Goal: Task Accomplishment & Management: Complete application form

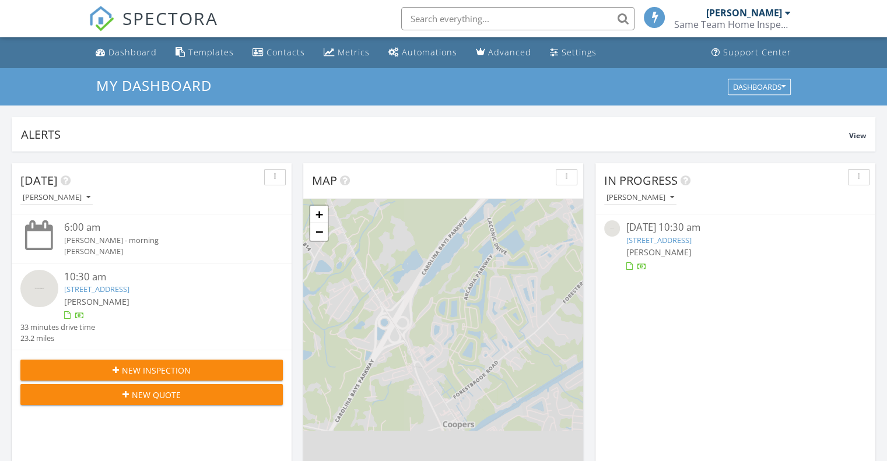
scroll to position [5, 6]
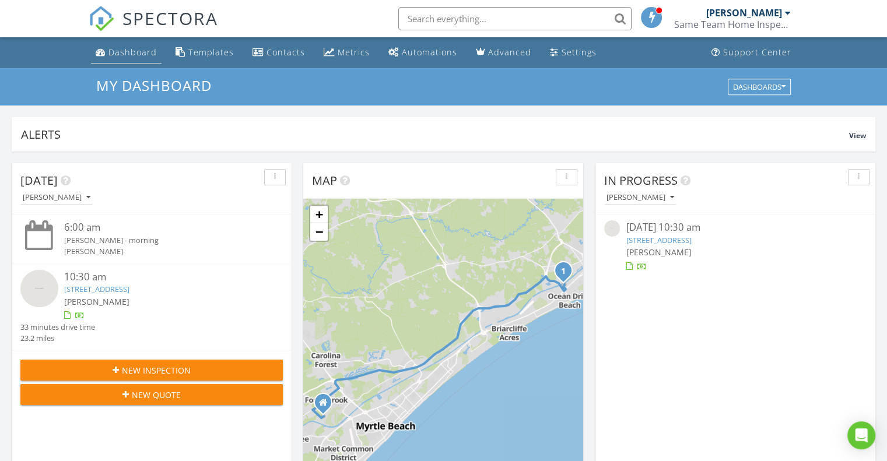
click at [139, 58] on link "Dashboard" at bounding box center [126, 53] width 71 height 22
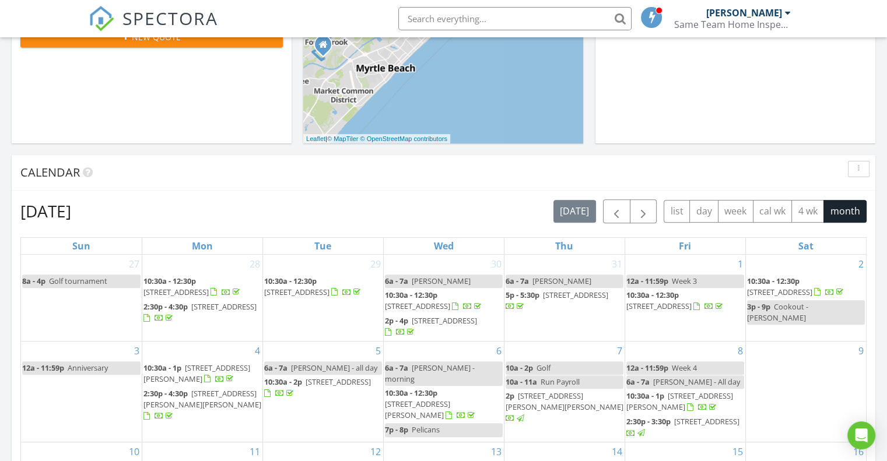
scroll to position [355, 0]
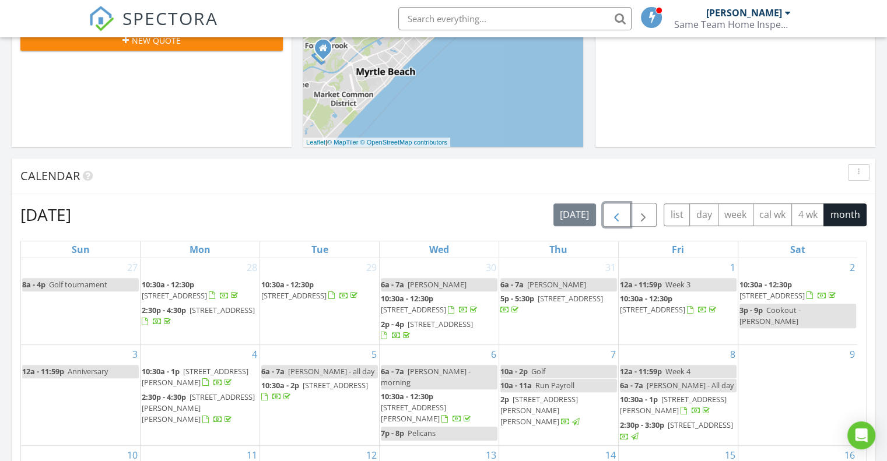
click at [626, 211] on button "button" at bounding box center [616, 215] width 27 height 24
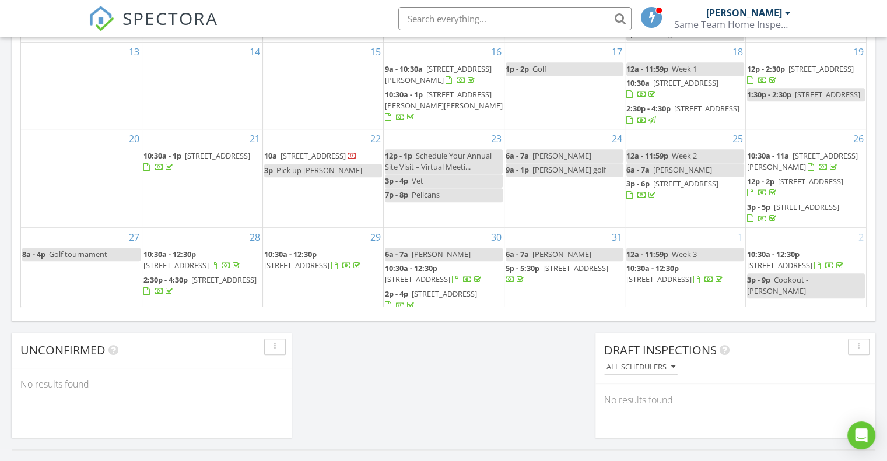
scroll to position [800, 0]
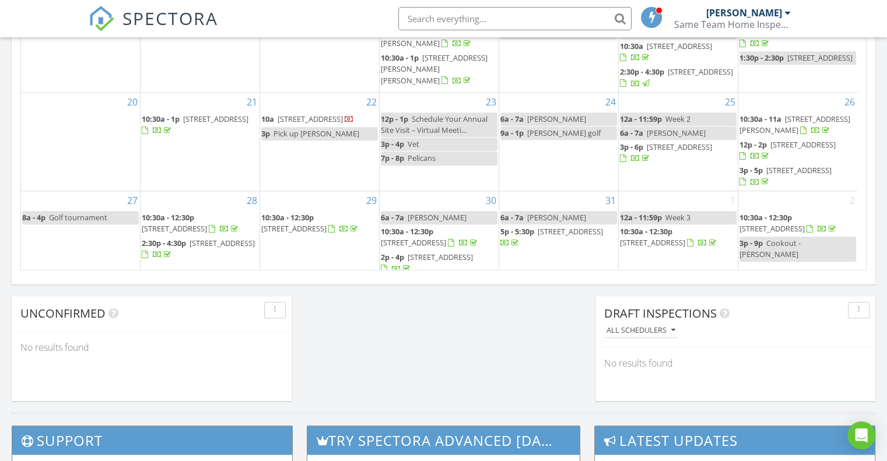
click at [446, 237] on span "4195 Wrens Crossing, Little River 29566" at bounding box center [413, 242] width 65 height 10
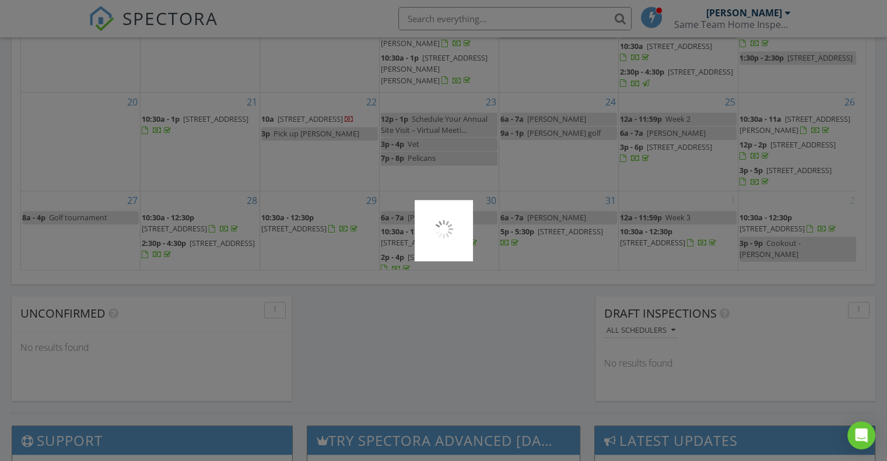
click at [453, 228] on img at bounding box center [443, 229] width 23 height 23
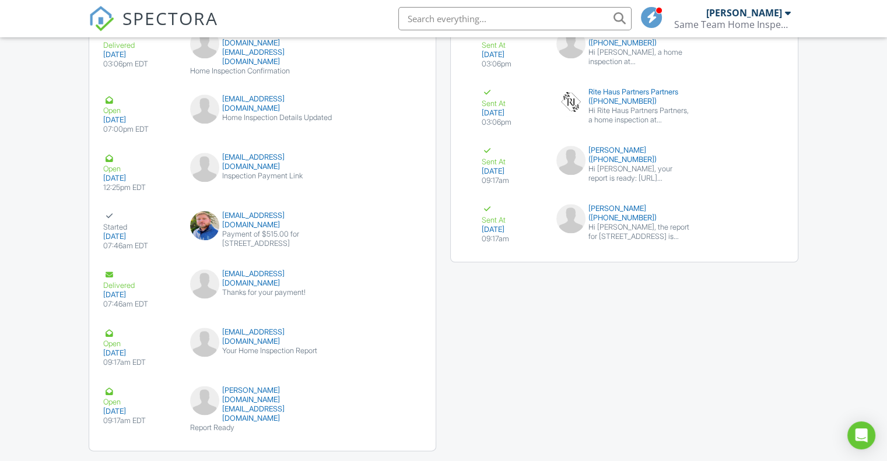
scroll to position [1417, 0]
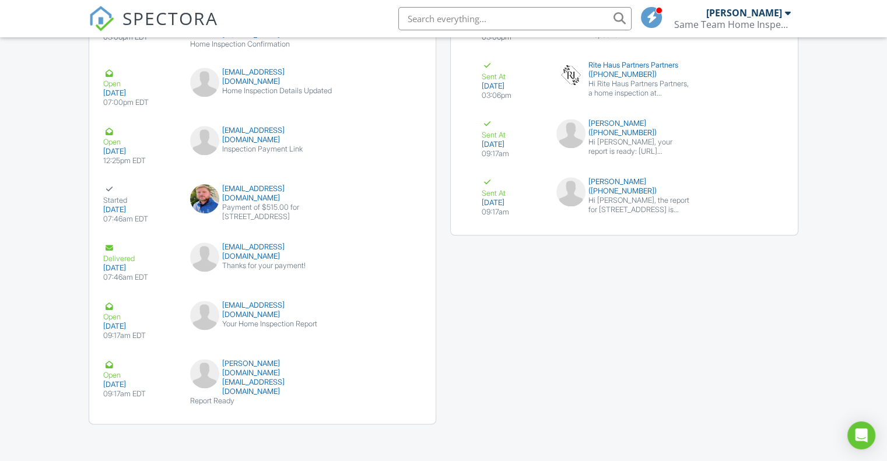
drag, startPoint x: 892, startPoint y: 203, endPoint x: 895, endPoint y: 395, distance: 192.5
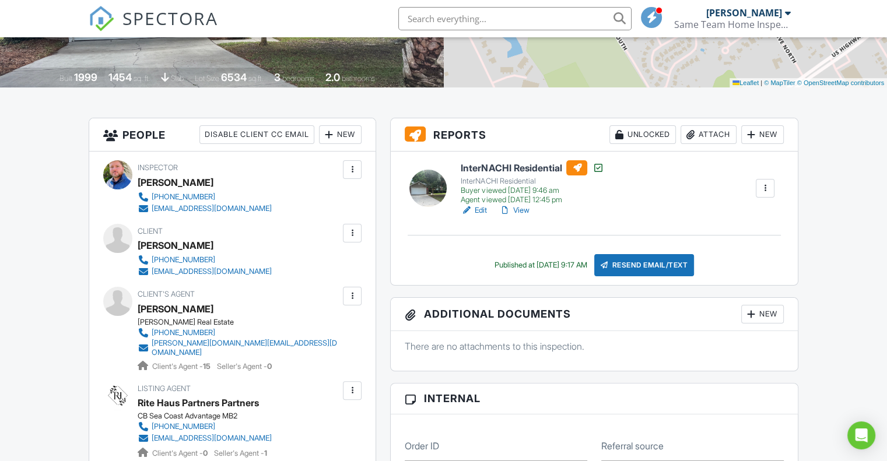
scroll to position [0, 0]
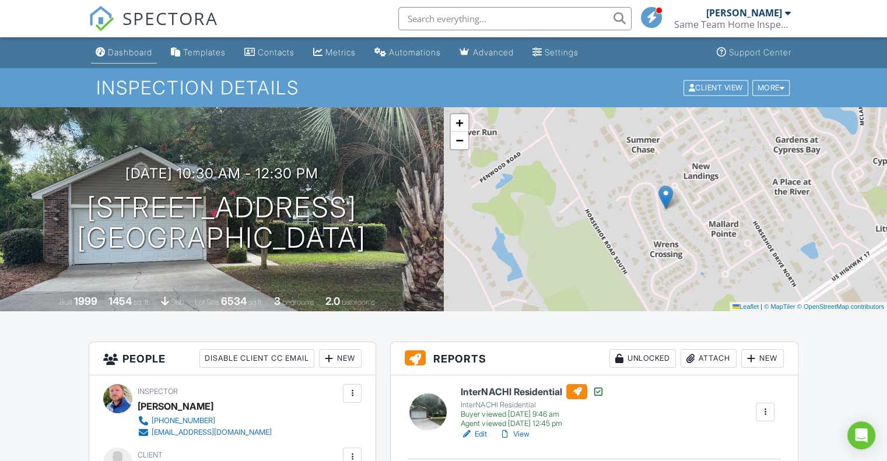
click at [120, 50] on div "Dashboard" at bounding box center [130, 52] width 44 height 10
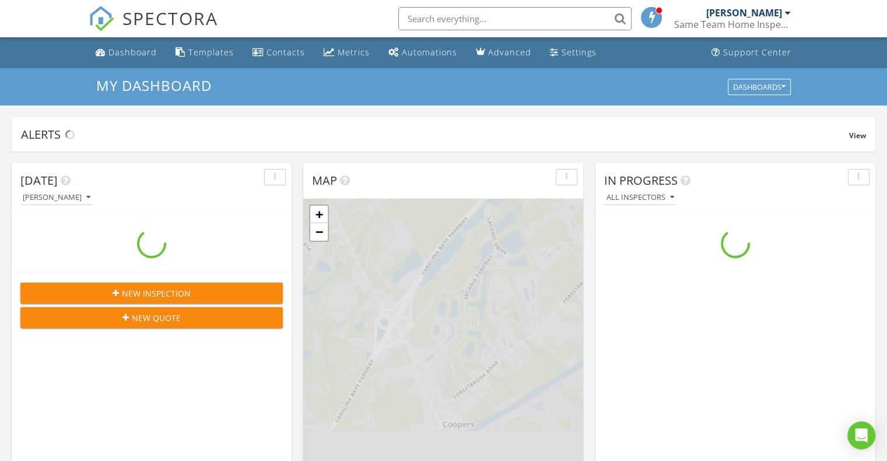
scroll to position [1080, 905]
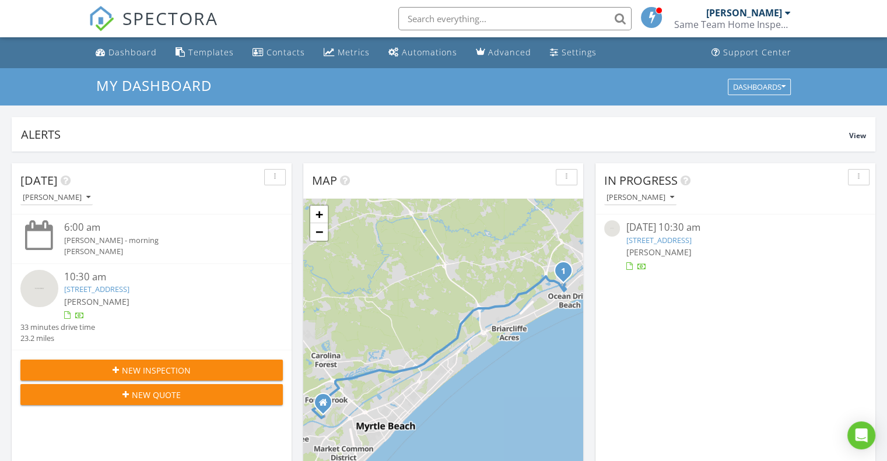
drag, startPoint x: 886, startPoint y: 95, endPoint x: 890, endPoint y: 103, distance: 8.6
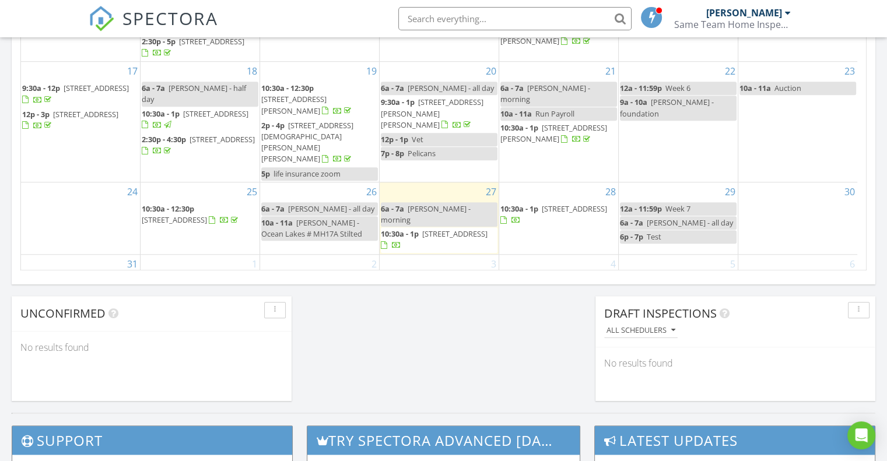
scroll to position [74, 0]
click at [563, 122] on span "601 Mitchell Dr 607, Myrtle Beach 29577" at bounding box center [553, 133] width 107 height 22
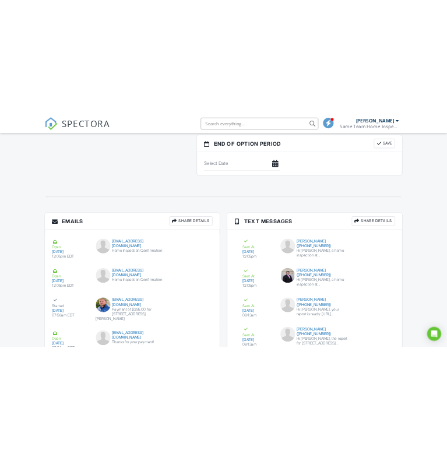
scroll to position [1225, 0]
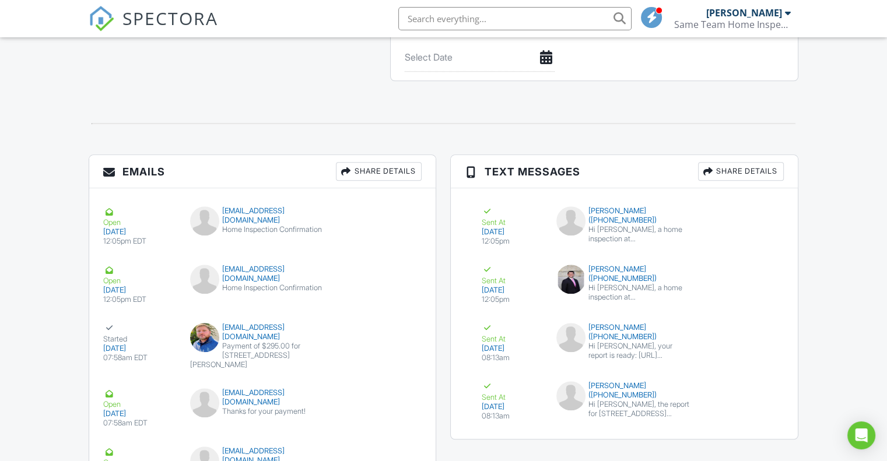
drag, startPoint x: 892, startPoint y: 33, endPoint x: 887, endPoint y: 326, distance: 292.8
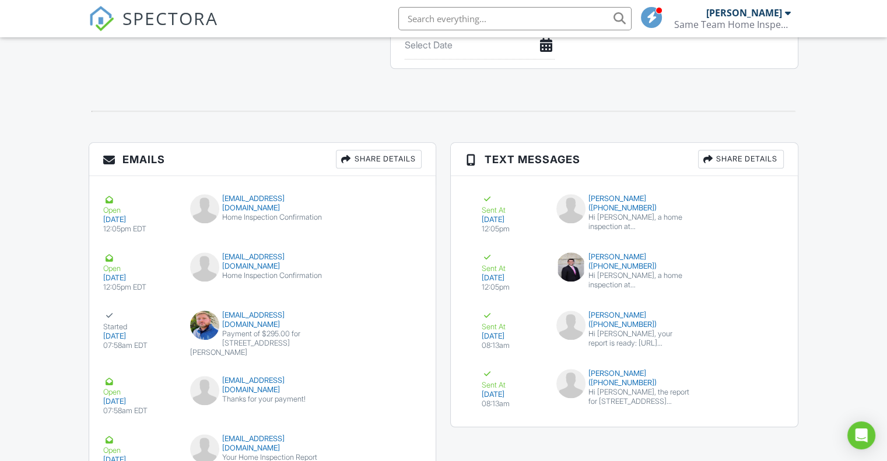
click at [380, 169] on div "Share Details" at bounding box center [379, 159] width 86 height 19
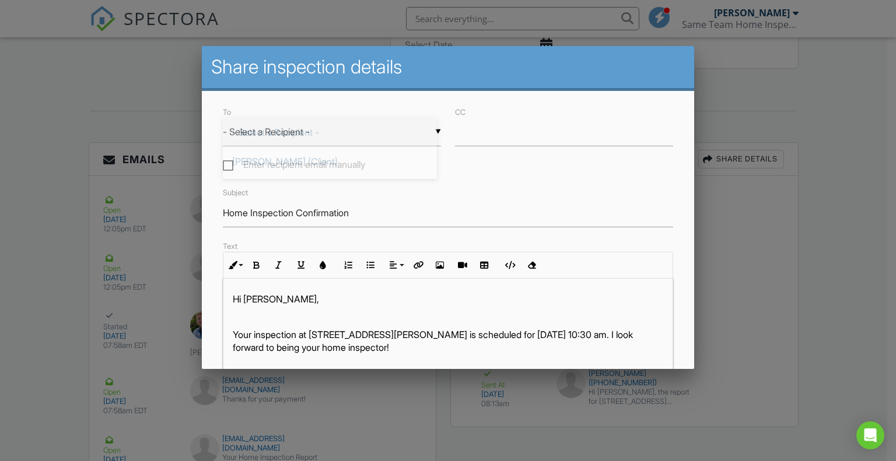
click at [355, 134] on div "▼ - Select a Recipient - - Select a Recipient - Debra Robinson (Client) Robin R…" at bounding box center [332, 132] width 218 height 29
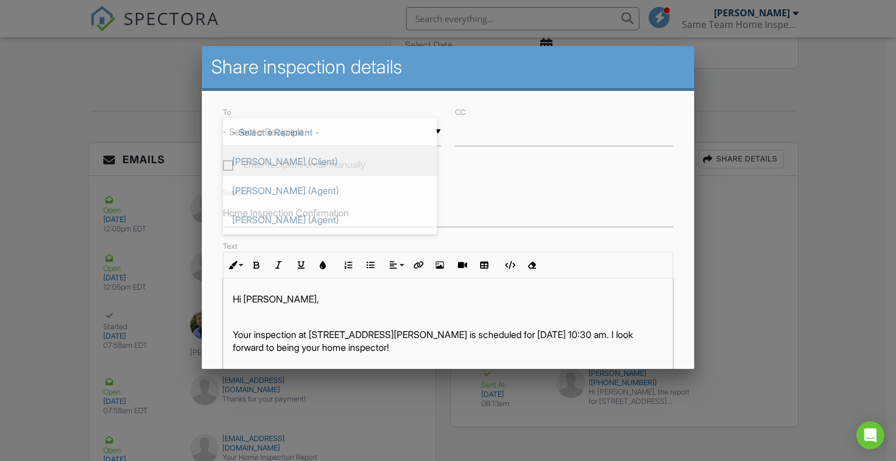
click at [324, 160] on span "[PERSON_NAME] (Client)" at bounding box center [330, 161] width 214 height 29
type input "[PERSON_NAME] (Client)"
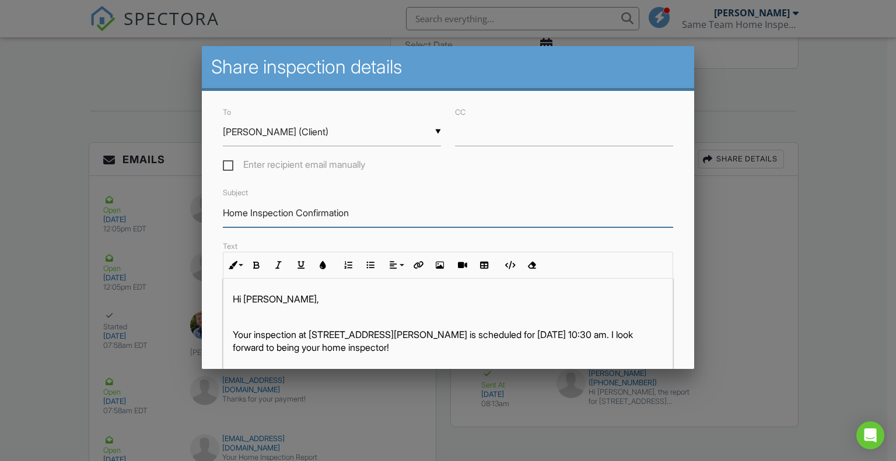
drag, startPoint x: 374, startPoint y: 208, endPoint x: 215, endPoint y: 205, distance: 159.2
click at [215, 205] on div "To ▼ Debra Robinson (Client) - Select a Recipient - Debra Robinson (Client) Rob…" at bounding box center [448, 369] width 493 height 556
type input "Thank You For Your Business"
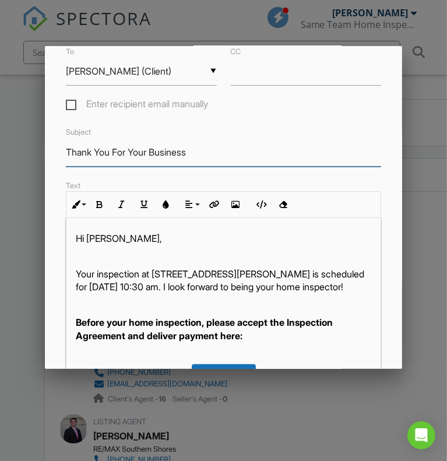
scroll to position [56, 0]
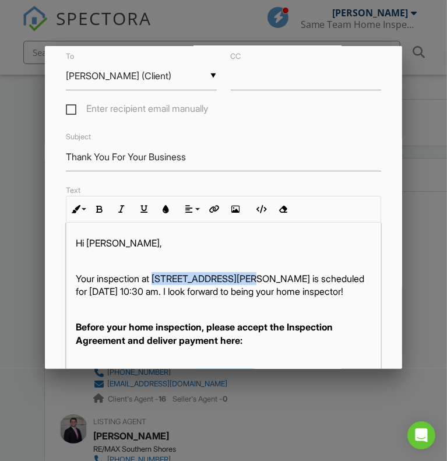
drag, startPoint x: 156, startPoint y: 283, endPoint x: 241, endPoint y: 279, distance: 84.6
click at [241, 279] on p "Your inspection at 601 Mitchell Dr 607, Myrtle Beach, SC 29577 is scheduled for…" at bounding box center [224, 285] width 296 height 26
copy p "601 Mitchell Dr 607,"
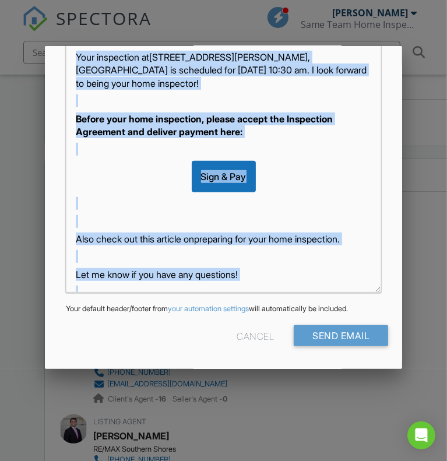
scroll to position [69, 0]
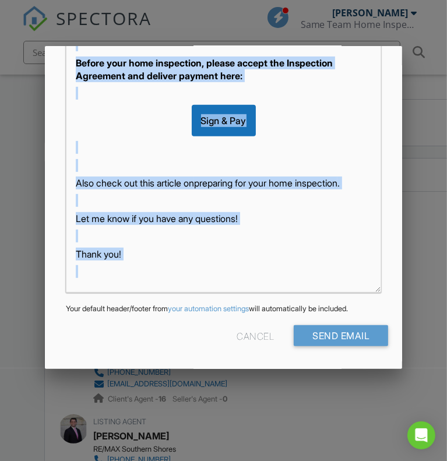
drag, startPoint x: 76, startPoint y: 285, endPoint x: 338, endPoint y: 403, distance: 287.4
click at [338, 403] on body "SPECTORA Jamie Meeks Same Team Home Inspections Role: Inspector Dashboard New I…" at bounding box center [443, 159] width 887 height 2769
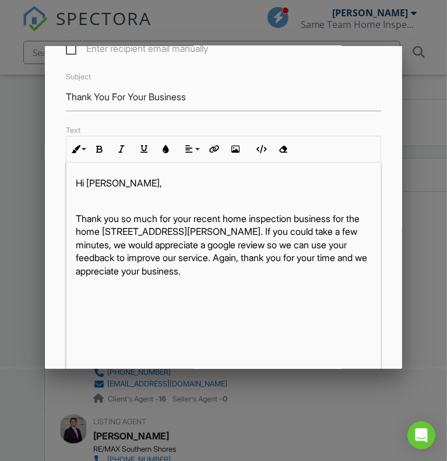
scroll to position [134, 0]
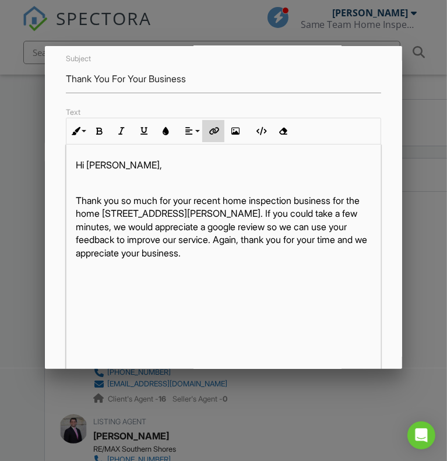
click at [217, 131] on button "Insert Link" at bounding box center [213, 131] width 22 height 22
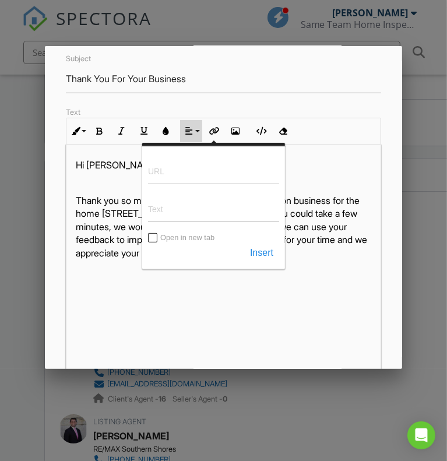
click at [195, 135] on button "Align" at bounding box center [191, 131] width 22 height 22
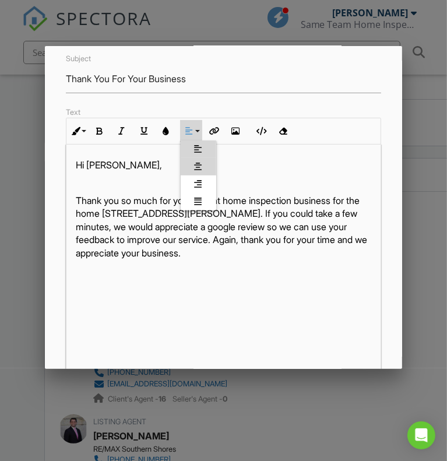
click at [198, 171] on icon at bounding box center [199, 166] width 8 height 9
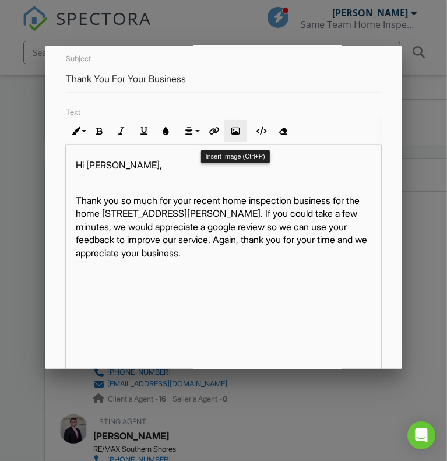
click at [238, 135] on icon "button" at bounding box center [236, 131] width 8 height 8
click at [304, 269] on div "Hi Debra, Thank you so much for your recent home inspection business for the ho…" at bounding box center [223, 291] width 315 height 292
click at [194, 142] on button "Align" at bounding box center [191, 131] width 22 height 22
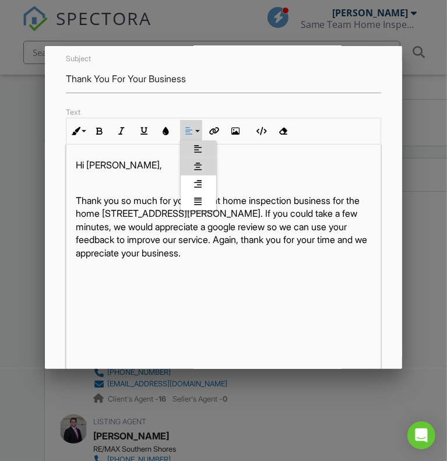
click at [201, 170] on icon at bounding box center [199, 166] width 8 height 9
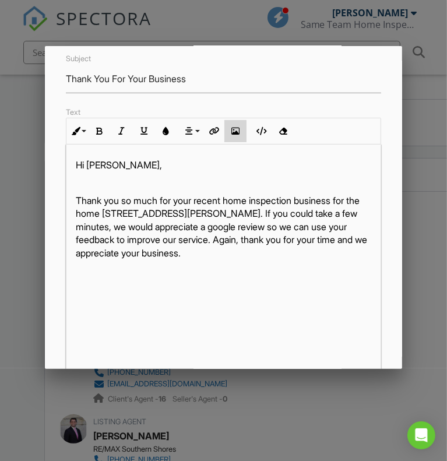
click at [239, 135] on icon "button" at bounding box center [236, 131] width 8 height 8
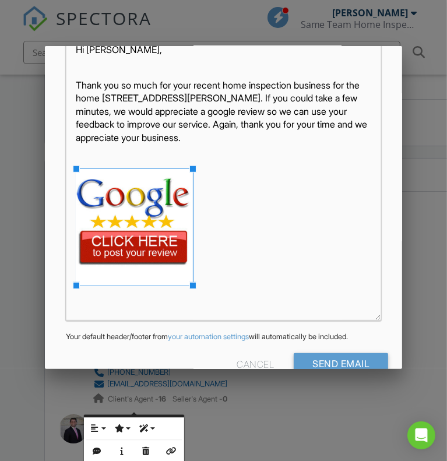
scroll to position [259, 0]
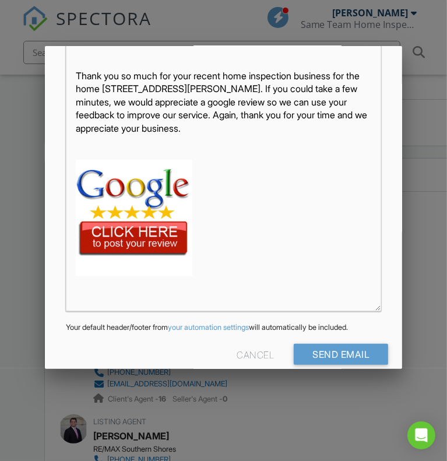
drag, startPoint x: 120, startPoint y: 230, endPoint x: 84, endPoint y: 225, distance: 36.6
click at [84, 225] on img at bounding box center [134, 218] width 117 height 117
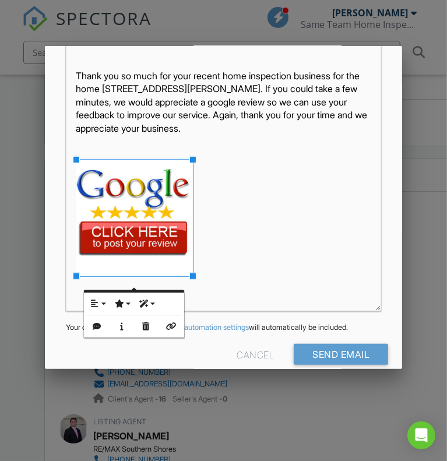
click at [79, 223] on img at bounding box center [134, 218] width 117 height 117
click at [96, 300] on icon "button" at bounding box center [95, 304] width 8 height 8
click at [113, 336] on link "None" at bounding box center [104, 340] width 36 height 17
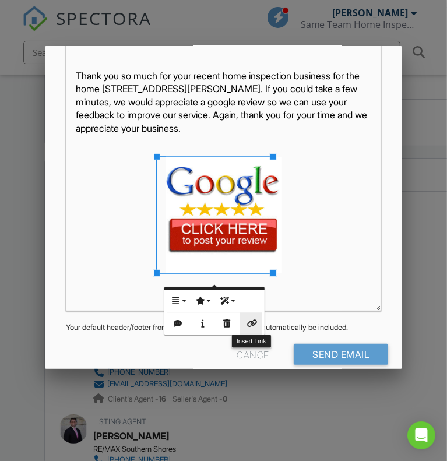
click at [248, 320] on icon "button" at bounding box center [251, 324] width 8 height 8
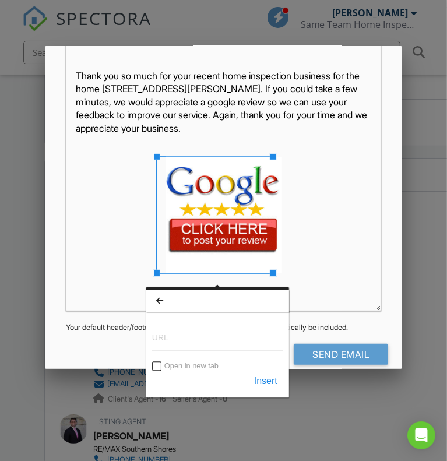
click at [212, 339] on input "URL" at bounding box center [217, 337] width 131 height 28
click at [177, 342] on input "URL" at bounding box center [217, 337] width 131 height 28
paste input "Thank you so much for your recent home inspection business for the home 601 Mit…"
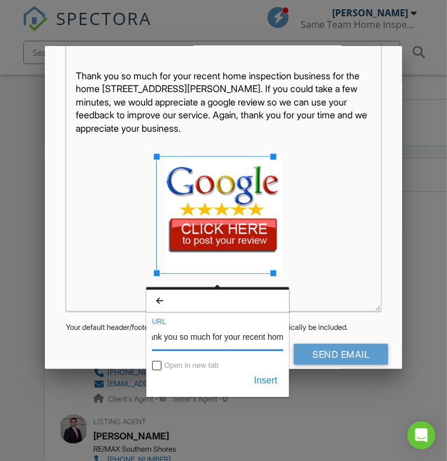
scroll to position [0, 0]
type input "T"
click at [177, 337] on input "URL" at bounding box center [217, 337] width 131 height 28
paste input "https://g.page/r/Ccz198Shfj8EEAE/review"
type input "https://g.page/r/Ccz198Shfj8EEAE/review"
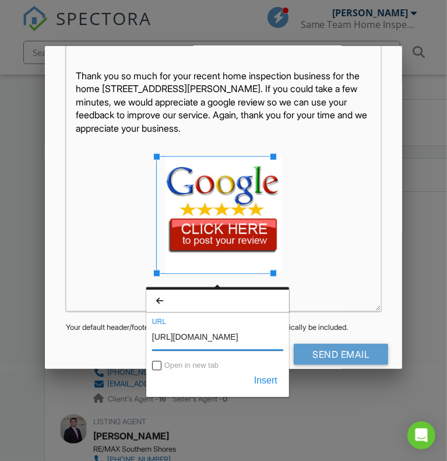
scroll to position [0, 19]
click at [272, 380] on button "Insert" at bounding box center [265, 381] width 35 height 21
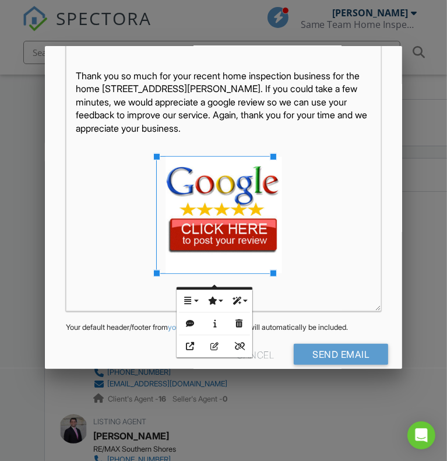
scroll to position [294, 0]
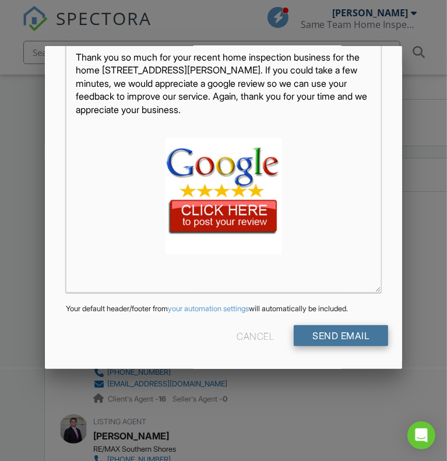
click at [338, 338] on input "Send Email" at bounding box center [341, 335] width 94 height 21
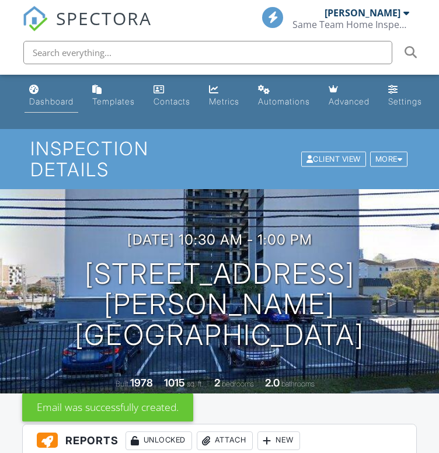
click at [51, 96] on div "Dashboard" at bounding box center [51, 101] width 44 height 10
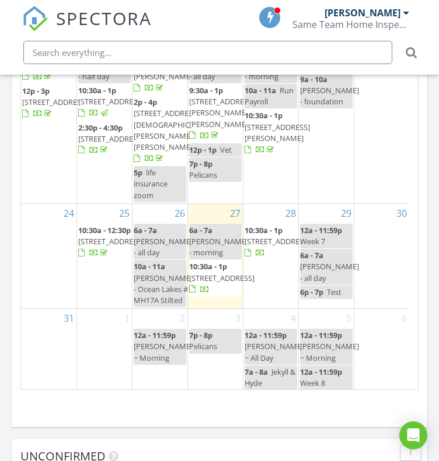
scroll to position [416, 0]
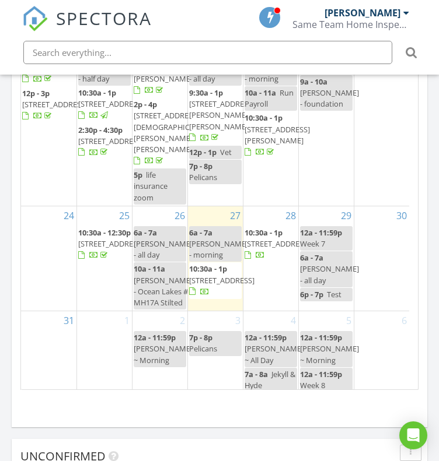
click at [268, 146] on span "601 Mitchell Dr 607, Myrtle Beach 29577" at bounding box center [276, 135] width 65 height 22
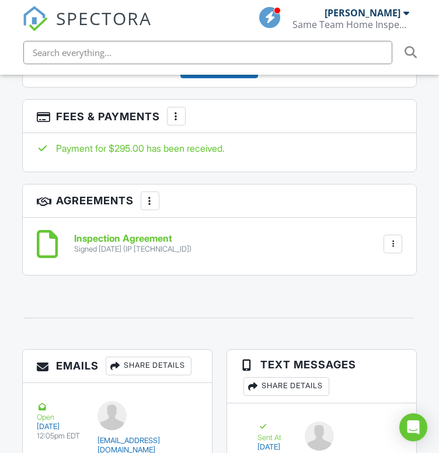
scroll to position [1922, 0]
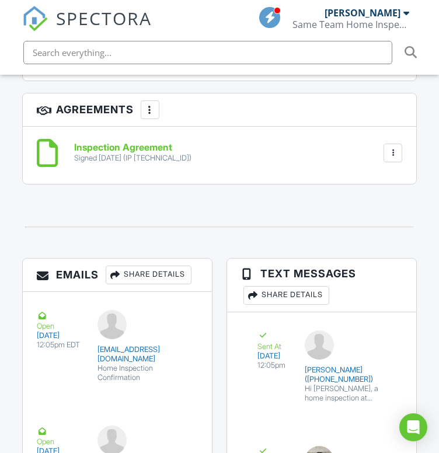
click at [149, 283] on div "Share Details" at bounding box center [149, 274] width 86 height 19
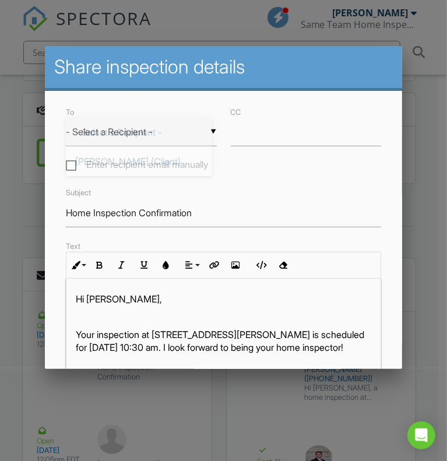
click at [174, 139] on div "▼ - Select a Recipient - - Select a Recipient - Debra Robinson (Client) Robin R…" at bounding box center [141, 132] width 151 height 29
click at [436, 121] on div at bounding box center [223, 230] width 447 height 577
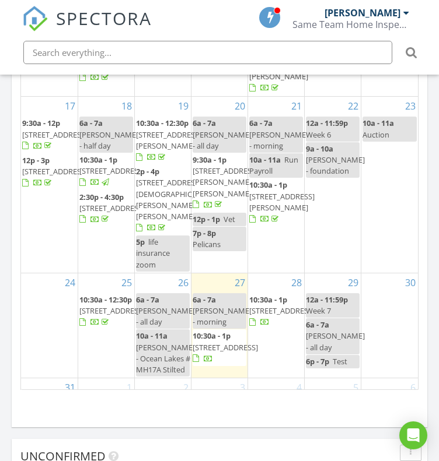
scroll to position [358, 0]
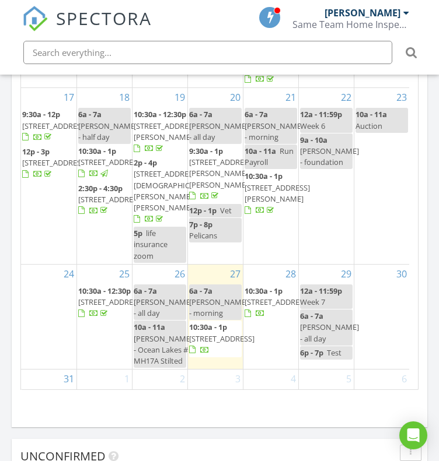
click at [214, 190] on span "5900 Pope Martin Rd, Conway 29527" at bounding box center [221, 173] width 65 height 33
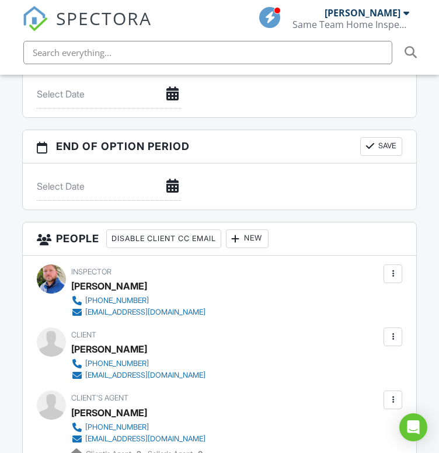
scroll to position [1166, 0]
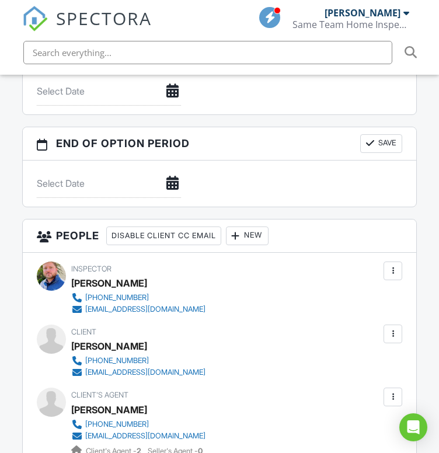
drag, startPoint x: 0, startPoint y: 0, endPoint x: 474, endPoint y: 226, distance: 525.2
click at [438, 226] on html "SPECTORA Jamie Meeks Same Team Home Inspections Role: Inspector Dashboard New I…" at bounding box center [219, 376] width 439 height 3085
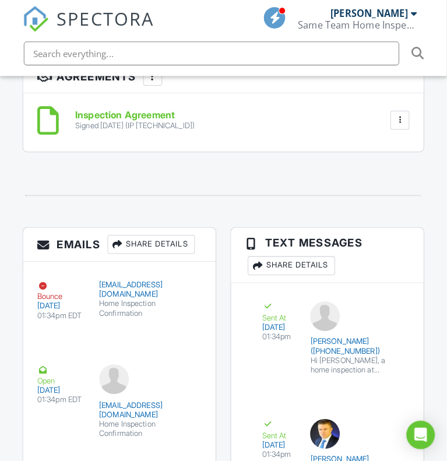
scroll to position [1997, 0]
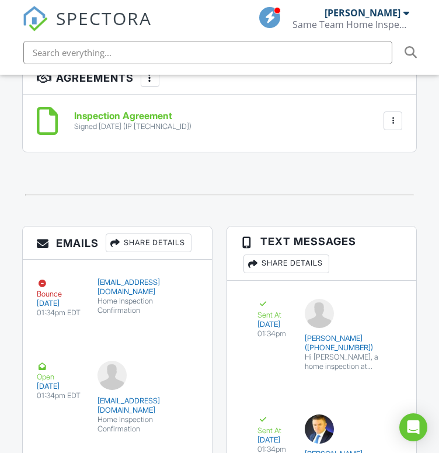
click at [162, 250] on div "Share Details" at bounding box center [149, 242] width 86 height 19
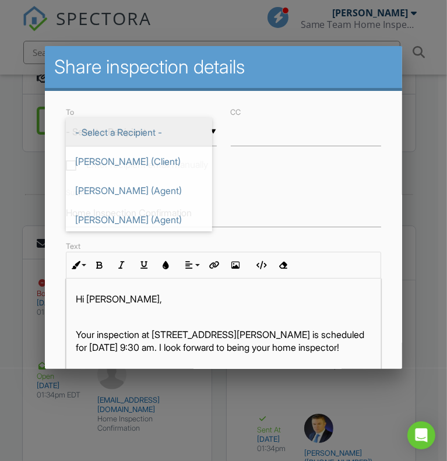
click at [181, 125] on div "▼ - Select a Recipient - - Select a Recipient - Bailey Bozarth (Client) Roman D…" at bounding box center [141, 132] width 151 height 29
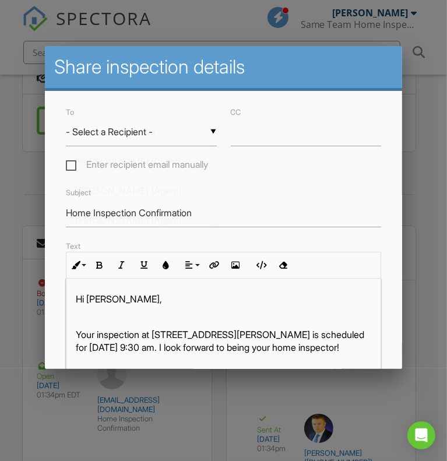
click at [127, 156] on span "Bailey Bozarth (Client)" at bounding box center [139, 161] width 146 height 29
type input "Bailey Bozarth (Client)"
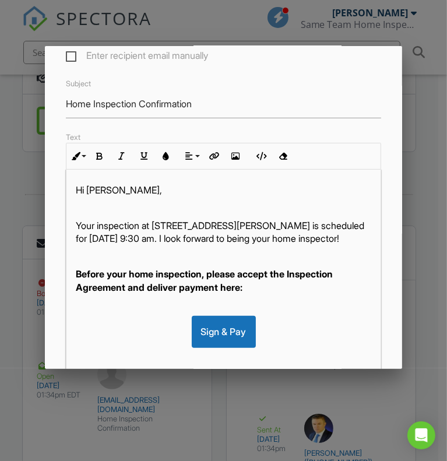
scroll to position [114, 0]
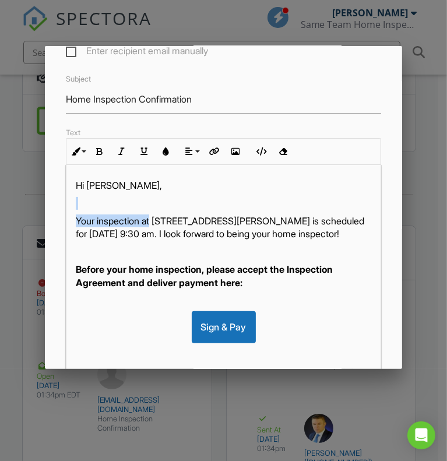
drag, startPoint x: 155, startPoint y: 222, endPoint x: 270, endPoint y: 214, distance: 115.1
click at [270, 214] on div "Hi Bailey, Your inspection at 5900 Pope Martin Rd, Conway, SC 29527 is schedule…" at bounding box center [223, 332] width 315 height 334
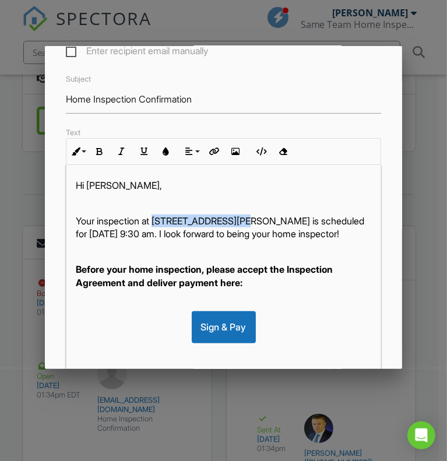
drag, startPoint x: 156, startPoint y: 224, endPoint x: 248, endPoint y: 228, distance: 91.7
click at [248, 228] on p "Your inspection at 5900 Pope Martin Rd, Conway, SC 29527 is scheduled for 08/20…" at bounding box center [224, 228] width 296 height 26
copy p "5900 Pope Martin Rd"
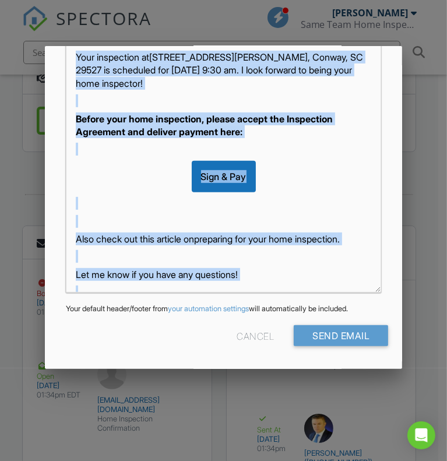
scroll to position [69, 0]
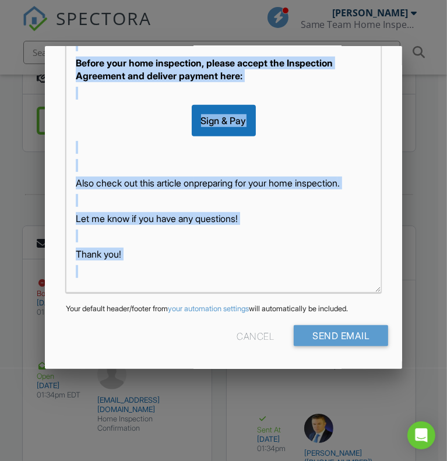
drag, startPoint x: 70, startPoint y: 228, endPoint x: 252, endPoint y: 450, distance: 286.8
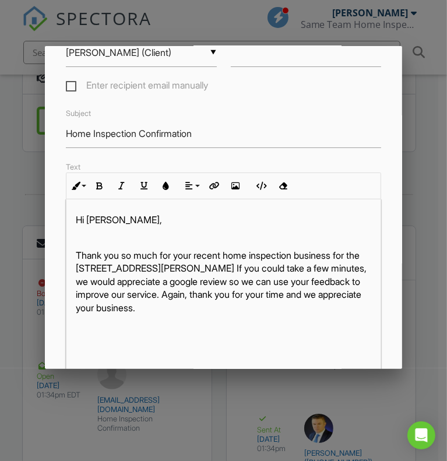
scroll to position [67, 0]
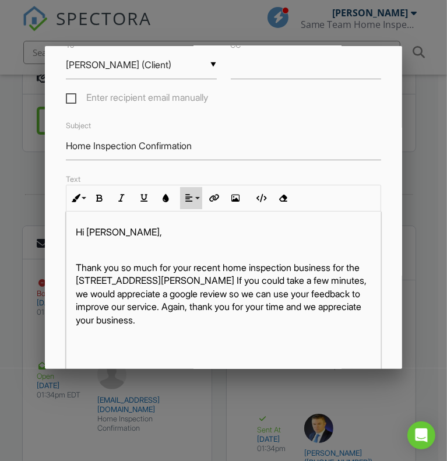
click at [197, 202] on button "Align" at bounding box center [191, 198] width 22 height 22
click at [198, 238] on icon at bounding box center [199, 233] width 8 height 9
click at [234, 202] on icon "button" at bounding box center [236, 198] width 8 height 8
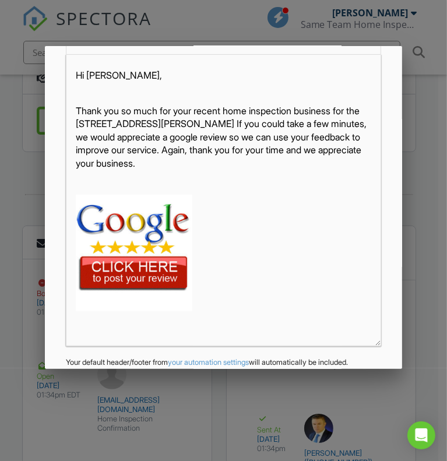
scroll to position [225, 0]
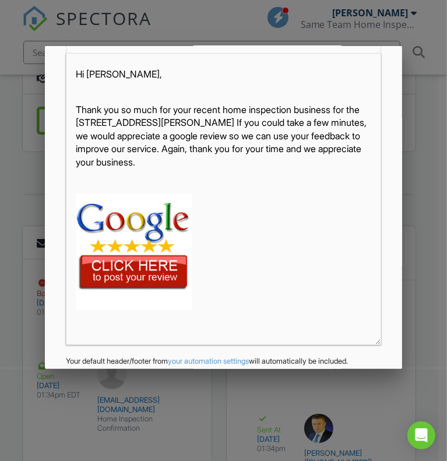
click at [90, 272] on img at bounding box center [134, 252] width 117 height 117
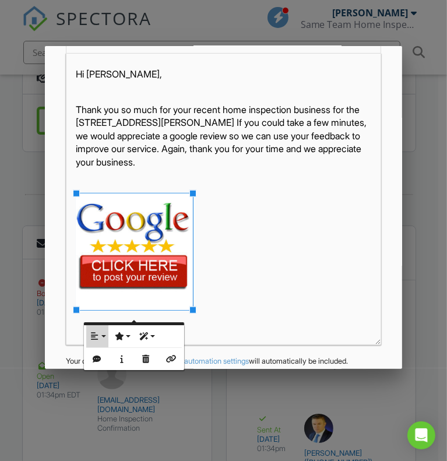
click at [103, 331] on button "Align" at bounding box center [97, 336] width 22 height 22
click at [99, 371] on link "None" at bounding box center [104, 373] width 36 height 17
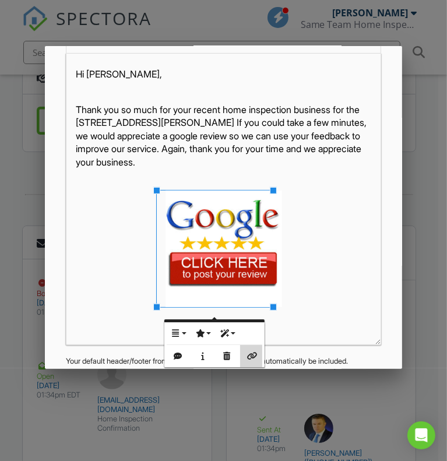
click at [255, 352] on icon "button" at bounding box center [251, 356] width 8 height 8
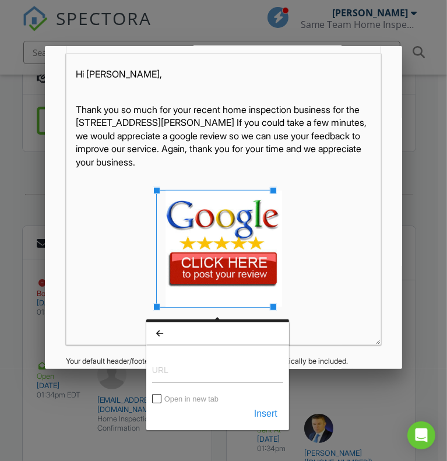
click at [203, 373] on input "URL" at bounding box center [217, 369] width 131 height 28
type input "[URL][DOMAIN_NAME]"
click at [265, 414] on button "Insert" at bounding box center [265, 414] width 35 height 21
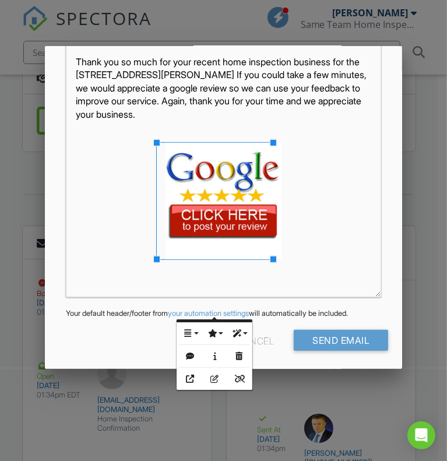
scroll to position [294, 0]
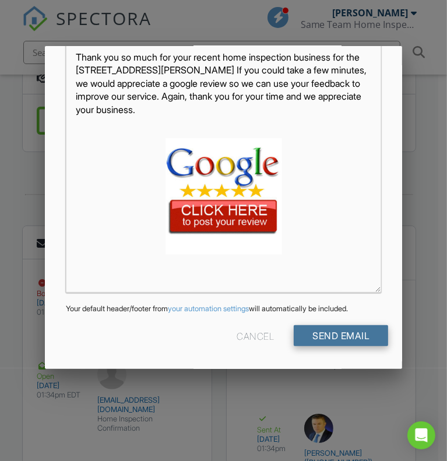
click at [348, 335] on input "Send Email" at bounding box center [341, 335] width 94 height 21
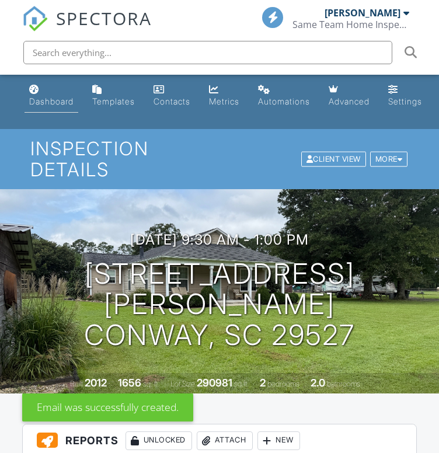
click at [66, 95] on link "Dashboard" at bounding box center [51, 95] width 54 height 33
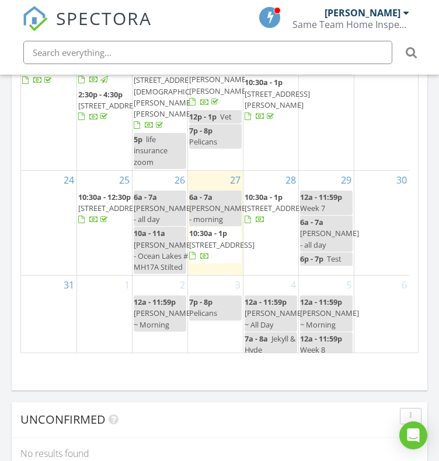
scroll to position [414, 0]
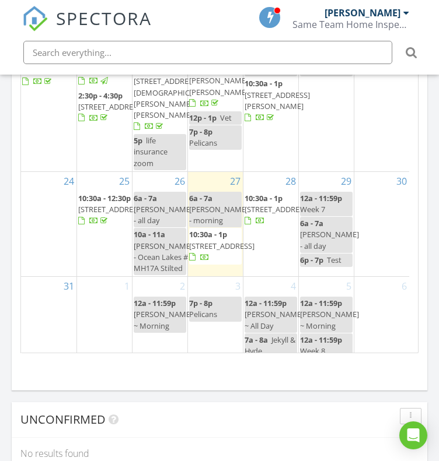
click at [156, 50] on span "248 Sweetbay Magnolia St, Loris 29569" at bounding box center [166, 39] width 65 height 22
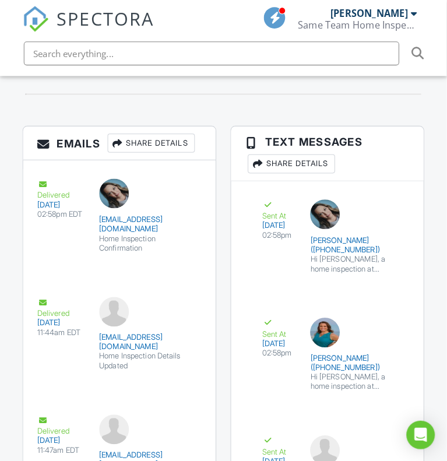
scroll to position [2072, 0]
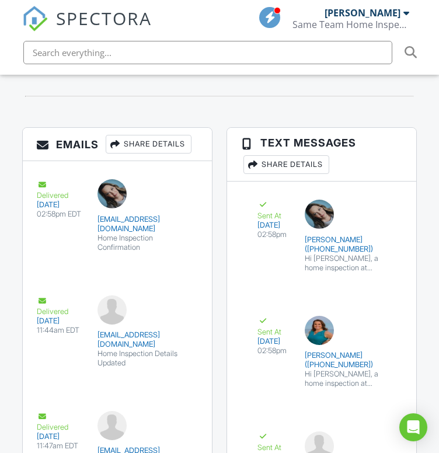
click at [149, 148] on div "Share Details" at bounding box center [149, 144] width 86 height 19
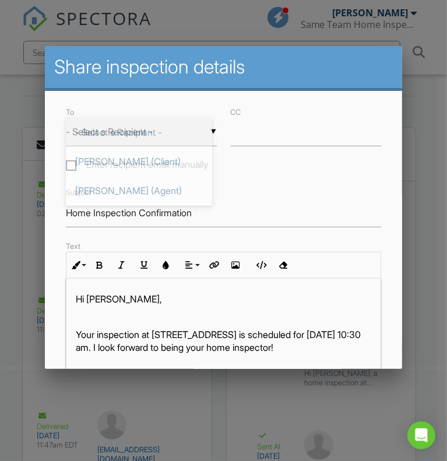
click at [198, 134] on div "▼ - Select a Recipient - - Select a Recipient - [PERSON_NAME] (Client) [PERSON_…" at bounding box center [141, 132] width 151 height 29
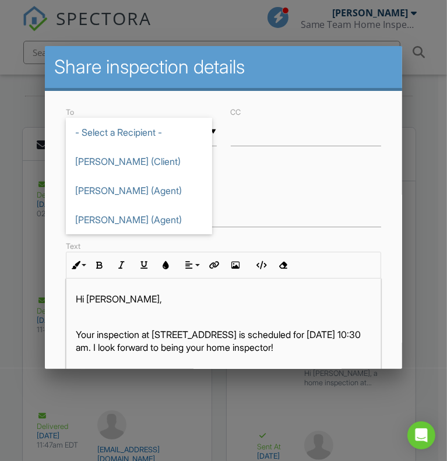
click at [142, 160] on div "To ▼ - Select a Recipient - - Select a Recipient - Stacy Mercado (Client) Anjan…" at bounding box center [141, 139] width 165 height 69
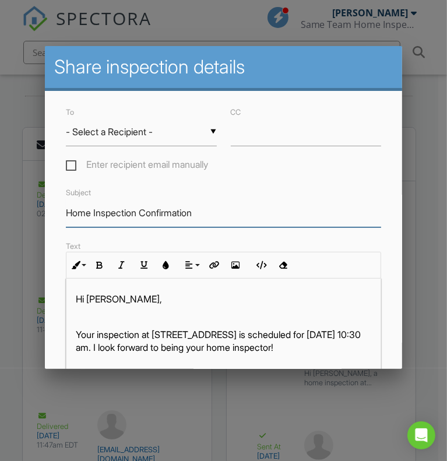
drag, startPoint x: 210, startPoint y: 219, endPoint x: 58, endPoint y: 224, distance: 151.7
click at [59, 224] on div "Subject Home Inspection Confirmation" at bounding box center [224, 205] width 330 height 41
type input "Thank You For Your Business"
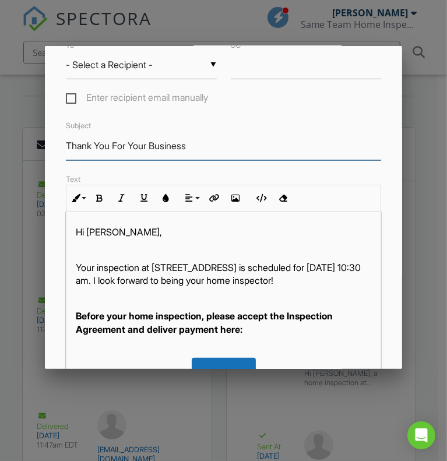
scroll to position [103, 0]
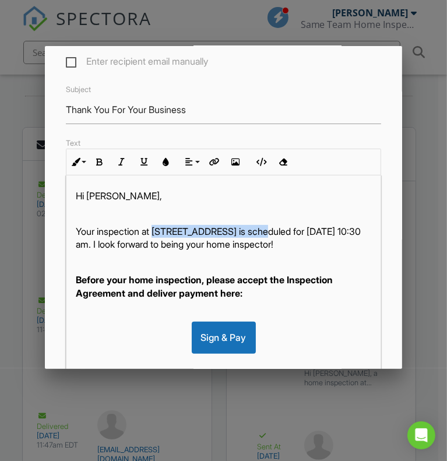
drag, startPoint x: 159, startPoint y: 239, endPoint x: 275, endPoint y: 243, distance: 116.1
click at [275, 243] on p "Your inspection at [STREET_ADDRESS] is scheduled for [DATE] 10:30 am. I look fo…" at bounding box center [224, 238] width 296 height 26
copy p "[STREET_ADDRESS]"
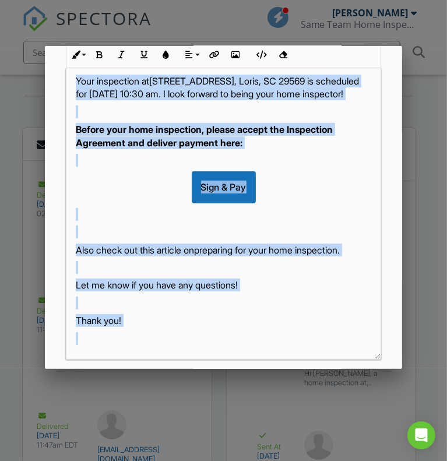
scroll to position [294, 0]
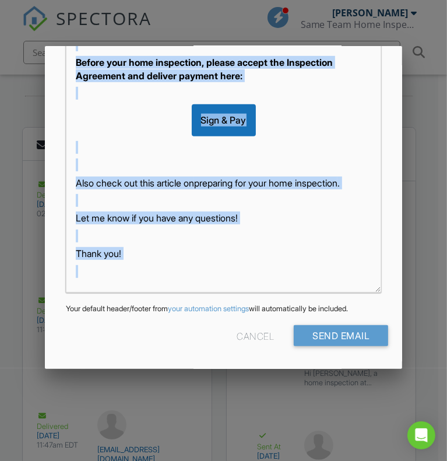
drag, startPoint x: 72, startPoint y: 228, endPoint x: 337, endPoint y: 429, distance: 332.2
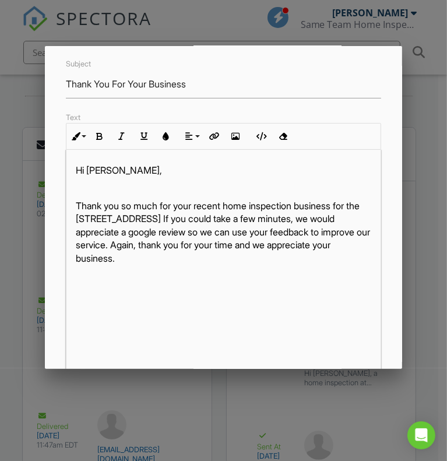
scroll to position [128, 0]
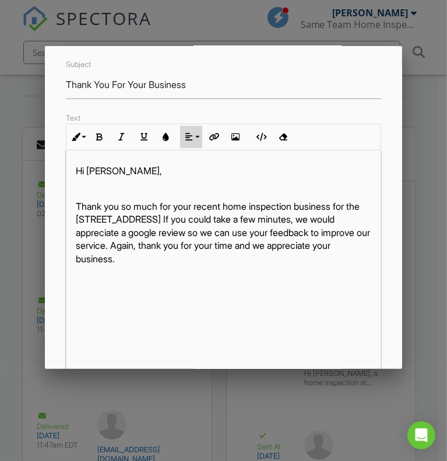
click at [195, 139] on button "Align" at bounding box center [191, 137] width 22 height 22
click at [201, 177] on icon at bounding box center [199, 172] width 8 height 9
click at [233, 141] on icon "button" at bounding box center [236, 137] width 8 height 8
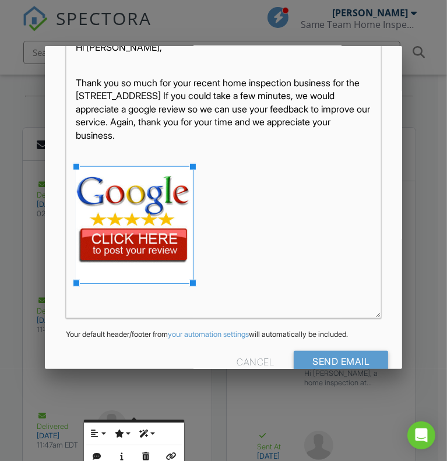
scroll to position [272, 0]
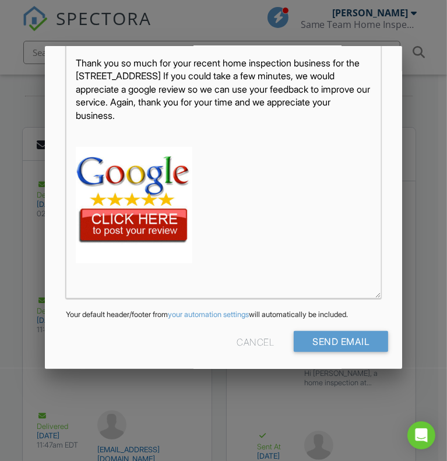
click at [148, 215] on img at bounding box center [134, 205] width 117 height 117
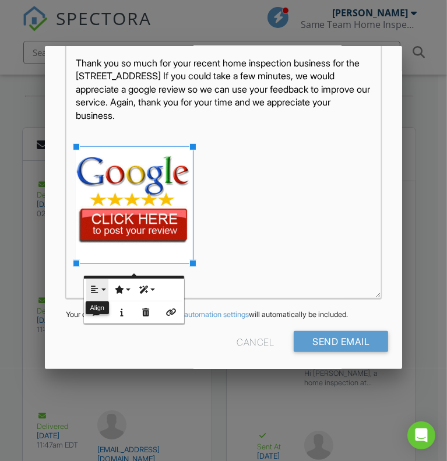
click at [95, 292] on icon "button" at bounding box center [95, 290] width 8 height 8
click at [100, 325] on icon at bounding box center [104, 327] width 8 height 9
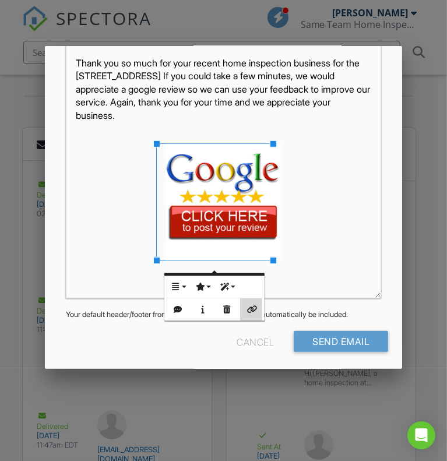
click at [252, 311] on icon "button" at bounding box center [251, 310] width 8 height 8
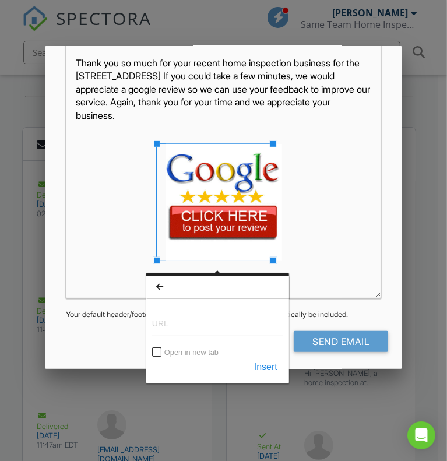
click at [188, 331] on input "URL" at bounding box center [217, 323] width 131 height 28
type input "[URL][DOMAIN_NAME]"
click at [270, 365] on button "Insert" at bounding box center [265, 367] width 35 height 21
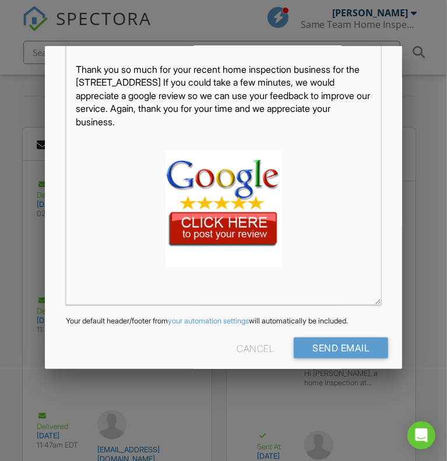
scroll to position [294, 0]
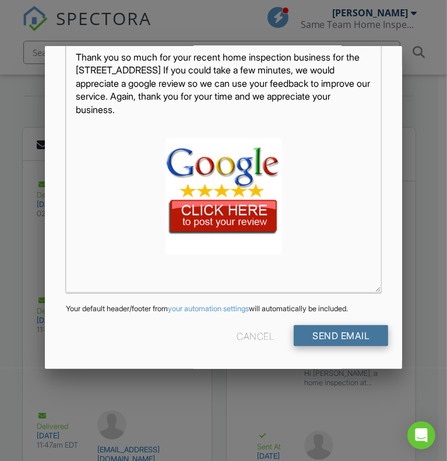
click at [362, 331] on input "Send Email" at bounding box center [341, 335] width 94 height 21
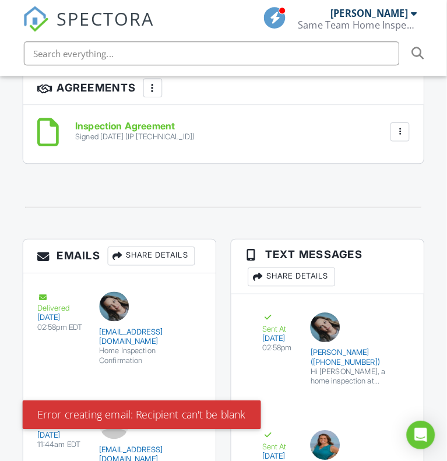
scroll to position [2030, 0]
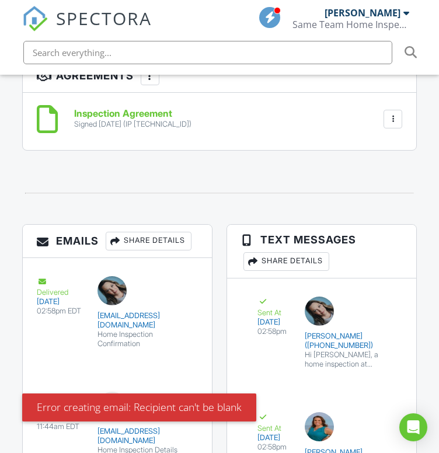
click at [177, 240] on div "Share Details" at bounding box center [149, 241] width 86 height 19
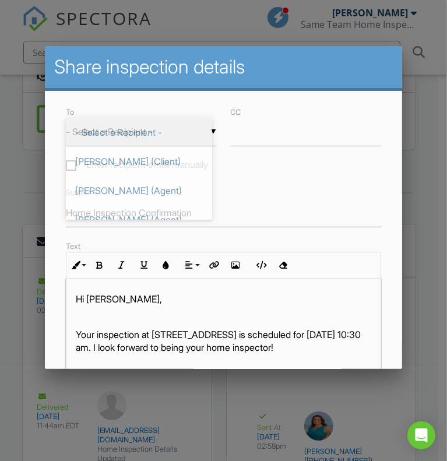
click at [187, 131] on div "▼ - Select a Recipient - - Select a Recipient - [PERSON_NAME] (Client) [PERSON_…" at bounding box center [141, 132] width 151 height 29
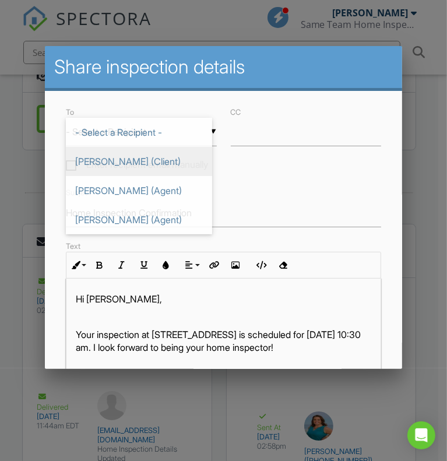
click at [146, 155] on span "[PERSON_NAME] (Client)" at bounding box center [139, 161] width 146 height 29
type input "[PERSON_NAME] (Client)"
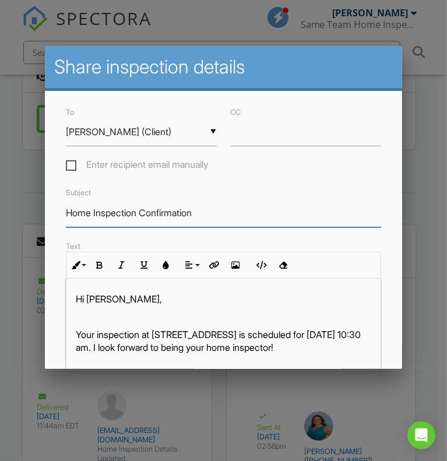
click at [223, 223] on input "Home Inspection Confirmation" at bounding box center [224, 213] width 316 height 29
drag, startPoint x: 223, startPoint y: 223, endPoint x: 49, endPoint y: 220, distance: 174.4
click at [49, 220] on div "To ▼ [PERSON_NAME] (Client) - Select a Recipient - [PERSON_NAME] (Client) [PERS…" at bounding box center [224, 369] width 358 height 556
type input "Thank You For Your Business"
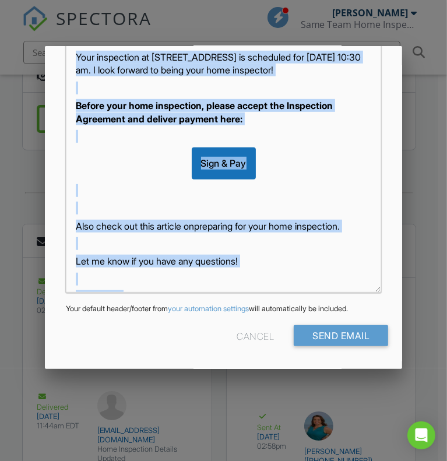
scroll to position [69, 0]
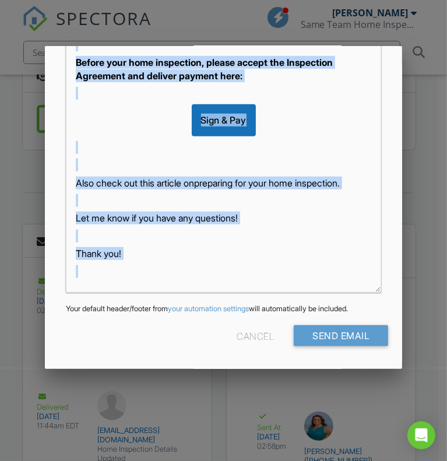
drag, startPoint x: 75, startPoint y: 342, endPoint x: 236, endPoint y: 404, distance: 171.9
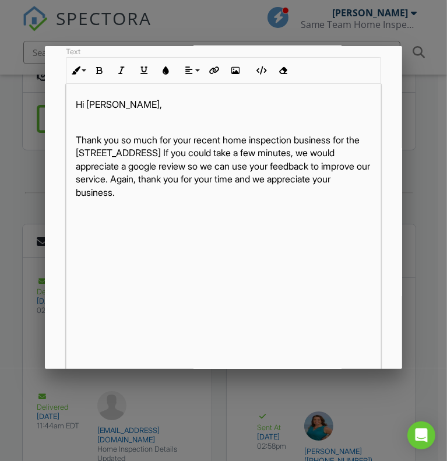
scroll to position [149, 0]
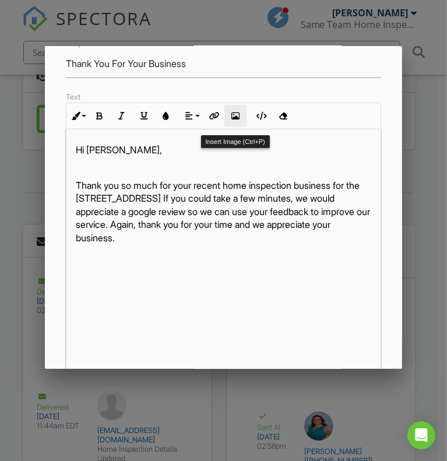
click at [236, 119] on icon "button" at bounding box center [236, 116] width 8 height 8
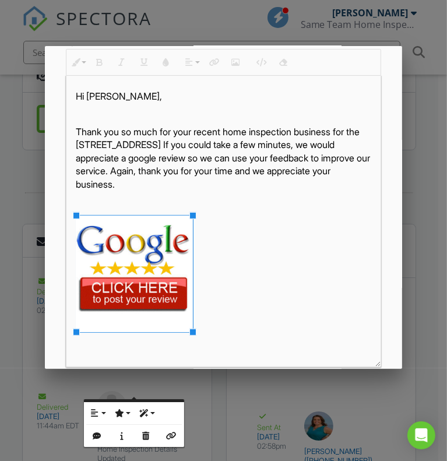
scroll to position [233, 0]
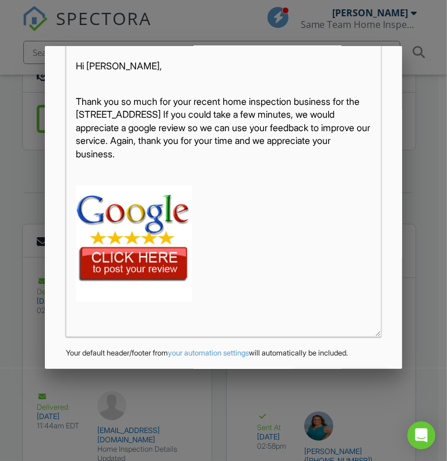
drag, startPoint x: 114, startPoint y: 246, endPoint x: 113, endPoint y: 275, distance: 29.8
click at [113, 275] on img at bounding box center [134, 243] width 117 height 117
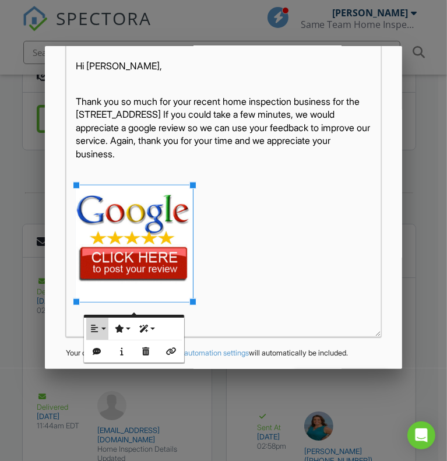
click at [100, 324] on button "Align" at bounding box center [97, 329] width 22 height 22
click at [100, 359] on link "None" at bounding box center [104, 366] width 36 height 17
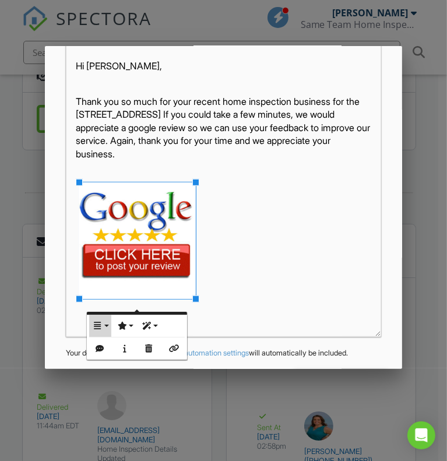
click at [104, 324] on button "Align" at bounding box center [100, 326] width 22 height 22
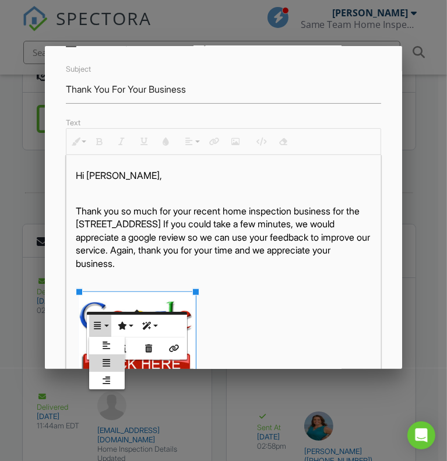
scroll to position [138, 0]
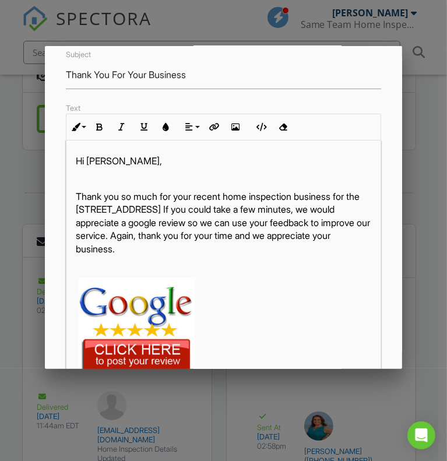
click at [263, 283] on div "Hi Stacy, Thank you so much for your recent home inspection business for the 24…" at bounding box center [223, 287] width 315 height 292
click at [110, 301] on img at bounding box center [137, 336] width 117 height 117
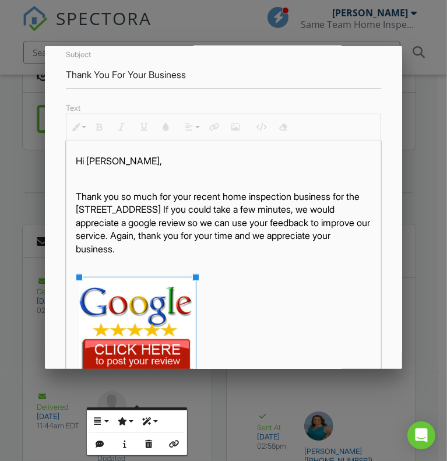
click at [240, 298] on p at bounding box center [224, 336] width 296 height 117
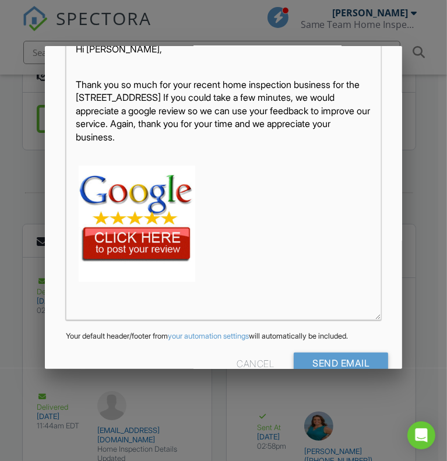
scroll to position [294, 0]
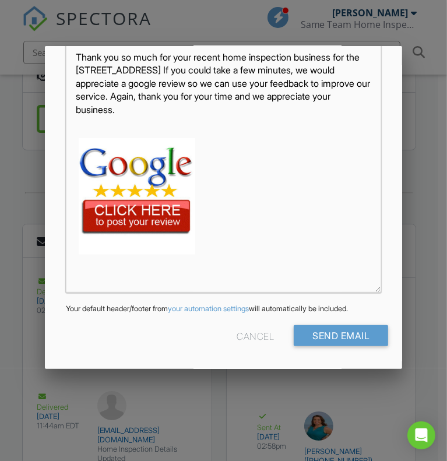
click at [164, 200] on img at bounding box center [137, 196] width 117 height 117
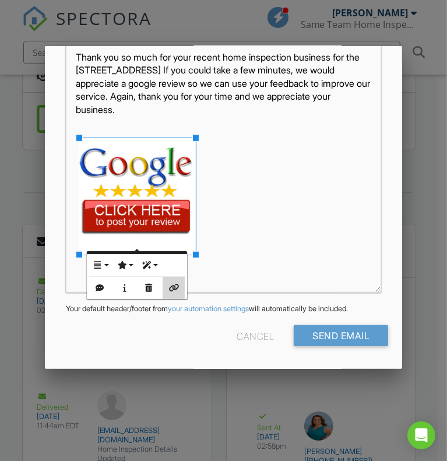
click at [173, 293] on button "Insert Link" at bounding box center [174, 288] width 22 height 22
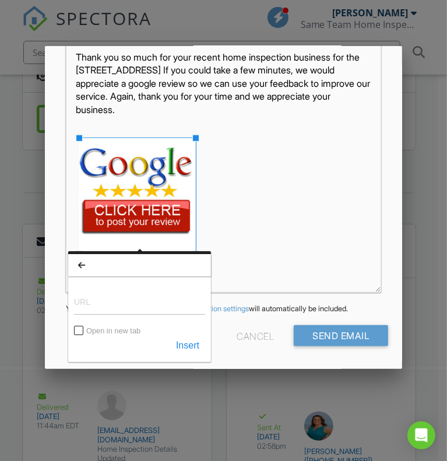
click at [137, 304] on input "URL" at bounding box center [139, 301] width 131 height 28
type input "https://g.page/r/Ccz198Shfj8EEAE/review"
click at [202, 342] on button "Insert" at bounding box center [187, 345] width 35 height 21
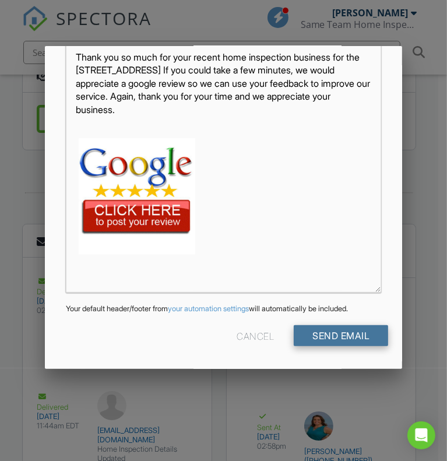
click at [349, 333] on input "Send Email" at bounding box center [341, 335] width 94 height 21
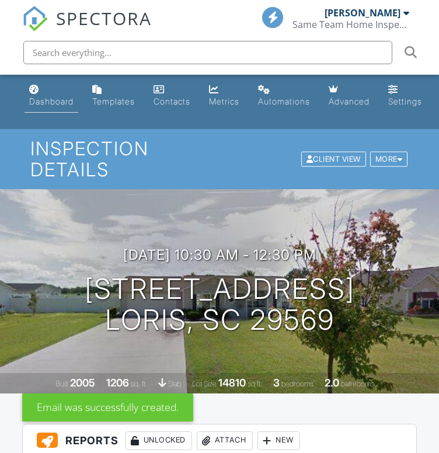
click at [37, 97] on div "Dashboard" at bounding box center [51, 101] width 44 height 10
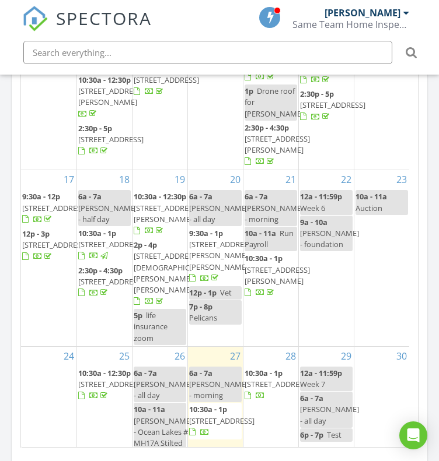
scroll to position [367, 0]
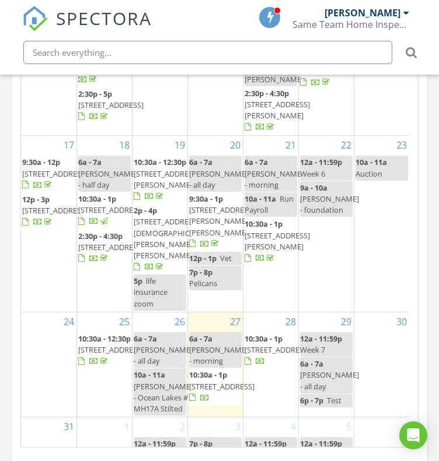
click at [96, 253] on span "8245 Vibrant Dr, Longs 29568" at bounding box center [110, 247] width 65 height 10
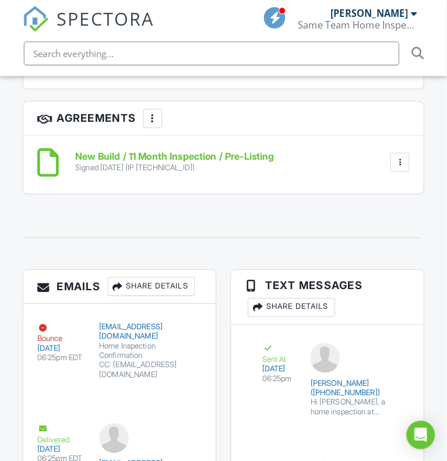
scroll to position [1976, 0]
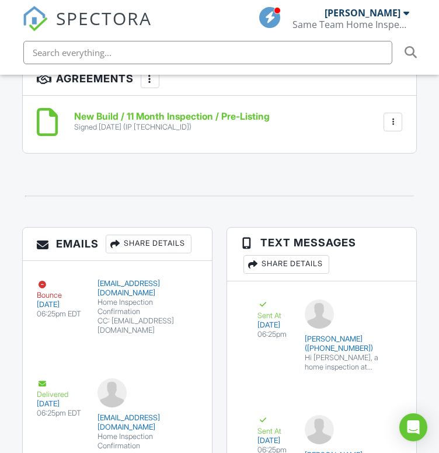
click at [134, 253] on div "Share Details" at bounding box center [149, 243] width 86 height 19
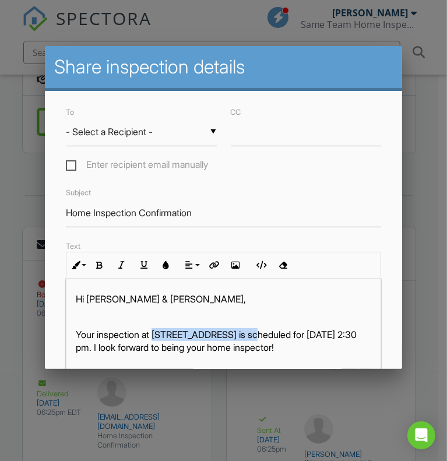
drag, startPoint x: 159, startPoint y: 339, endPoint x: 257, endPoint y: 344, distance: 98.7
click at [257, 344] on p "Your inspection at 8245 Vibrant Dr, Longs, SC 29568 is scheduled for 08/18/2025…" at bounding box center [224, 341] width 296 height 26
copy p "8245 Vibrant Dr, Longs"
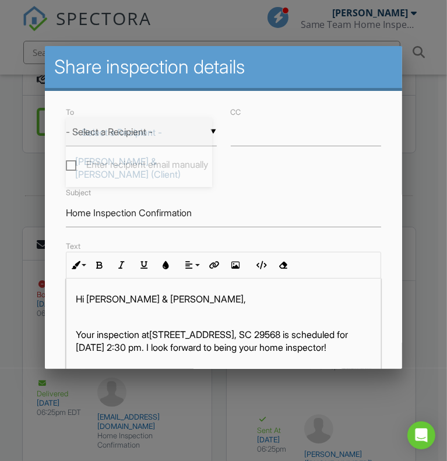
click at [139, 135] on div "▼ - Select a Recipient - - Select a Recipient - Beverly & Lee Necessary (Client…" at bounding box center [141, 132] width 151 height 29
click at [152, 164] on span "Beverly & Lee Necessary (Client)" at bounding box center [139, 168] width 146 height 42
type input "Beverly & Lee Necessary (Client)"
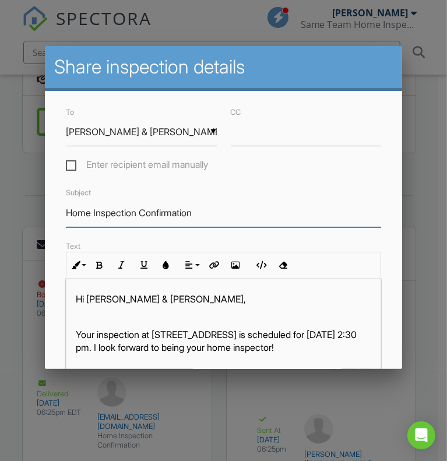
drag, startPoint x: 210, startPoint y: 223, endPoint x: 41, endPoint y: 217, distance: 168.7
type input "Thank You For Your Business"
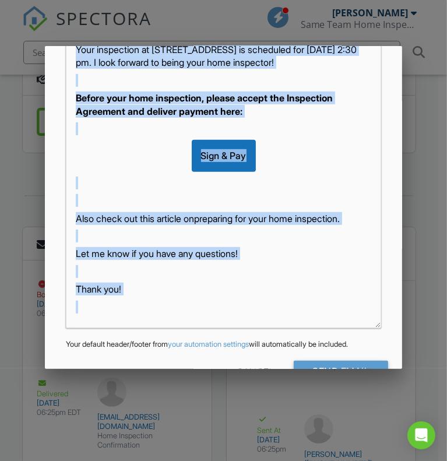
scroll to position [294, 0]
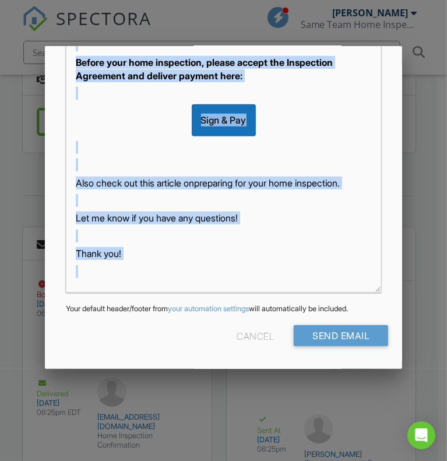
drag, startPoint x: 72, startPoint y: 170, endPoint x: 316, endPoint y: 435, distance: 359.5
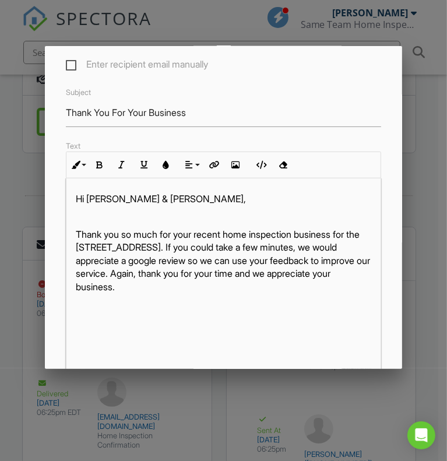
scroll to position [100, 0]
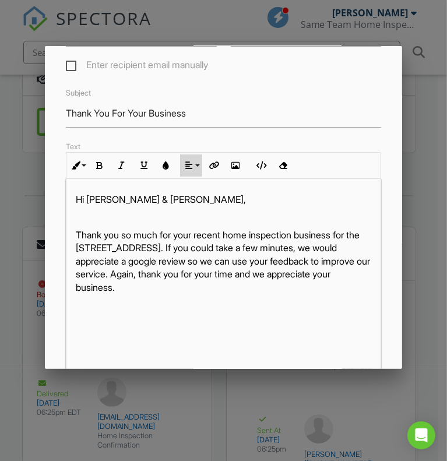
click at [196, 173] on button "Align" at bounding box center [191, 166] width 22 height 22
click at [202, 192] on link "Align Left" at bounding box center [199, 183] width 36 height 17
click at [191, 170] on icon "button" at bounding box center [189, 166] width 8 height 8
click at [198, 205] on icon at bounding box center [199, 201] width 8 height 9
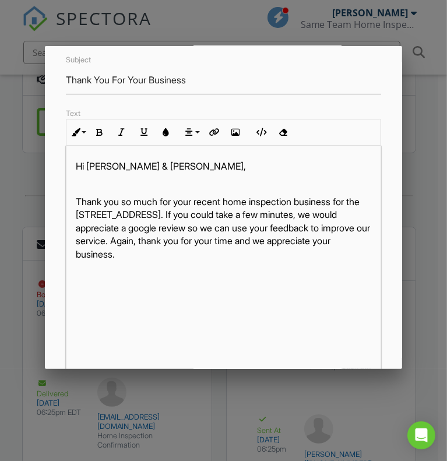
scroll to position [104, 0]
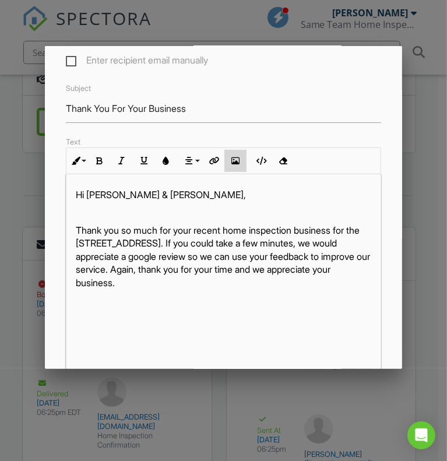
click at [243, 170] on button "Insert Image" at bounding box center [236, 161] width 22 height 22
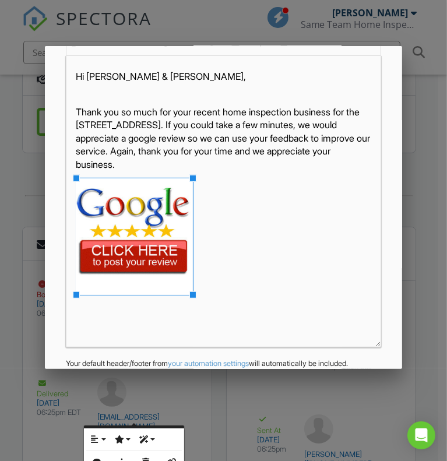
scroll to position [238, 0]
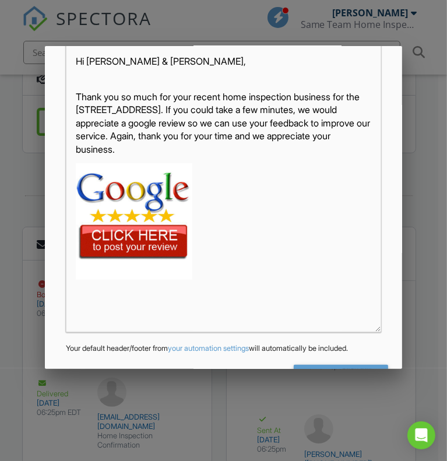
click at [153, 249] on img at bounding box center [134, 221] width 117 height 117
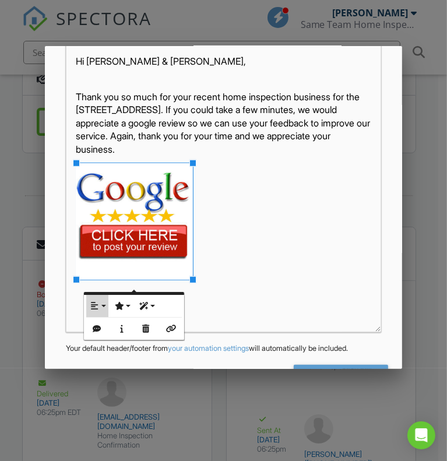
click at [101, 310] on button "Align" at bounding box center [97, 306] width 22 height 22
click at [100, 339] on icon at bounding box center [104, 343] width 8 height 9
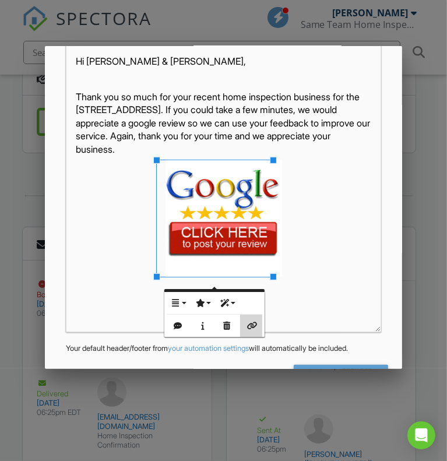
click at [250, 320] on button "Insert Link" at bounding box center [251, 326] width 22 height 22
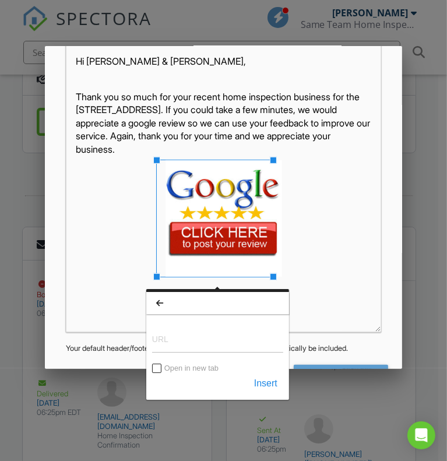
click at [187, 341] on input "URL" at bounding box center [217, 339] width 131 height 28
type input "[URL][DOMAIN_NAME]"
click at [274, 380] on button "Insert" at bounding box center [265, 383] width 35 height 21
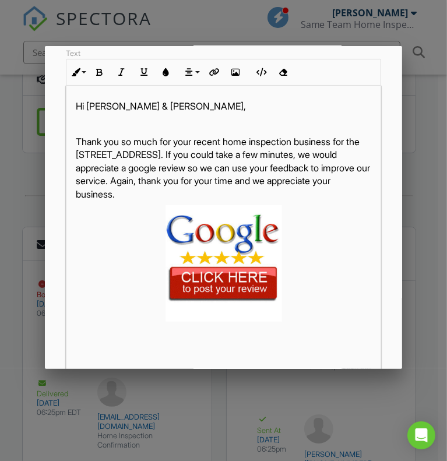
scroll to position [294, 0]
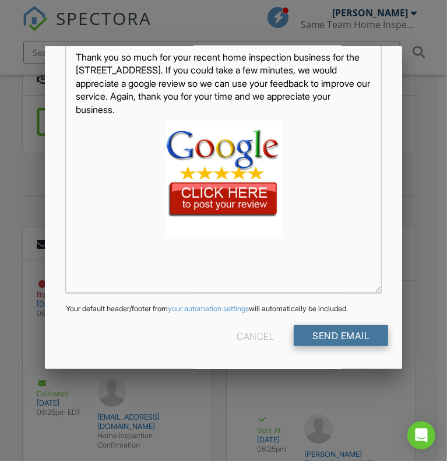
click at [355, 340] on input "Send Email" at bounding box center [341, 335] width 94 height 21
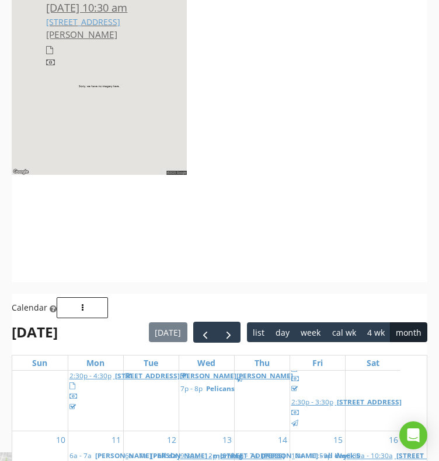
scroll to position [423, 0]
drag, startPoint x: 71, startPoint y: 209, endPoint x: 89, endPoint y: 210, distance: 18.7
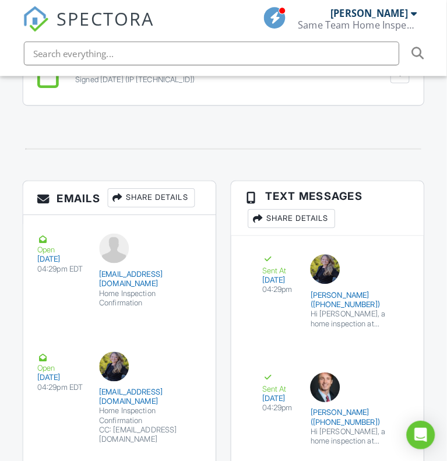
scroll to position [2044, 0]
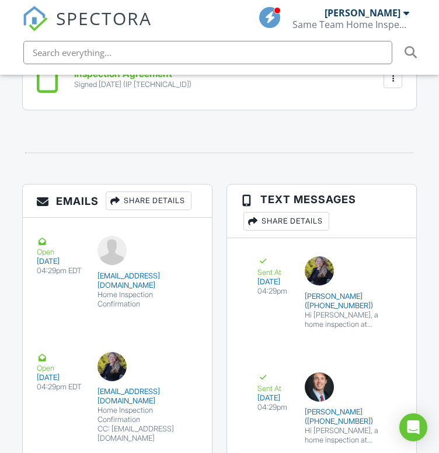
click at [142, 206] on div "Share Details" at bounding box center [149, 200] width 86 height 19
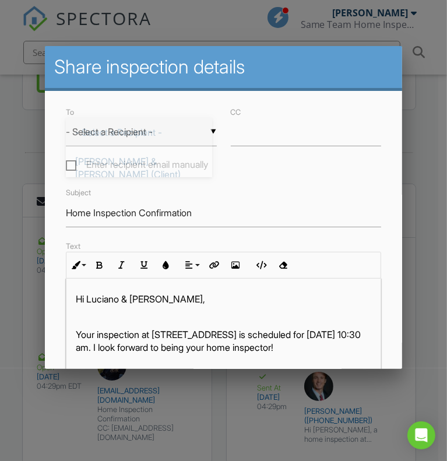
click at [171, 136] on div "▼ - Select a Recipient - - Select a Recipient - Luciano & Phyl Raiola (Client) …" at bounding box center [141, 132] width 151 height 29
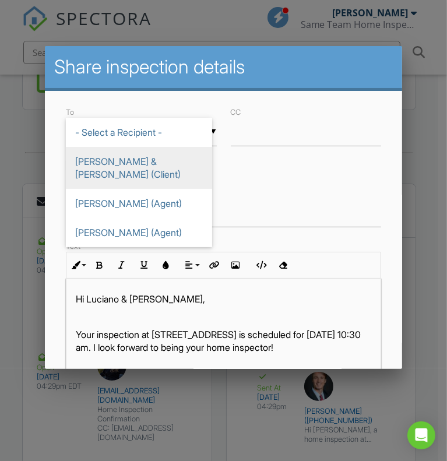
click at [143, 156] on span "Luciano & Phyl Raiola (Client)" at bounding box center [139, 168] width 146 height 42
type input "Luciano & Phyl Raiola (Client)"
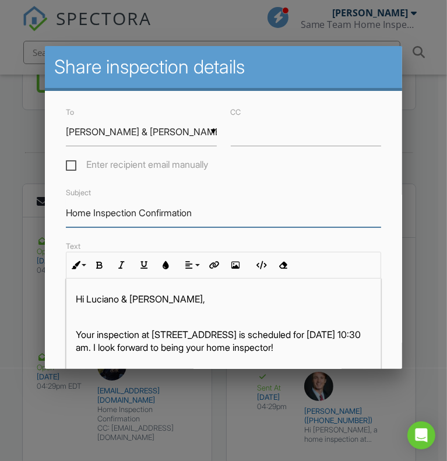
drag, startPoint x: 208, startPoint y: 219, endPoint x: 19, endPoint y: 208, distance: 188.7
click at [19, 208] on div at bounding box center [223, 230] width 447 height 577
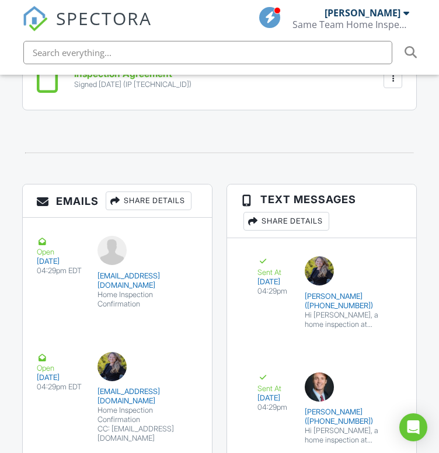
click at [161, 209] on div "Share Details" at bounding box center [149, 200] width 86 height 19
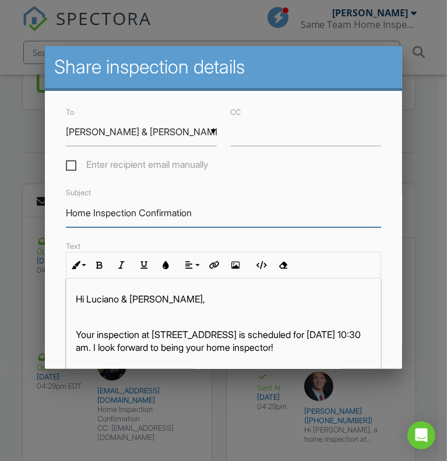
click at [219, 226] on input "Home Inspection Confirmation" at bounding box center [224, 213] width 316 height 29
drag, startPoint x: 219, startPoint y: 226, endPoint x: 48, endPoint y: 225, distance: 171.5
click at [48, 225] on div "To ▼ Luciano & Phyl Raiola (Client) - Select a Recipient - Luciano & Phyl Raiol…" at bounding box center [224, 369] width 358 height 556
type input "Thank You For Your Business"
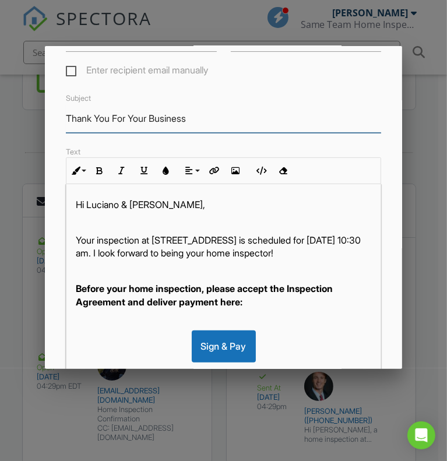
scroll to position [97, 0]
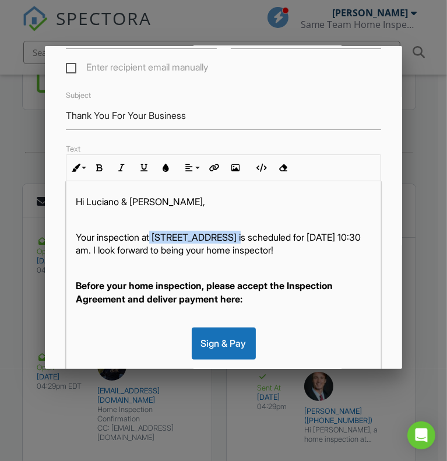
drag, startPoint x: 155, startPoint y: 243, endPoint x: 237, endPoint y: 247, distance: 82.4
click at [237, 247] on p "Your inspection at 9590 Bellasera Cir, Myrtle Beach, SC 29579 is scheduled for …" at bounding box center [224, 244] width 296 height 26
copy p "9590 Bellasera Cir"
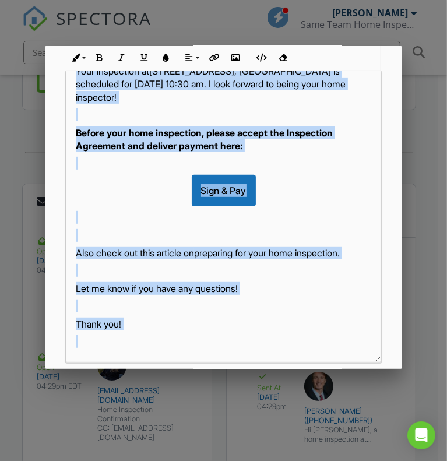
scroll to position [294, 0]
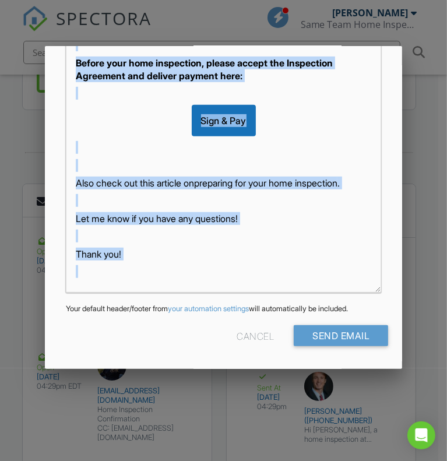
drag, startPoint x: 73, startPoint y: 245, endPoint x: 273, endPoint y: 447, distance: 284.2
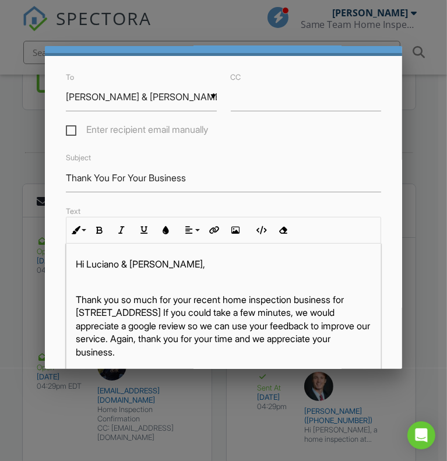
scroll to position [33, 0]
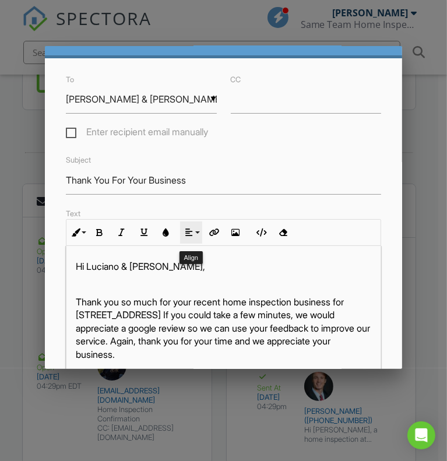
click at [189, 244] on button "Align" at bounding box center [191, 233] width 22 height 22
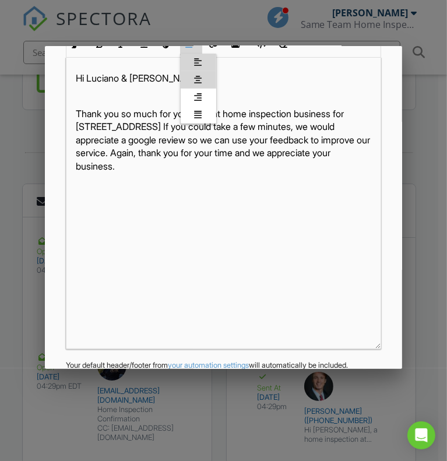
click at [198, 82] on icon at bounding box center [199, 79] width 8 height 9
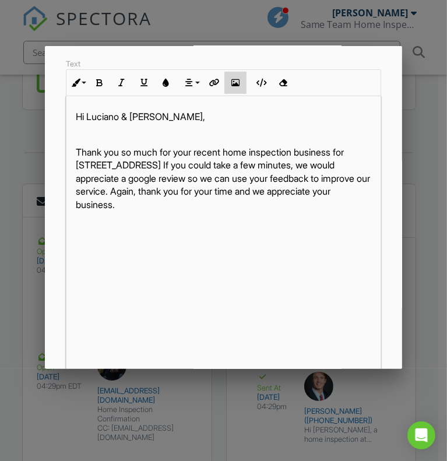
click at [228, 88] on button "Insert Image" at bounding box center [236, 83] width 22 height 22
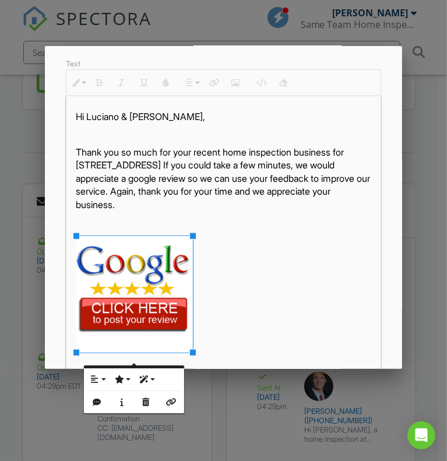
scroll to position [291, 0]
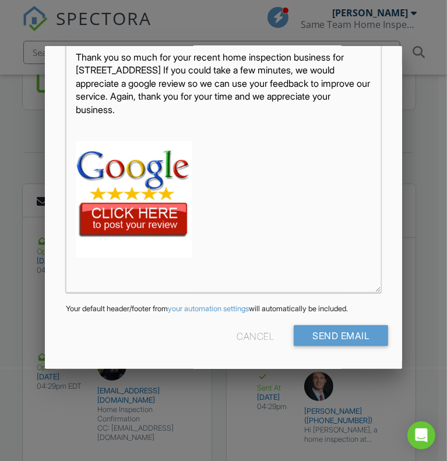
click at [100, 193] on img at bounding box center [134, 199] width 117 height 117
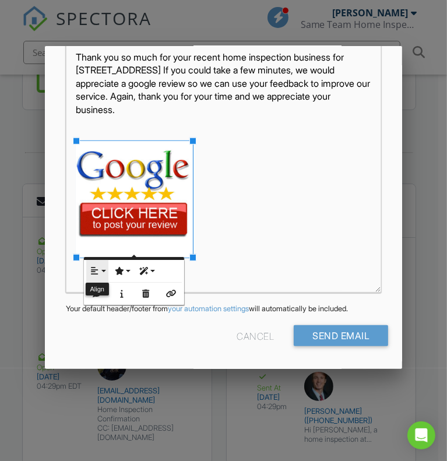
click at [101, 271] on button "Align" at bounding box center [97, 271] width 22 height 22
click at [115, 300] on link "None" at bounding box center [104, 308] width 36 height 17
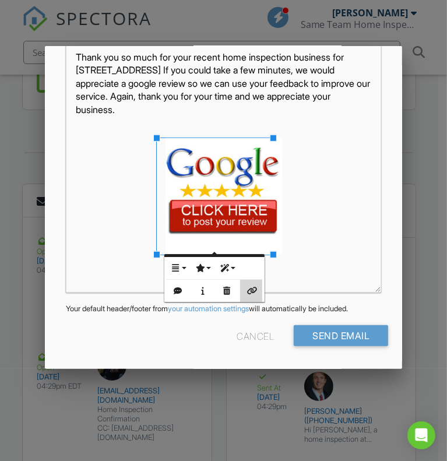
click at [250, 287] on icon "button" at bounding box center [251, 291] width 8 height 8
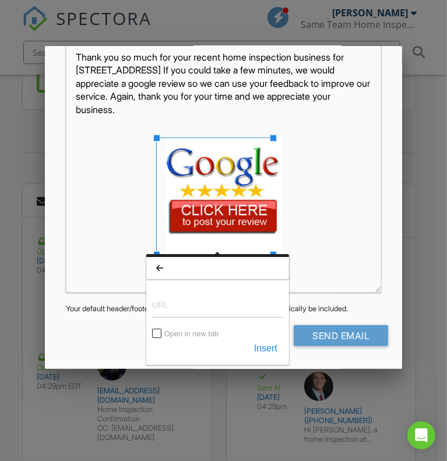
click at [194, 305] on input "URL" at bounding box center [217, 304] width 131 height 28
type input "[URL][DOMAIN_NAME]"
click at [275, 349] on button "Insert" at bounding box center [265, 348] width 35 height 21
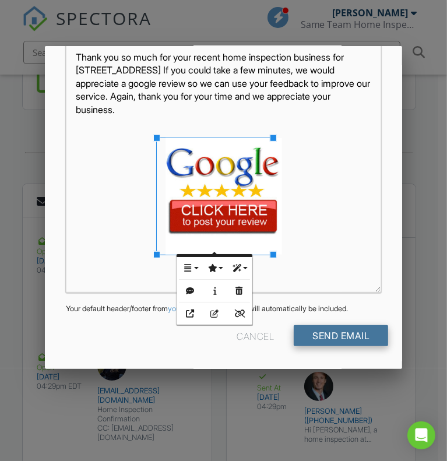
click at [331, 338] on input "Send Email" at bounding box center [341, 335] width 94 height 21
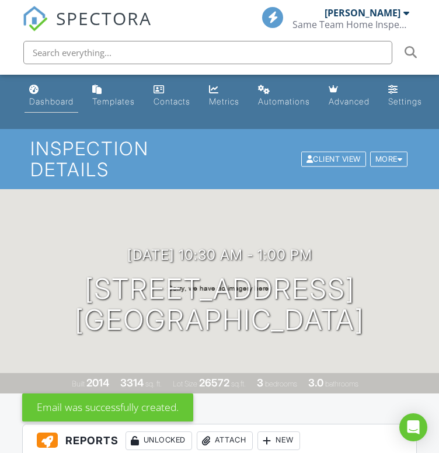
click at [44, 106] on div "Dashboard" at bounding box center [51, 101] width 44 height 10
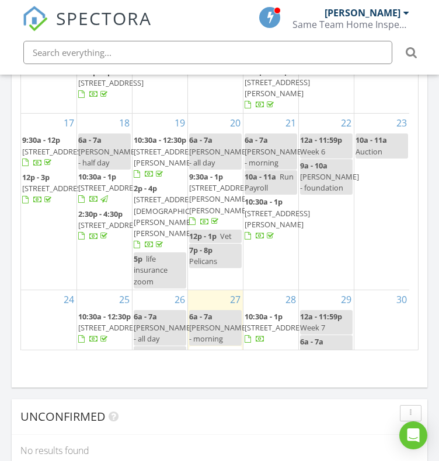
scroll to position [322, 0]
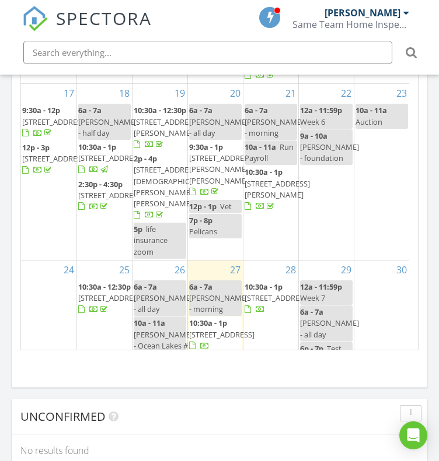
click at [52, 164] on span "528 Magnolia Terrace Dr, Myrtle Beach 29579" at bounding box center [54, 158] width 65 height 10
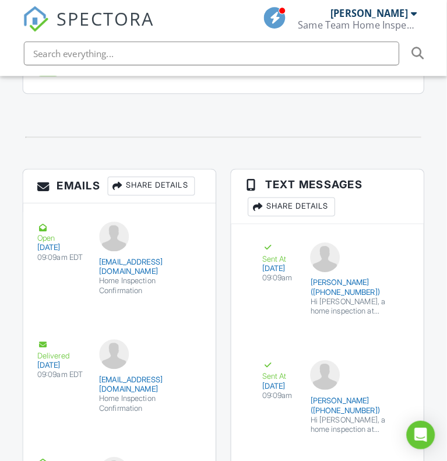
scroll to position [2091, 0]
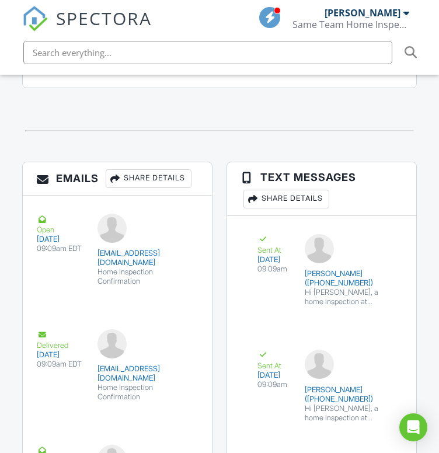
click at [139, 195] on h3 "Emails Share Details" at bounding box center [117, 178] width 189 height 33
click at [140, 188] on div "Share Details" at bounding box center [149, 178] width 86 height 19
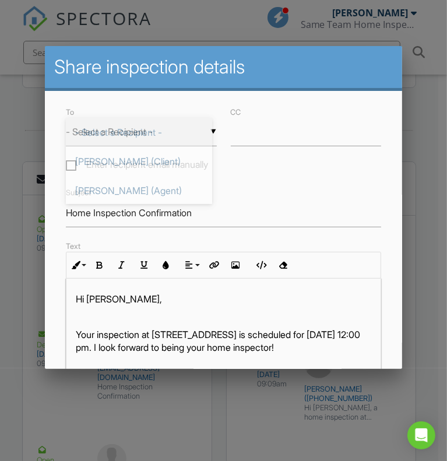
click at [162, 139] on div "▼ - Select a Recipient - - Select a Recipient - Candice Marotta (Client) Lane S…" at bounding box center [141, 132] width 151 height 29
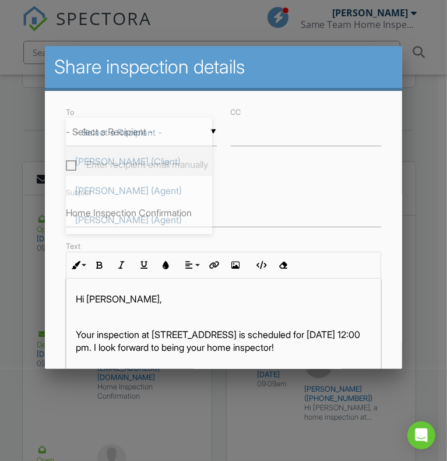
click at [142, 163] on span "[PERSON_NAME] (Client)" at bounding box center [139, 161] width 146 height 29
type input "Candice Marotta (Client)"
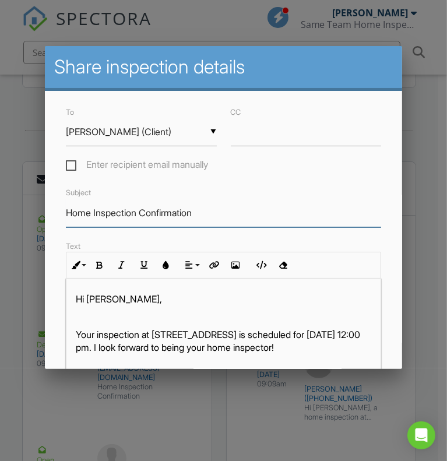
drag, startPoint x: 217, startPoint y: 216, endPoint x: 33, endPoint y: 230, distance: 184.9
click at [33, 230] on body "SPECTORA Jamie Meeks Same Team Home Inspections Role: Inspector Dashboard New I…" at bounding box center [219, 37] width 439 height 4257
type input "Thank You For Your Business"
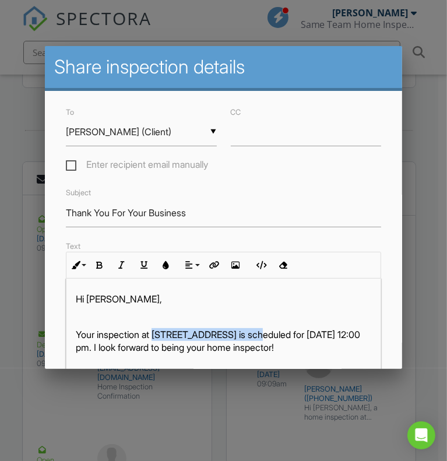
drag, startPoint x: 157, startPoint y: 335, endPoint x: 264, endPoint y: 347, distance: 107.9
click at [264, 347] on p "Your inspection at 528 Magnolia Terrace Dr, Myrtle Beach, SC 29579 is scheduled…" at bounding box center [224, 341] width 296 height 26
copy p "528 Magnolia Terrace Dr"
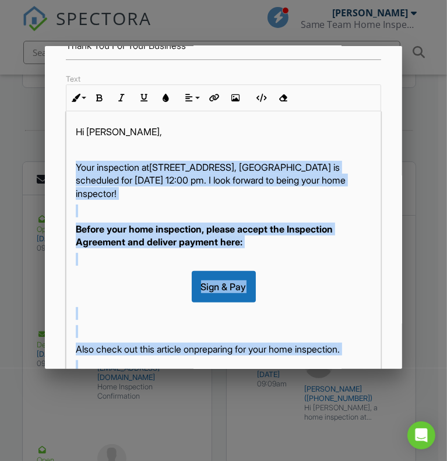
scroll to position [69, 0]
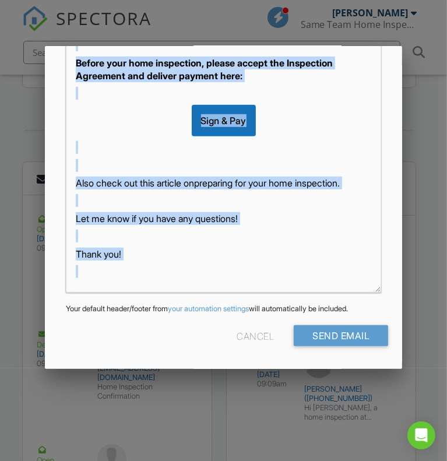
drag, startPoint x: 72, startPoint y: 337, endPoint x: 336, endPoint y: 389, distance: 269.3
click at [336, 389] on body "SPECTORA Jamie Meeks Same Team Home Inspections Role: Inspector Dashboard New I…" at bounding box center [219, 37] width 439 height 4257
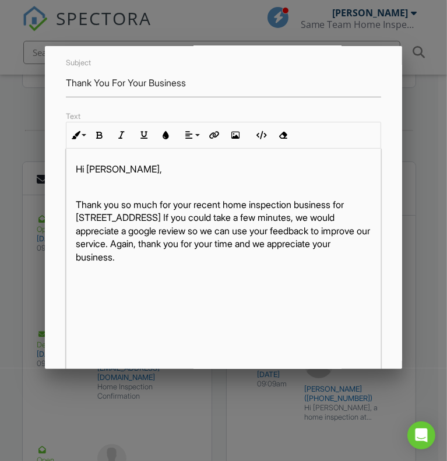
scroll to position [121, 0]
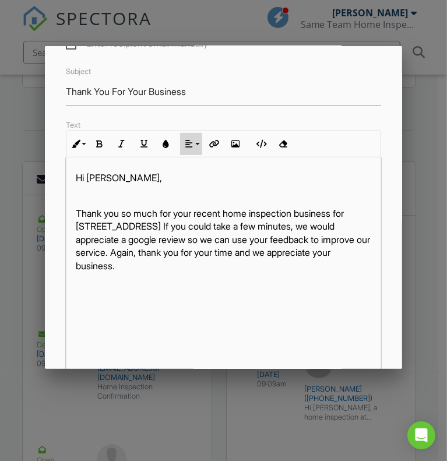
click at [190, 148] on icon "button" at bounding box center [189, 144] width 8 height 8
click at [195, 177] on link "[GEOGRAPHIC_DATA]" at bounding box center [199, 179] width 36 height 17
click at [236, 146] on icon "button" at bounding box center [236, 144] width 8 height 8
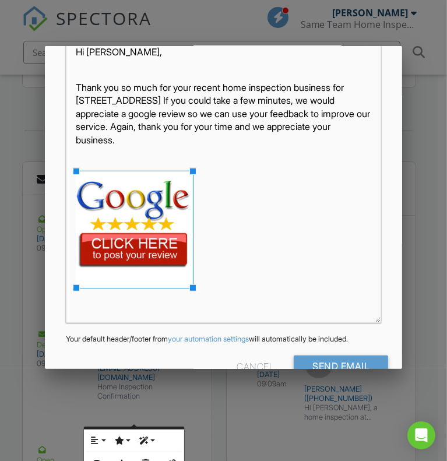
scroll to position [267, 0]
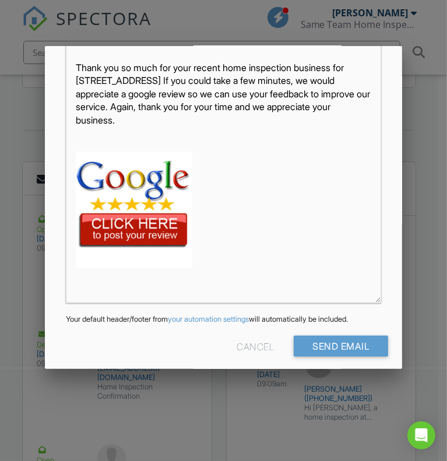
click at [107, 250] on img at bounding box center [134, 210] width 117 height 117
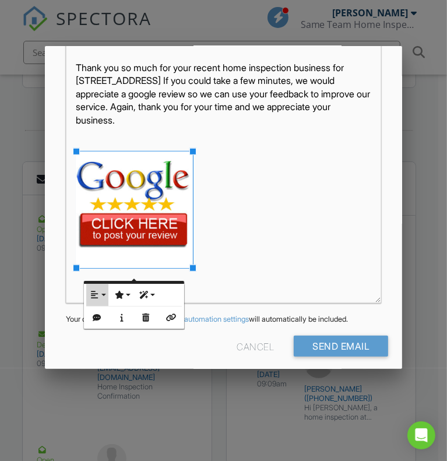
click at [98, 292] on icon "button" at bounding box center [95, 295] width 8 height 8
click at [109, 325] on link "None" at bounding box center [104, 332] width 36 height 17
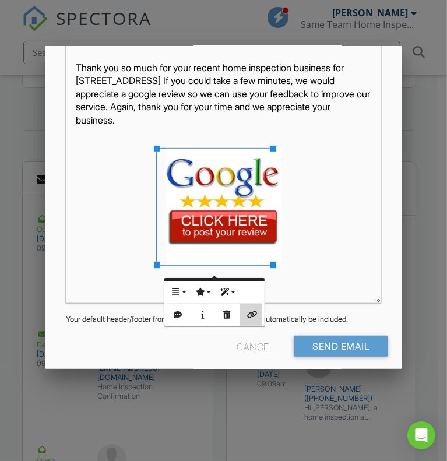
click at [250, 313] on icon "button" at bounding box center [251, 315] width 8 height 8
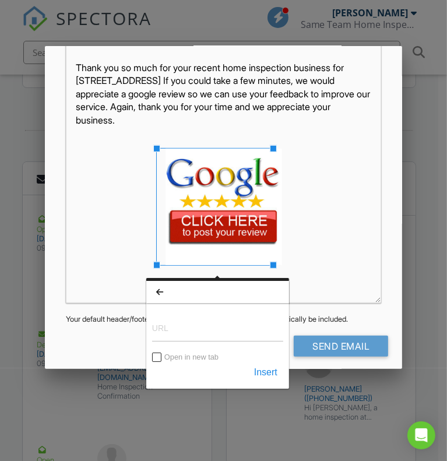
click at [210, 332] on input "URL" at bounding box center [217, 328] width 131 height 28
type input "[URL][DOMAIN_NAME]"
click at [262, 368] on button "Insert" at bounding box center [265, 372] width 35 height 21
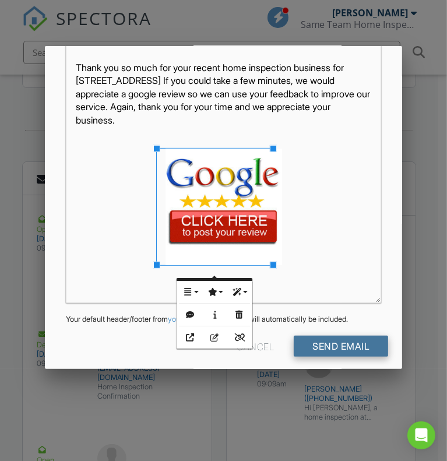
click at [340, 357] on input "Send Email" at bounding box center [341, 346] width 94 height 21
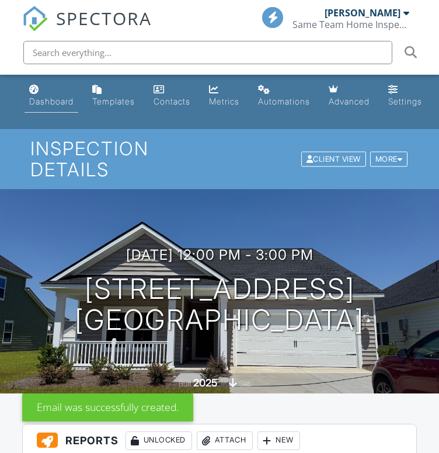
click at [55, 96] on div "Dashboard" at bounding box center [51, 101] width 44 height 10
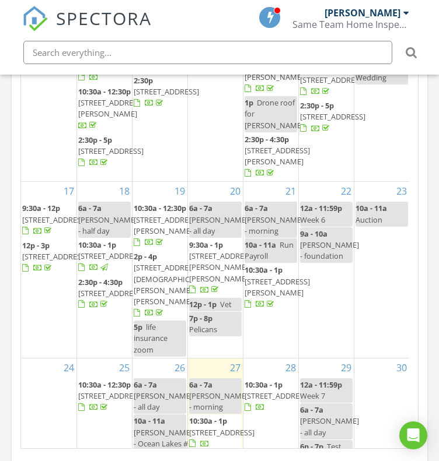
scroll to position [351, 0]
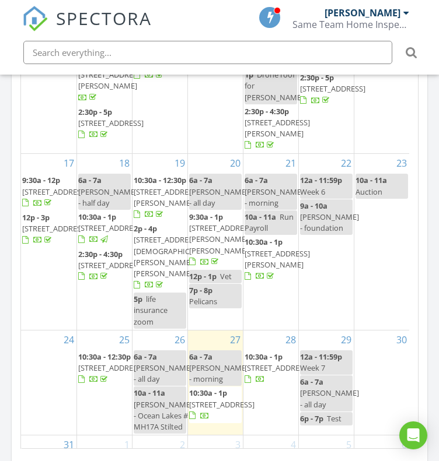
click at [44, 209] on span "9:30a - 12p [STREET_ADDRESS]" at bounding box center [54, 192] width 65 height 34
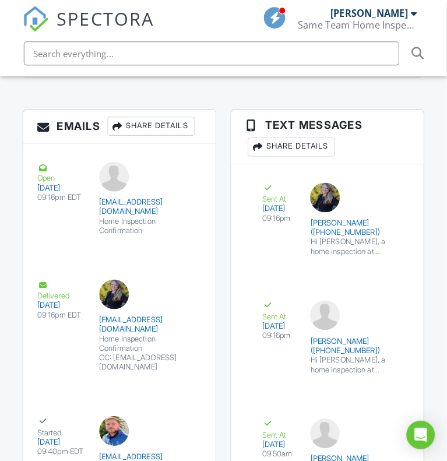
scroll to position [2072, 0]
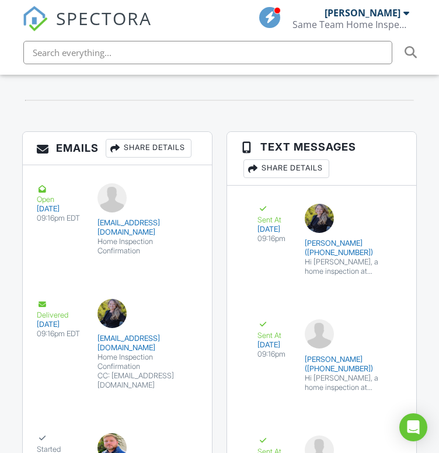
click at [168, 153] on div "Share Details" at bounding box center [149, 148] width 86 height 19
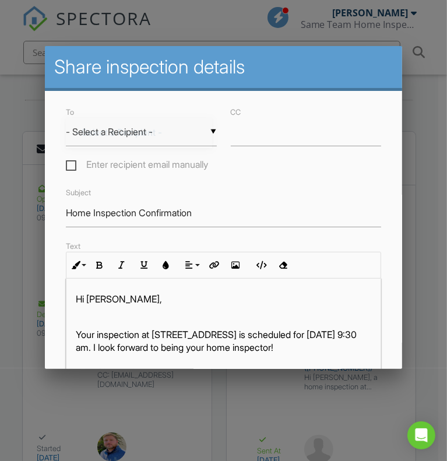
click at [160, 138] on div "▼ - Select a Recipient - - Select a Recipient - [PERSON_NAME] (Client) [PERSON_…" at bounding box center [141, 132] width 151 height 29
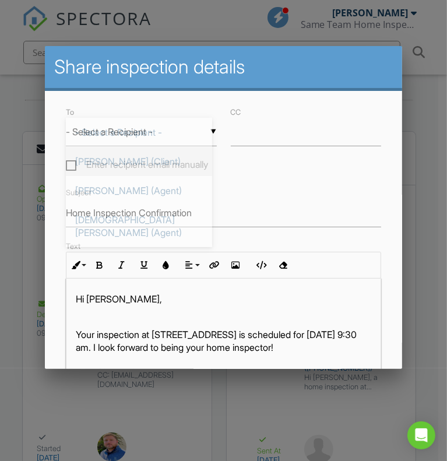
click at [156, 156] on span "[PERSON_NAME] (Client)" at bounding box center [139, 161] width 146 height 29
type input "[PERSON_NAME] (Client)"
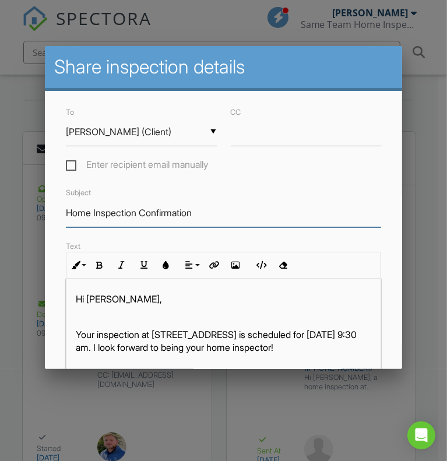
drag, startPoint x: 201, startPoint y: 219, endPoint x: 59, endPoint y: 210, distance: 142.6
click at [59, 210] on div "Subject Home Inspection Confirmation" at bounding box center [224, 205] width 330 height 41
type input "Thank You For Your Business"
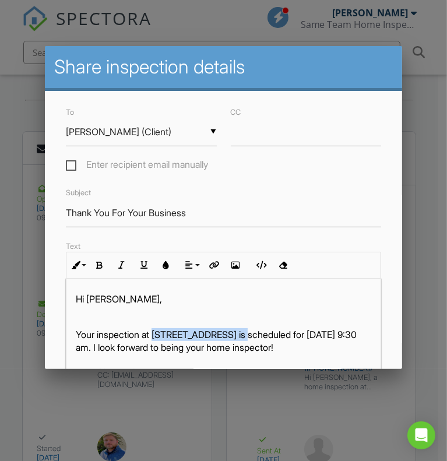
drag, startPoint x: 159, startPoint y: 342, endPoint x: 254, endPoint y: 348, distance: 95.2
click at [254, 348] on p "Your inspection at [STREET_ADDRESS] is scheduled for [DATE] 9:30 am. I look for…" at bounding box center [224, 341] width 296 height 26
copy p "[STREET_ADDRESS]"
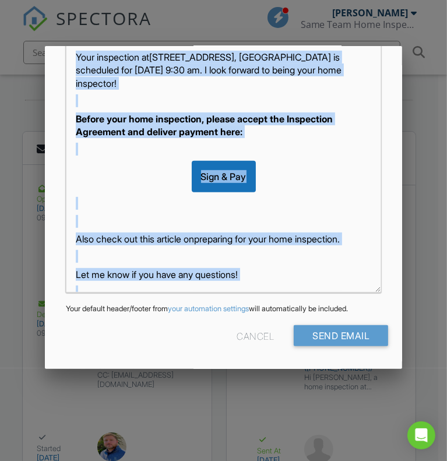
scroll to position [69, 0]
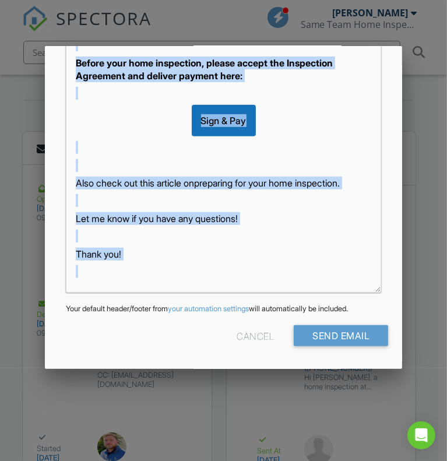
drag, startPoint x: 73, startPoint y: 307, endPoint x: 320, endPoint y: 438, distance: 278.7
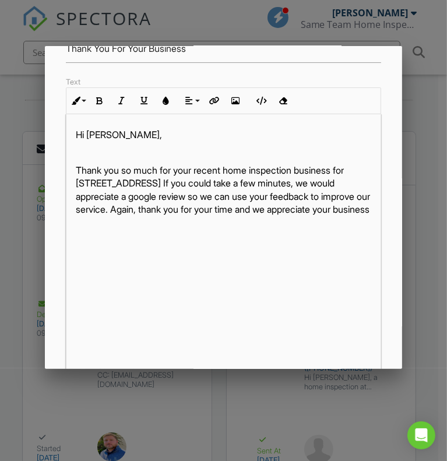
scroll to position [162, 0]
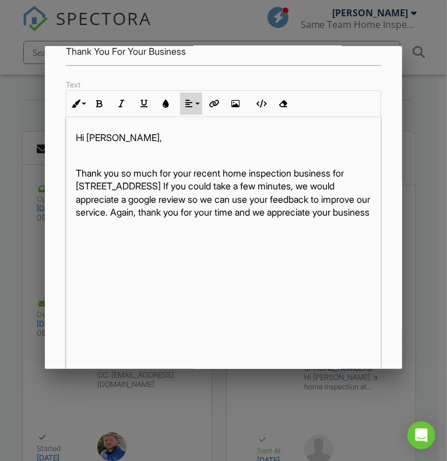
click at [194, 113] on button "Align" at bounding box center [191, 104] width 22 height 22
click at [198, 138] on link "[GEOGRAPHIC_DATA]" at bounding box center [199, 139] width 36 height 17
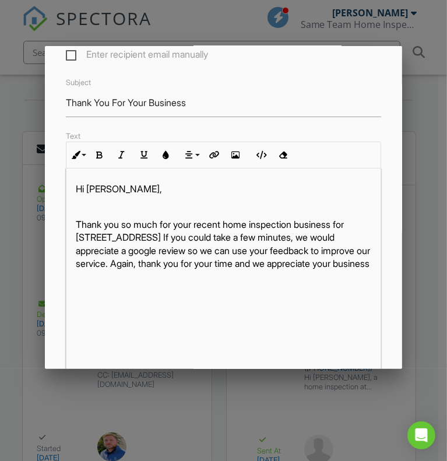
scroll to position [110, 0]
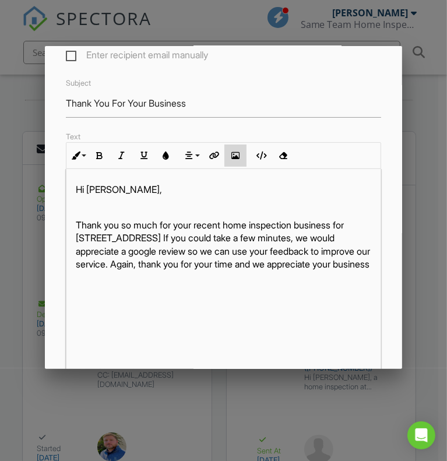
click at [232, 167] on button "Insert Image" at bounding box center [236, 156] width 22 height 22
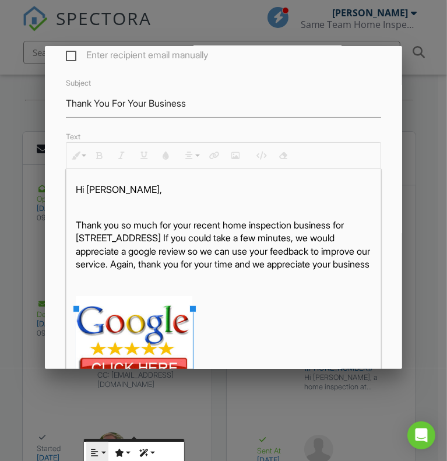
click at [98, 449] on icon "button" at bounding box center [95, 453] width 8 height 8
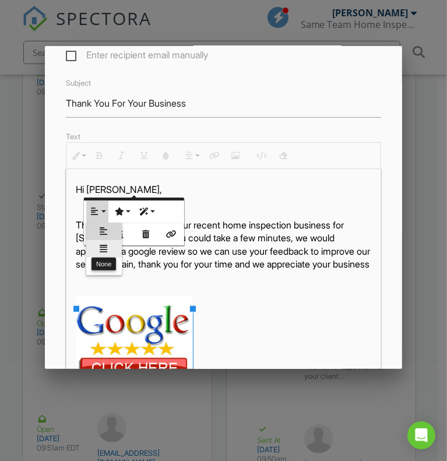
click at [104, 244] on icon at bounding box center [104, 248] width 8 height 9
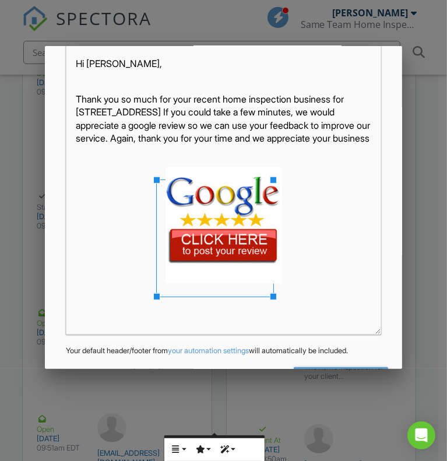
scroll to position [294, 0]
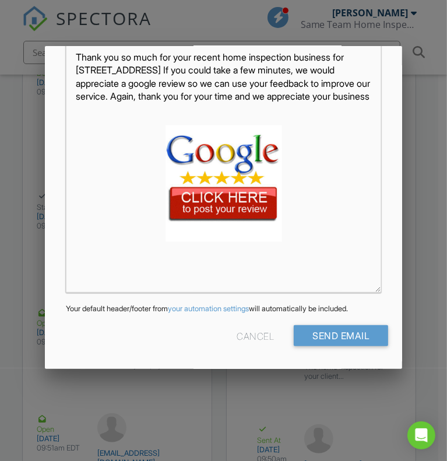
click at [215, 226] on img at bounding box center [224, 183] width 117 height 117
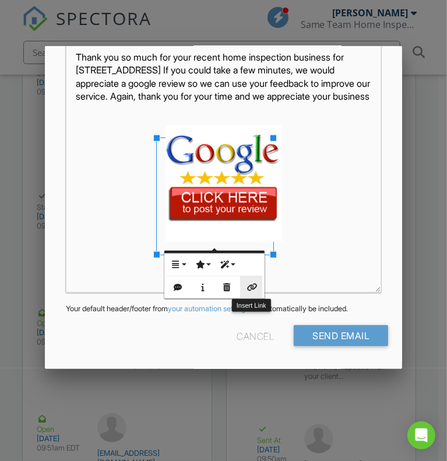
click at [252, 290] on icon "button" at bounding box center [251, 287] width 8 height 8
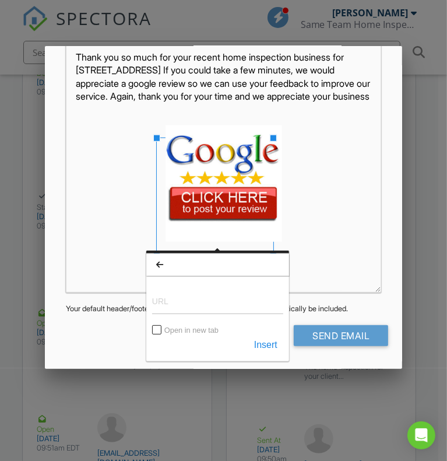
click at [190, 314] on input "URL" at bounding box center [217, 300] width 131 height 28
type input "[URL][DOMAIN_NAME]"
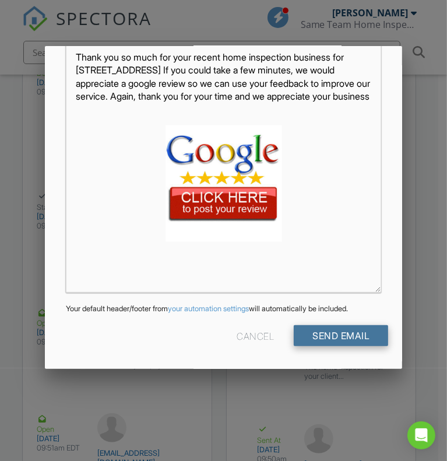
click at [348, 338] on input "Send Email" at bounding box center [341, 335] width 94 height 21
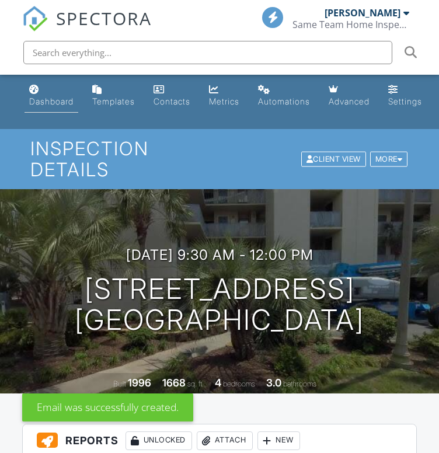
click at [46, 96] on link "Dashboard" at bounding box center [51, 95] width 54 height 33
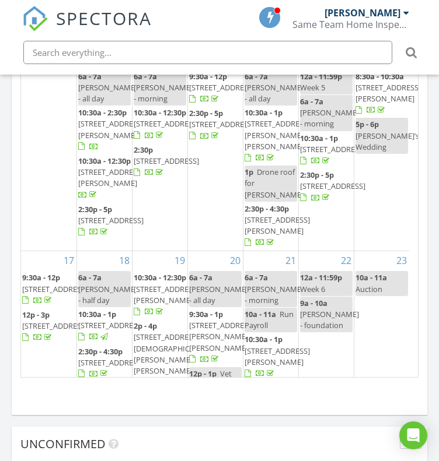
scroll to position [178, 0]
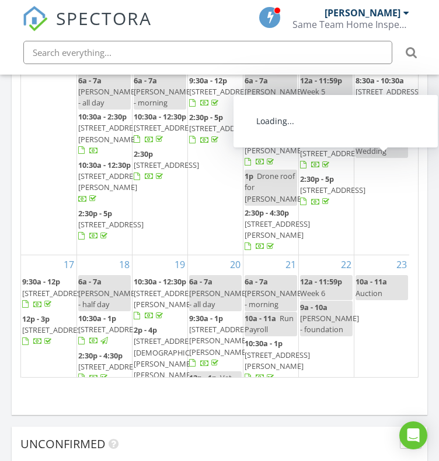
click at [378, 108] on span "890 Knoll Dr, Little River 29566" at bounding box center [387, 97] width 65 height 22
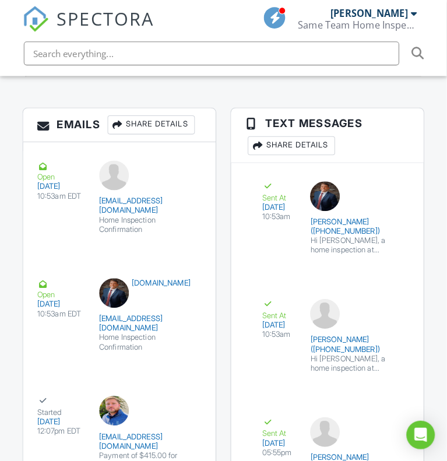
scroll to position [1971, 0]
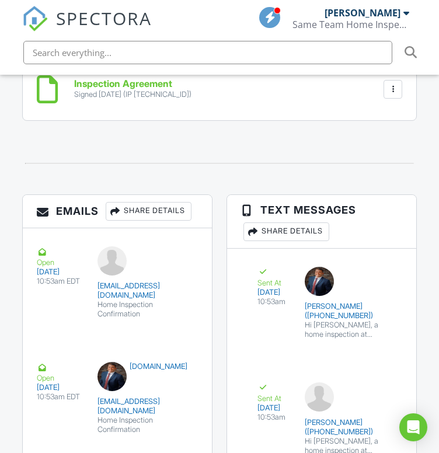
click at [163, 215] on div "Share Details" at bounding box center [149, 211] width 86 height 19
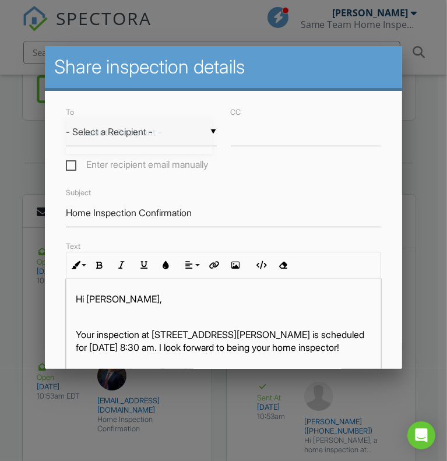
click at [158, 128] on div "▼ - Select a Recipient - - Select a Recipient - [PERSON_NAME] (Client) [PERSON_…" at bounding box center [141, 132] width 151 height 29
click at [133, 157] on span "[PERSON_NAME] (Client)" at bounding box center [139, 161] width 146 height 29
type input "[PERSON_NAME] (Client)"
click at [208, 223] on input "Home Inspection Confirmation" at bounding box center [224, 213] width 316 height 29
drag, startPoint x: 208, startPoint y: 223, endPoint x: 68, endPoint y: 212, distance: 139.9
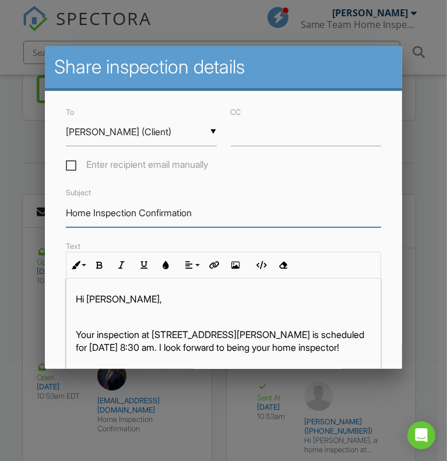
click at [68, 212] on input "Home Inspection Confirmation" at bounding box center [224, 213] width 316 height 29
type input "Thank You For Your Business"
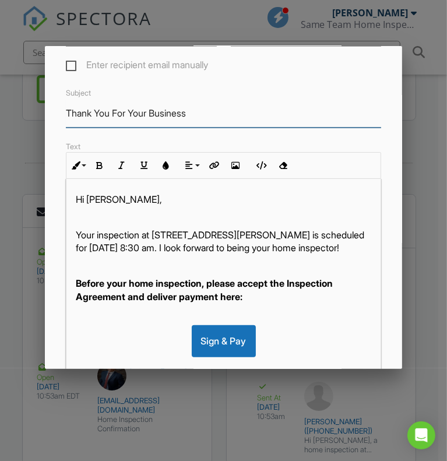
scroll to position [101, 0]
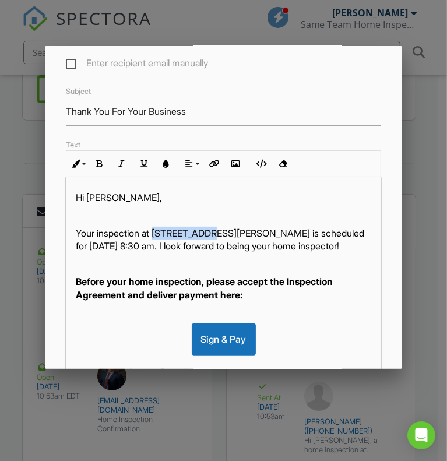
drag, startPoint x: 156, startPoint y: 240, endPoint x: 210, endPoint y: 241, distance: 53.7
click at [210, 241] on p "Your inspection at 890 Knoll Dr, Little River, SC 29566 is scheduled for 08/16/…" at bounding box center [224, 240] width 296 height 26
copy p "890 Knoll Dr"
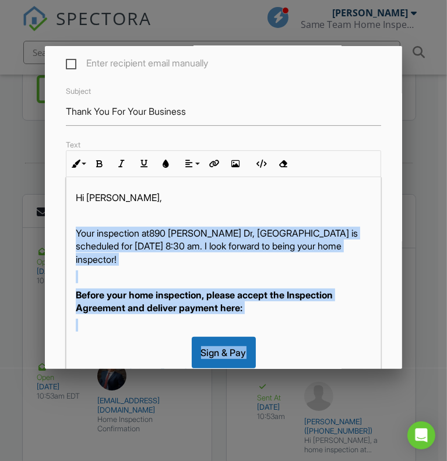
scroll to position [69, 0]
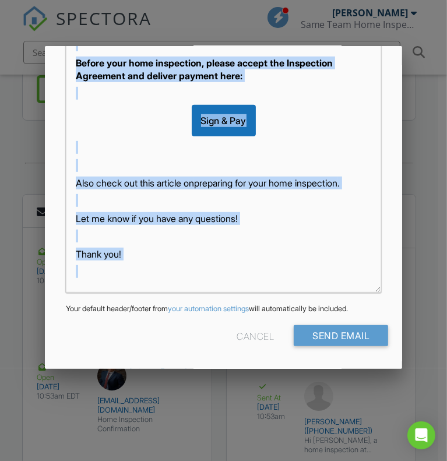
drag, startPoint x: 72, startPoint y: 240, endPoint x: 290, endPoint y: 476, distance: 321.5
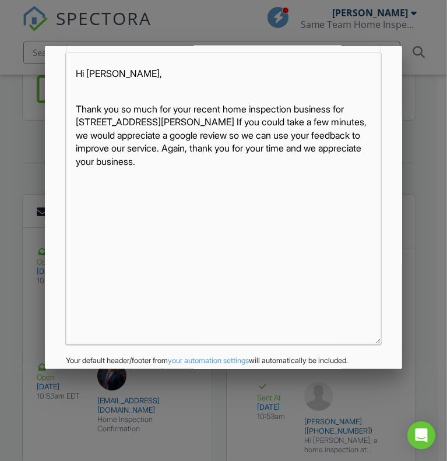
scroll to position [222, 0]
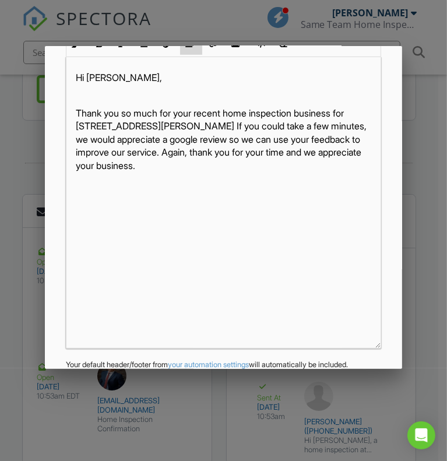
click at [196, 50] on button "Align" at bounding box center [191, 44] width 22 height 22
click at [198, 83] on icon at bounding box center [199, 79] width 8 height 9
click at [240, 46] on button "Insert Image" at bounding box center [236, 44] width 22 height 22
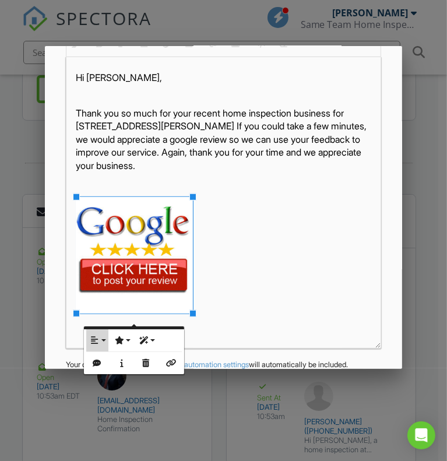
click at [90, 341] on button "Align" at bounding box center [97, 341] width 22 height 22
click at [93, 372] on link "None" at bounding box center [104, 377] width 36 height 17
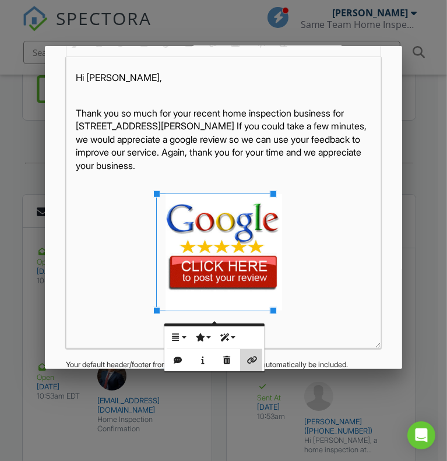
click at [252, 360] on icon "button" at bounding box center [251, 360] width 8 height 8
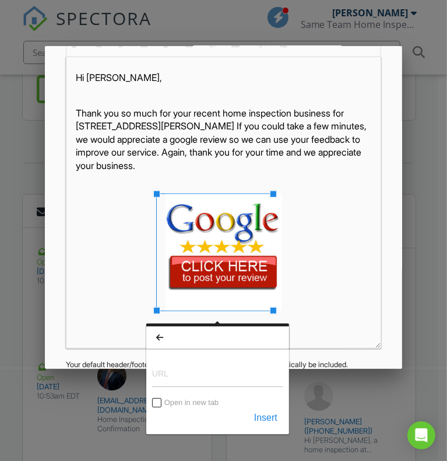
click at [187, 373] on input "URL" at bounding box center [217, 373] width 131 height 28
type input "https://g.page/r/Ccz198Shfj8EEAE/review"
click at [266, 421] on button "Insert" at bounding box center [265, 418] width 35 height 21
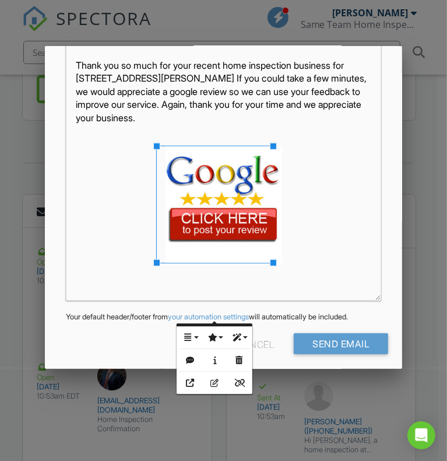
scroll to position [294, 0]
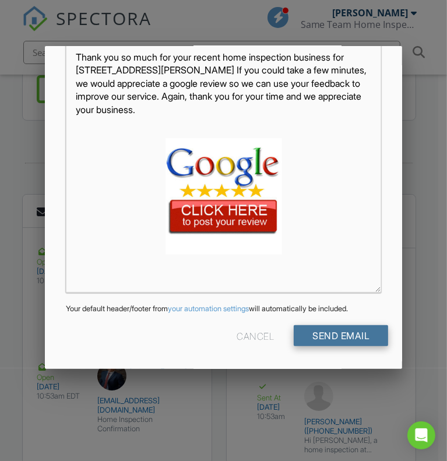
click at [351, 331] on input "Send Email" at bounding box center [341, 335] width 94 height 21
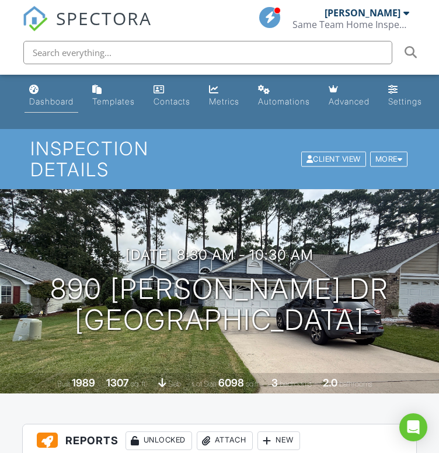
click at [44, 87] on link "Dashboard" at bounding box center [51, 95] width 54 height 33
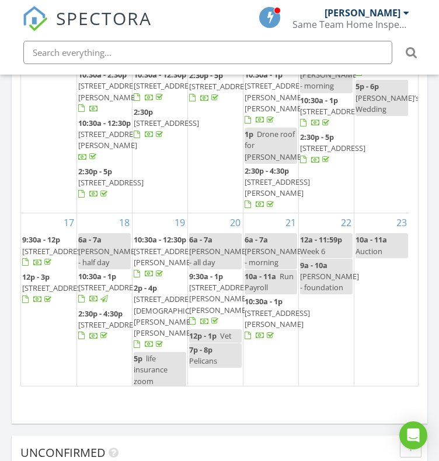
scroll to position [223, 0]
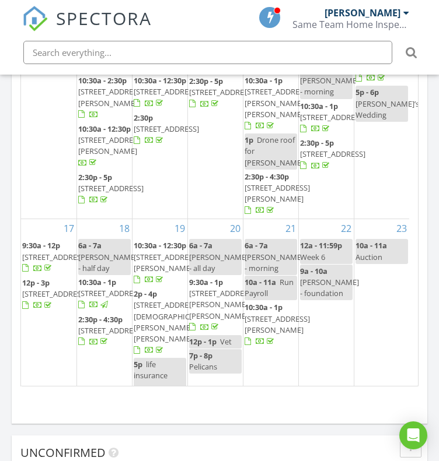
click at [331, 159] on span "[STREET_ADDRESS]" at bounding box center [332, 154] width 65 height 10
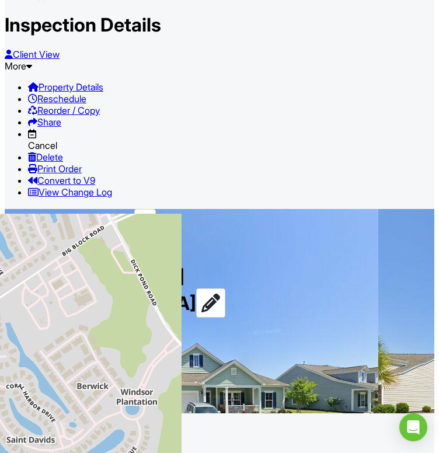
scroll to position [651, 0]
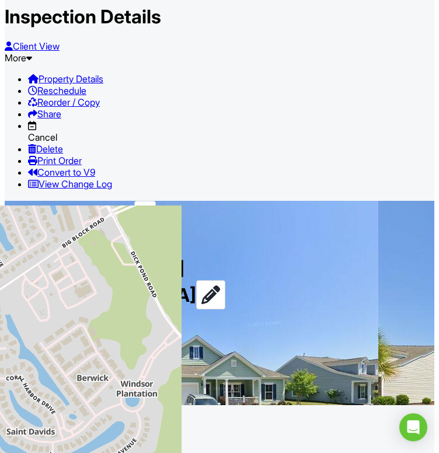
drag, startPoint x: 443, startPoint y: 76, endPoint x: 452, endPoint y: 184, distance: 108.3
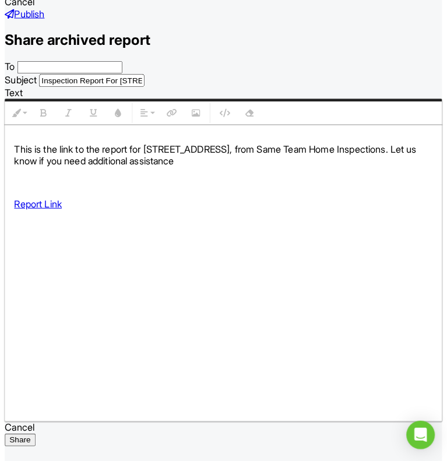
scroll to position [1806, 0]
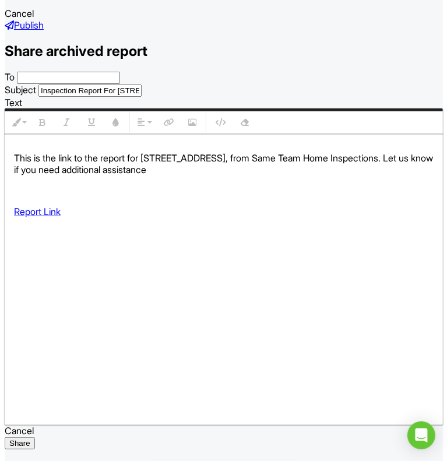
type input "Lori Fite (Client)"
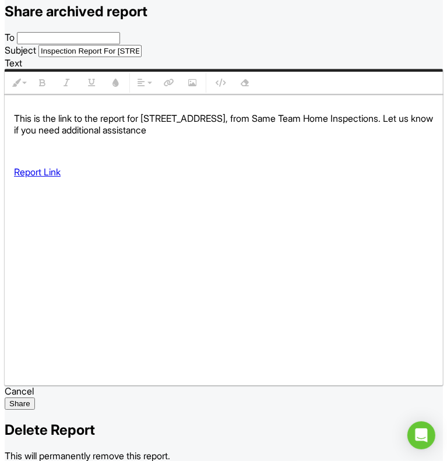
drag, startPoint x: 223, startPoint y: 219, endPoint x: 48, endPoint y: 207, distance: 175.4
type input "Thank You For Your Business"
drag, startPoint x: 156, startPoint y: 267, endPoint x: 237, endPoint y: 271, distance: 80.6
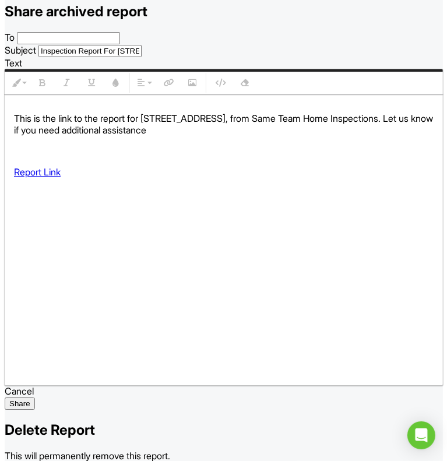
copy p "288 St David's Ave"
drag, startPoint x: 77, startPoint y: 265, endPoint x: 296, endPoint y: 383, distance: 248.4
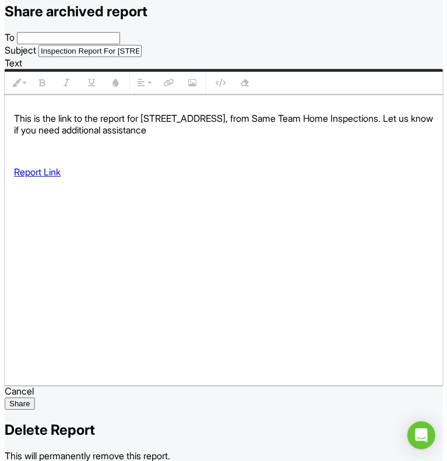
scroll to position [142, 0]
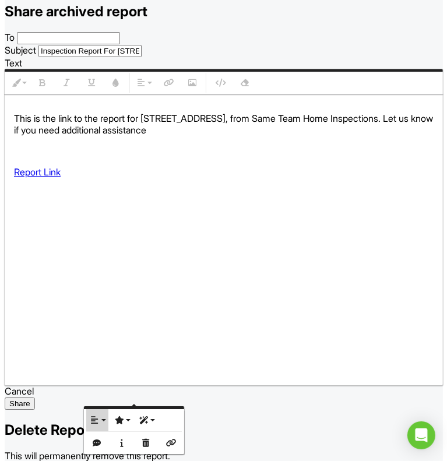
click at [100, 416] on button "Align" at bounding box center [97, 420] width 22 height 22
click at [103, 452] on icon at bounding box center [104, 457] width 8 height 9
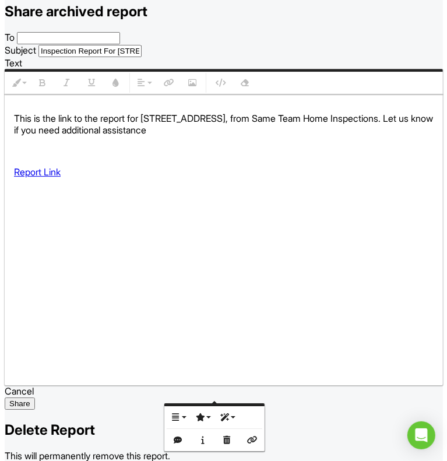
scroll to position [229, 0]
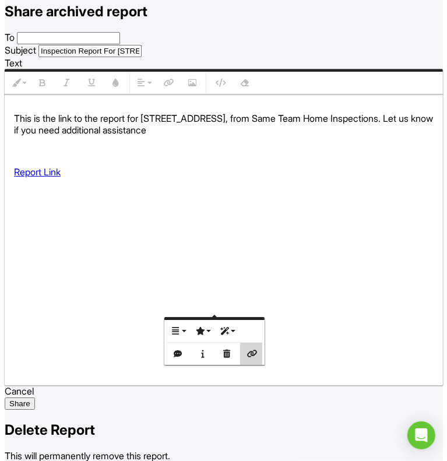
click at [250, 355] on icon "button" at bounding box center [251, 354] width 8 height 8
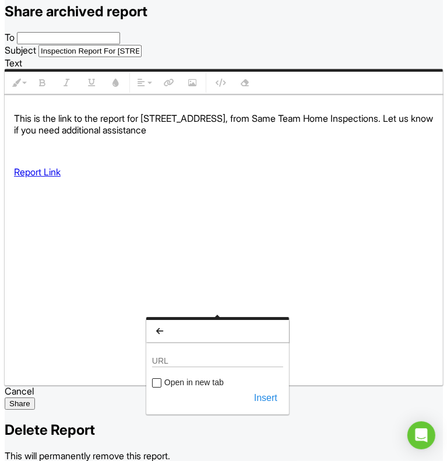
click at [213, 367] on input "URL" at bounding box center [217, 360] width 131 height 15
type input "[URL][DOMAIN_NAME]"
click at [268, 408] on button "Insert" at bounding box center [265, 398] width 35 height 21
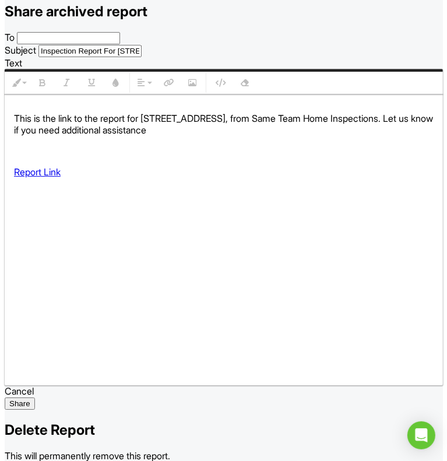
scroll to position [155, 0]
drag, startPoint x: 391, startPoint y: 75, endPoint x: 482, endPoint y: 101, distance: 94.5
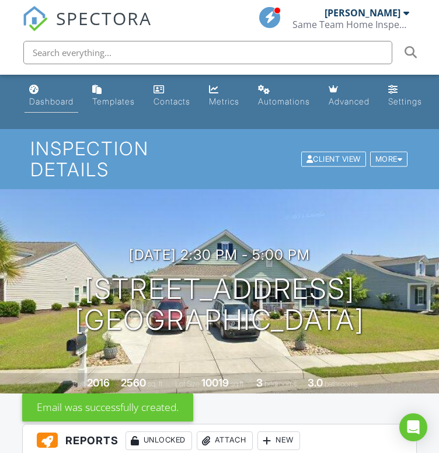
click at [55, 86] on link "Dashboard" at bounding box center [51, 95] width 54 height 33
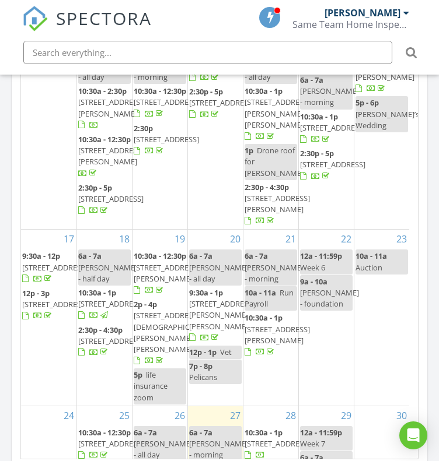
scroll to position [282, 0]
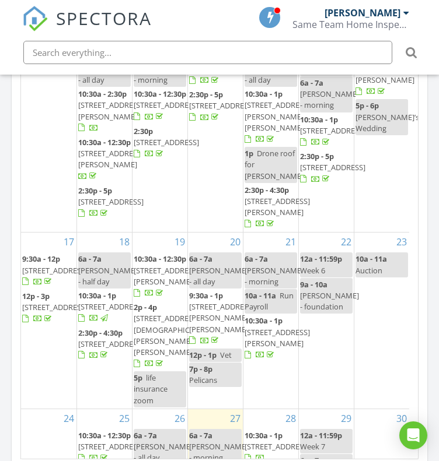
drag, startPoint x: 302, startPoint y: 270, endPoint x: 273, endPoint y: 274, distance: 28.9
click at [273, 218] on span "190 Belmonte Drive, Myrtle Beach 29588" at bounding box center [276, 207] width 65 height 22
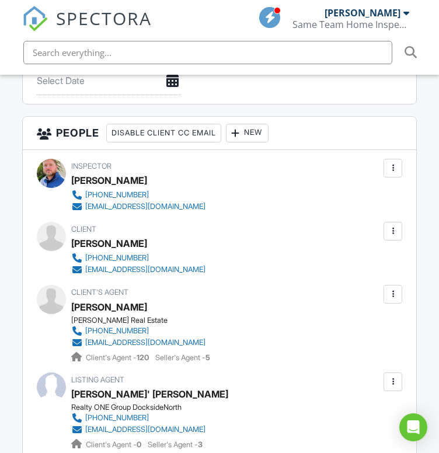
scroll to position [1278, 0]
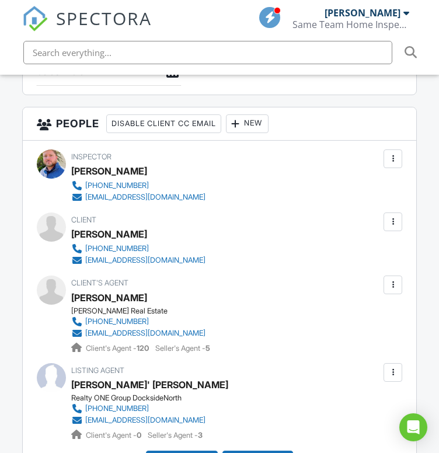
drag, startPoint x: 444, startPoint y: 67, endPoint x: 444, endPoint y: 258, distance: 191.3
click at [438, 258] on html "SPECTORA Jamie Meeks Same Team Home Inspections Role: Inspector Dashboard New I…" at bounding box center [219, 194] width 439 height 2944
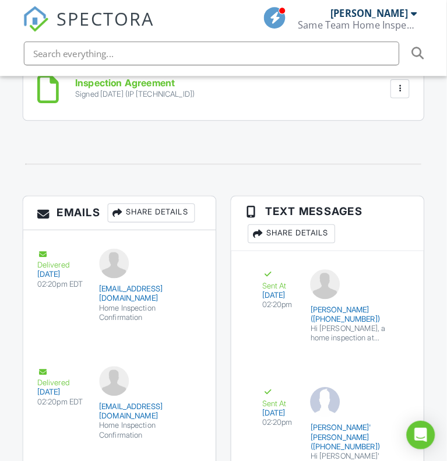
scroll to position [1980, 0]
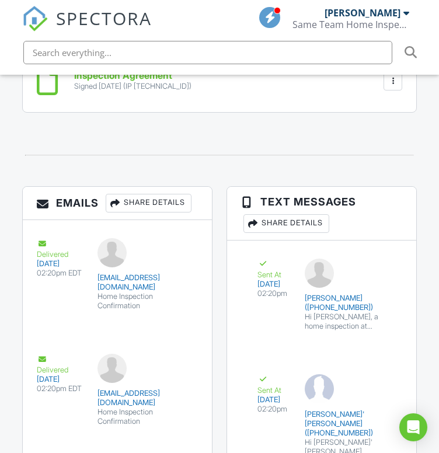
click at [183, 212] on div "Share Details" at bounding box center [149, 203] width 86 height 19
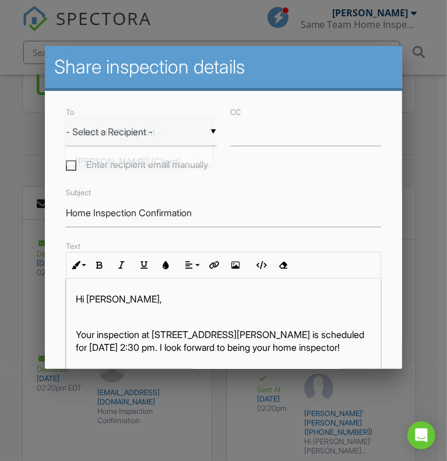
click at [176, 144] on div "▼ - Select a Recipient - - Select a Recipient - Jaymes Gaffney (Client) Lane Sh…" at bounding box center [141, 132] width 151 height 29
click at [160, 162] on div "To ▼ - Select a Recipient - - Select a Recipient - Jaymes Gaffney (Client) Lane…" at bounding box center [141, 139] width 165 height 69
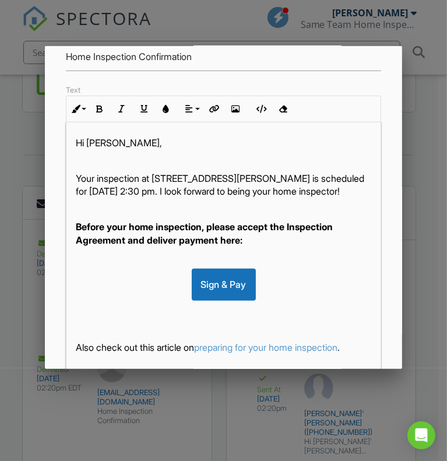
scroll to position [160, 0]
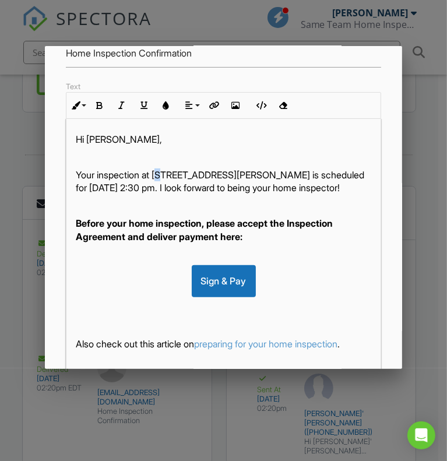
drag, startPoint x: 159, startPoint y: 177, endPoint x: 169, endPoint y: 179, distance: 10.1
click at [169, 179] on p "Your inspection at 190 Belmonte Drive, Myrtle Beach, SC 29588 is scheduled for …" at bounding box center [224, 182] width 296 height 26
drag, startPoint x: 155, startPoint y: 175, endPoint x: 169, endPoint y: 176, distance: 14.0
click at [169, 176] on p "Your inspection at 190 Belmonte Drive, Myrtle Beach, SC 29588 is scheduled for …" at bounding box center [224, 182] width 296 height 26
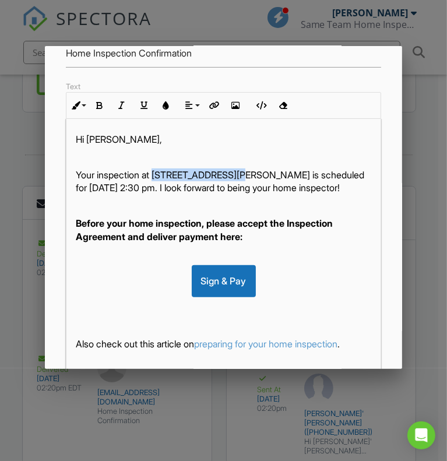
drag, startPoint x: 156, startPoint y: 177, endPoint x: 240, endPoint y: 178, distance: 83.4
click at [240, 178] on p "Your inspection at 190 Belmonte Drive, Myrtle Beach, SC 29588 is scheduled for …" at bounding box center [224, 182] width 296 height 26
copy p "190 Belmonte Drive"
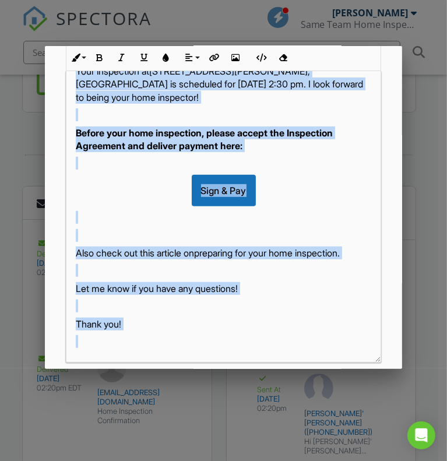
scroll to position [294, 0]
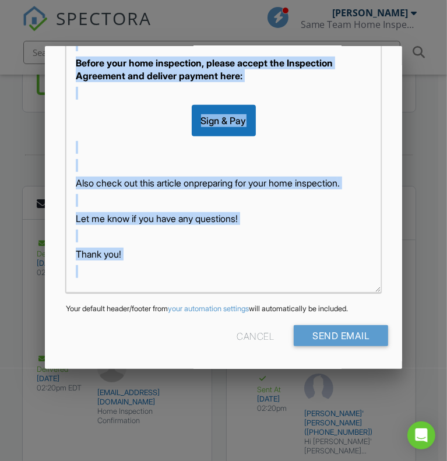
drag, startPoint x: 76, startPoint y: 174, endPoint x: 200, endPoint y: 319, distance: 190.3
click at [200, 319] on div "To ▼ - Select a Recipient - - Select a Recipient - Jaymes Gaffney (Client) Lane…" at bounding box center [224, 91] width 358 height 556
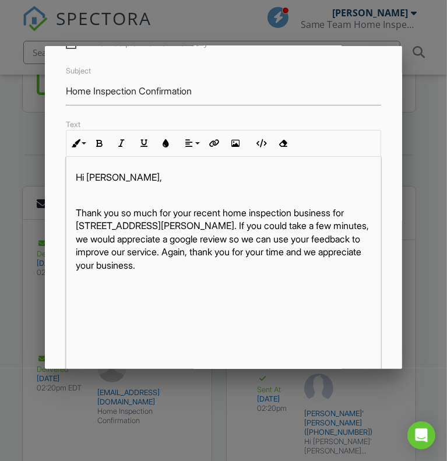
scroll to position [121, 0]
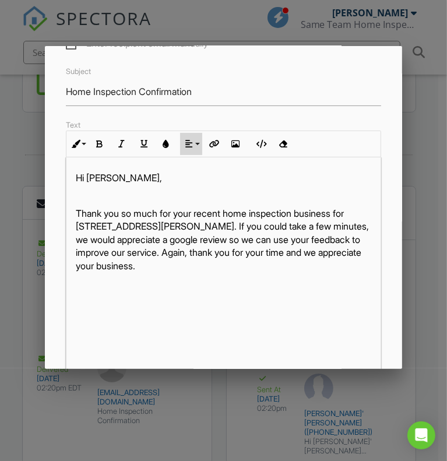
click at [187, 155] on button "Align" at bounding box center [191, 144] width 22 height 22
click at [193, 182] on link "[GEOGRAPHIC_DATA]" at bounding box center [199, 179] width 36 height 17
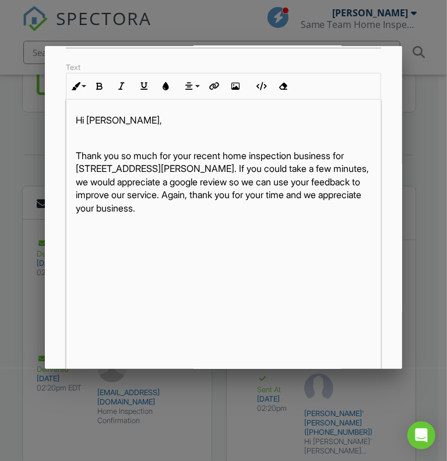
scroll to position [147, 0]
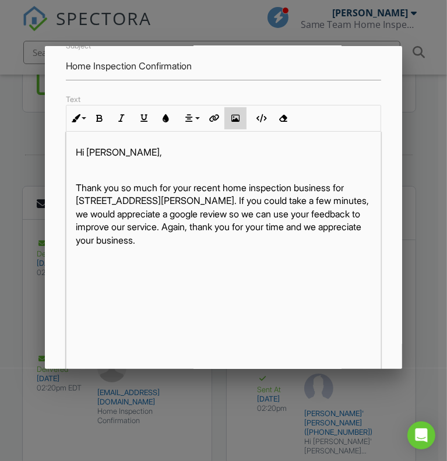
click at [239, 122] on icon "button" at bounding box center [236, 118] width 8 height 8
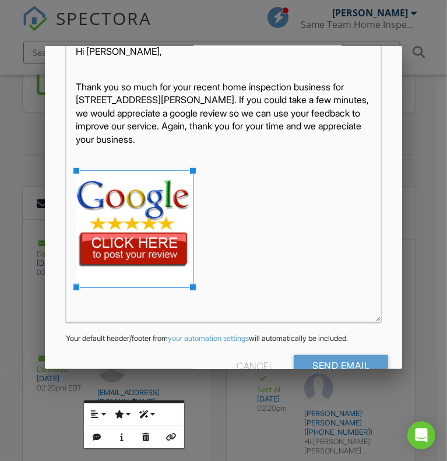
scroll to position [261, 0]
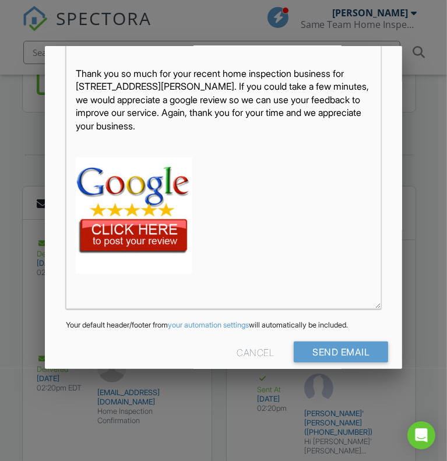
click at [117, 247] on img at bounding box center [134, 215] width 117 height 117
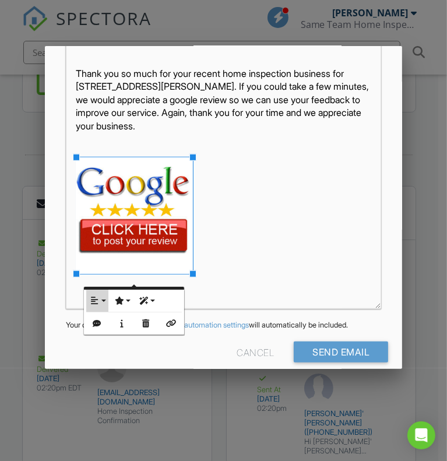
click at [107, 296] on button "Align" at bounding box center [97, 301] width 22 height 22
click at [103, 335] on icon at bounding box center [104, 338] width 8 height 9
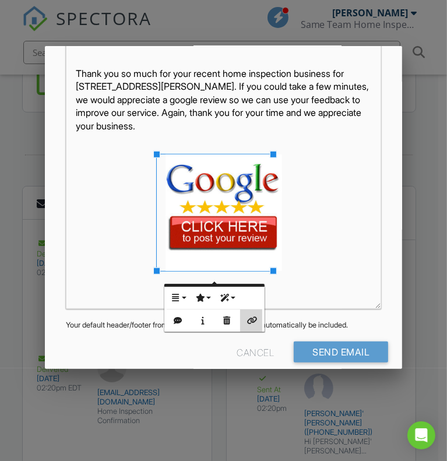
click at [261, 320] on button "Insert Link" at bounding box center [251, 321] width 22 height 22
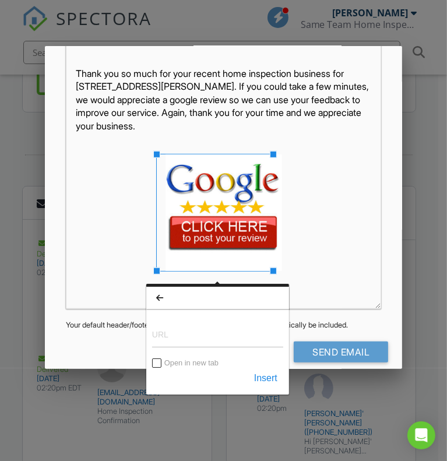
click at [209, 334] on input "URL" at bounding box center [217, 334] width 131 height 28
type input "https://g.page/r/Ccz198Shfj8EEAE/review"
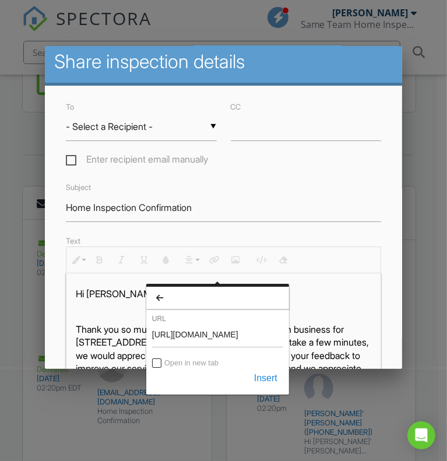
scroll to position [0, 0]
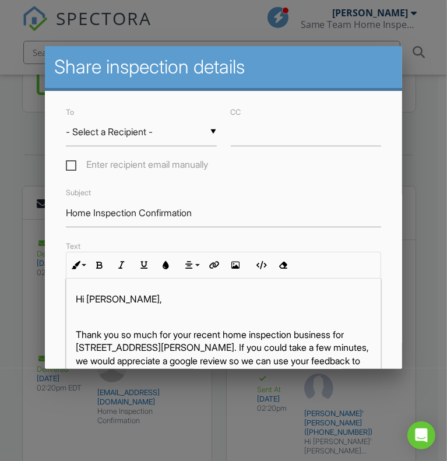
click at [194, 139] on div "▼ - Select a Recipient - - Select a Recipient - Jaymes Gaffney (Client) Lane Sh…" at bounding box center [141, 132] width 151 height 29
click at [162, 159] on span "Jaymes Gaffney (Client)" at bounding box center [139, 161] width 146 height 29
type input "Jaymes Gaffney (Client)"
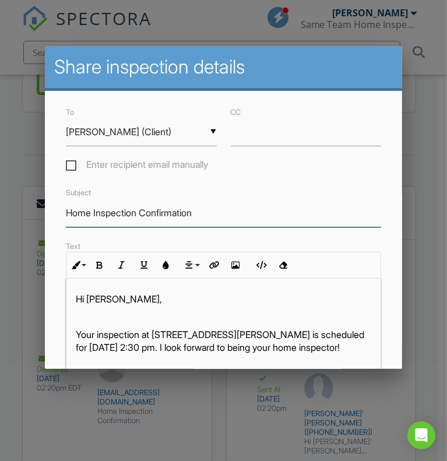
drag, startPoint x: 211, startPoint y: 213, endPoint x: 56, endPoint y: 205, distance: 154.7
click at [56, 205] on div "To ▼ Jaymes Gaffney (Client) - Select a Recipient - Jaymes Gaffney (Client) Lan…" at bounding box center [224, 369] width 358 height 556
type input "Thank You For Your Business"
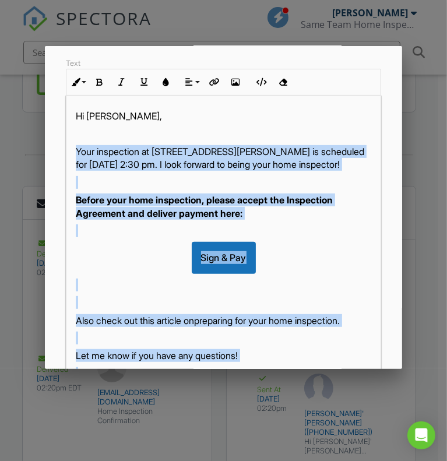
scroll to position [294, 0]
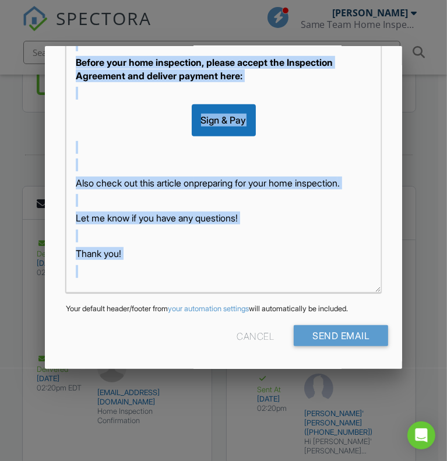
drag, startPoint x: 75, startPoint y: 243, endPoint x: 322, endPoint y: 434, distance: 312.7
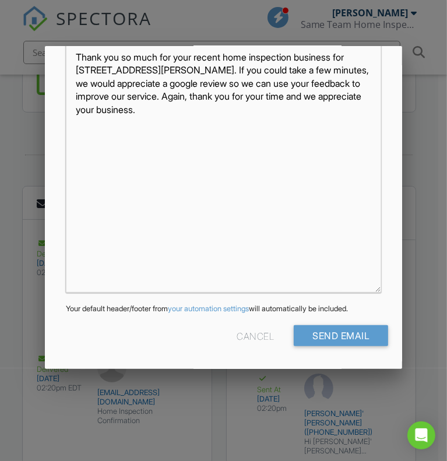
scroll to position [0, 0]
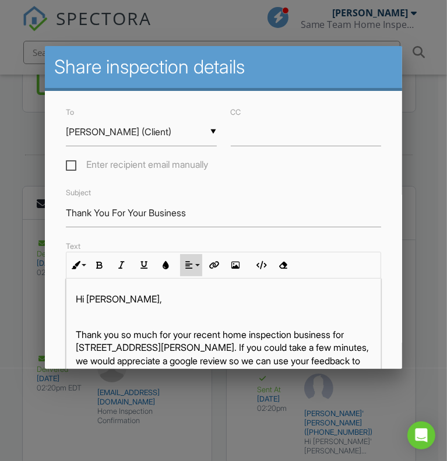
click at [191, 276] on button "Align" at bounding box center [191, 265] width 22 height 22
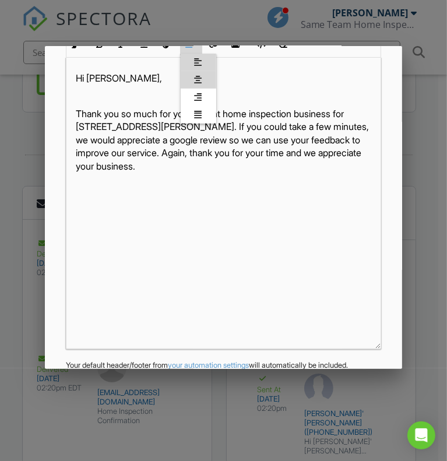
click at [199, 84] on icon at bounding box center [199, 79] width 8 height 9
click at [237, 55] on button "Insert Image" at bounding box center [236, 44] width 22 height 22
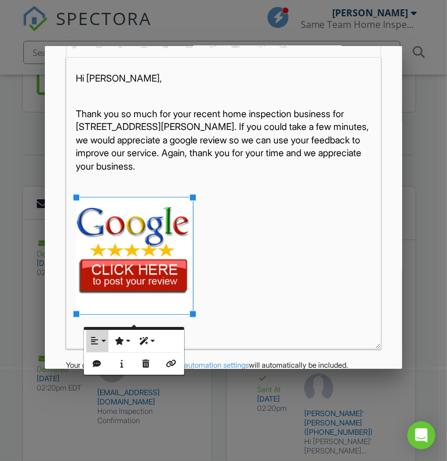
click at [101, 342] on button "Align" at bounding box center [97, 341] width 22 height 22
click at [103, 377] on icon at bounding box center [104, 378] width 8 height 9
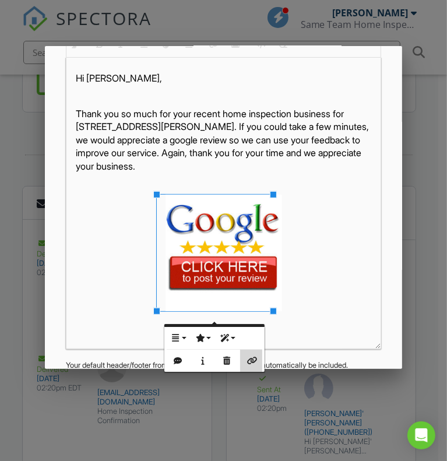
click at [253, 353] on button "Insert Link" at bounding box center [251, 361] width 22 height 22
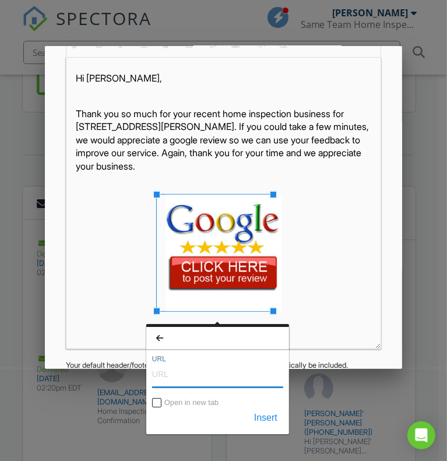
click at [192, 380] on input "URL" at bounding box center [217, 374] width 131 height 28
type input "[URL][DOMAIN_NAME]"
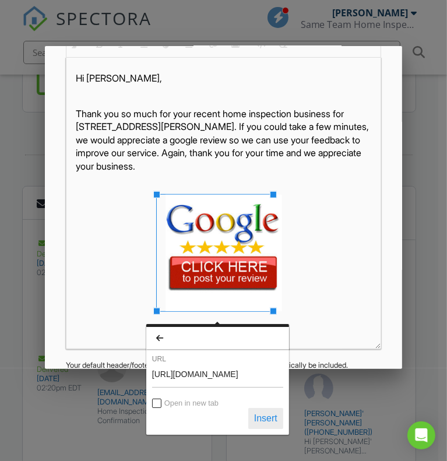
click at [275, 416] on button "Insert" at bounding box center [265, 418] width 35 height 21
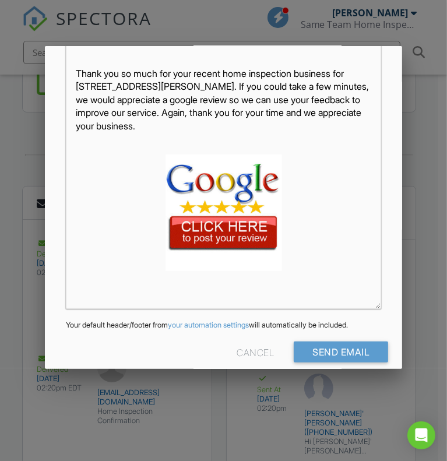
scroll to position [294, 0]
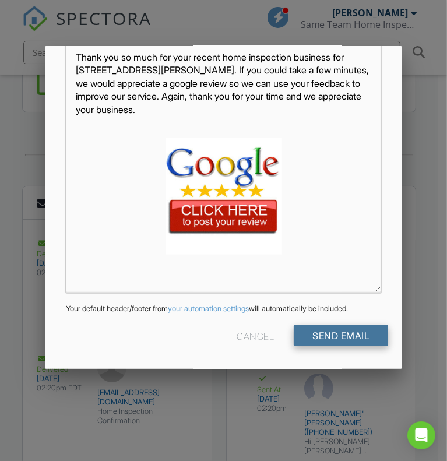
click at [345, 331] on input "Send Email" at bounding box center [341, 335] width 94 height 21
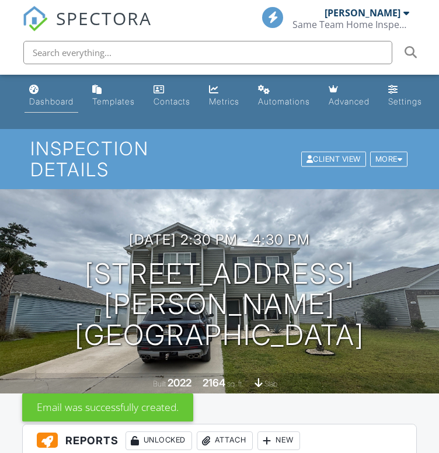
click at [52, 97] on div "Dashboard" at bounding box center [51, 101] width 44 height 10
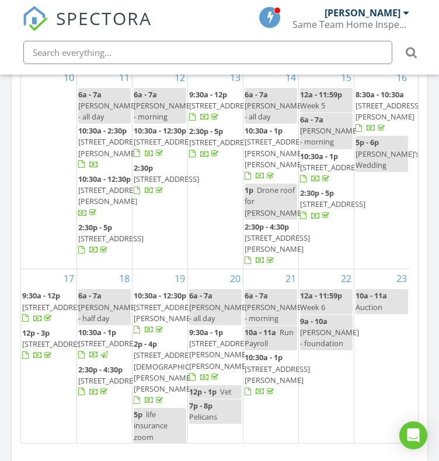
scroll to position [1367, 0]
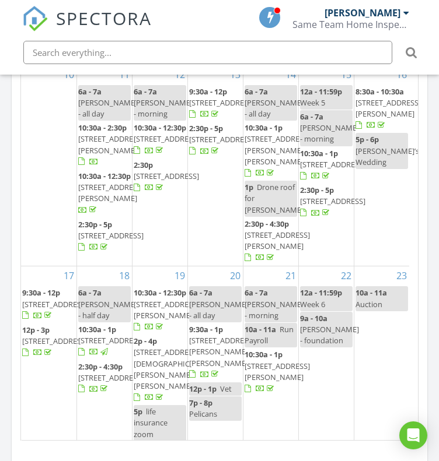
click at [282, 166] on span "[STREET_ADDRESS][PERSON_NAME][PERSON_NAME]" at bounding box center [276, 150] width 65 height 33
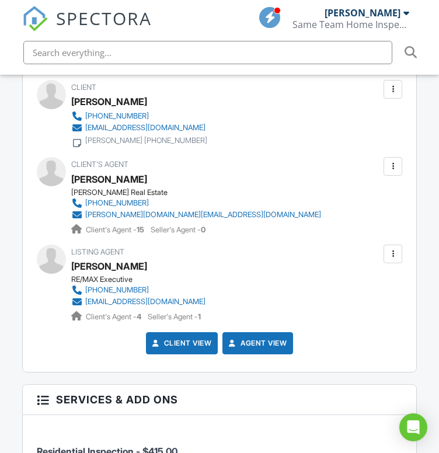
drag, startPoint x: 443, startPoint y: 38, endPoint x: 445, endPoint y: 227, distance: 188.4
click at [438, 227] on html "SPECTORA Jamie Meeks Same Team Home Inspections Role: Inspector Dashboard New I…" at bounding box center [219, 380] width 439 height 3564
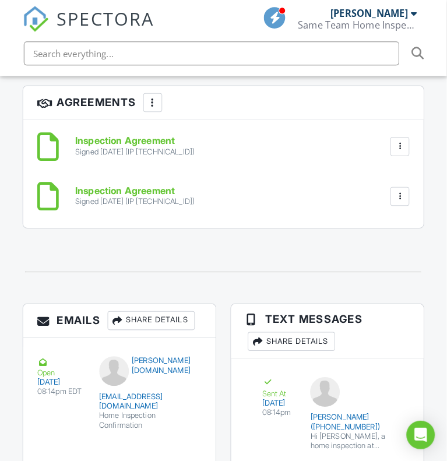
scroll to position [1957, 0]
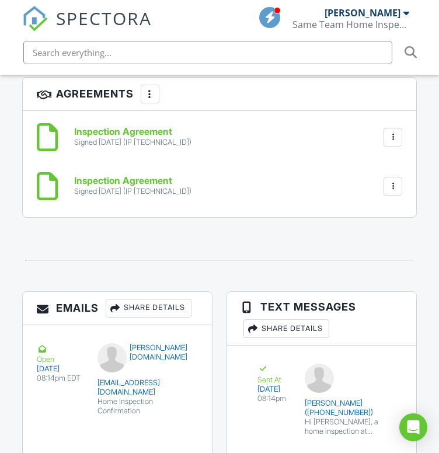
click at [177, 308] on div "Share Details" at bounding box center [149, 308] width 86 height 19
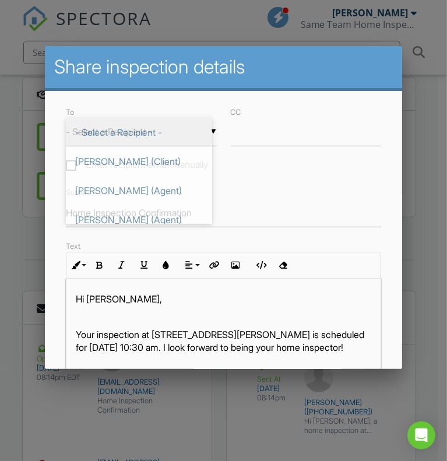
click at [189, 129] on div "▼ - Select a Recipient - - Select a Recipient - Asbel Nunez (Client) Shawnn Rey…" at bounding box center [141, 132] width 151 height 29
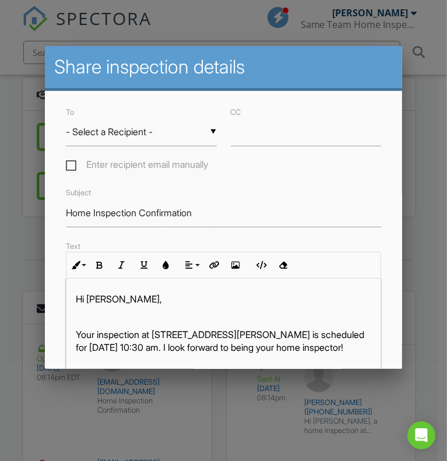
click at [141, 160] on span "Asbel Nunez (Client)" at bounding box center [139, 161] width 146 height 29
type input "Asbel Nunez (Client)"
click at [209, 222] on input "Home Inspection Confirmation" at bounding box center [224, 213] width 316 height 29
drag, startPoint x: 209, startPoint y: 222, endPoint x: 45, endPoint y: 202, distance: 165.0
click at [45, 202] on div "To ▼ Asbel Nunez (Client) - Select a Recipient - Asbel Nunez (Client) Shawnn Re…" at bounding box center [224, 369] width 358 height 556
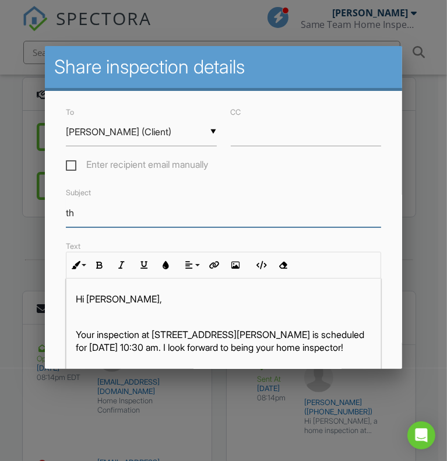
type input "Thank You For Your Business"
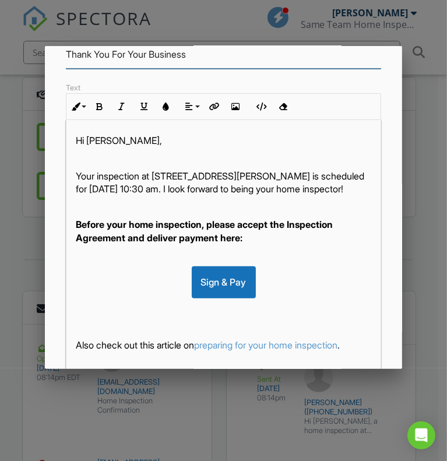
scroll to position [163, 0]
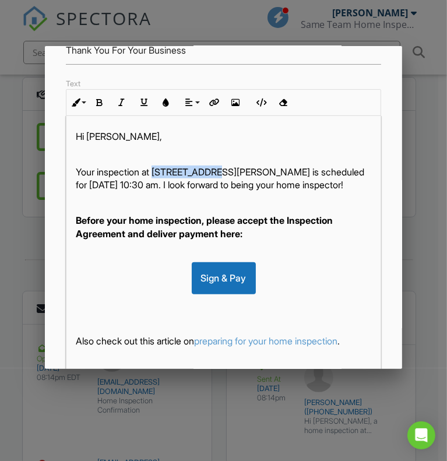
drag, startPoint x: 156, startPoint y: 177, endPoint x: 222, endPoint y: 176, distance: 65.9
click at [222, 176] on p "Your inspection at 535 Ramsey Dr, Myrtle Beach, SC 29577 is scheduled for 08/14…" at bounding box center [224, 179] width 296 height 26
copy p "535 Ramsey Dr"
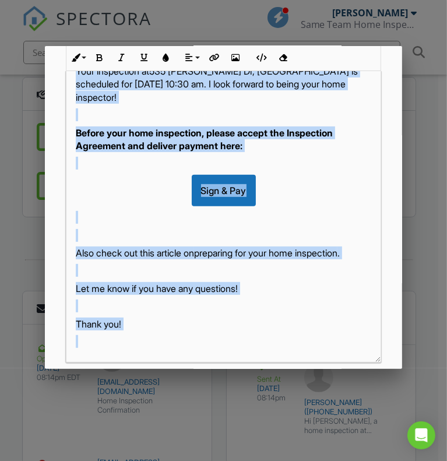
scroll to position [294, 0]
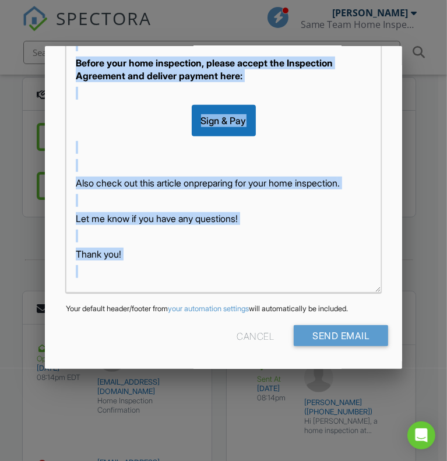
drag, startPoint x: 77, startPoint y: 174, endPoint x: 246, endPoint y: 413, distance: 292.9
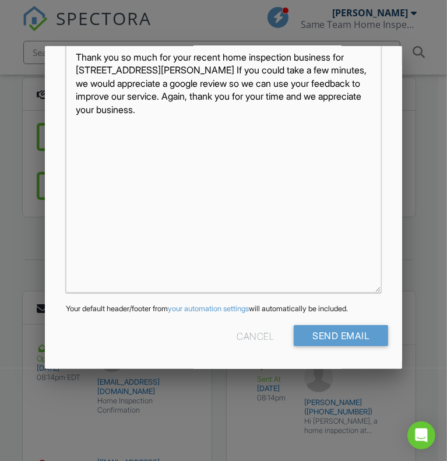
scroll to position [0, 0]
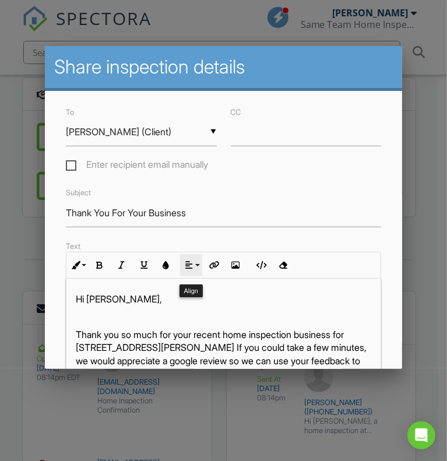
click at [194, 268] on button "Align" at bounding box center [191, 265] width 22 height 22
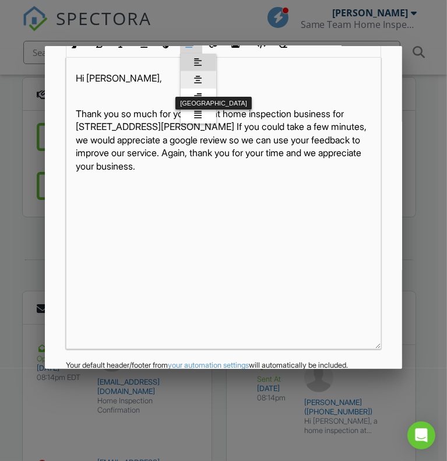
click at [207, 81] on link "[GEOGRAPHIC_DATA]" at bounding box center [199, 79] width 36 height 17
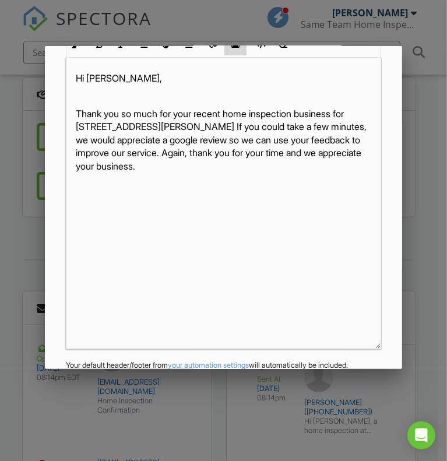
click at [233, 48] on icon "button" at bounding box center [236, 44] width 8 height 8
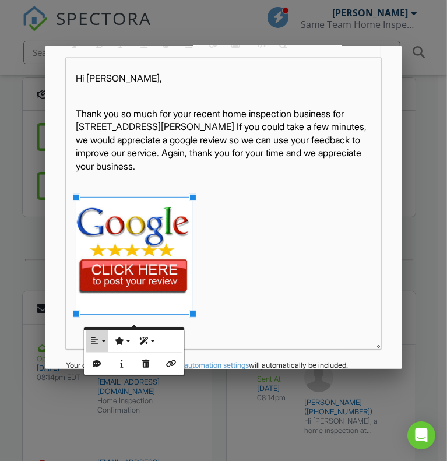
click at [93, 341] on icon "button" at bounding box center [95, 341] width 8 height 8
click at [105, 370] on link "None" at bounding box center [104, 378] width 36 height 17
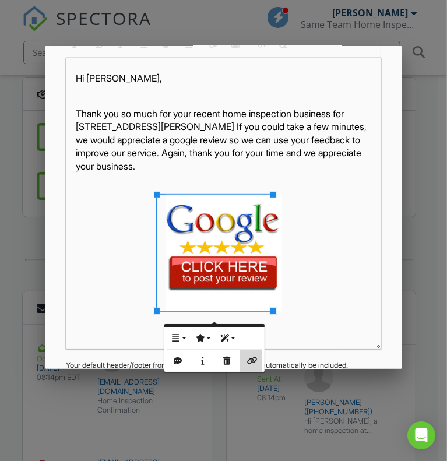
click at [251, 370] on button "Insert Link" at bounding box center [251, 361] width 22 height 22
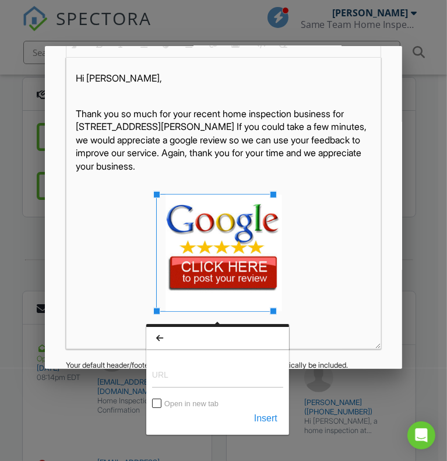
click at [185, 374] on input "URL" at bounding box center [217, 374] width 131 height 28
type input "[URL][DOMAIN_NAME]"
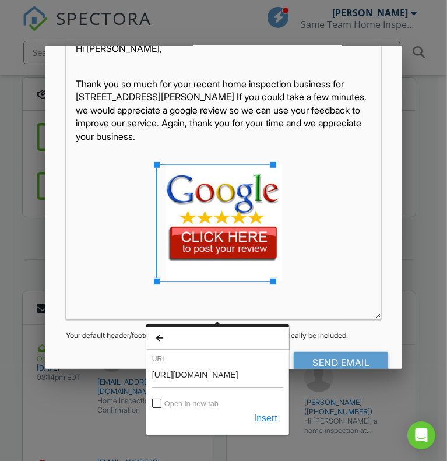
scroll to position [275, 0]
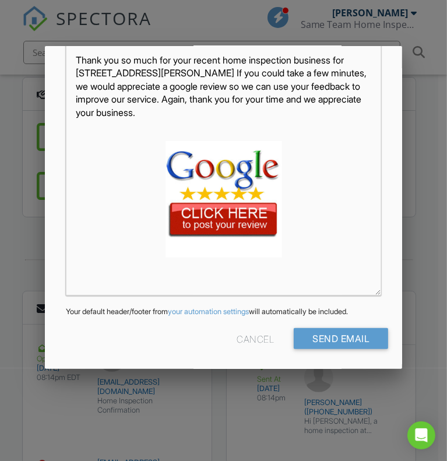
click at [257, 236] on img at bounding box center [224, 199] width 117 height 117
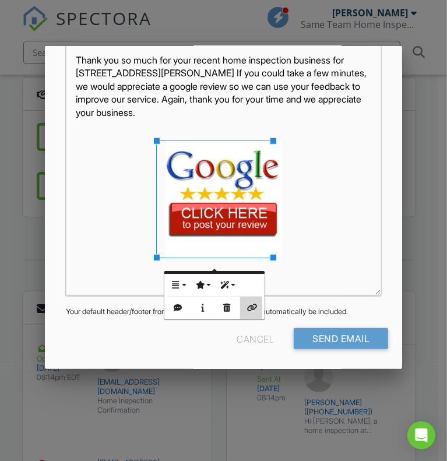
click at [251, 307] on icon "button" at bounding box center [251, 308] width 8 height 8
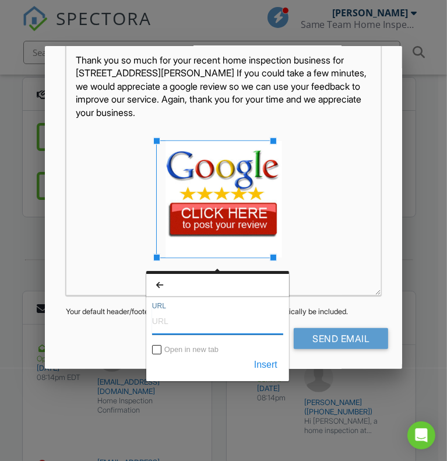
click at [198, 323] on input "URL" at bounding box center [217, 321] width 131 height 28
type input "[URL][DOMAIN_NAME]"
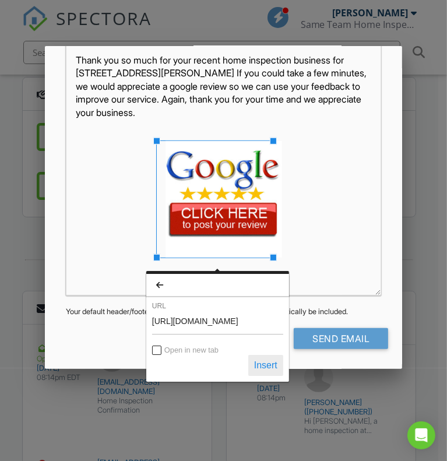
click at [262, 366] on button "Insert" at bounding box center [265, 365] width 35 height 21
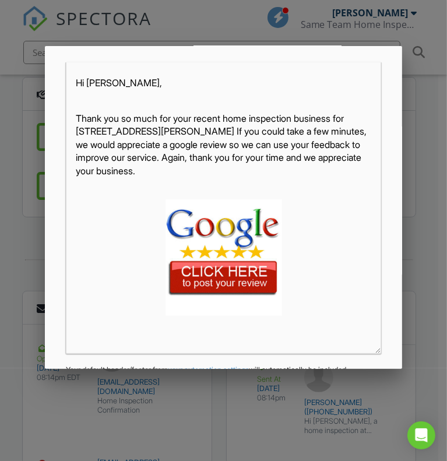
scroll to position [294, 0]
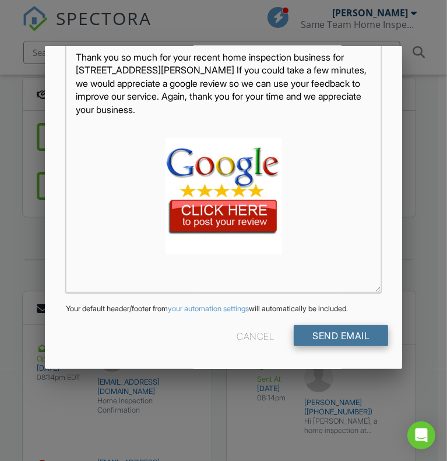
click at [356, 339] on input "Send Email" at bounding box center [341, 335] width 94 height 21
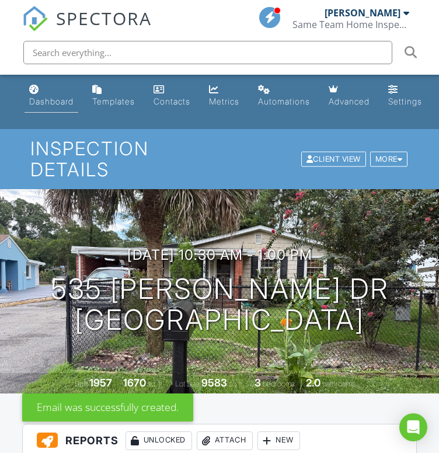
click at [43, 103] on div "Dashboard" at bounding box center [51, 101] width 44 height 10
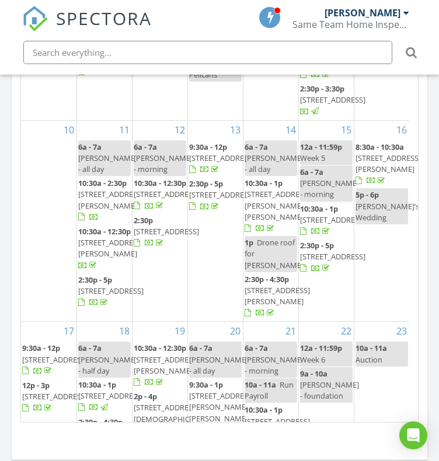
scroll to position [162, 0]
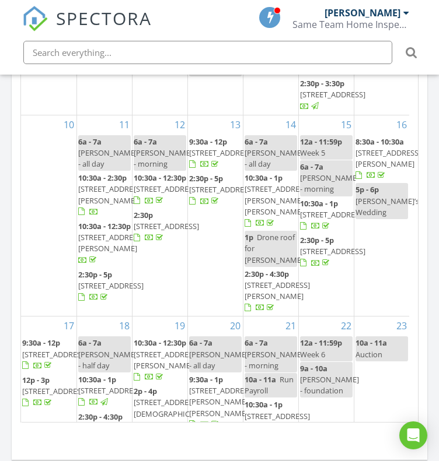
click at [206, 195] on span "[STREET_ADDRESS]" at bounding box center [221, 189] width 65 height 10
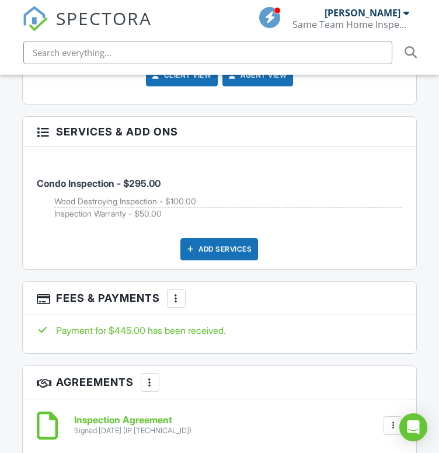
drag, startPoint x: 443, startPoint y: 68, endPoint x: 436, endPoint y: 317, distance: 248.6
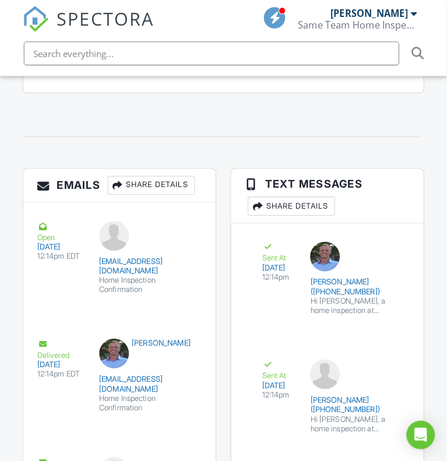
scroll to position [2037, 0]
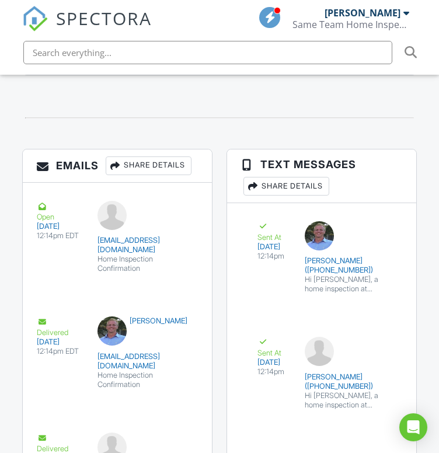
click at [171, 170] on div "Share Details" at bounding box center [149, 165] width 86 height 19
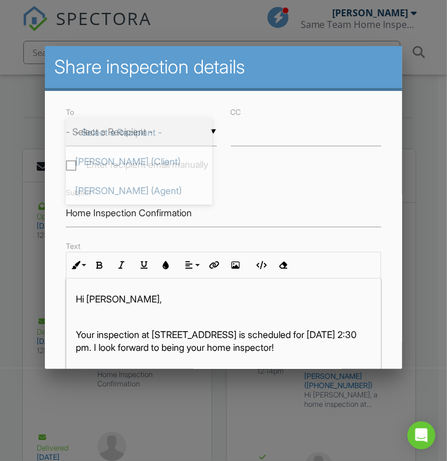
click at [163, 140] on div "▼ - Select a Recipient - - Select a Recipient - [PERSON_NAME] (Client) [PERSON_…" at bounding box center [141, 132] width 151 height 29
click at [154, 158] on span "[PERSON_NAME] (Client)" at bounding box center [139, 161] width 146 height 29
type input "[PERSON_NAME] (Client)"
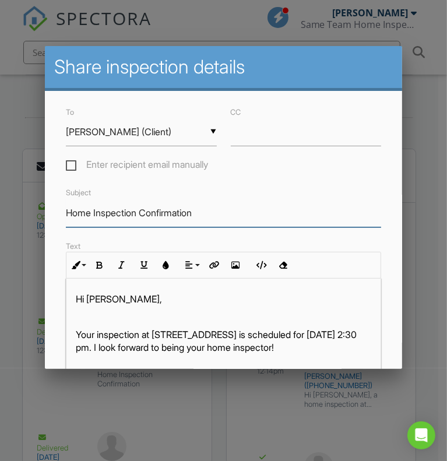
drag, startPoint x: 222, startPoint y: 219, endPoint x: 45, endPoint y: 212, distance: 176.9
click at [45, 212] on div "To ▼ [PERSON_NAME] (Client) - Select a Recipient - [PERSON_NAME] (Client) [PERS…" at bounding box center [224, 369] width 358 height 556
type input "Thank You For Your Business"
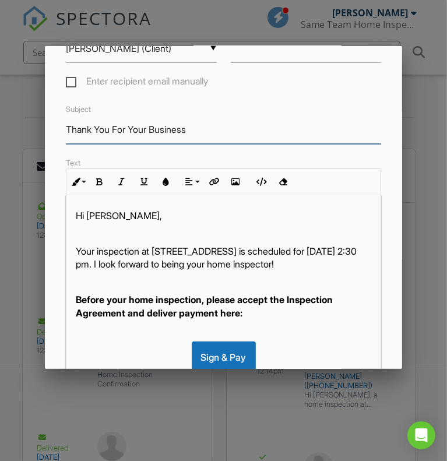
scroll to position [100, 0]
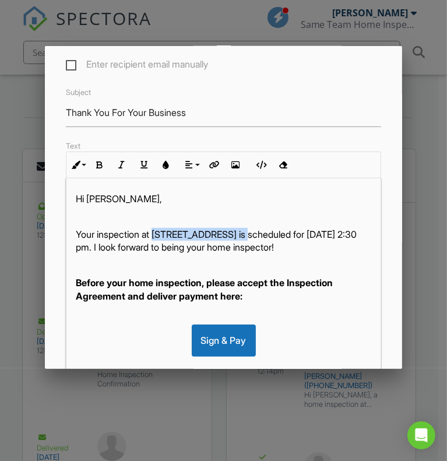
drag, startPoint x: 157, startPoint y: 237, endPoint x: 248, endPoint y: 247, distance: 91.5
click at [248, 247] on p "Your inspection at [STREET_ADDRESS] is scheduled for [DATE] 2:30 pm. I look for…" at bounding box center [224, 241] width 296 height 26
copy p "[STREET_ADDRESS]"
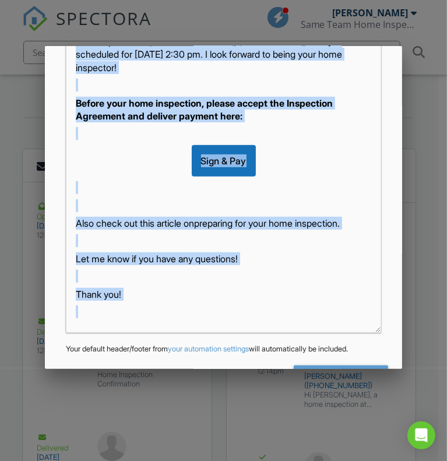
scroll to position [294, 0]
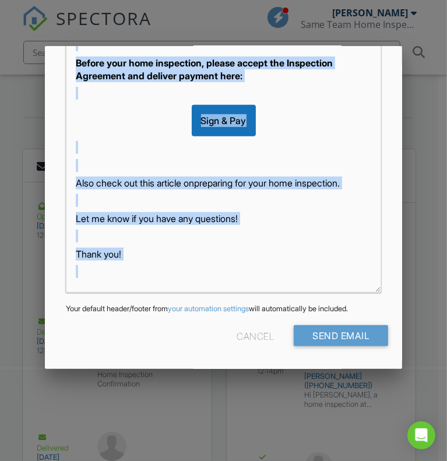
drag, startPoint x: 73, startPoint y: 234, endPoint x: 303, endPoint y: 382, distance: 272.6
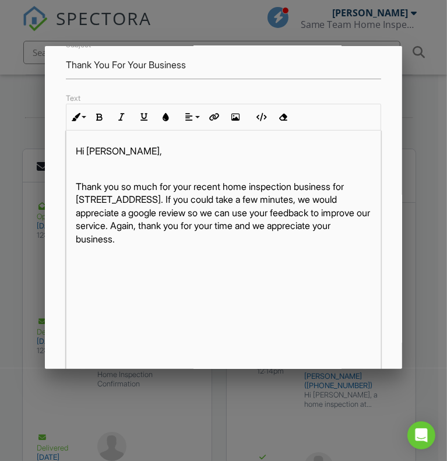
scroll to position [147, 0]
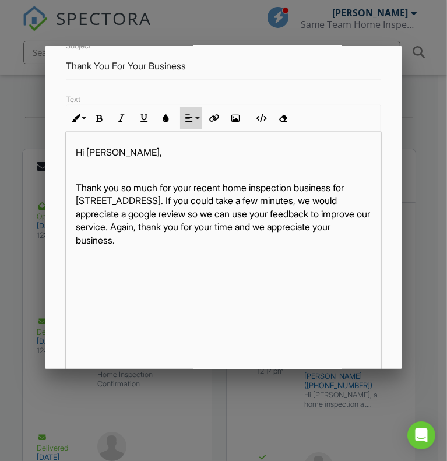
click at [194, 123] on button "Align" at bounding box center [191, 118] width 22 height 22
click at [198, 153] on link "[GEOGRAPHIC_DATA]" at bounding box center [199, 153] width 36 height 17
click at [238, 122] on icon "button" at bounding box center [236, 118] width 8 height 8
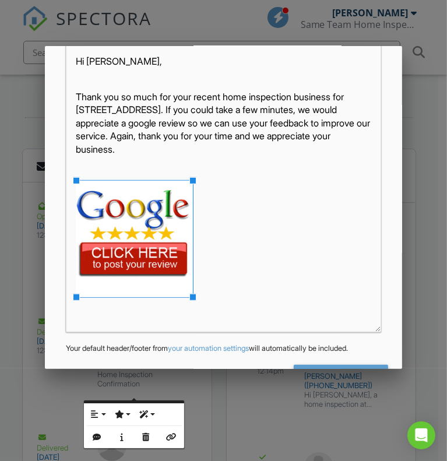
scroll to position [271, 0]
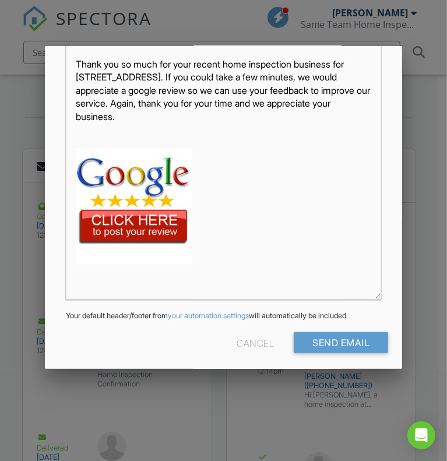
click at [113, 199] on img at bounding box center [134, 206] width 117 height 117
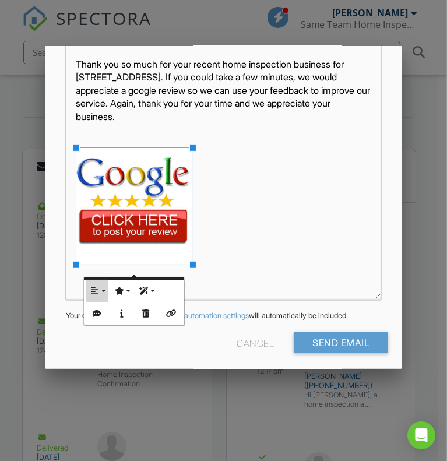
click at [103, 284] on button "Align" at bounding box center [97, 291] width 22 height 22
click at [103, 328] on icon at bounding box center [104, 328] width 8 height 9
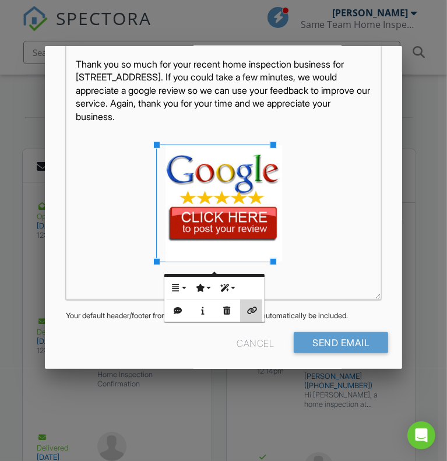
click at [255, 312] on icon "button" at bounding box center [251, 311] width 8 height 8
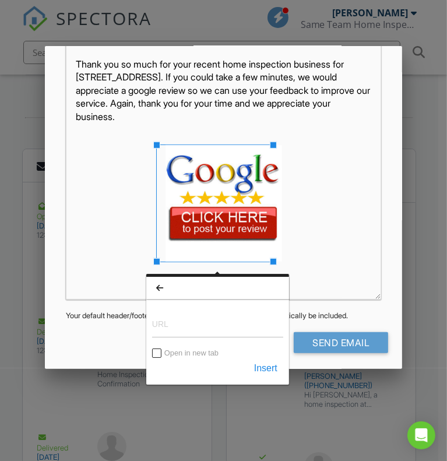
click at [177, 324] on input "URL" at bounding box center [217, 324] width 131 height 28
type input "[URL][DOMAIN_NAME]"
click at [271, 370] on button "Insert" at bounding box center [265, 368] width 35 height 21
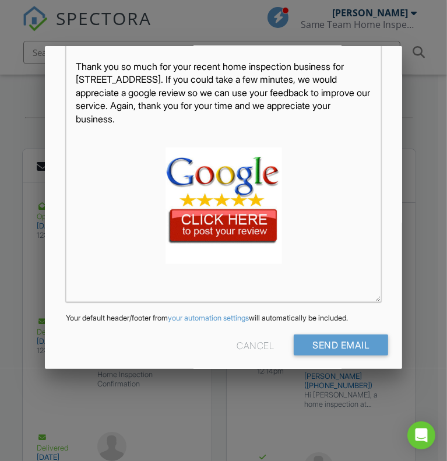
scroll to position [294, 0]
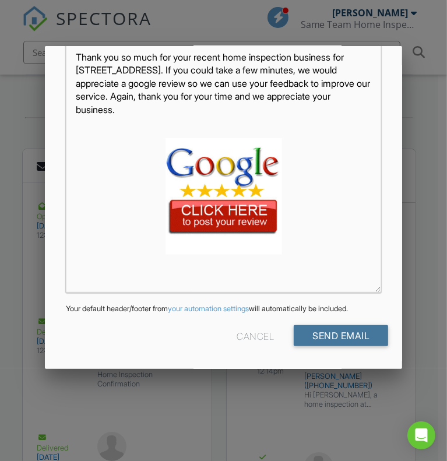
click at [327, 334] on input "Send Email" at bounding box center [341, 335] width 94 height 21
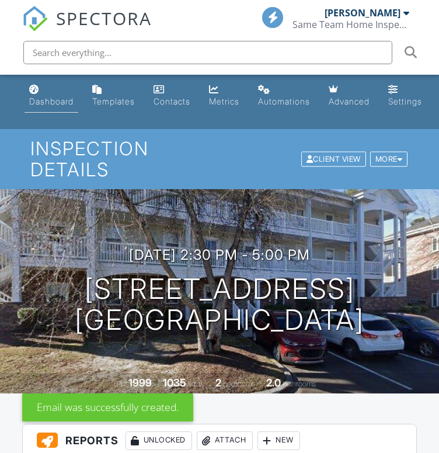
click at [49, 100] on div "Dashboard" at bounding box center [51, 101] width 44 height 10
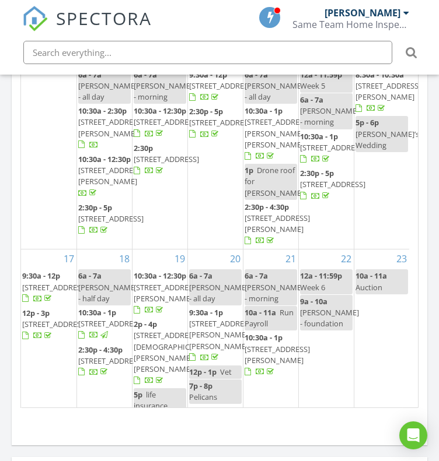
scroll to position [215, 0]
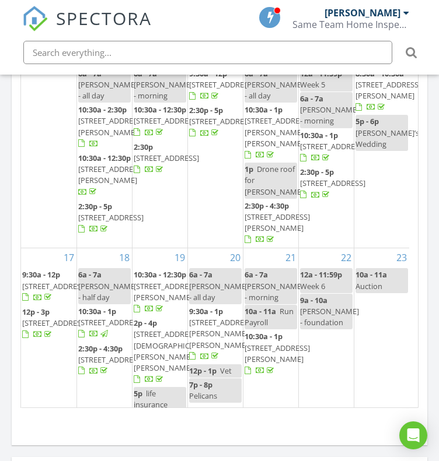
click at [210, 90] on span "820 Fairway Dr 1502HH, Longs 29568" at bounding box center [221, 84] width 65 height 10
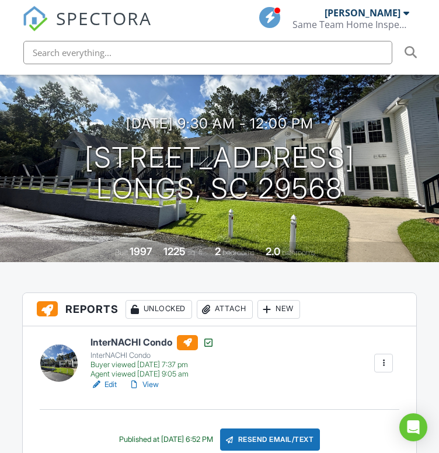
scroll to position [141, 0]
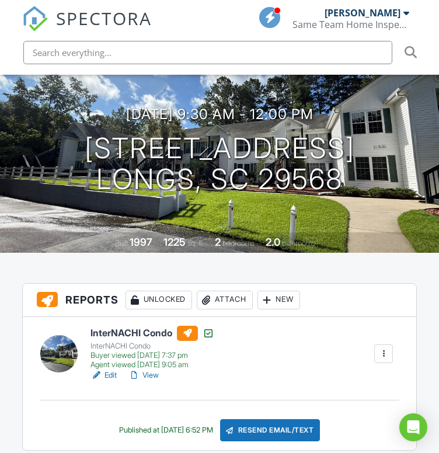
drag, startPoint x: 442, startPoint y: 53, endPoint x: 446, endPoint y: 75, distance: 21.9
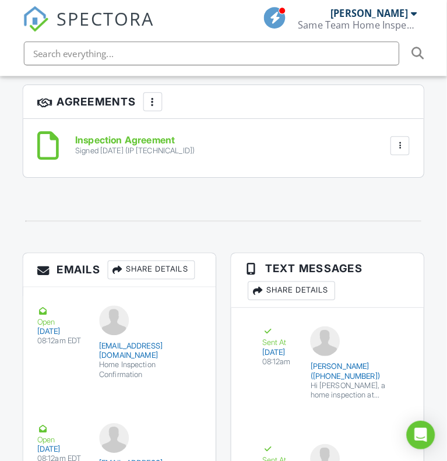
scroll to position [1902, 0]
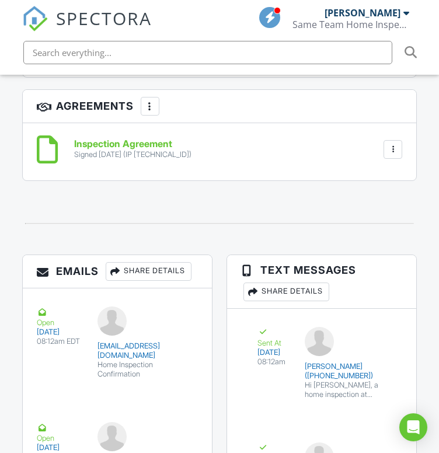
click at [157, 275] on div "Share Details" at bounding box center [149, 271] width 86 height 19
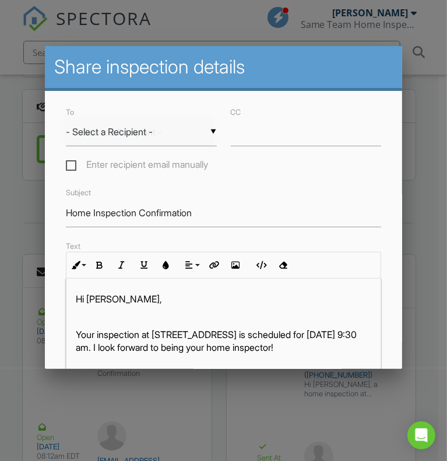
click at [166, 129] on div "▼ - Select a Recipient - - Select a Recipient - Barbara Mason (Client) Ellen Ri…" at bounding box center [141, 132] width 151 height 29
click at [162, 156] on span "Barbara Mason (Client)" at bounding box center [139, 161] width 146 height 29
type input "Barbara Mason (Client)"
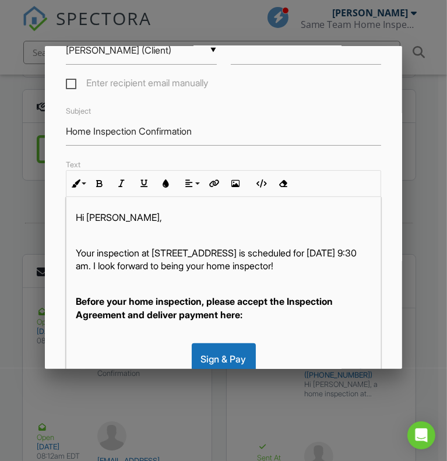
scroll to position [93, 0]
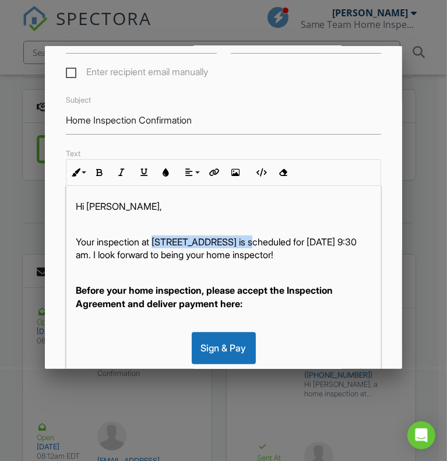
drag, startPoint x: 157, startPoint y: 248, endPoint x: 259, endPoint y: 249, distance: 102.1
click at [259, 249] on p "Your inspection at 820 Fairway Dr 1502HH, Longs, SC 29568 is scheduled for 08/1…" at bounding box center [224, 249] width 296 height 26
copy p "820 Fairway Dr 1502HH"
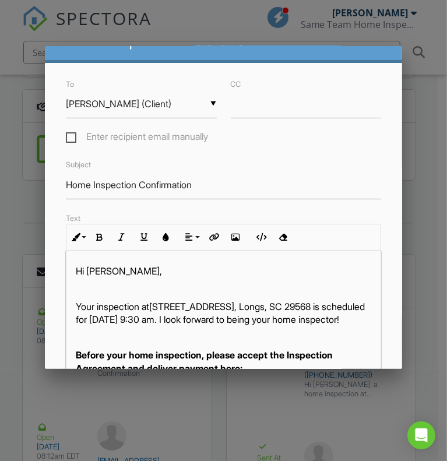
scroll to position [37, 0]
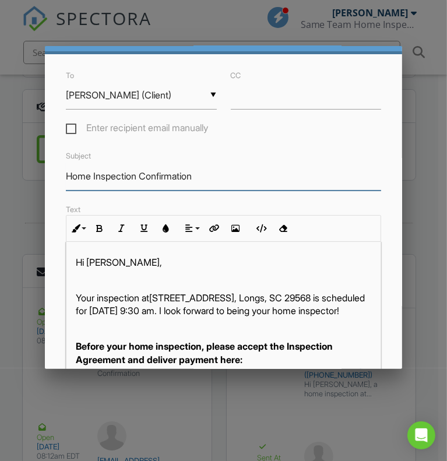
click at [212, 183] on input "Home Inspection Confirmation" at bounding box center [224, 176] width 316 height 29
drag, startPoint x: 212, startPoint y: 183, endPoint x: 45, endPoint y: 197, distance: 168.0
click at [45, 197] on div "To ▼ Barbara Mason (Client) - Select a Recipient - Barbara Mason (Client) Ellen…" at bounding box center [224, 332] width 358 height 556
type input "Thank You For Your Business"
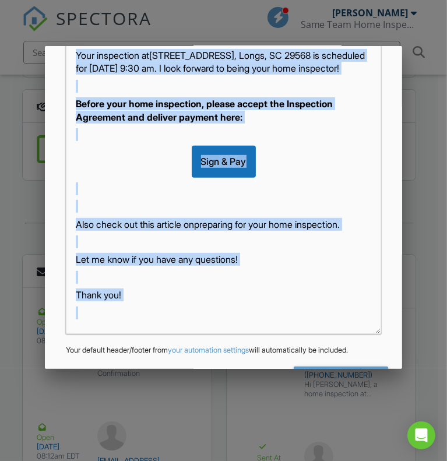
scroll to position [294, 0]
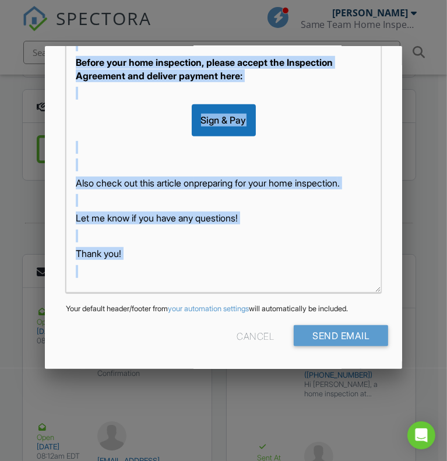
drag, startPoint x: 71, startPoint y: 135, endPoint x: 325, endPoint y: 431, distance: 390.0
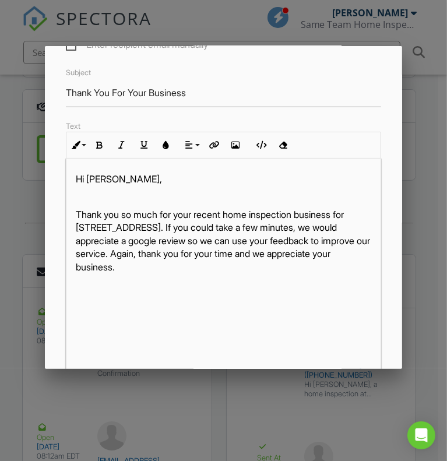
scroll to position [117, 0]
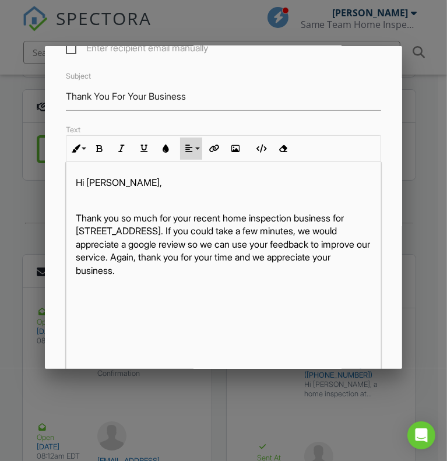
click at [180, 158] on button "Align" at bounding box center [191, 149] width 22 height 22
click at [192, 188] on link "Align Center" at bounding box center [199, 184] width 36 height 17
click at [238, 153] on icon "button" at bounding box center [236, 149] width 8 height 8
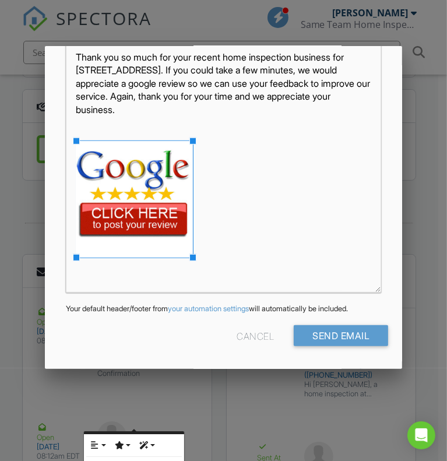
scroll to position [294, 0]
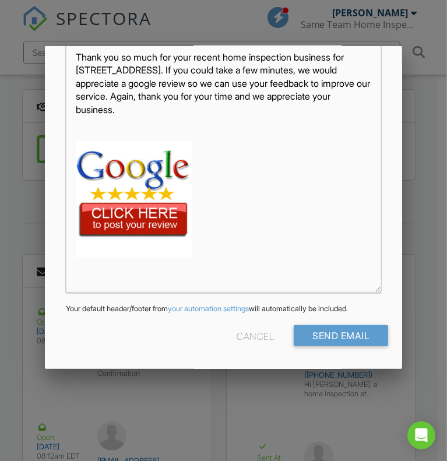
click at [161, 198] on img at bounding box center [134, 199] width 117 height 117
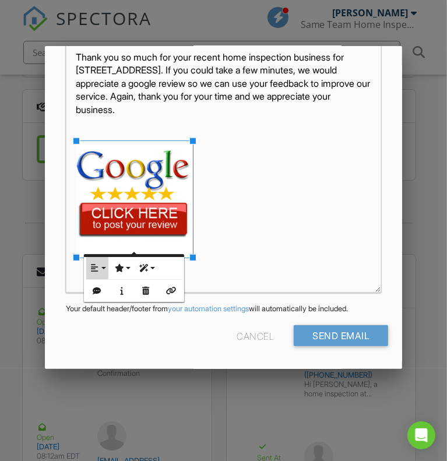
click at [97, 268] on icon "button" at bounding box center [95, 268] width 8 height 8
click at [98, 299] on link "None" at bounding box center [104, 305] width 36 height 17
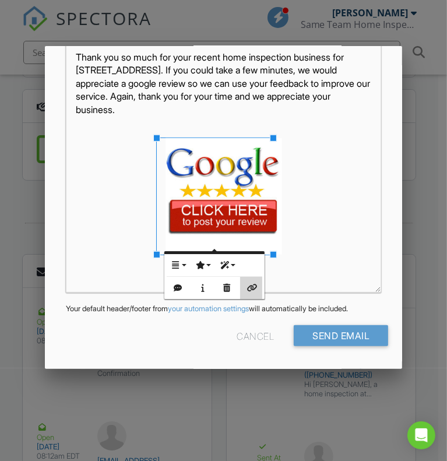
click at [248, 287] on icon "button" at bounding box center [251, 288] width 8 height 8
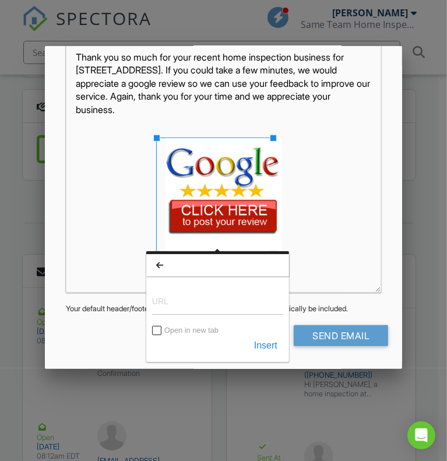
click at [157, 300] on input "URL" at bounding box center [217, 301] width 131 height 28
type input "https://g.page/r/Ccz198Shfj8EEAE/review"
click at [274, 341] on button "Insert" at bounding box center [265, 345] width 35 height 21
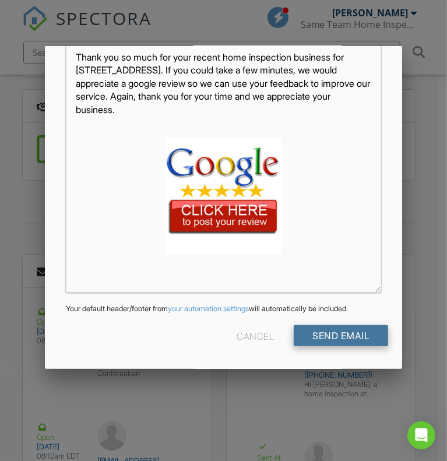
click at [336, 342] on input "Send Email" at bounding box center [341, 335] width 94 height 21
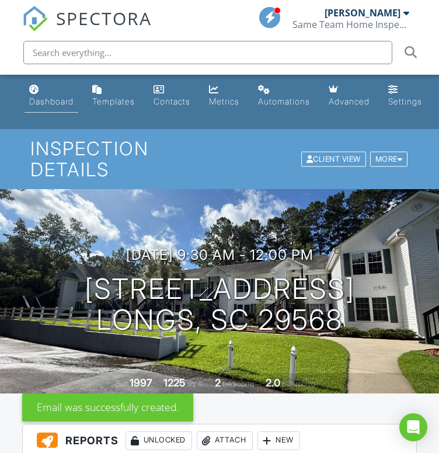
click at [40, 106] on div "Dashboard" at bounding box center [51, 101] width 44 height 10
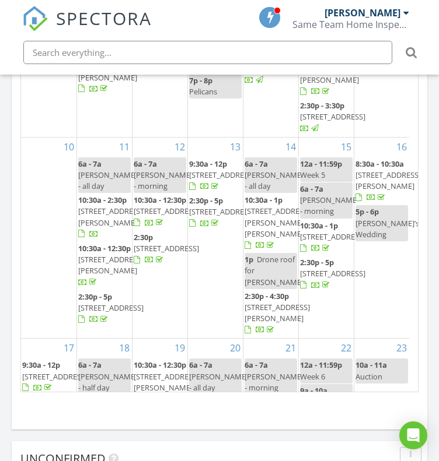
scroll to position [126, 0]
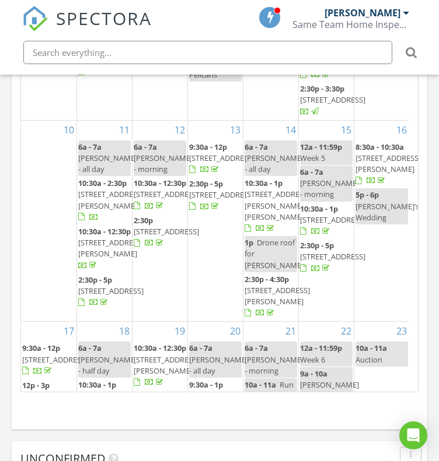
click at [166, 199] on span "[STREET_ADDRESS]" at bounding box center [166, 194] width 65 height 10
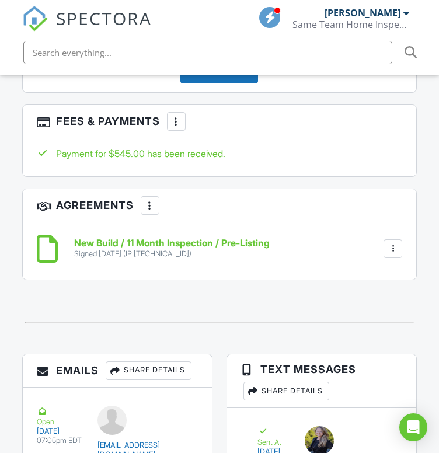
scroll to position [1976, 0]
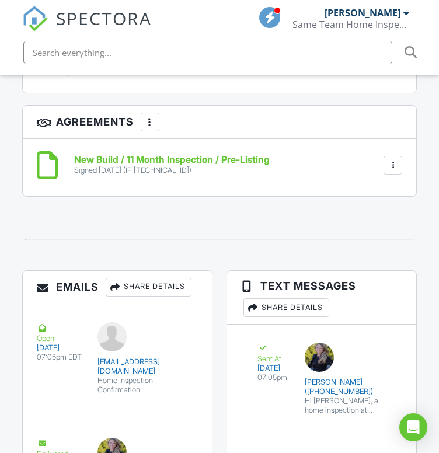
drag, startPoint x: 0, startPoint y: 0, endPoint x: 448, endPoint y: 311, distance: 545.6
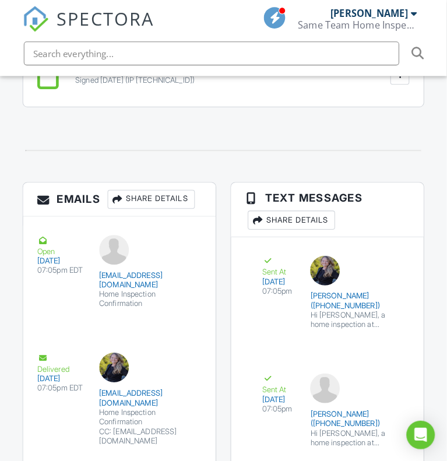
scroll to position [2017, 0]
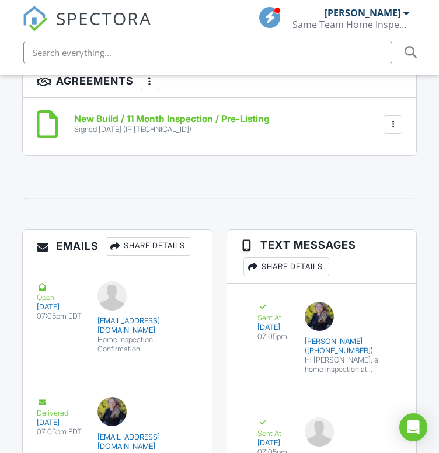
click at [173, 251] on div "Share Details" at bounding box center [149, 246] width 86 height 19
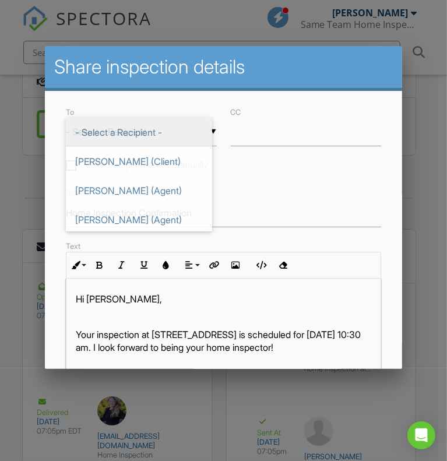
click at [190, 132] on div "▼ - Select a Recipient - - Select a Recipient - [PERSON_NAME] (Client) [PERSON_…" at bounding box center [141, 132] width 151 height 29
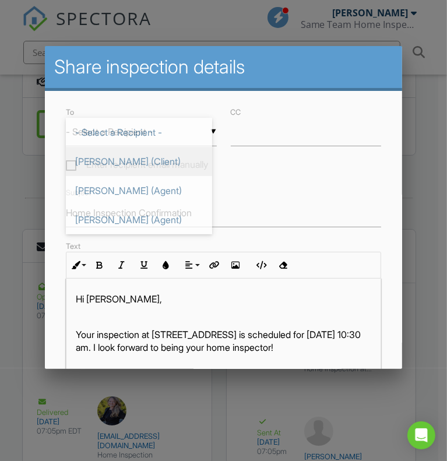
click at [135, 155] on span "[PERSON_NAME] (Client)" at bounding box center [139, 161] width 146 height 29
type input "[PERSON_NAME] (Client)"
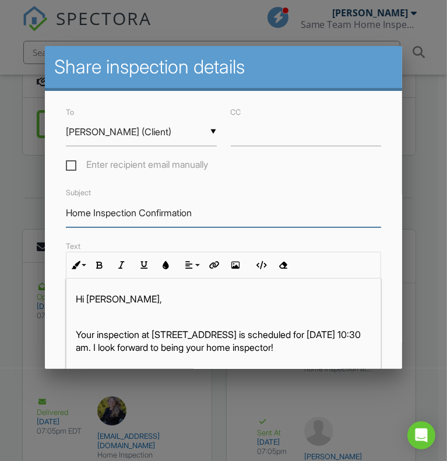
click at [212, 222] on input "Home Inspection Confirmation" at bounding box center [224, 213] width 316 height 29
drag, startPoint x: 212, startPoint y: 222, endPoint x: 62, endPoint y: 204, distance: 150.9
click at [62, 204] on div "Subject Home Inspection Confirmation" at bounding box center [224, 205] width 330 height 41
type input "Thank You For Your Business"
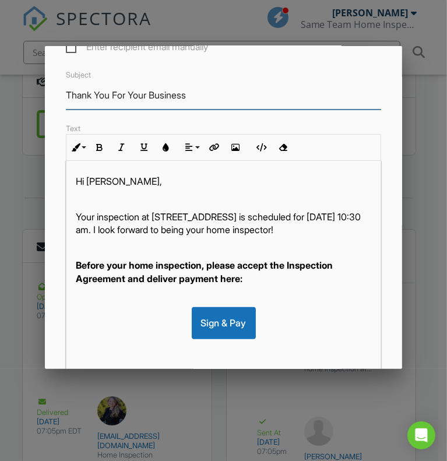
scroll to position [121, 0]
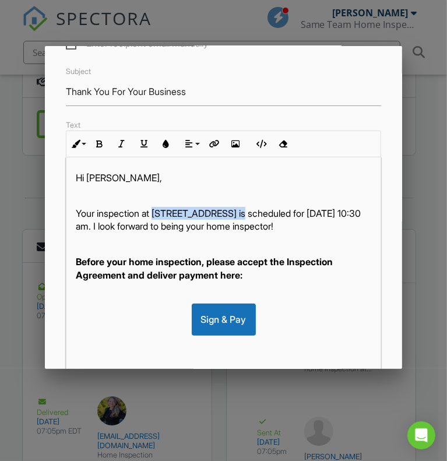
drag, startPoint x: 156, startPoint y: 219, endPoint x: 241, endPoint y: 224, distance: 84.7
click at [241, 224] on p "Your inspection at 6047 Forest Dell Ct, Myrtle Beach, SC 29579 is scheduled for…" at bounding box center [224, 220] width 296 height 26
copy p "6047 Forest Dell Ct"
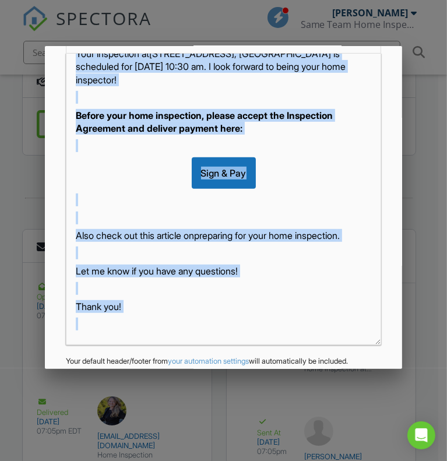
scroll to position [294, 0]
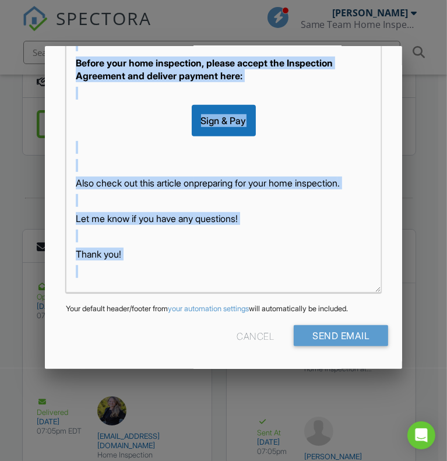
drag, startPoint x: 76, startPoint y: 198, endPoint x: 321, endPoint y: 428, distance: 335.5
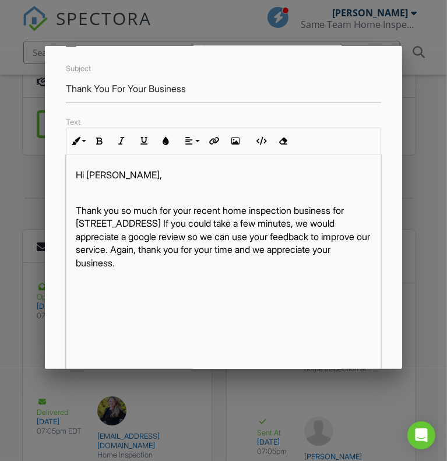
scroll to position [111, 0]
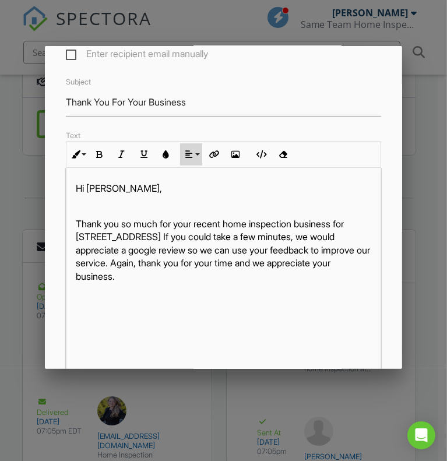
click at [197, 156] on button "Align" at bounding box center [191, 154] width 22 height 22
click at [194, 199] on link "Align Center" at bounding box center [199, 189] width 36 height 17
click at [236, 159] on icon "button" at bounding box center [236, 154] width 8 height 8
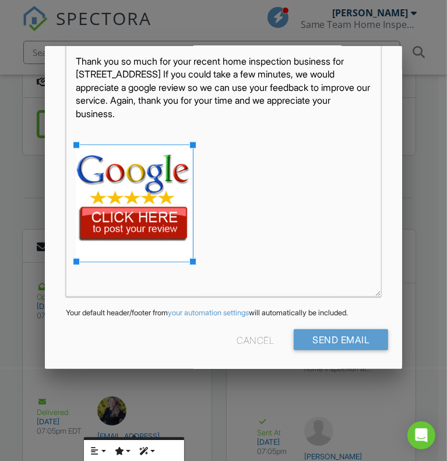
scroll to position [283, 0]
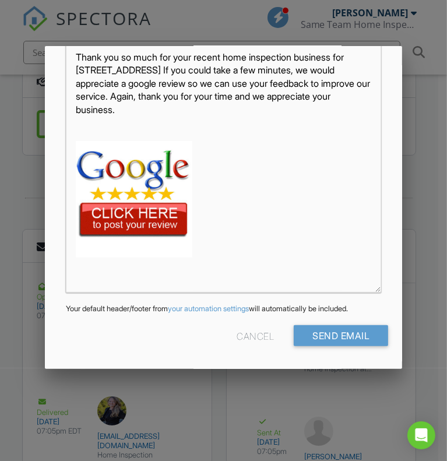
click at [104, 209] on img at bounding box center [134, 199] width 117 height 117
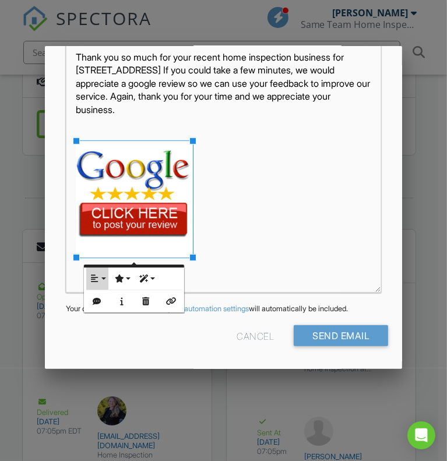
click at [100, 268] on button "Align" at bounding box center [97, 279] width 22 height 22
click at [101, 311] on icon at bounding box center [104, 315] width 8 height 9
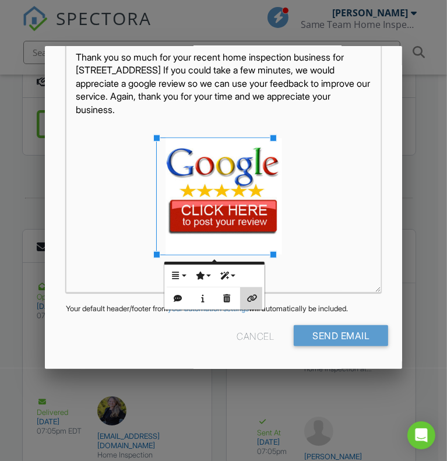
click at [254, 291] on button "Insert Link" at bounding box center [251, 299] width 22 height 22
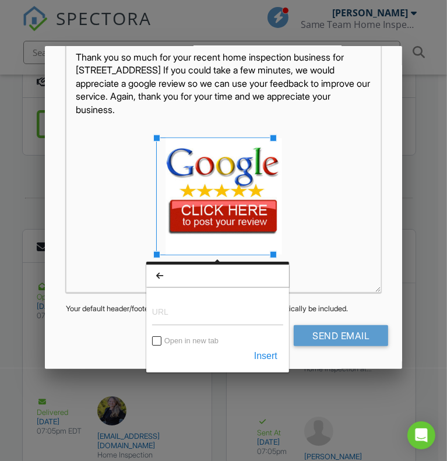
click at [195, 316] on input "URL" at bounding box center [217, 311] width 131 height 28
type input "https://g.page/r/Ccz198Shfj8EEAE/review"
click at [273, 356] on button "Insert" at bounding box center [265, 356] width 35 height 21
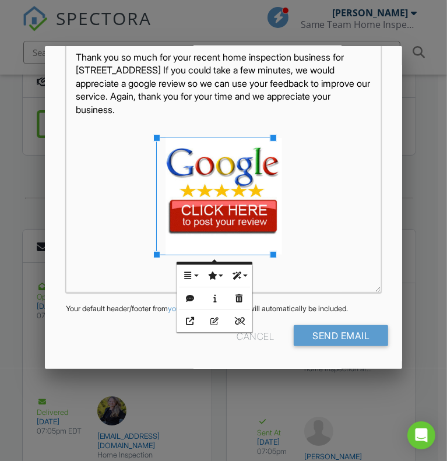
scroll to position [294, 0]
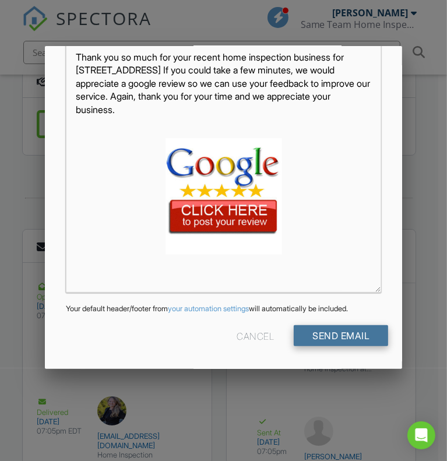
click at [357, 337] on input "Send Email" at bounding box center [341, 335] width 94 height 21
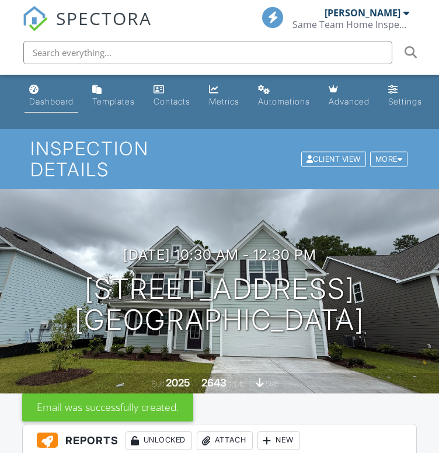
click at [58, 97] on div "Dashboard" at bounding box center [51, 101] width 44 height 10
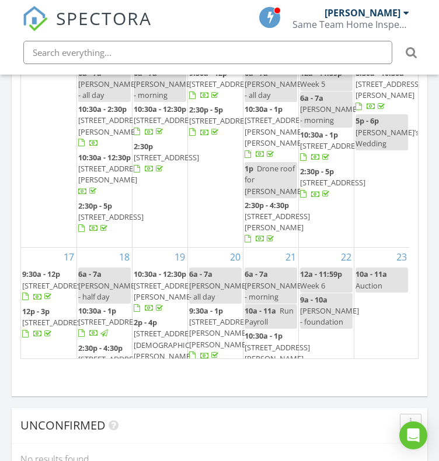
scroll to position [173, 0]
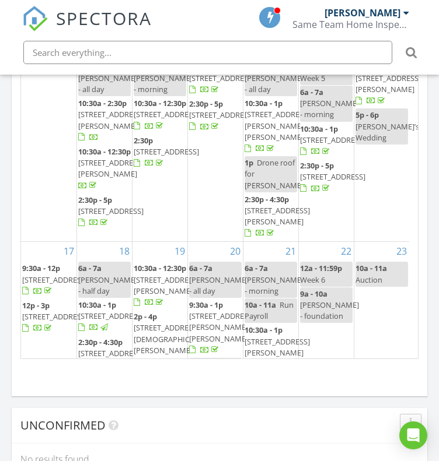
click at [160, 157] on span "4846 Carnation Cir 301, Myrtle Beach 29577" at bounding box center [166, 151] width 65 height 10
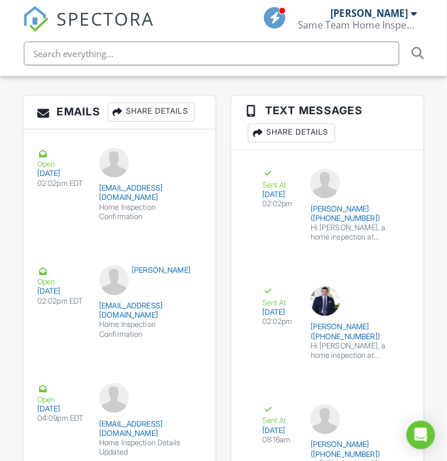
scroll to position [2111, 0]
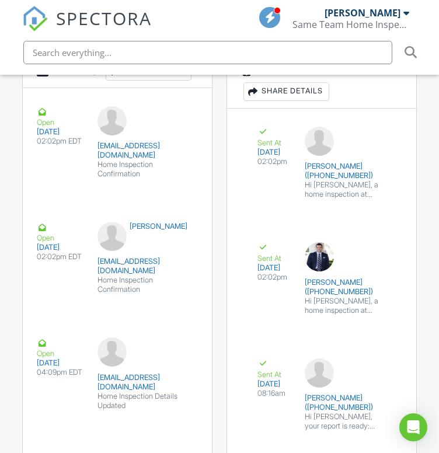
click at [167, 80] on div "Share Details" at bounding box center [149, 71] width 86 height 19
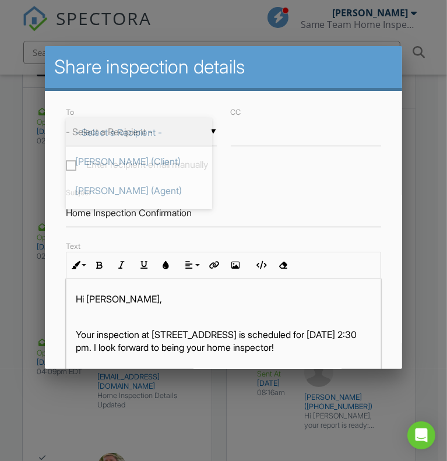
click at [129, 132] on div "▼ - Select a Recipient - - Select a Recipient - Mike Chmarney (Client) Heather …" at bounding box center [141, 132] width 151 height 29
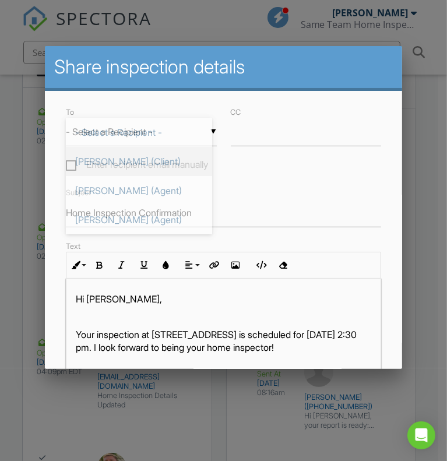
click at [131, 163] on span "Mike Chmarney (Client)" at bounding box center [139, 161] width 146 height 29
type input "Mike Chmarney (Client)"
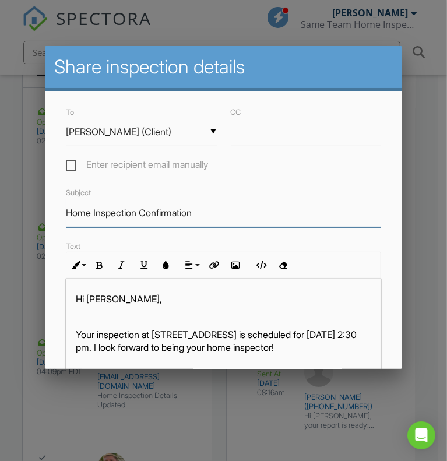
click at [220, 219] on input "Home Inspection Confirmation" at bounding box center [224, 213] width 316 height 29
drag, startPoint x: 220, startPoint y: 219, endPoint x: 43, endPoint y: 206, distance: 177.8
type input "Thank You For Your Business"
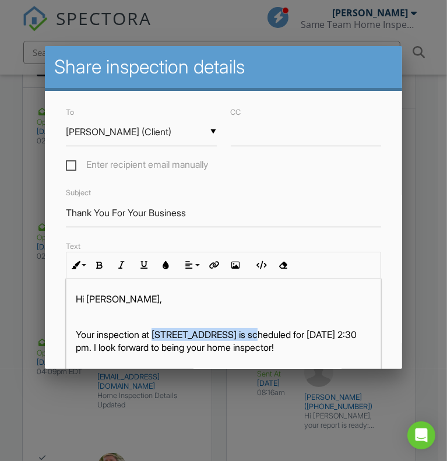
drag, startPoint x: 156, startPoint y: 338, endPoint x: 258, endPoint y: 344, distance: 102.3
click at [258, 344] on p "Your inspection at 4846 Carnation Cir 301, Myrtle Beach, SC 29577 is scheduled …" at bounding box center [224, 341] width 296 height 26
copy p "4846 Carnation Cir 301"
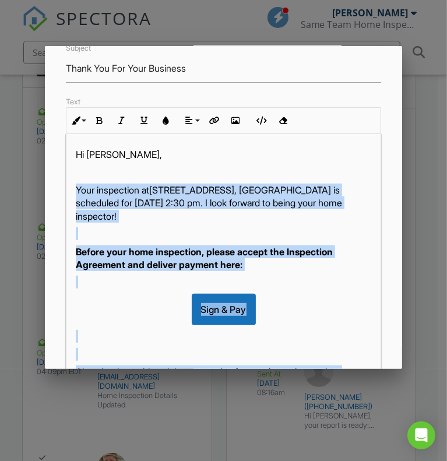
scroll to position [69, 0]
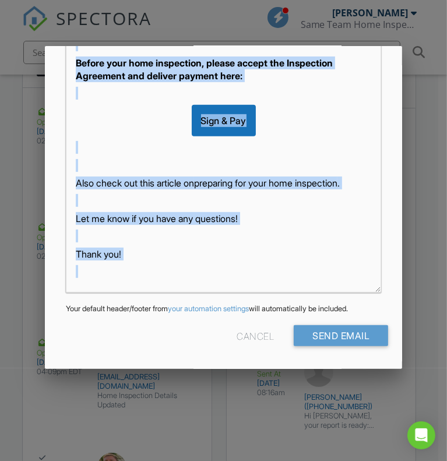
drag, startPoint x: 72, startPoint y: 341, endPoint x: 331, endPoint y: 408, distance: 268.1
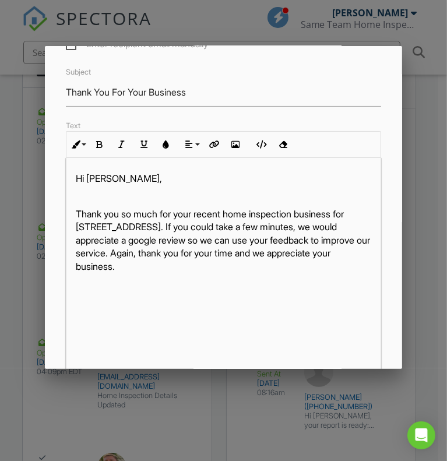
scroll to position [120, 0]
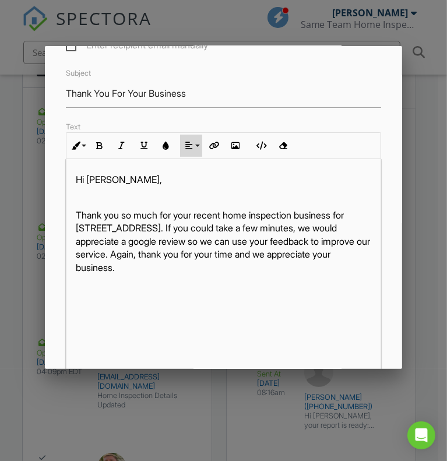
click at [188, 157] on button "Align" at bounding box center [191, 146] width 22 height 22
click at [191, 184] on link "[GEOGRAPHIC_DATA]" at bounding box center [199, 181] width 36 height 17
click at [234, 150] on icon "button" at bounding box center [236, 146] width 8 height 8
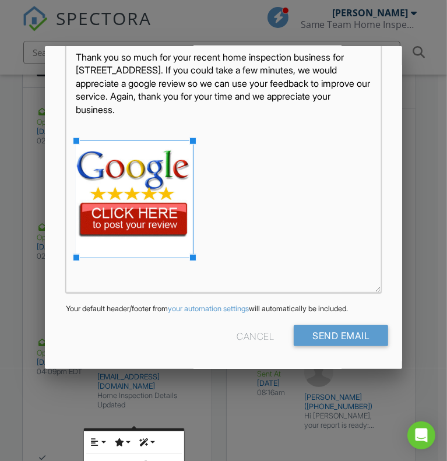
scroll to position [290, 0]
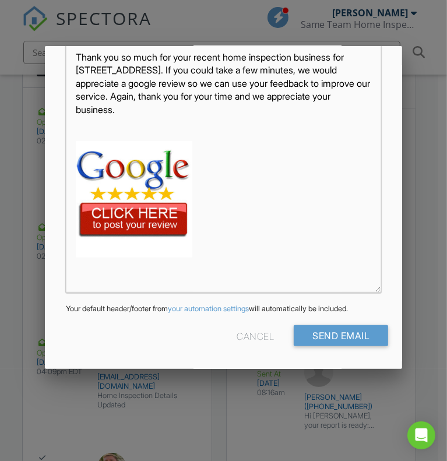
click at [146, 212] on img at bounding box center [134, 199] width 117 height 117
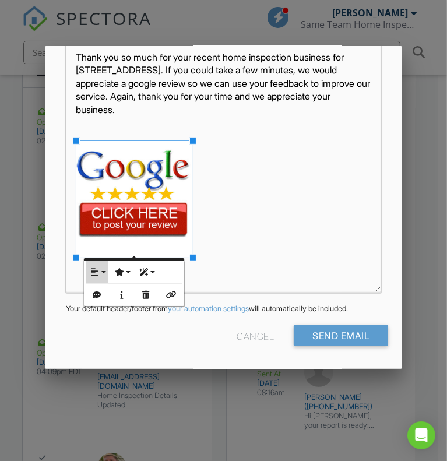
click at [103, 271] on button "Align" at bounding box center [97, 272] width 22 height 22
click at [103, 303] on link "None" at bounding box center [104, 309] width 36 height 17
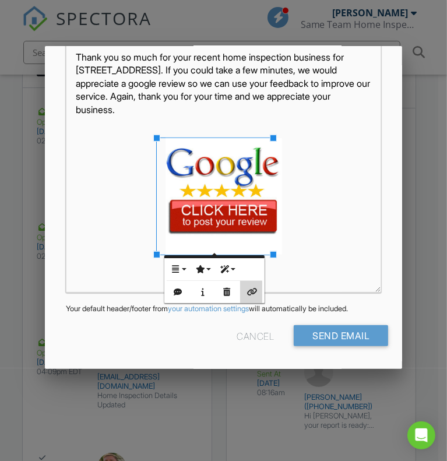
click at [255, 288] on icon "button" at bounding box center [251, 292] width 8 height 8
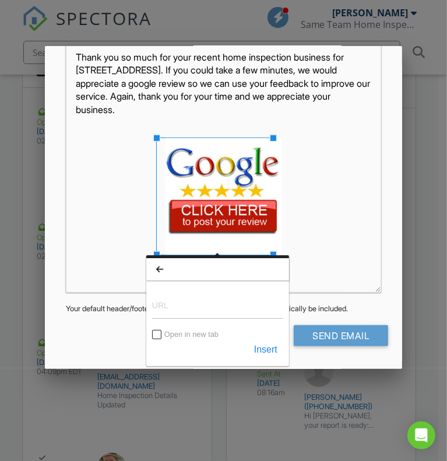
click at [211, 311] on input "URL" at bounding box center [217, 305] width 131 height 28
type input "[URL][DOMAIN_NAME]"
click at [271, 351] on button "Insert" at bounding box center [265, 349] width 35 height 21
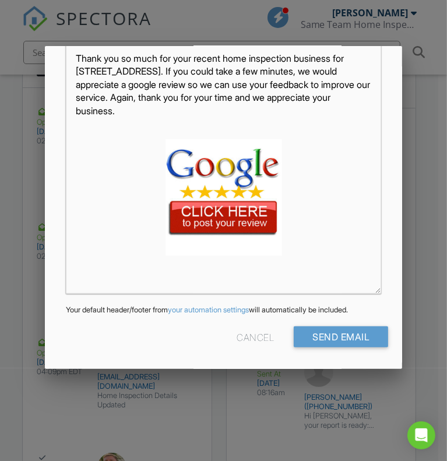
scroll to position [289, 0]
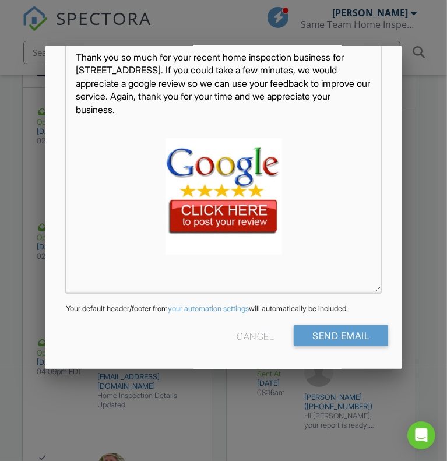
drag, startPoint x: 216, startPoint y: 213, endPoint x: 190, endPoint y: 207, distance: 27.0
click at [190, 207] on img at bounding box center [224, 196] width 117 height 117
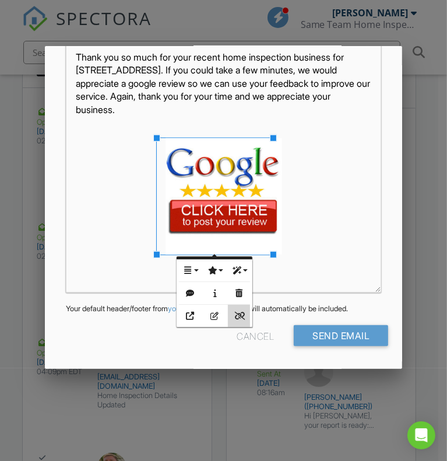
click at [240, 317] on icon "button" at bounding box center [239, 316] width 8 height 8
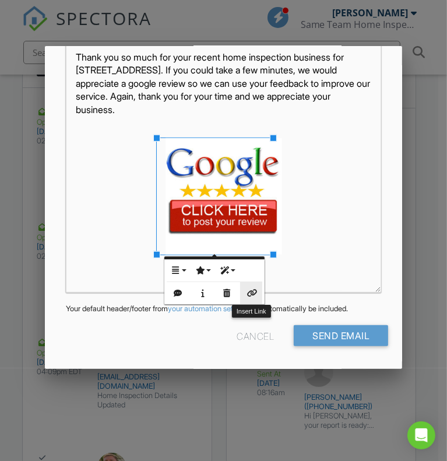
click at [254, 292] on icon "button" at bounding box center [251, 293] width 8 height 8
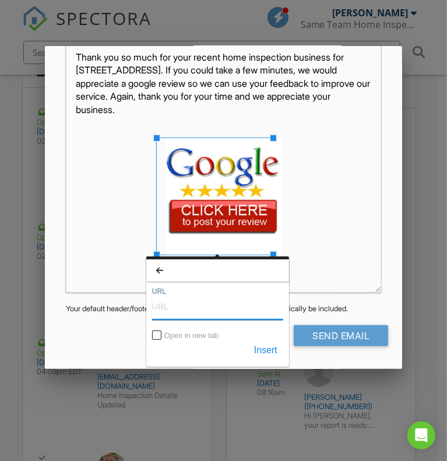
click at [188, 314] on input "URL" at bounding box center [217, 306] width 131 height 28
type input "https://g.page/r/Ccz198Shfj8EEAE/review"
click at [273, 345] on button "Insert" at bounding box center [265, 351] width 35 height 21
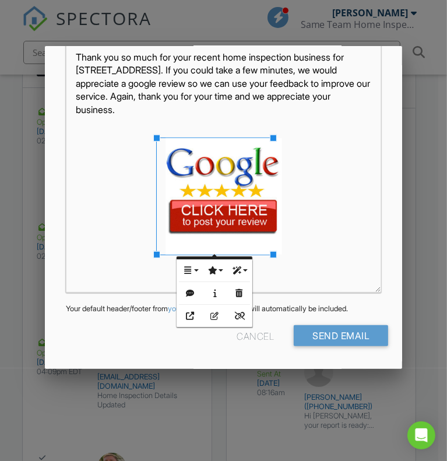
scroll to position [294, 0]
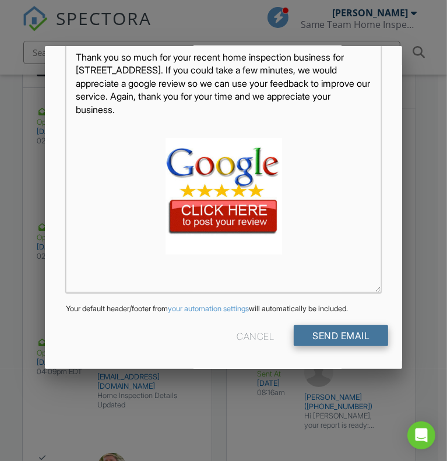
click at [329, 335] on input "Send Email" at bounding box center [341, 335] width 94 height 21
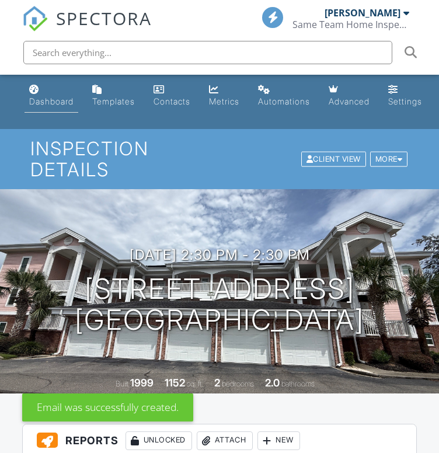
click at [39, 104] on div "Dashboard" at bounding box center [51, 101] width 44 height 10
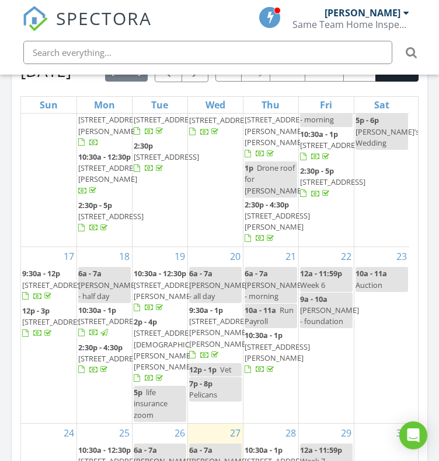
scroll to position [1256, 0]
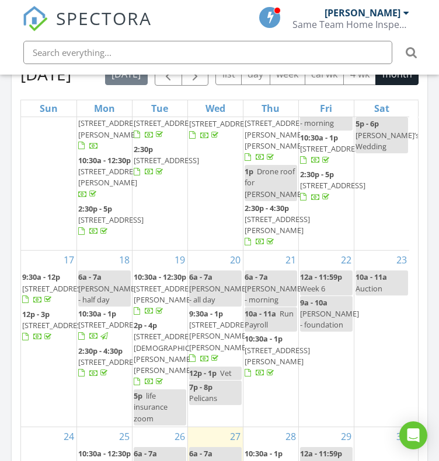
drag, startPoint x: 86, startPoint y: 305, endPoint x: 110, endPoint y: 316, distance: 25.6
click at [110, 225] on span "[STREET_ADDRESS]" at bounding box center [110, 220] width 65 height 10
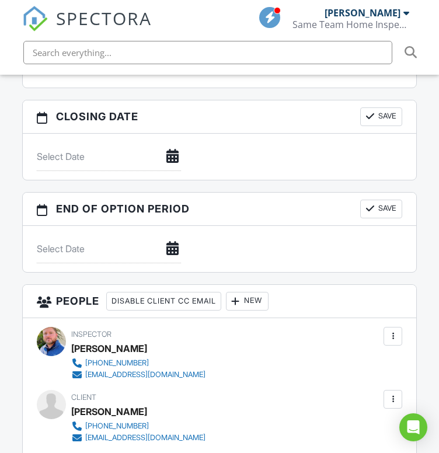
drag, startPoint x: 0, startPoint y: 0, endPoint x: 472, endPoint y: 230, distance: 525.1
click at [438, 230] on html "SPECTORA Jamie Meeks Same Team Home Inspections Role: Inspector Dashboard New I…" at bounding box center [219, 375] width 439 height 2952
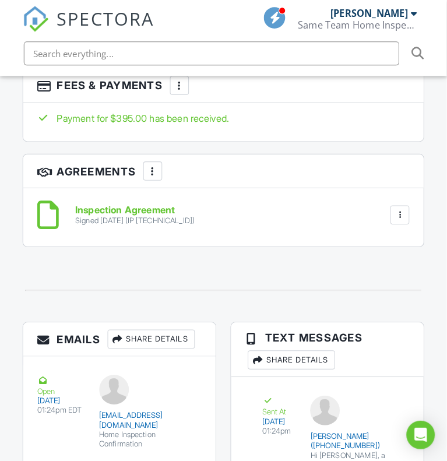
scroll to position [1860, 0]
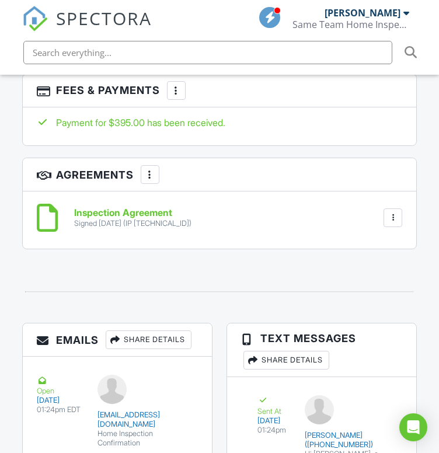
click at [150, 349] on div "Share Details" at bounding box center [149, 339] width 86 height 19
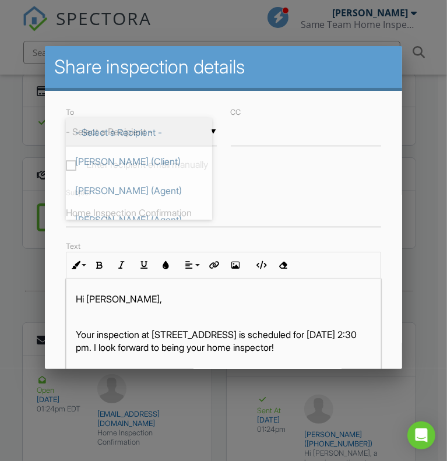
click at [163, 125] on div "▼ - Select a Recipient - - Select a Recipient - John Reilly (Client) Jessica Co…" at bounding box center [141, 132] width 151 height 29
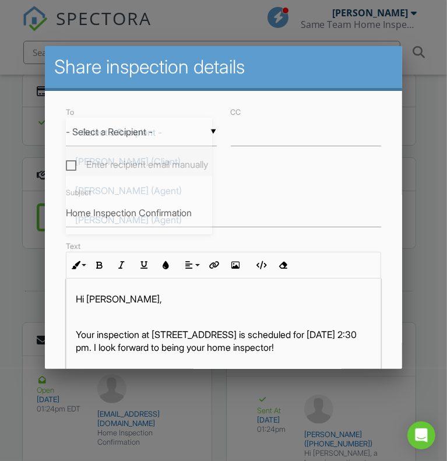
click at [153, 156] on span "John Reilly (Client)" at bounding box center [139, 161] width 146 height 29
type input "John Reilly (Client)"
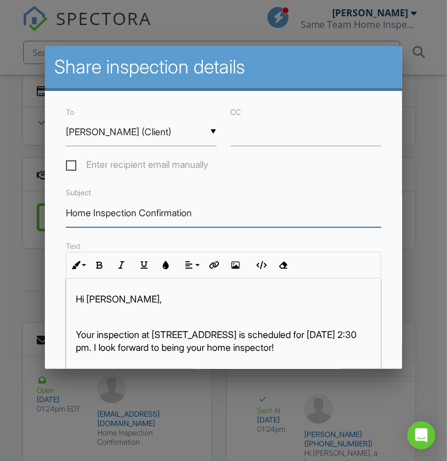
click at [213, 214] on input "Home Inspection Confirmation" at bounding box center [224, 213] width 316 height 29
drag, startPoint x: 213, startPoint y: 214, endPoint x: 59, endPoint y: 216, distance: 154.6
click at [59, 216] on div "Subject Home Inspection Confirmation" at bounding box center [224, 205] width 330 height 41
type input "Thank You For Your Business"
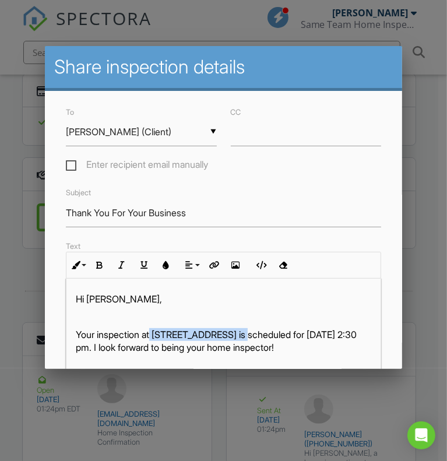
drag, startPoint x: 155, startPoint y: 343, endPoint x: 247, endPoint y: 344, distance: 91.6
click at [247, 344] on p "Your inspection at 592 Pinehurst Ln 21D, Pawleys Island, SC 29585 is scheduled …" at bounding box center [224, 341] width 296 height 26
copy p "592 Pinehurst Ln 21D"
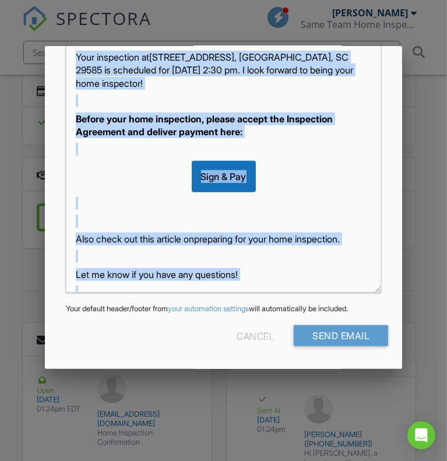
scroll to position [69, 0]
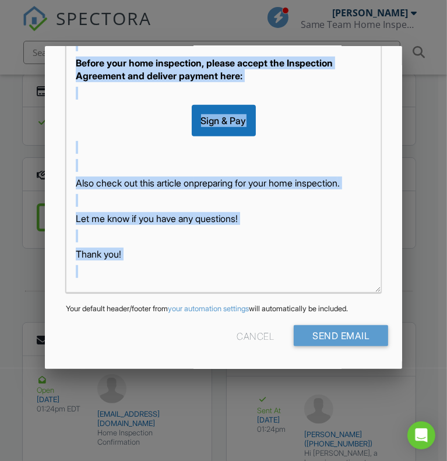
drag, startPoint x: 77, startPoint y: 335, endPoint x: 345, endPoint y: 414, distance: 279.2
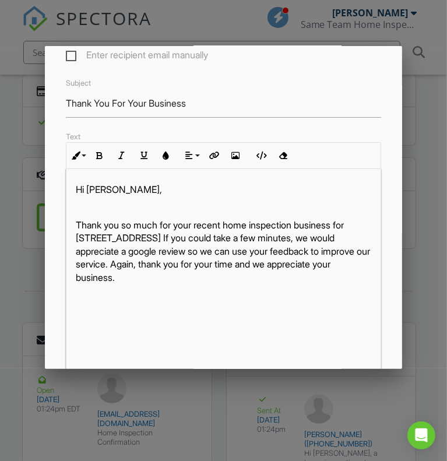
scroll to position [107, 0]
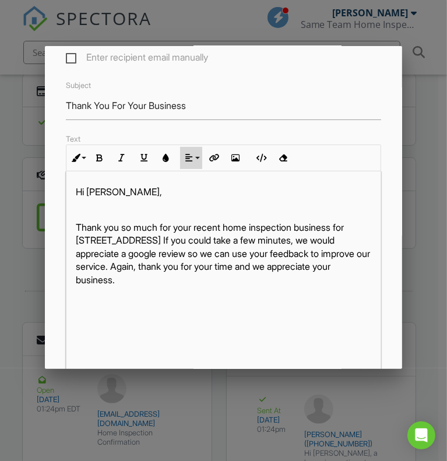
click at [187, 162] on icon "button" at bounding box center [189, 158] width 8 height 8
click at [197, 198] on icon at bounding box center [199, 193] width 8 height 9
click at [238, 169] on button "Insert Image" at bounding box center [236, 158] width 22 height 22
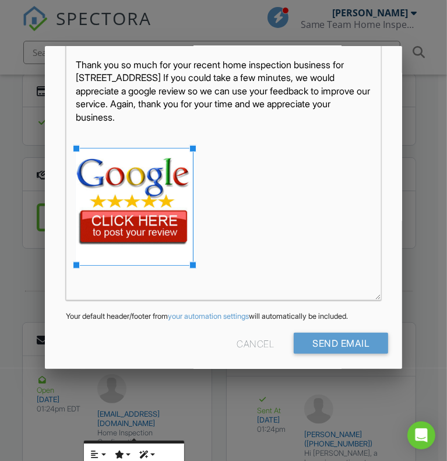
scroll to position [272, 0]
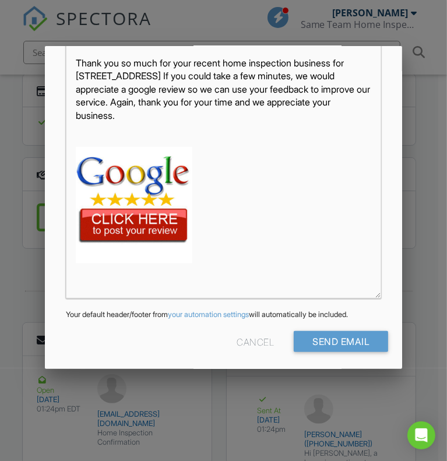
click at [150, 224] on img at bounding box center [134, 205] width 117 height 117
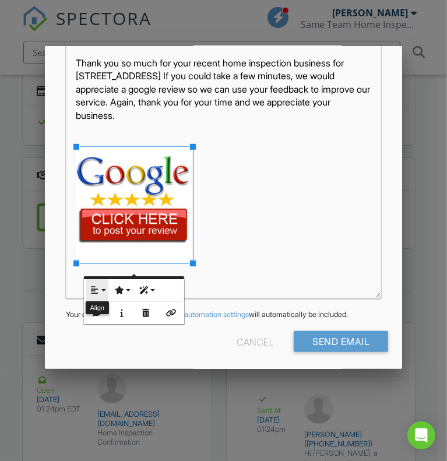
click at [99, 289] on button "Align" at bounding box center [97, 290] width 22 height 22
click at [101, 320] on link "None" at bounding box center [104, 327] width 36 height 17
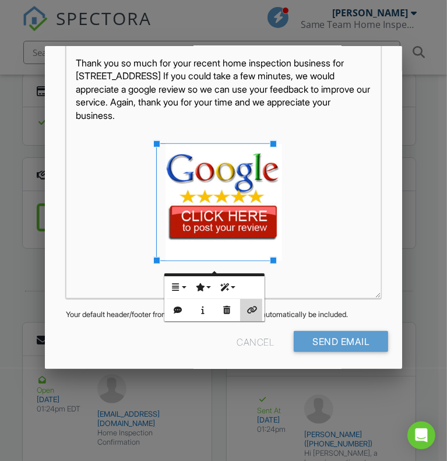
click at [249, 307] on icon "button" at bounding box center [251, 310] width 8 height 8
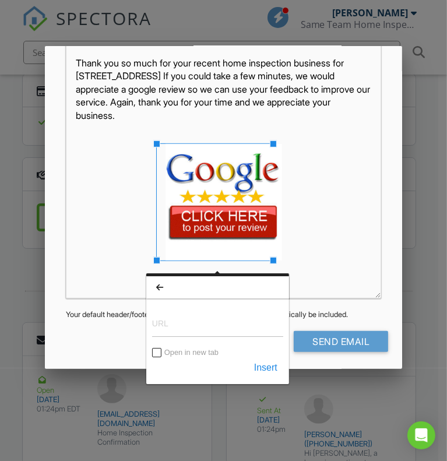
click at [191, 327] on input "URL" at bounding box center [217, 323] width 131 height 28
type input "[URL][DOMAIN_NAME]"
click at [276, 370] on button "Insert" at bounding box center [265, 368] width 35 height 21
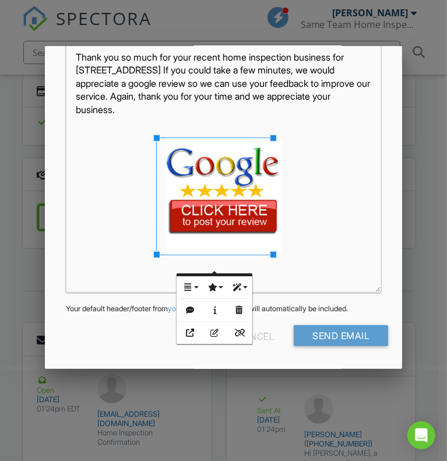
scroll to position [289, 0]
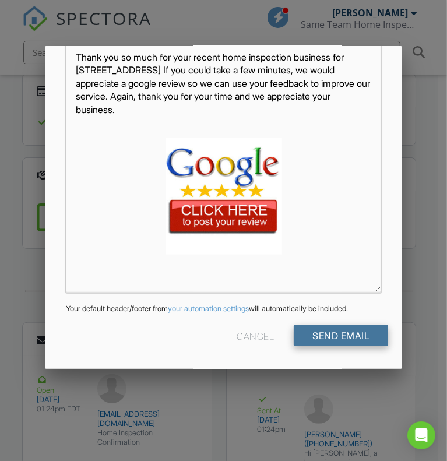
click at [336, 335] on input "Send Email" at bounding box center [341, 335] width 94 height 21
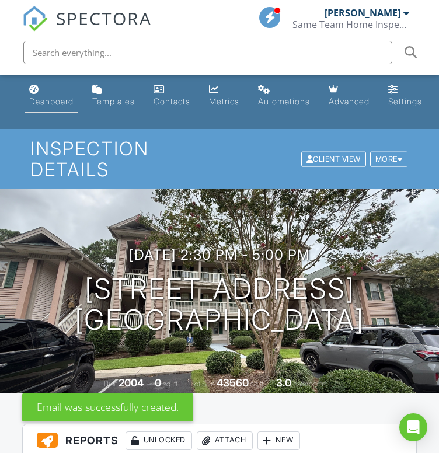
click at [53, 103] on div "Dashboard" at bounding box center [51, 101] width 44 height 10
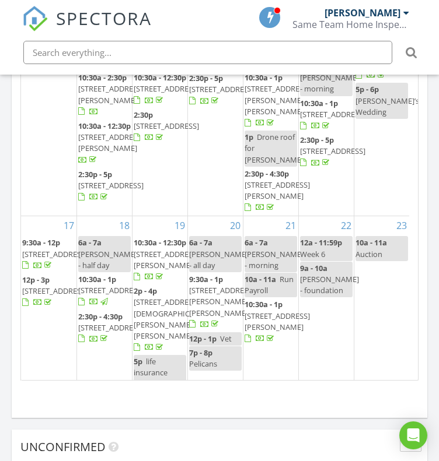
scroll to position [208, 0]
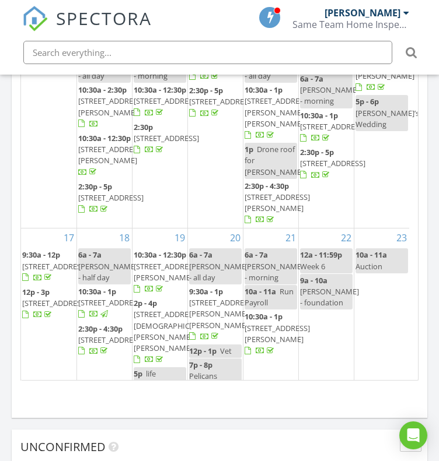
click at [101, 117] on span "6520 Berg St, Murrells Inlet 29576" at bounding box center [110, 107] width 65 height 22
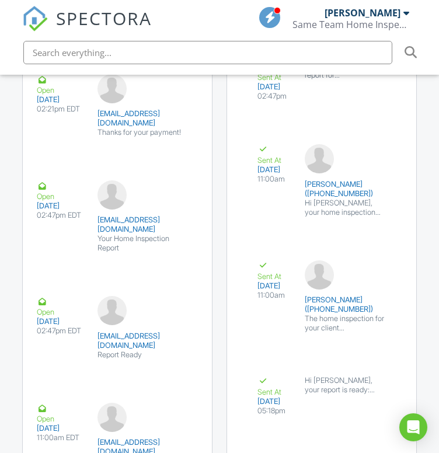
drag, startPoint x: 442, startPoint y: 50, endPoint x: 462, endPoint y: 332, distance: 282.4
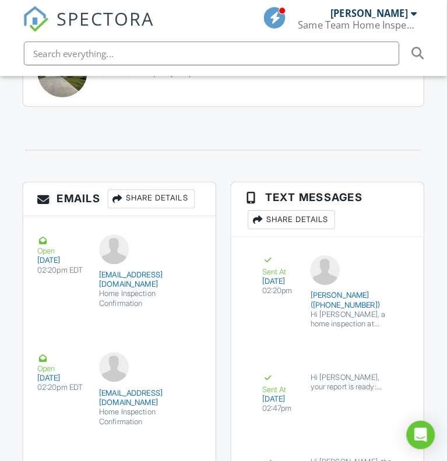
scroll to position [2252, 0]
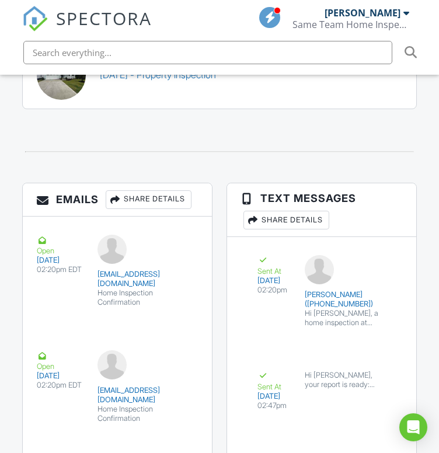
click at [180, 200] on div "Share Details" at bounding box center [149, 199] width 86 height 19
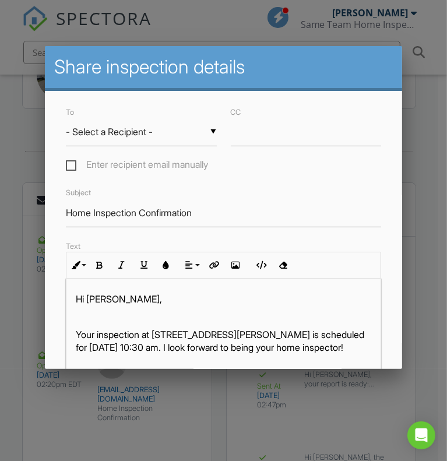
click at [177, 137] on div "▼ - Select a Recipient - - Select a Recipient - Tracy McCabe (Client) Jessica C…" at bounding box center [141, 132] width 151 height 29
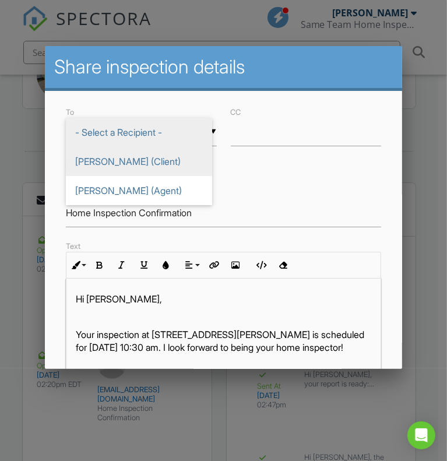
click at [155, 162] on span "[PERSON_NAME] (Client)" at bounding box center [139, 161] width 146 height 29
type input "Tracy McCabe (Client)"
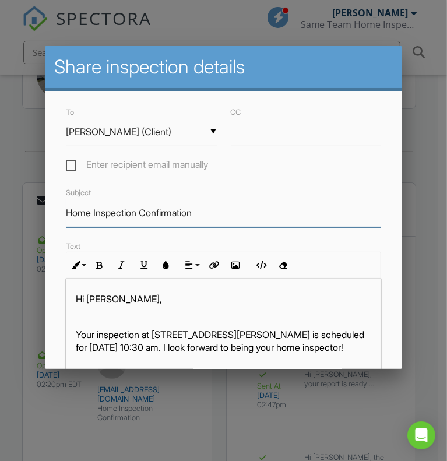
click at [213, 223] on input "Home Inspection Confirmation" at bounding box center [224, 213] width 316 height 29
drag, startPoint x: 213, startPoint y: 223, endPoint x: 66, endPoint y: 232, distance: 146.6
click at [66, 227] on input "Home Inspection Confirmation" at bounding box center [224, 213] width 316 height 29
type input "Thank You For Your Business"
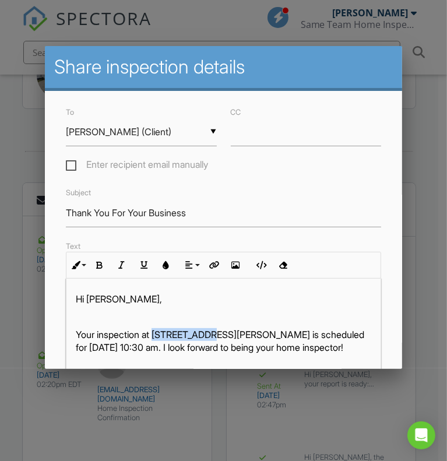
drag, startPoint x: 159, startPoint y: 339, endPoint x: 213, endPoint y: 345, distance: 54.6
click at [213, 345] on p "Your inspection at 6520 Berg St, Murrells Inlet, SC 29576 is scheduled for 08/1…" at bounding box center [224, 341] width 296 height 26
copy p "6520 Berg St"
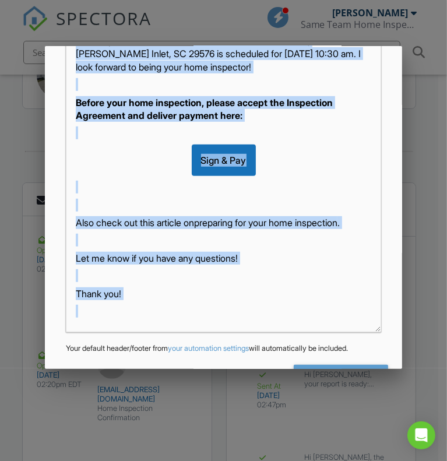
scroll to position [294, 0]
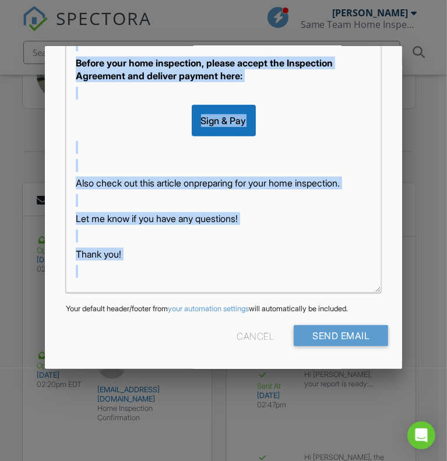
drag, startPoint x: 69, startPoint y: 125, endPoint x: 318, endPoint y: 423, distance: 387.6
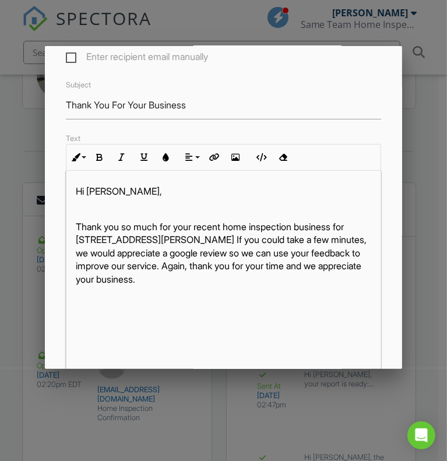
scroll to position [101, 0]
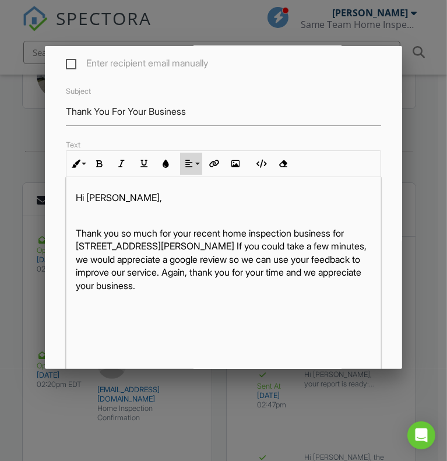
click at [189, 168] on icon "button" at bounding box center [189, 164] width 8 height 8
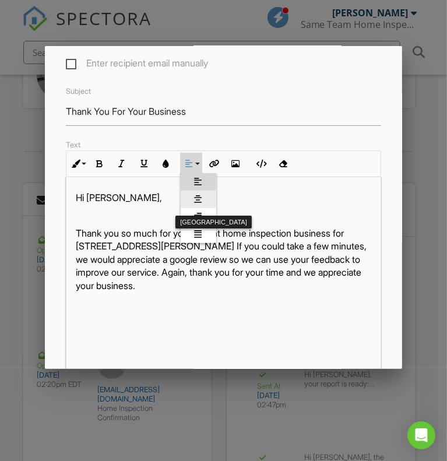
click at [195, 202] on icon at bounding box center [199, 199] width 8 height 9
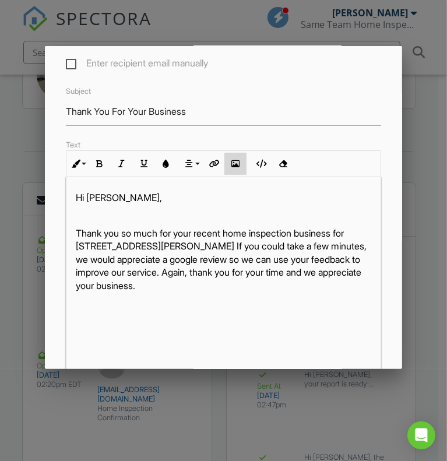
click at [233, 168] on icon "button" at bounding box center [236, 164] width 8 height 8
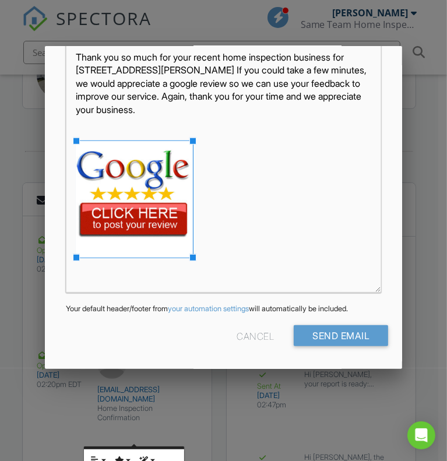
scroll to position [294, 0]
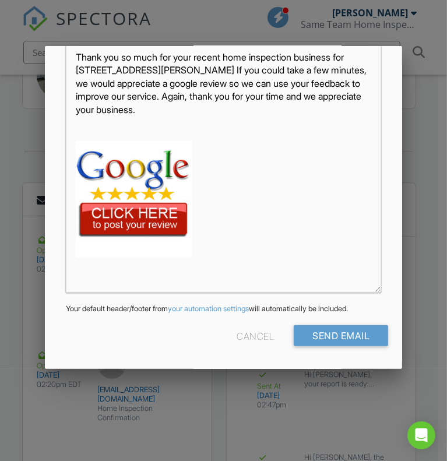
drag, startPoint x: 174, startPoint y: 201, endPoint x: 151, endPoint y: 195, distance: 23.5
click at [151, 195] on img at bounding box center [134, 199] width 117 height 117
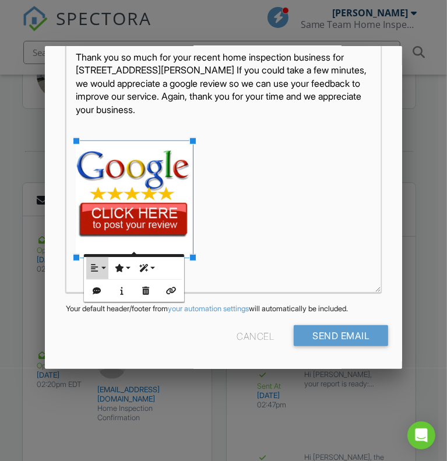
drag, startPoint x: 151, startPoint y: 195, endPoint x: 101, endPoint y: 261, distance: 82.8
click at [101, 261] on button "Align" at bounding box center [97, 268] width 22 height 22
click at [102, 307] on icon at bounding box center [104, 305] width 8 height 9
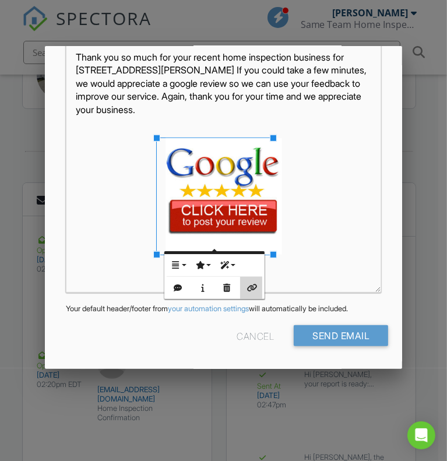
click at [257, 289] on button "Insert Link" at bounding box center [251, 288] width 22 height 22
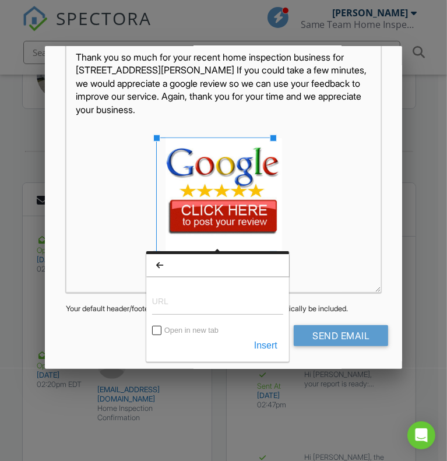
click at [176, 296] on input "URL" at bounding box center [217, 301] width 131 height 28
type input "https://g.page/r/Ccz198Shfj8EEAE/review"
click at [262, 345] on button "Insert" at bounding box center [265, 345] width 35 height 21
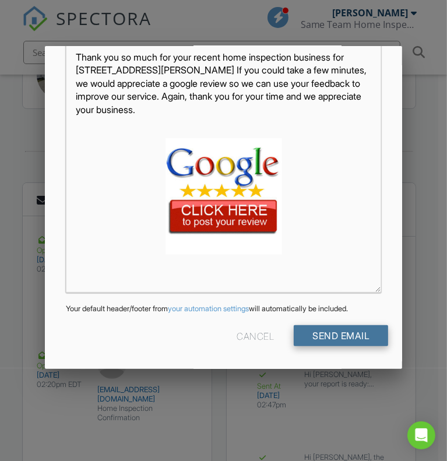
click at [361, 335] on input "Send Email" at bounding box center [341, 335] width 94 height 21
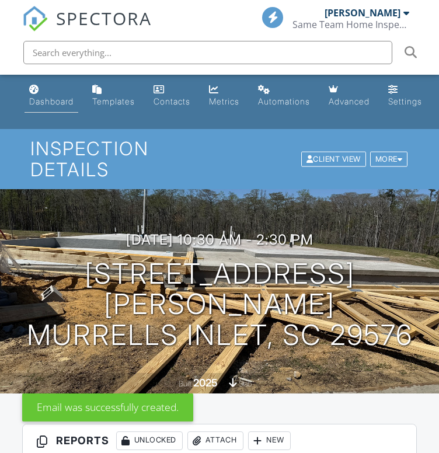
click at [61, 96] on div "Dashboard" at bounding box center [51, 101] width 44 height 10
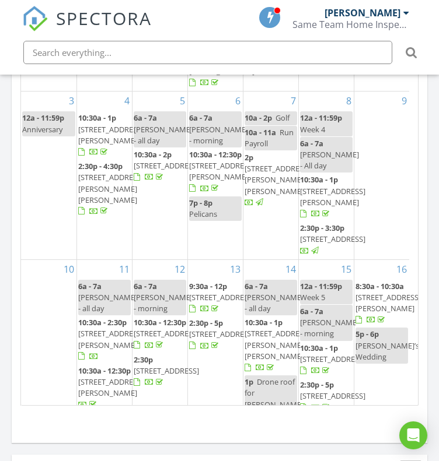
scroll to position [1409, 0]
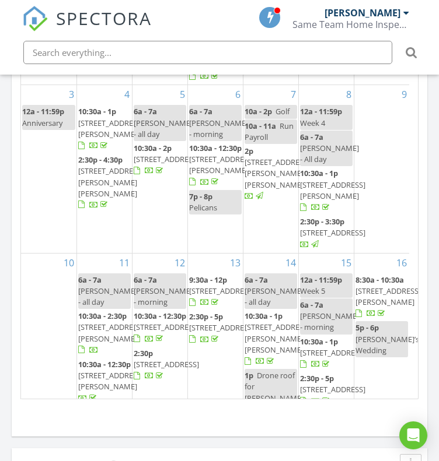
click at [320, 201] on span "1101 Anne St, North Myrtle Beach 29582" at bounding box center [332, 191] width 65 height 22
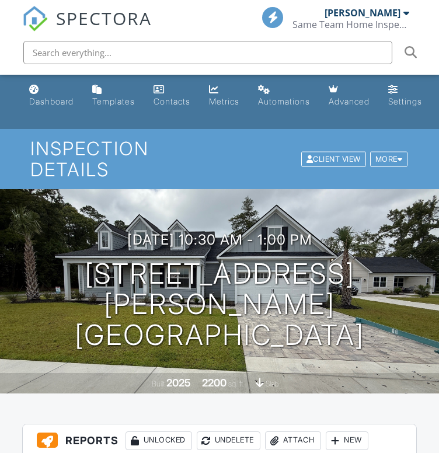
scroll to position [273, 0]
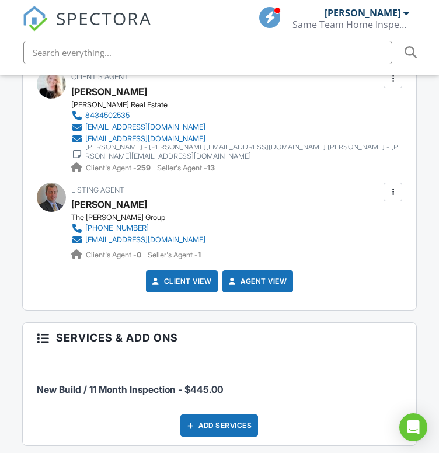
drag, startPoint x: 443, startPoint y: 61, endPoint x: 436, endPoint y: 275, distance: 214.2
click at [436, 275] on html "SPECTORA Jamie Meeks Same Team Home Inspections Role: Inspector Dashboard New I…" at bounding box center [219, 83] width 439 height 3134
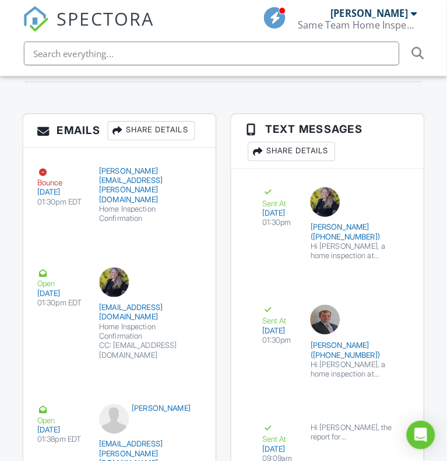
scroll to position [2083, 0]
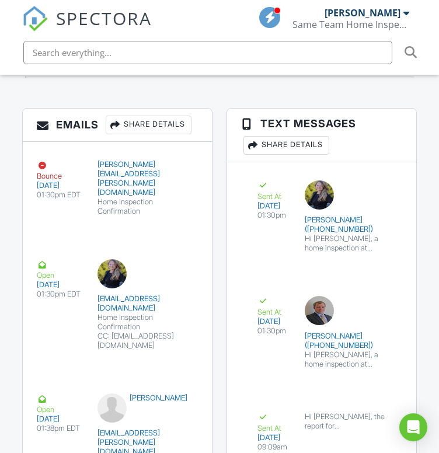
click at [177, 132] on div "Share Details" at bounding box center [149, 124] width 86 height 19
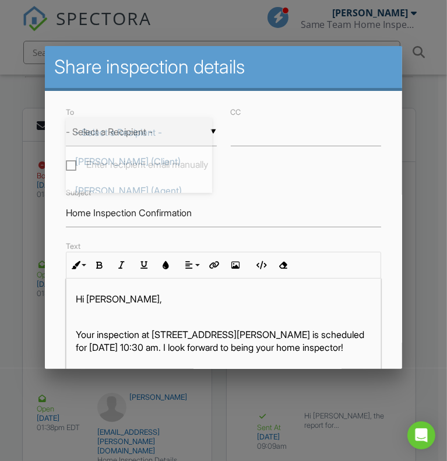
click at [162, 138] on div "▼ - Select a Recipient - - Select a Recipient - Nichole Shearer (Client) Desire…" at bounding box center [141, 132] width 151 height 29
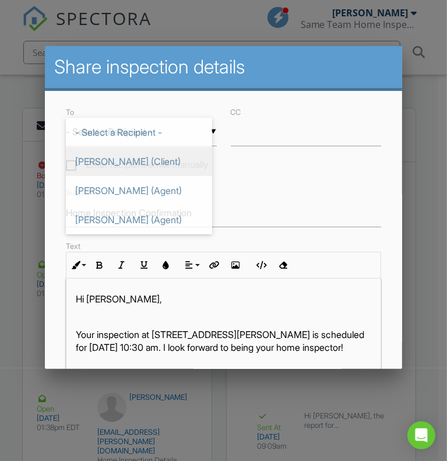
click at [143, 162] on span "[PERSON_NAME] (Client)" at bounding box center [139, 161] width 146 height 29
type input "[PERSON_NAME] (Client)"
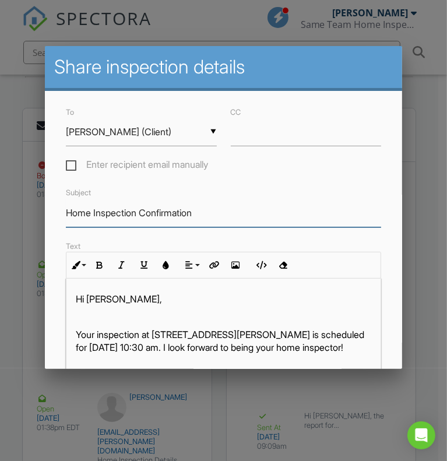
click at [203, 217] on input "Home Inspection Confirmation" at bounding box center [224, 213] width 316 height 29
drag, startPoint x: 203, startPoint y: 217, endPoint x: 17, endPoint y: 221, distance: 185.5
type input "Thank You For Your Business"
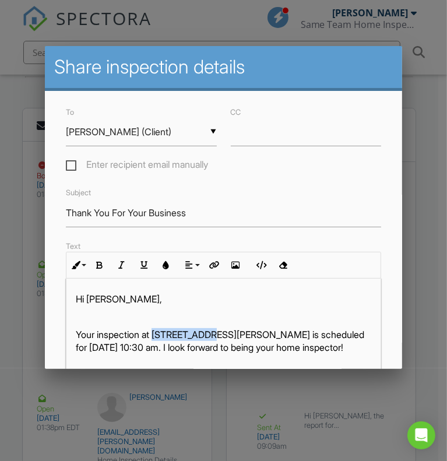
drag, startPoint x: 157, startPoint y: 334, endPoint x: 211, endPoint y: 336, distance: 53.7
click at [211, 336] on div "Hi Nichole, Your inspection at 1101 Anne St, North Myrtle Beach, SC 29582 is sc…" at bounding box center [223, 446] width 315 height 334
copy p "1101 Anne St"
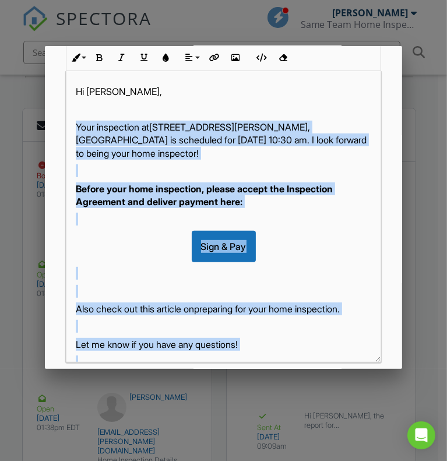
scroll to position [294, 0]
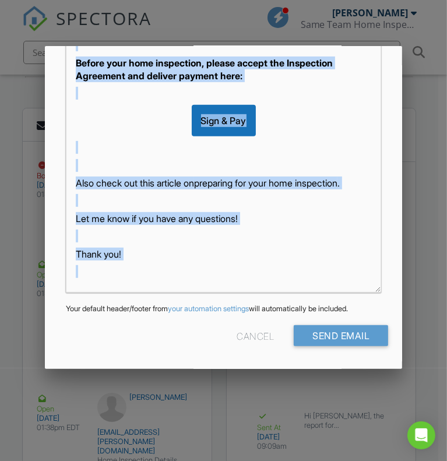
drag, startPoint x: 70, startPoint y: 333, endPoint x: 324, endPoint y: 394, distance: 261.0
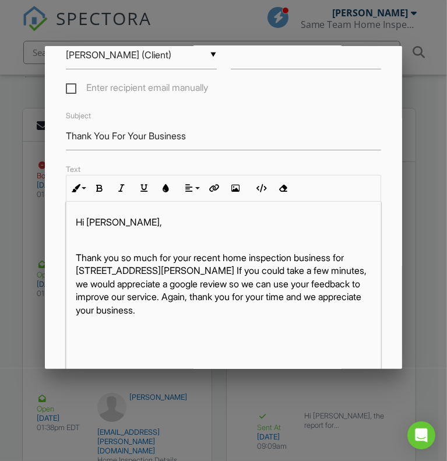
scroll to position [70, 0]
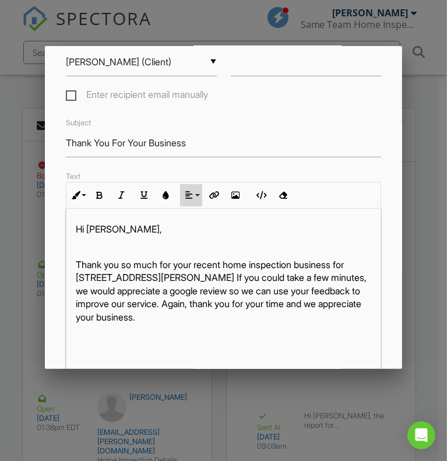
click at [196, 206] on button "Align" at bounding box center [191, 195] width 22 height 22
click at [198, 232] on link "Align Center" at bounding box center [199, 230] width 36 height 17
click at [239, 199] on icon "button" at bounding box center [236, 195] width 8 height 8
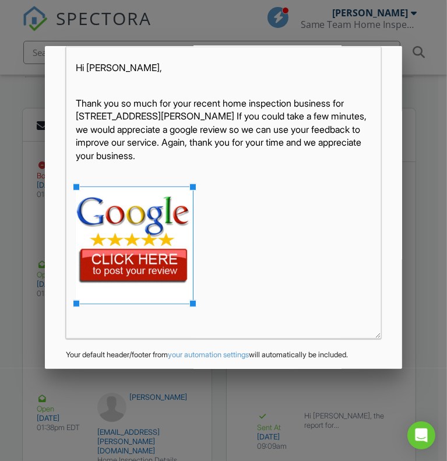
scroll to position [294, 0]
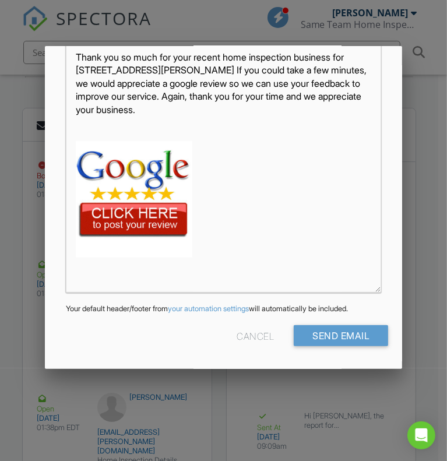
drag, startPoint x: 163, startPoint y: 209, endPoint x: 150, endPoint y: 206, distance: 13.7
click at [150, 206] on img at bounding box center [134, 199] width 117 height 117
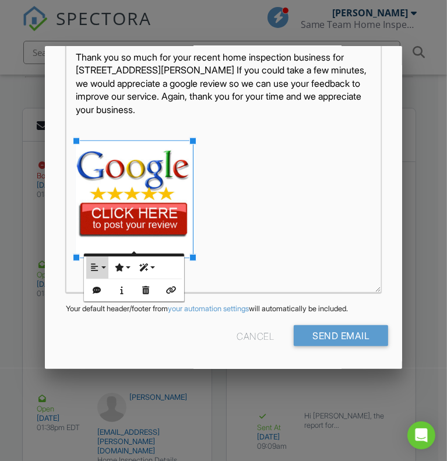
click at [101, 265] on button "Align" at bounding box center [97, 268] width 22 height 22
click at [100, 301] on icon at bounding box center [104, 304] width 8 height 9
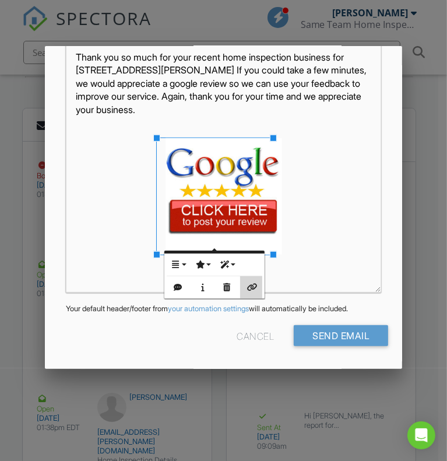
click at [255, 282] on button "Insert Link" at bounding box center [251, 287] width 22 height 22
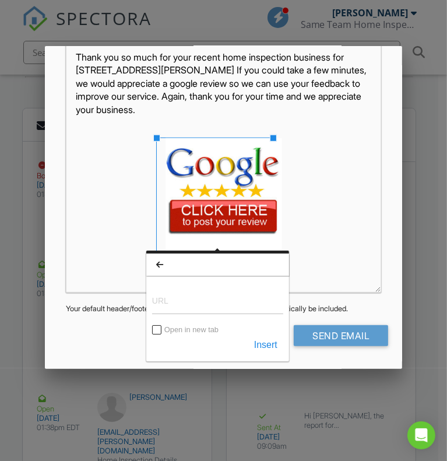
click at [180, 301] on input "URL" at bounding box center [217, 300] width 131 height 28
type input "https://g.page/r/Ccz198Shfj8EEAE/review"
click at [273, 345] on button "Insert" at bounding box center [265, 345] width 35 height 21
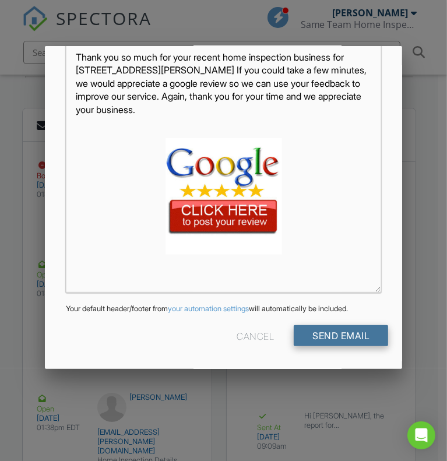
click at [349, 334] on input "Send Email" at bounding box center [341, 335] width 94 height 21
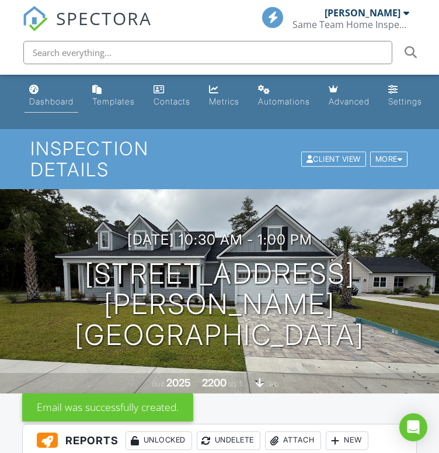
click at [42, 94] on link "Dashboard" at bounding box center [51, 95] width 54 height 33
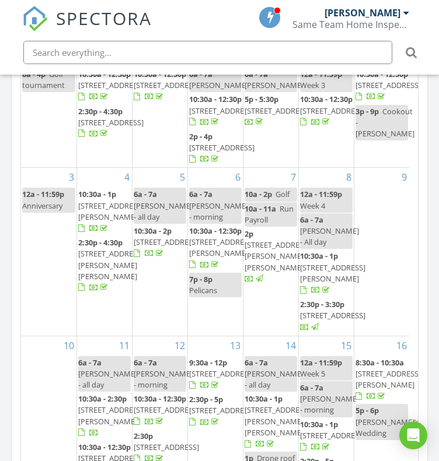
scroll to position [1347, 0]
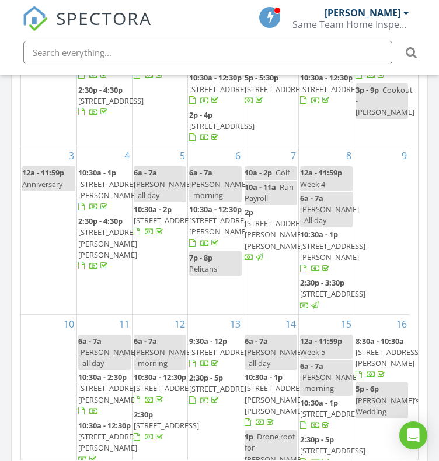
click at [323, 299] on span "[STREET_ADDRESS]" at bounding box center [332, 294] width 65 height 10
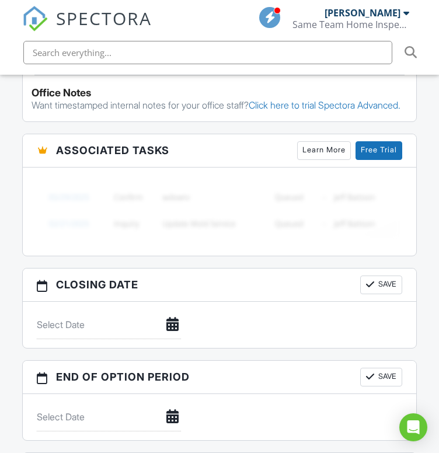
drag, startPoint x: 446, startPoint y: 80, endPoint x: 430, endPoint y: 253, distance: 173.4
click at [430, 253] on html "SPECTORA Jamie Meeks Same Team Home Inspections Role: Inspector Dashboard New I…" at bounding box center [219, 306] width 439 height 2419
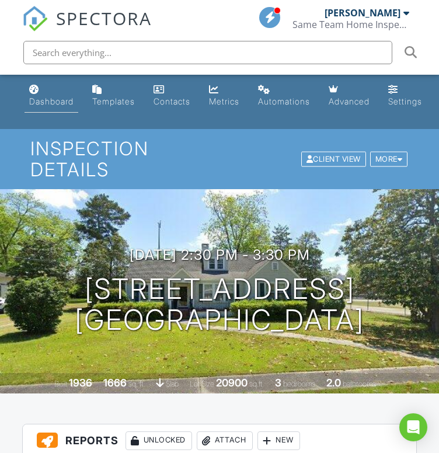
click at [47, 101] on div "Dashboard" at bounding box center [51, 101] width 44 height 10
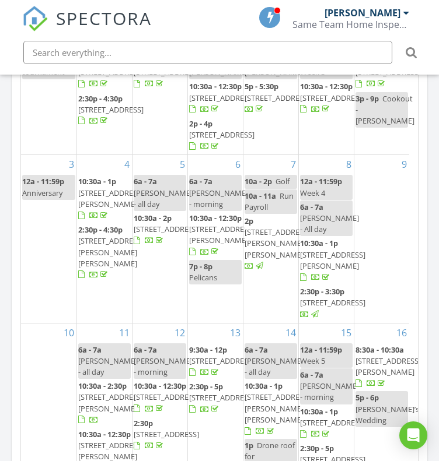
scroll to position [1351, 0]
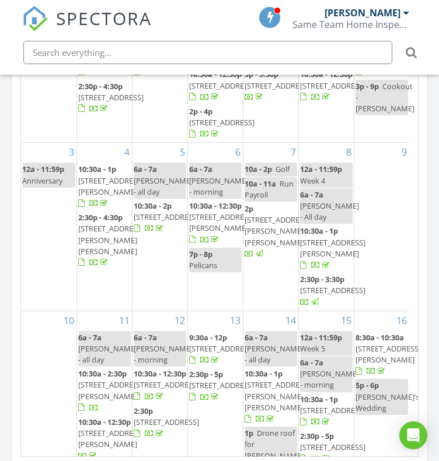
click at [230, 233] on span "399 Calico Rd, Loris 29569" at bounding box center [221, 223] width 65 height 22
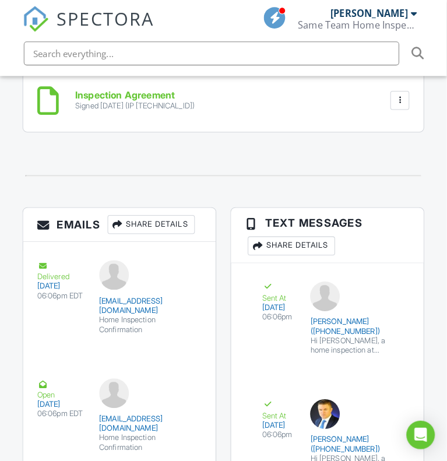
scroll to position [1895, 0]
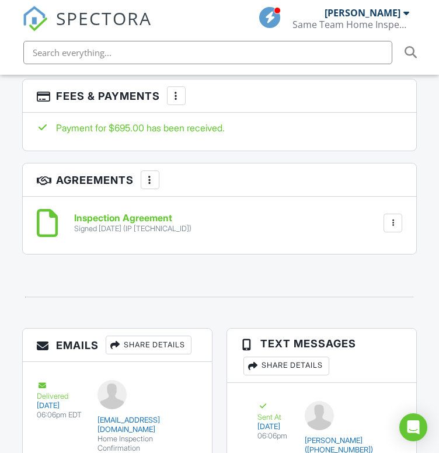
click at [170, 353] on div "Share Details" at bounding box center [149, 344] width 86 height 19
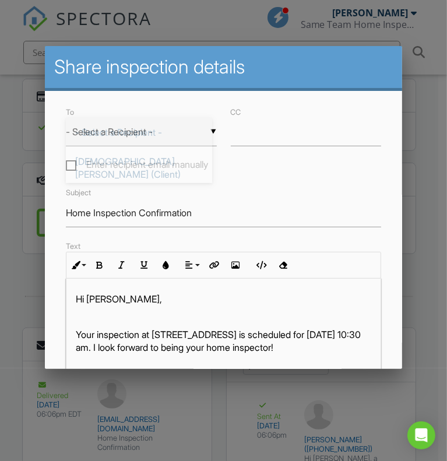
click at [177, 128] on div "▼ - Select a Recipient - - Select a Recipient - Christian DeFelice (Client) Rom…" at bounding box center [141, 132] width 151 height 29
click at [157, 162] on span "Christian DeFelice (Client)" at bounding box center [139, 168] width 146 height 42
type input "Christian DeFelice (Client)"
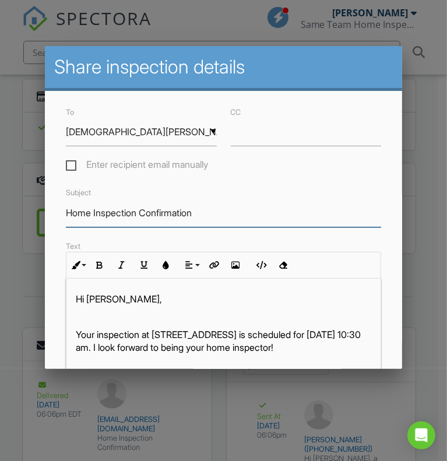
drag, startPoint x: 216, startPoint y: 218, endPoint x: 31, endPoint y: 228, distance: 185.2
type input "Thank You For Your Business"
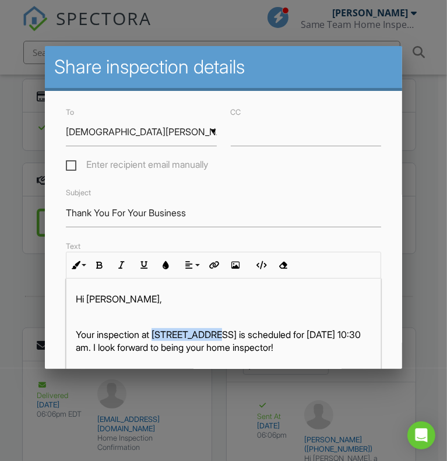
drag, startPoint x: 156, startPoint y: 339, endPoint x: 217, endPoint y: 340, distance: 61.3
click at [217, 340] on p "Your inspection at 399 Calico Rd, Loris, SC 29569 is scheduled for 08/06/2025 a…" at bounding box center [224, 341] width 296 height 26
copy p "399 Calico Rd"
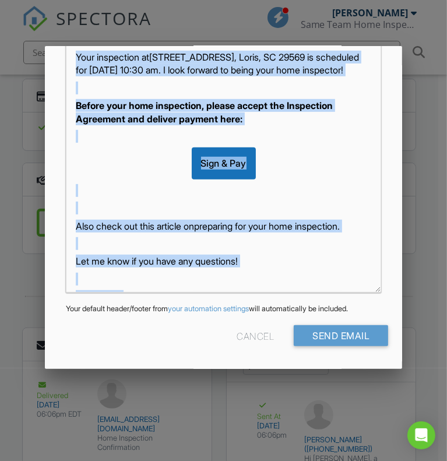
scroll to position [69, 0]
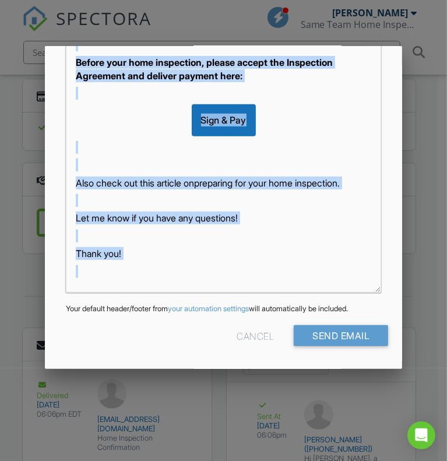
drag, startPoint x: 76, startPoint y: 335, endPoint x: 254, endPoint y: 433, distance: 202.6
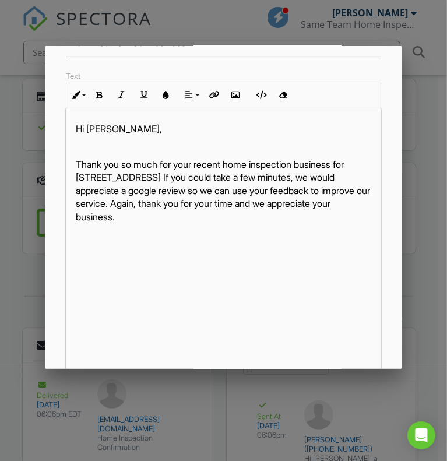
scroll to position [132, 0]
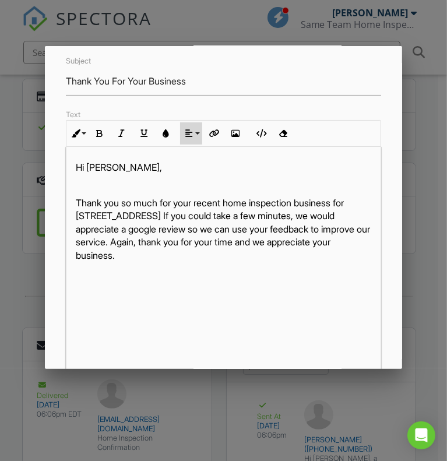
click at [194, 142] on button "Align" at bounding box center [191, 133] width 22 height 22
click at [198, 173] on icon at bounding box center [199, 168] width 8 height 9
click at [240, 140] on button "Insert Image" at bounding box center [236, 133] width 22 height 22
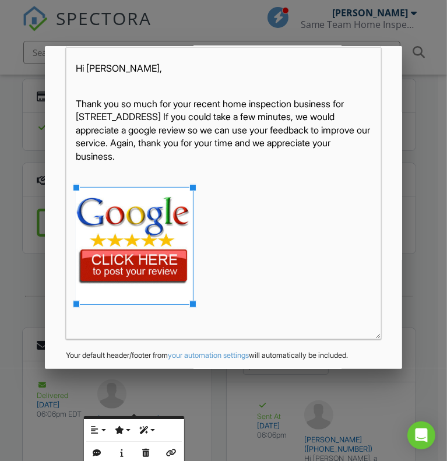
scroll to position [294, 0]
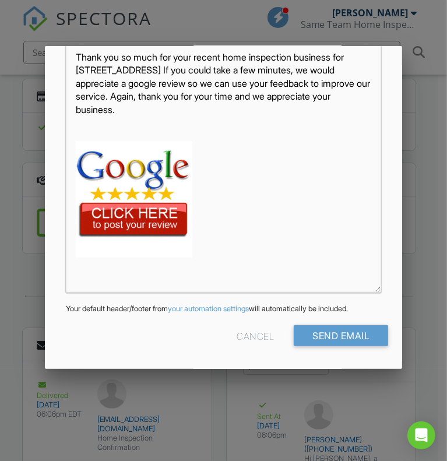
click at [173, 204] on img at bounding box center [134, 199] width 117 height 117
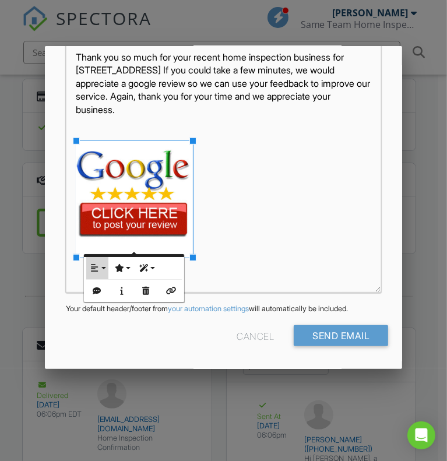
click at [97, 271] on icon "button" at bounding box center [95, 268] width 8 height 8
click at [103, 301] on icon at bounding box center [104, 305] width 8 height 9
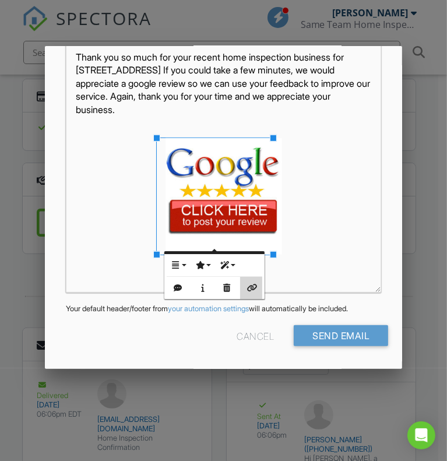
click at [252, 291] on icon "button" at bounding box center [251, 288] width 8 height 8
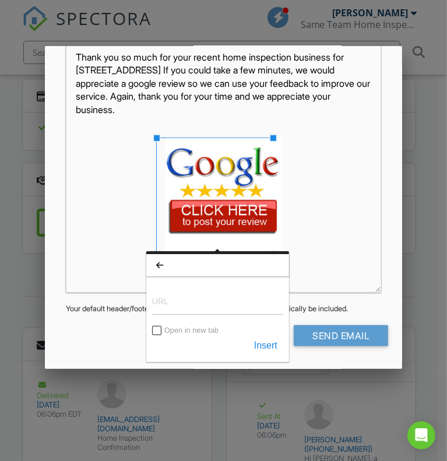
click at [225, 307] on input "URL" at bounding box center [217, 301] width 131 height 28
type input "https://g.page/r/Ccz198Shfj8EEAE/review"
click at [276, 347] on button "Insert" at bounding box center [265, 345] width 35 height 21
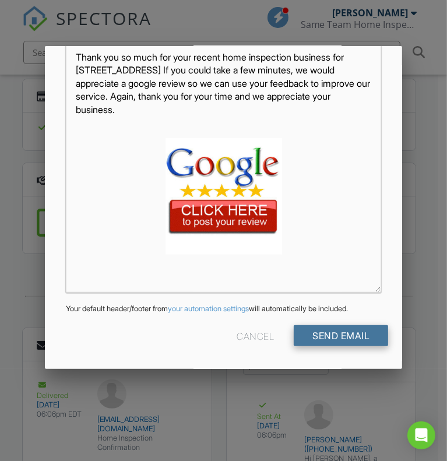
click at [359, 328] on input "Send Email" at bounding box center [341, 335] width 94 height 21
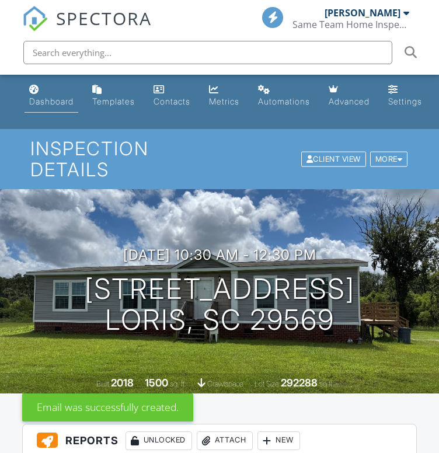
click at [56, 99] on div "Dashboard" at bounding box center [51, 101] width 44 height 10
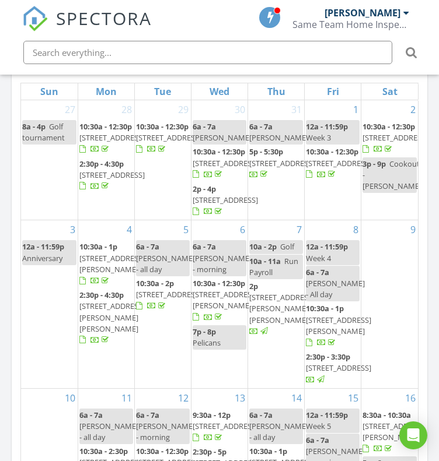
scroll to position [1381, 0]
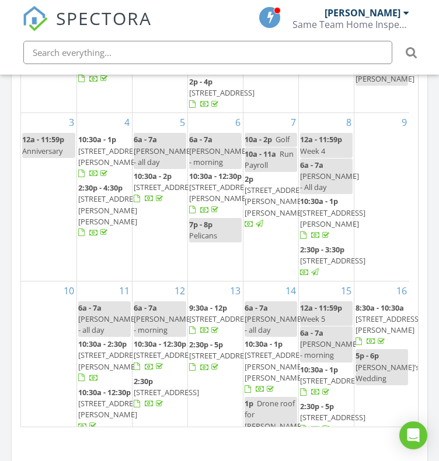
click at [161, 192] on span "[STREET_ADDRESS]" at bounding box center [166, 187] width 65 height 10
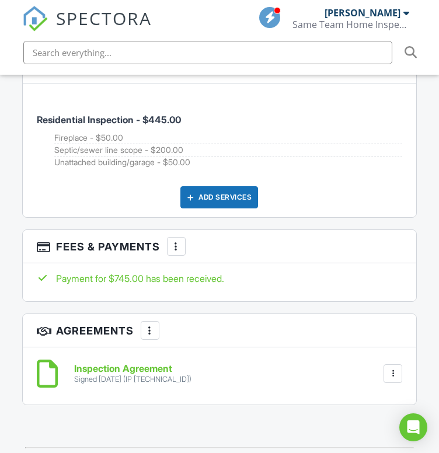
drag, startPoint x: 444, startPoint y: 64, endPoint x: 429, endPoint y: 313, distance: 250.1
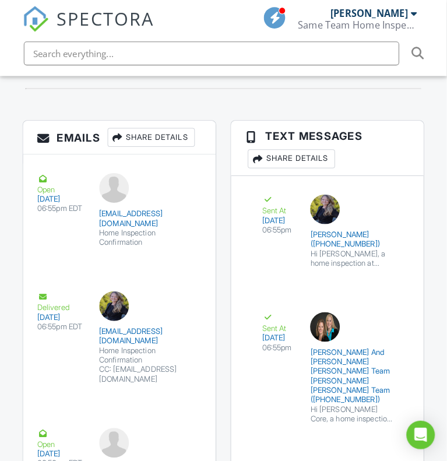
scroll to position [2156, 0]
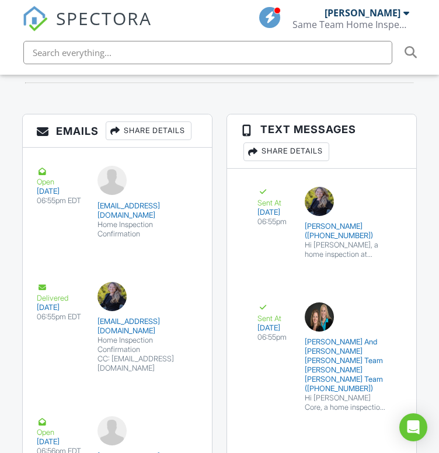
click at [180, 140] on div "Share Details" at bounding box center [149, 130] width 86 height 19
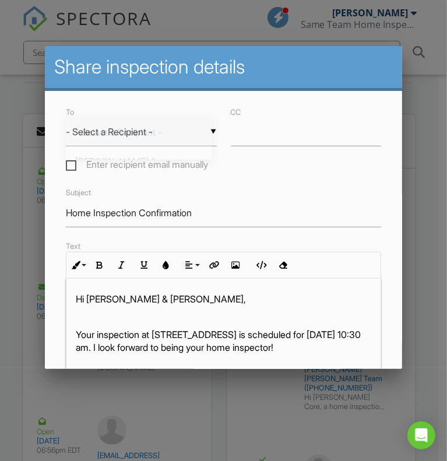
click at [185, 131] on div "▼ - Select a Recipient - - Select a Recipient - [PERSON_NAME] & [PERSON_NAME] (…" at bounding box center [141, 132] width 151 height 29
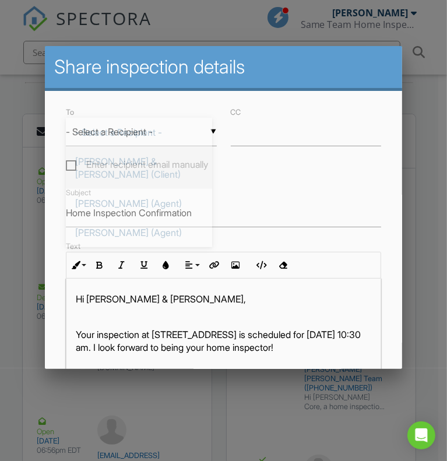
click at [164, 156] on span "[PERSON_NAME] & [PERSON_NAME] (Client)" at bounding box center [139, 168] width 146 height 42
type input "[PERSON_NAME] & [PERSON_NAME] (Client)"
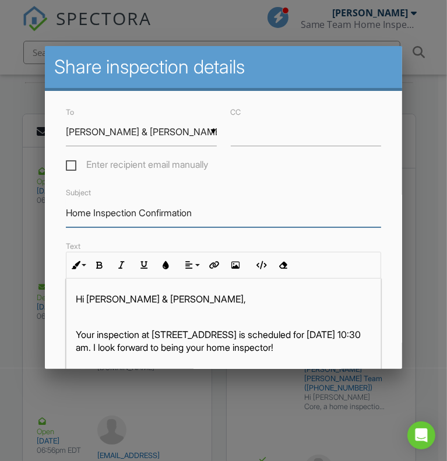
click at [217, 223] on input "Home Inspection Confirmation" at bounding box center [224, 213] width 316 height 29
drag, startPoint x: 217, startPoint y: 223, endPoint x: 45, endPoint y: 241, distance: 172.9
click at [45, 241] on div "To ▼ David & Olga Pringle (Client) - Select a Recipient - David & Olga Pringle …" at bounding box center [224, 369] width 358 height 556
type input "Thank You For Your Business"
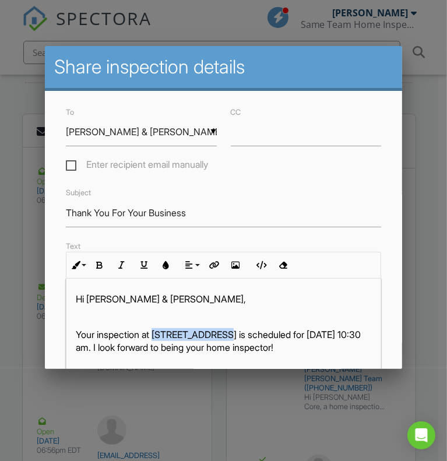
drag, startPoint x: 159, startPoint y: 340, endPoint x: 226, endPoint y: 338, distance: 67.7
click at [226, 338] on p "Your inspection at [STREET_ADDRESS] is scheduled for [DATE] 10:30 am. I look fo…" at bounding box center [224, 341] width 296 height 26
copy p "[STREET_ADDRESS]"
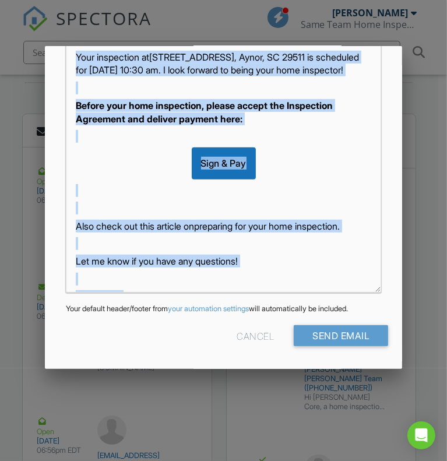
scroll to position [69, 0]
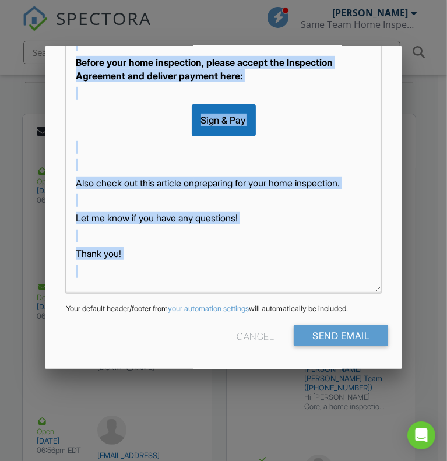
drag, startPoint x: 70, startPoint y: 335, endPoint x: 335, endPoint y: 409, distance: 274.8
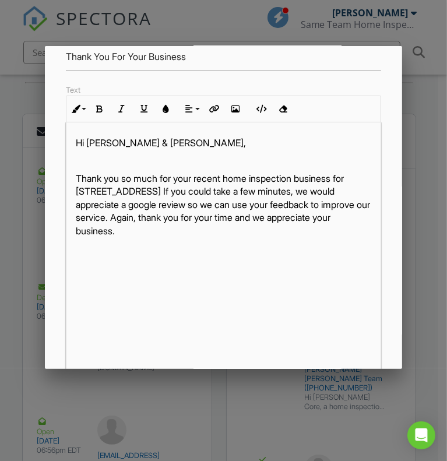
scroll to position [153, 0]
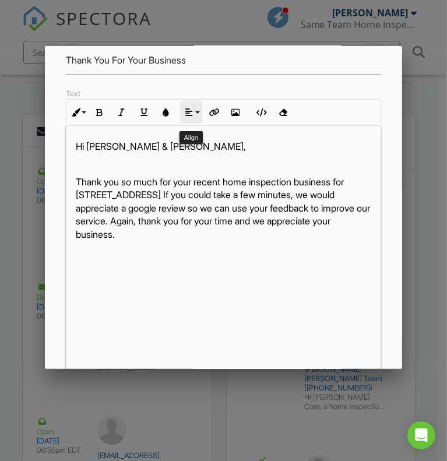
click at [192, 124] on button "Align" at bounding box center [191, 112] width 22 height 22
click at [195, 152] on icon at bounding box center [199, 147] width 8 height 9
click at [236, 117] on icon "button" at bounding box center [236, 112] width 8 height 8
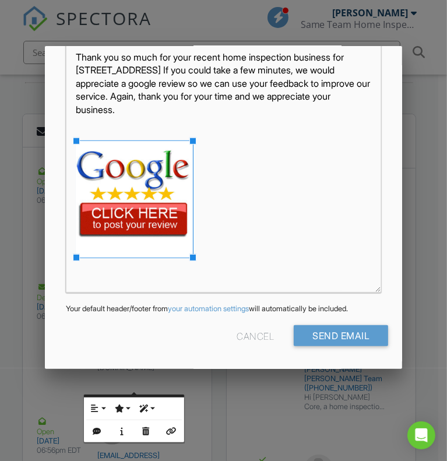
scroll to position [283, 0]
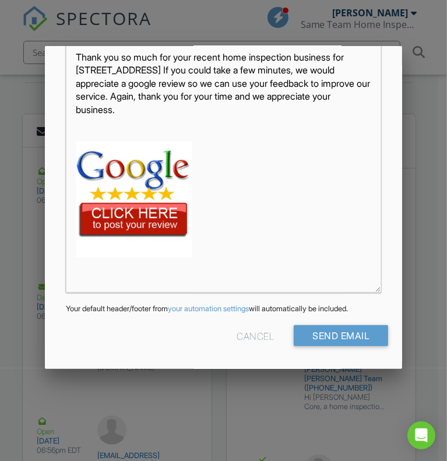
click at [137, 208] on img at bounding box center [134, 199] width 117 height 117
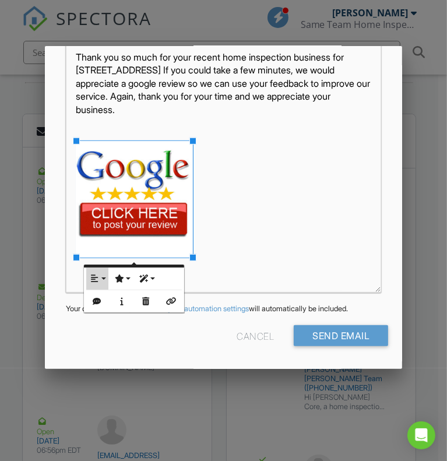
click at [98, 274] on button "Align" at bounding box center [97, 279] width 22 height 22
click at [102, 310] on link "None" at bounding box center [104, 315] width 36 height 17
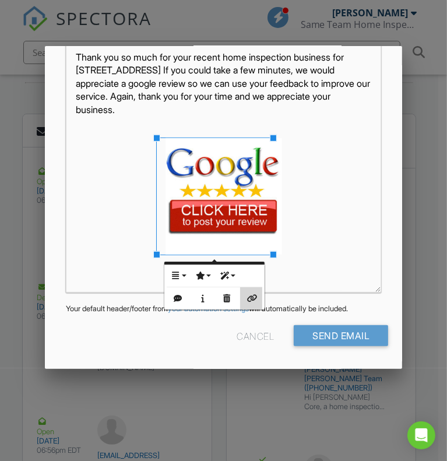
click at [255, 297] on icon "button" at bounding box center [251, 299] width 8 height 8
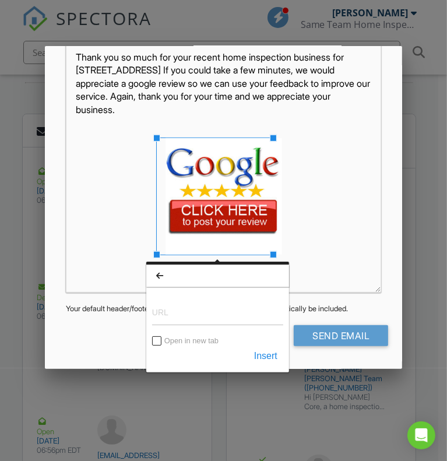
click at [226, 317] on input "URL" at bounding box center [217, 311] width 131 height 28
type input "https://g.page/r/Ccz198Shfj8EEAE/review"
click at [266, 359] on button "Insert" at bounding box center [265, 356] width 35 height 21
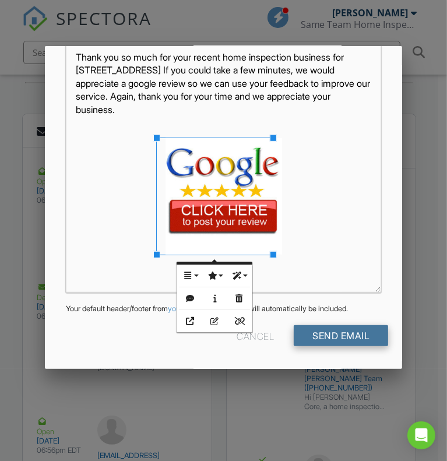
click at [328, 346] on input "Send Email" at bounding box center [341, 335] width 94 height 21
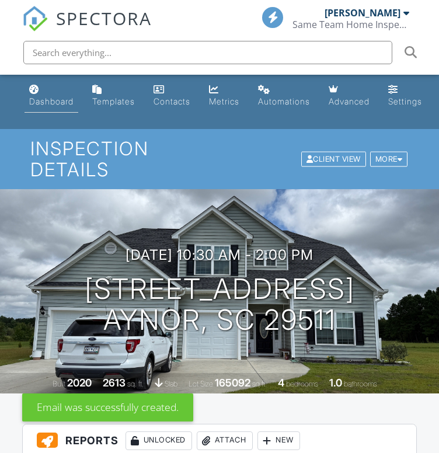
click at [65, 97] on div "Dashboard" at bounding box center [51, 101] width 44 height 10
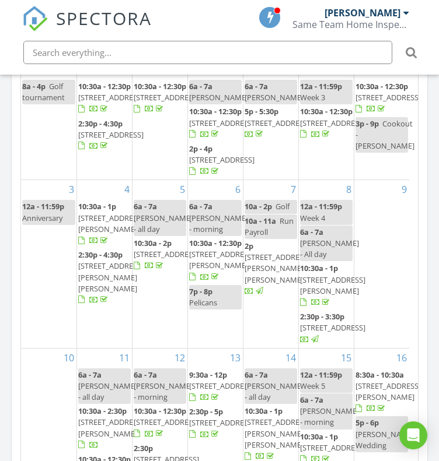
scroll to position [1320, 0]
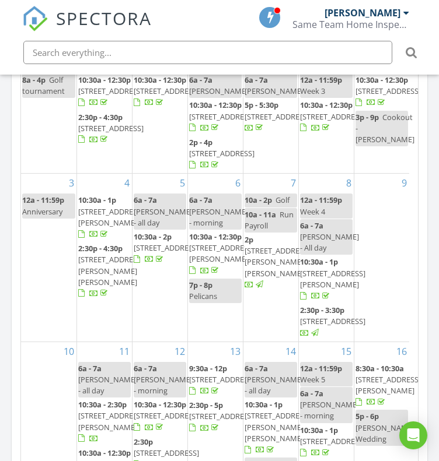
click at [93, 287] on span "[STREET_ADDRESS][PERSON_NAME][PERSON_NAME]" at bounding box center [110, 270] width 65 height 33
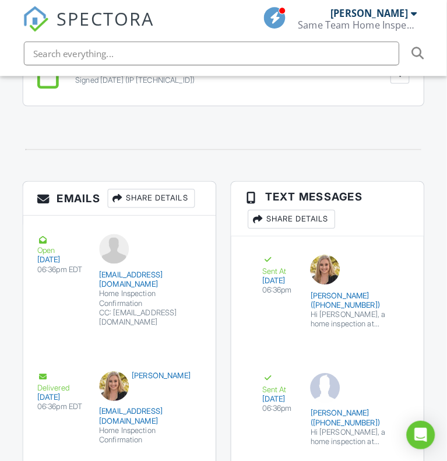
scroll to position [2044, 0]
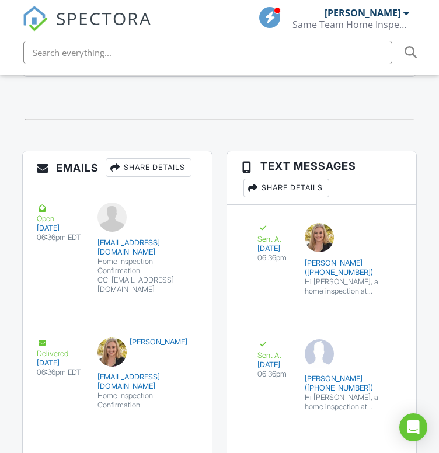
click at [141, 174] on div "Share Details" at bounding box center [149, 167] width 86 height 19
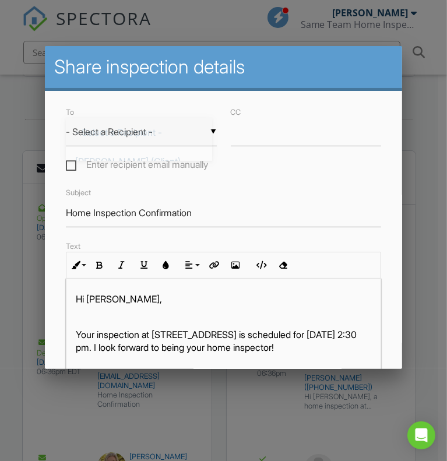
click at [166, 135] on div "▼ - Select a Recipient - - Select a Recipient - Laura McConnell (Client) Adrian…" at bounding box center [141, 132] width 151 height 29
click at [146, 160] on span "[PERSON_NAME] (Client)" at bounding box center [139, 161] width 146 height 29
type input "[PERSON_NAME] (Client)"
click at [213, 218] on input "Home Inspection Confirmation" at bounding box center [224, 213] width 316 height 29
drag, startPoint x: 213, startPoint y: 218, endPoint x: 43, endPoint y: 213, distance: 169.8
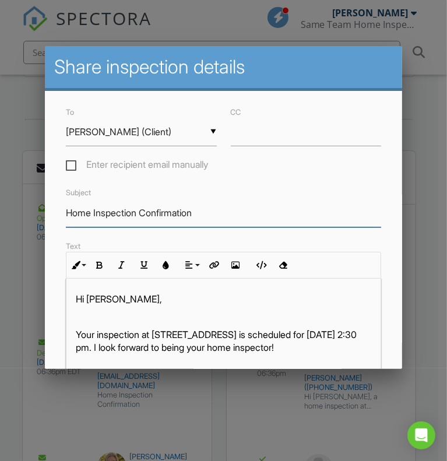
type input "h"
type input "Thank You For Your Business"
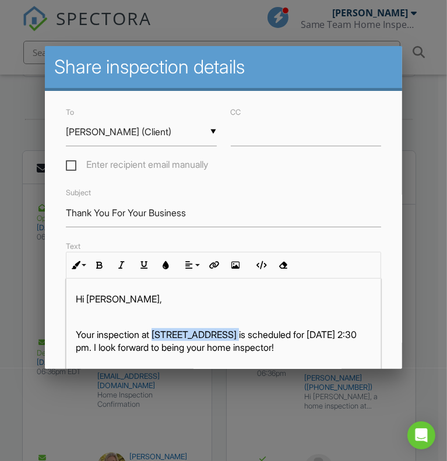
drag, startPoint x: 157, startPoint y: 337, endPoint x: 241, endPoint y: 345, distance: 84.9
click at [241, 345] on p "Your inspection at 204 Shady Pnes Ct, Conway, SC 29527 is scheduled for 08/04/2…" at bounding box center [224, 341] width 296 height 26
copy p "204 Shady Pnes Ct"
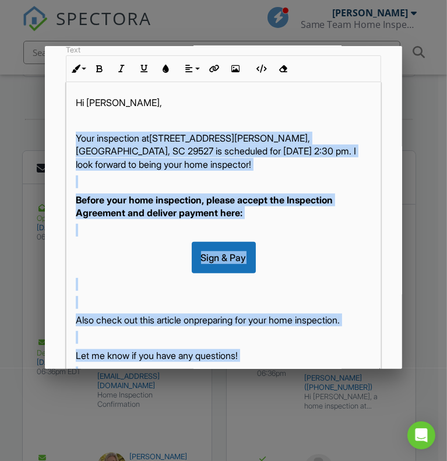
scroll to position [294, 0]
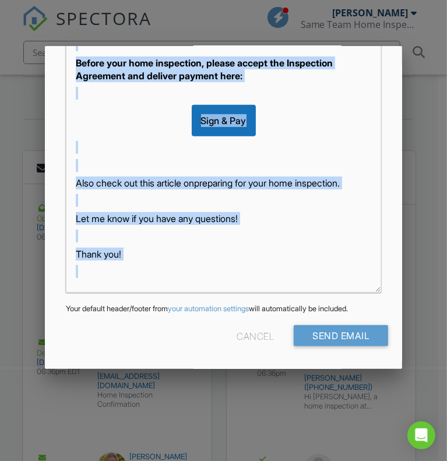
drag, startPoint x: 72, startPoint y: 334, endPoint x: 278, endPoint y: 453, distance: 238.1
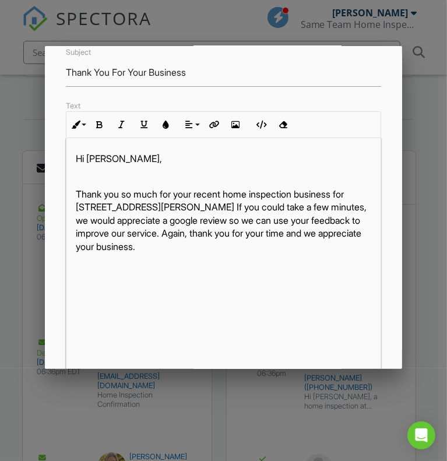
scroll to position [87, 0]
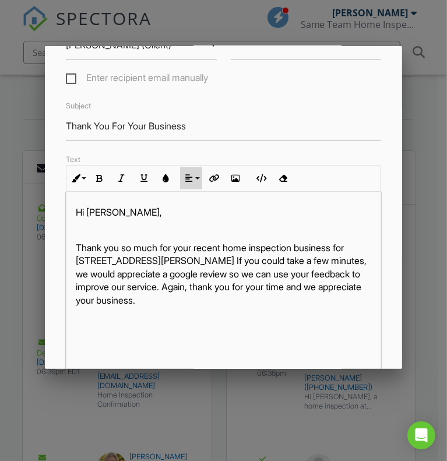
click at [194, 190] on button "Align" at bounding box center [191, 178] width 22 height 22
click at [196, 218] on icon at bounding box center [199, 213] width 8 height 9
click at [236, 182] on icon "button" at bounding box center [236, 178] width 8 height 8
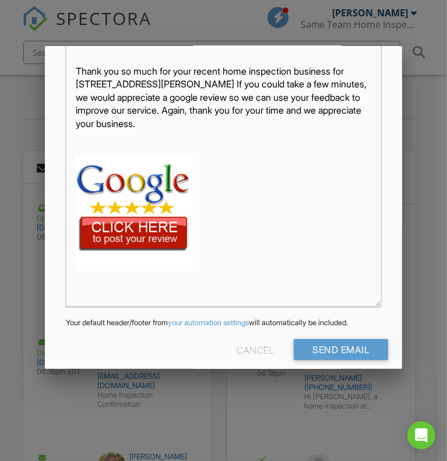
scroll to position [269, 0]
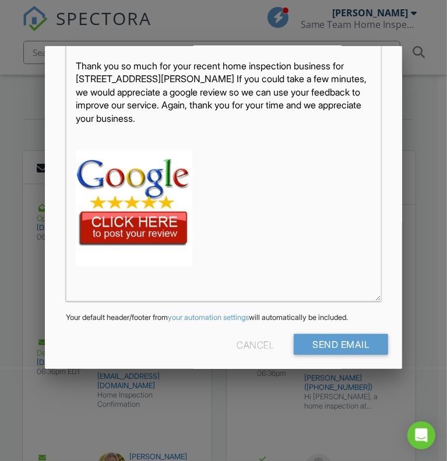
click at [159, 231] on img at bounding box center [134, 208] width 117 height 117
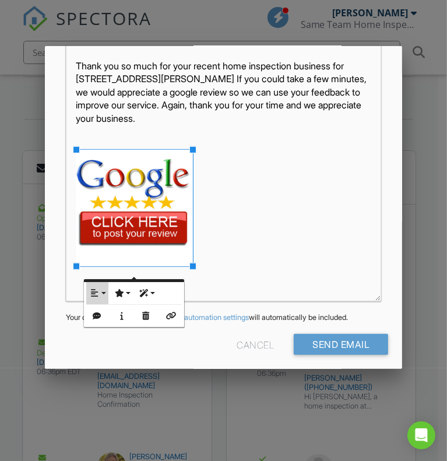
click at [100, 292] on button "Align" at bounding box center [97, 293] width 22 height 22
click at [103, 323] on link "None" at bounding box center [104, 330] width 36 height 17
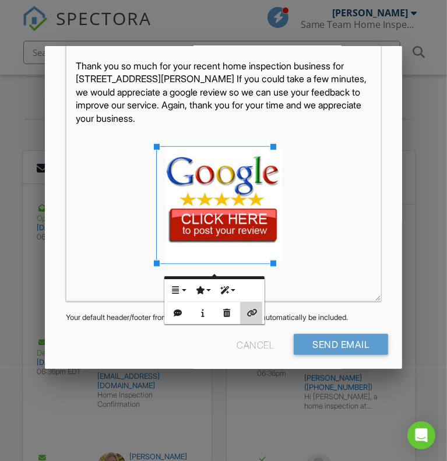
click at [255, 314] on icon "button" at bounding box center [251, 313] width 8 height 8
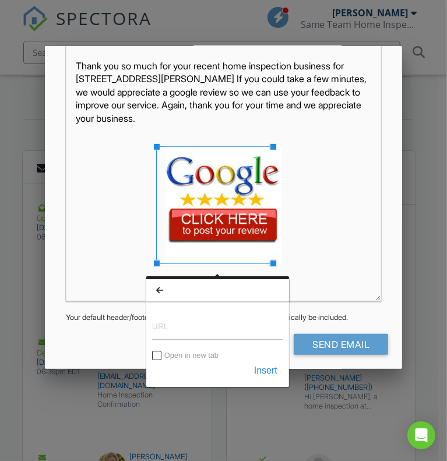
click at [203, 331] on input "URL" at bounding box center [217, 326] width 131 height 28
type input "[URL][DOMAIN_NAME]"
click at [275, 368] on button "Insert" at bounding box center [265, 370] width 35 height 21
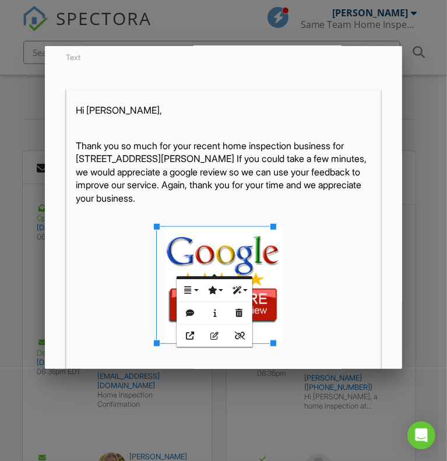
scroll to position [294, 0]
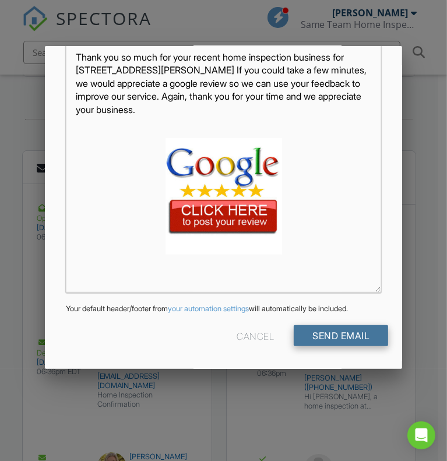
click at [352, 334] on input "Send Email" at bounding box center [341, 335] width 94 height 21
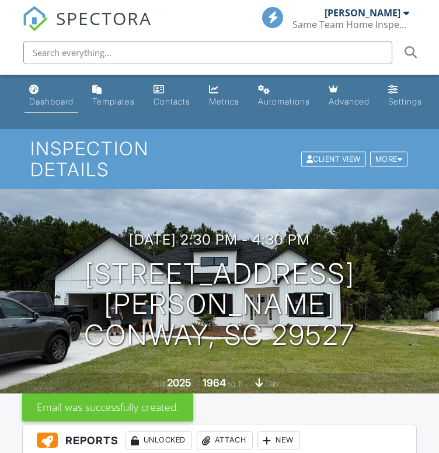
click at [40, 99] on div "Dashboard" at bounding box center [51, 101] width 44 height 10
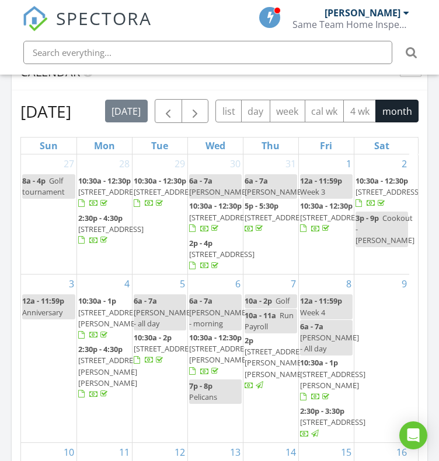
scroll to position [1246, 0]
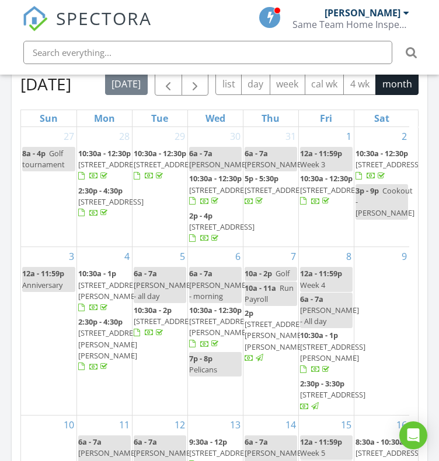
click at [87, 302] on span "[STREET_ADDRESS][PERSON_NAME]" at bounding box center [110, 291] width 65 height 22
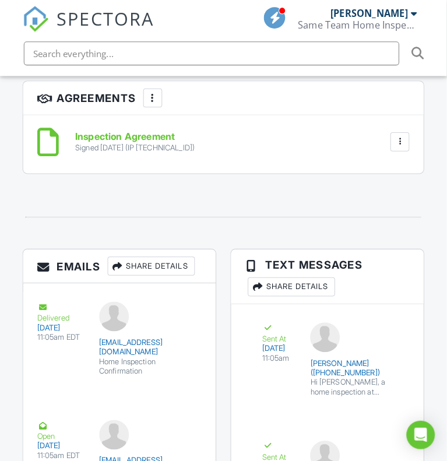
scroll to position [2072, 0]
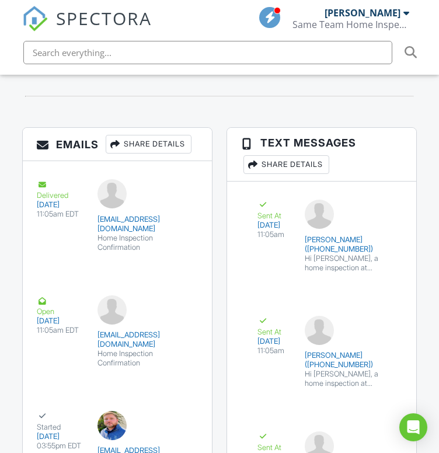
click at [174, 153] on div "Share Details" at bounding box center [149, 144] width 86 height 19
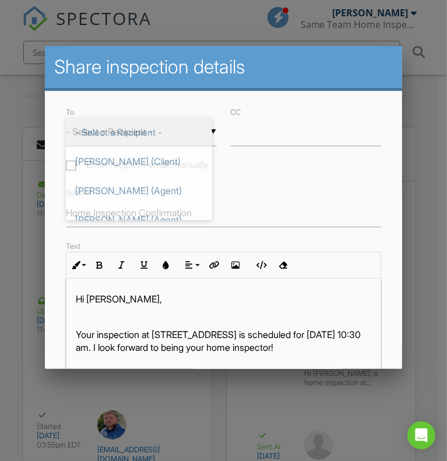
click at [163, 143] on div "▼ - Select a Recipient - - Select a Recipient - Jeff Sinku (Client) Austin Patt…" at bounding box center [141, 132] width 151 height 29
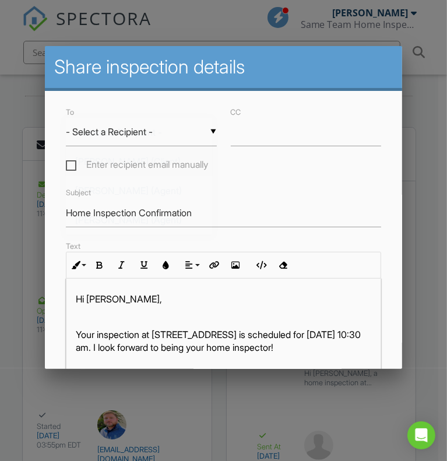
click at [155, 163] on span "Jeff Sinku (Client)" at bounding box center [139, 161] width 146 height 29
type input "Jeff Sinku (Client)"
click at [222, 222] on input "Home Inspection Confirmation" at bounding box center [224, 213] width 316 height 29
drag, startPoint x: 222, startPoint y: 222, endPoint x: 40, endPoint y: 200, distance: 183.3
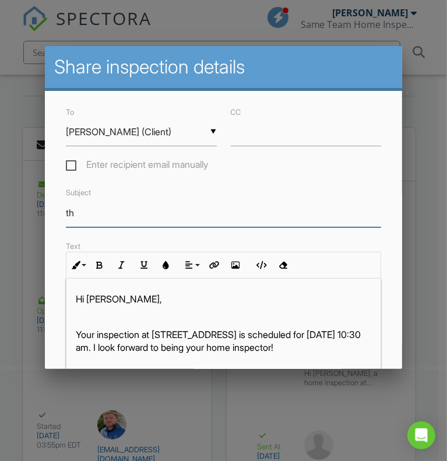
type input "Thank You For Your Business"
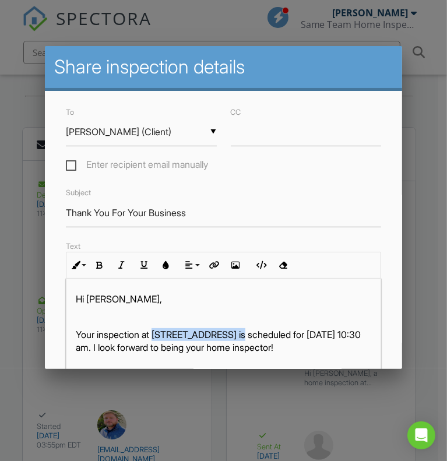
drag, startPoint x: 157, startPoint y: 336, endPoint x: 248, endPoint y: 343, distance: 91.3
click at [248, 343] on p "Your inspection at 247 Grove Park Loop, Murrells Inlet, SC 29576 is scheduled f…" at bounding box center [224, 341] width 296 height 26
copy p "247 Grove Park Loop"
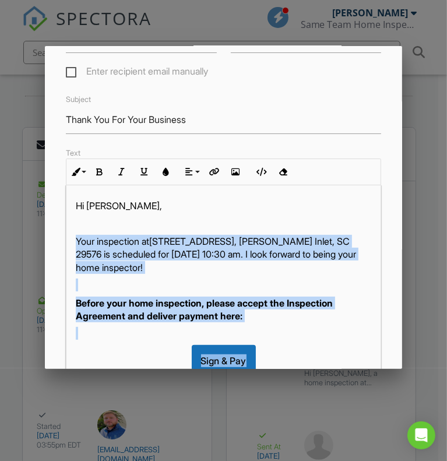
scroll to position [69, 0]
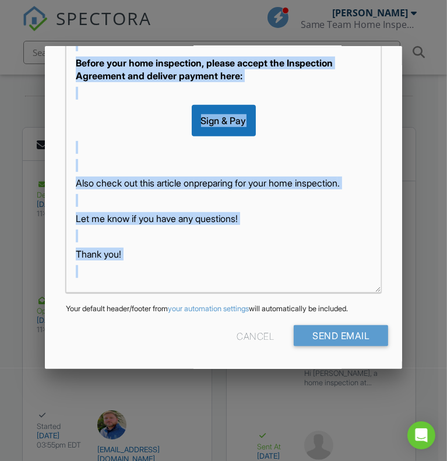
drag, startPoint x: 73, startPoint y: 334, endPoint x: 334, endPoint y: 432, distance: 278.5
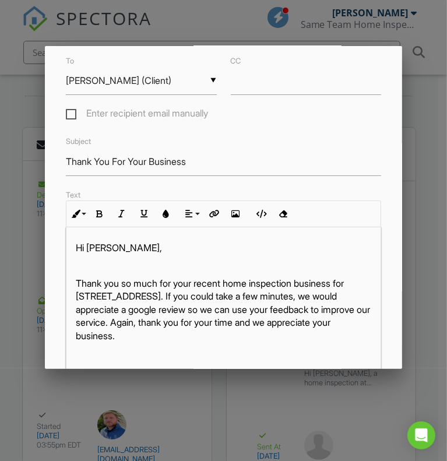
scroll to position [0, 0]
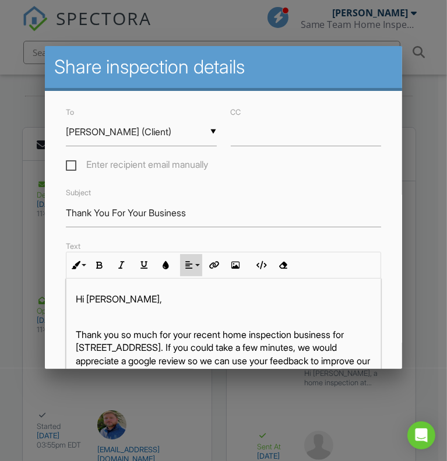
click at [189, 268] on button "Align" at bounding box center [191, 265] width 22 height 22
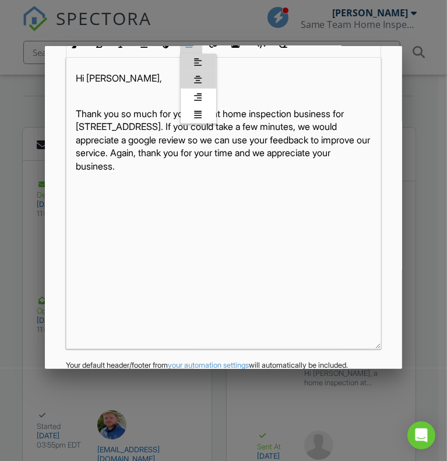
click at [205, 86] on link "[GEOGRAPHIC_DATA]" at bounding box center [199, 79] width 36 height 17
click at [234, 55] on button "Insert Image" at bounding box center [236, 44] width 22 height 22
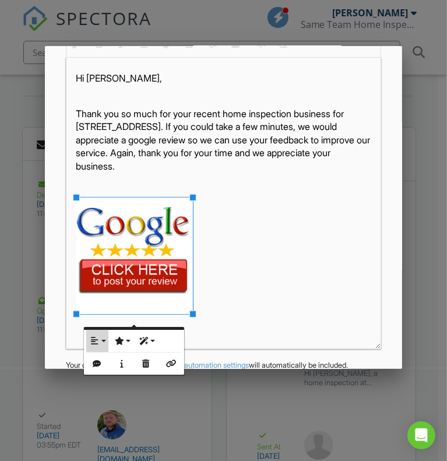
click at [91, 338] on icon "button" at bounding box center [95, 341] width 8 height 8
click at [103, 374] on icon at bounding box center [104, 378] width 8 height 9
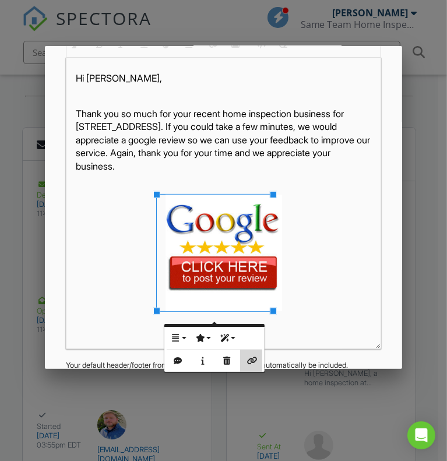
click at [254, 358] on icon "button" at bounding box center [251, 361] width 8 height 8
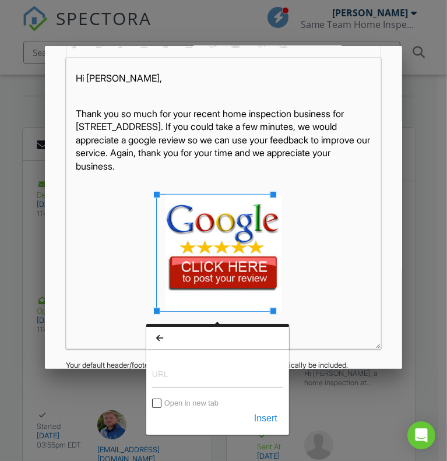
click at [184, 378] on input "URL" at bounding box center [217, 374] width 131 height 28
type input "[URL][DOMAIN_NAME]"
click at [277, 419] on button "Insert" at bounding box center [265, 418] width 35 height 21
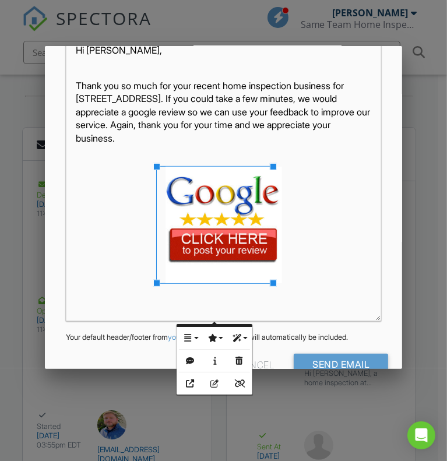
scroll to position [294, 0]
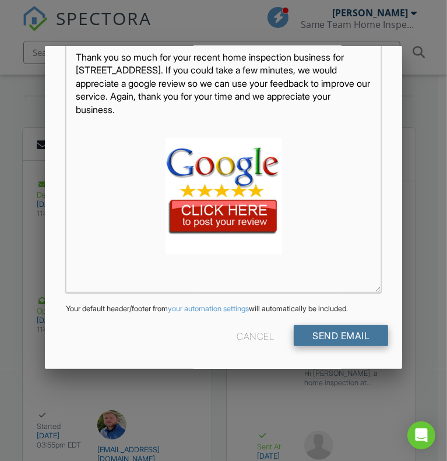
click at [343, 335] on input "Send Email" at bounding box center [341, 335] width 94 height 21
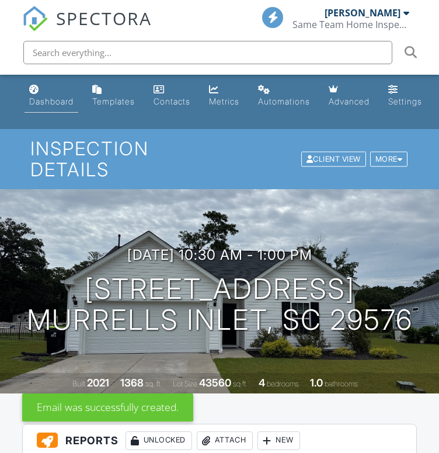
click at [52, 96] on link "Dashboard" at bounding box center [51, 95] width 54 height 33
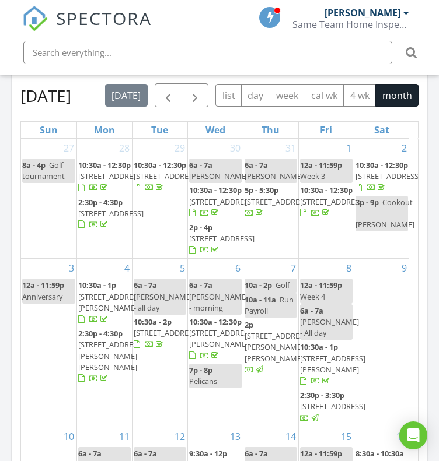
scroll to position [1232, 0]
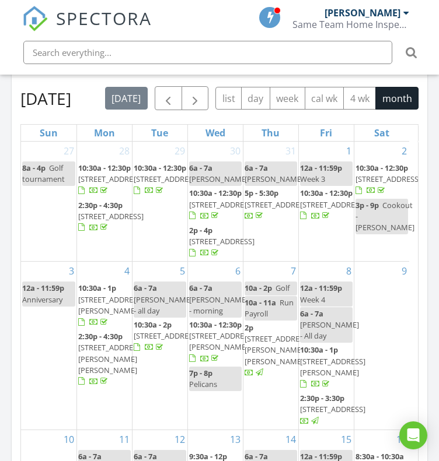
click at [382, 184] on span "[STREET_ADDRESS]" at bounding box center [387, 179] width 65 height 10
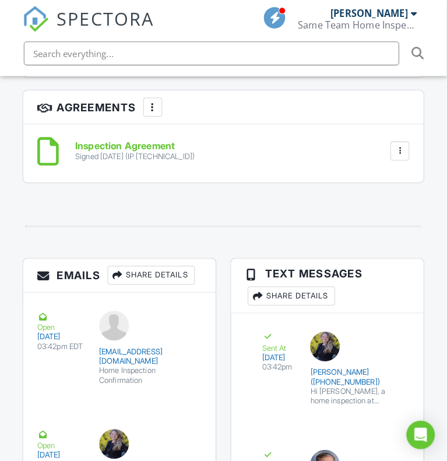
scroll to position [2088, 0]
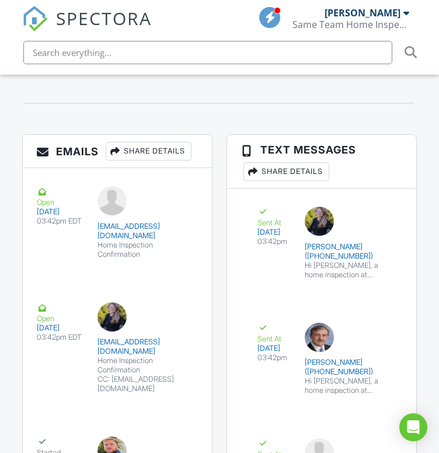
click at [178, 157] on div "Share Details" at bounding box center [149, 151] width 86 height 19
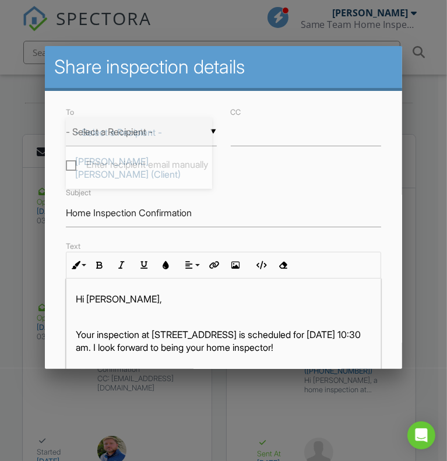
click at [176, 134] on div "▼ - Select a Recipient - - Select a Recipient - Ronnie Lee Dick (Client) Desire…" at bounding box center [141, 132] width 151 height 29
click at [168, 163] on span "[PERSON_NAME] [PERSON_NAME] (Client)" at bounding box center [139, 168] width 146 height 42
type input "[PERSON_NAME] [PERSON_NAME] (Client)"
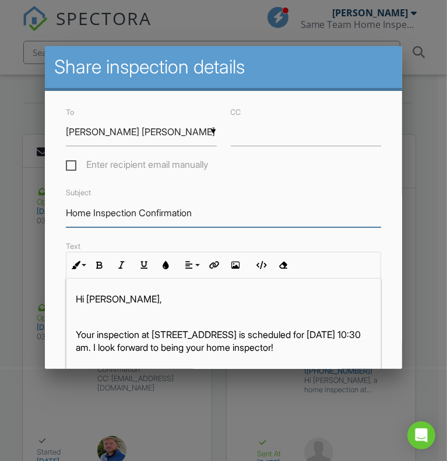
click at [211, 227] on input "Home Inspection Confirmation" at bounding box center [224, 213] width 316 height 29
drag, startPoint x: 211, startPoint y: 227, endPoint x: 43, endPoint y: 244, distance: 169.3
type input "Thank You For Your Business"
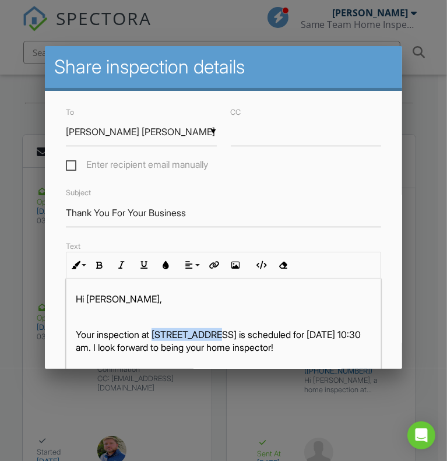
drag, startPoint x: 157, startPoint y: 340, endPoint x: 219, endPoint y: 343, distance: 62.5
click at [219, 343] on p "Your inspection at 340 Boxcar Dr, Longs, SC 29568 is scheduled for 08/02/2025 a…" at bounding box center [224, 341] width 296 height 26
copy p "340 Boxcar Dr"
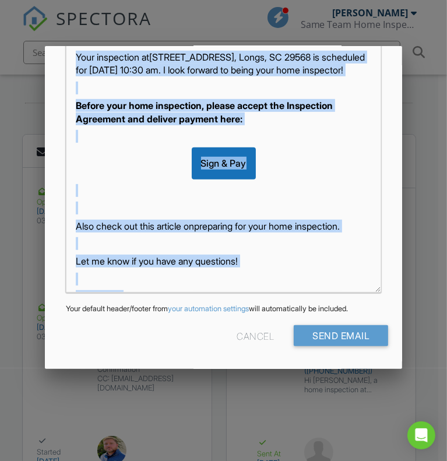
scroll to position [69, 0]
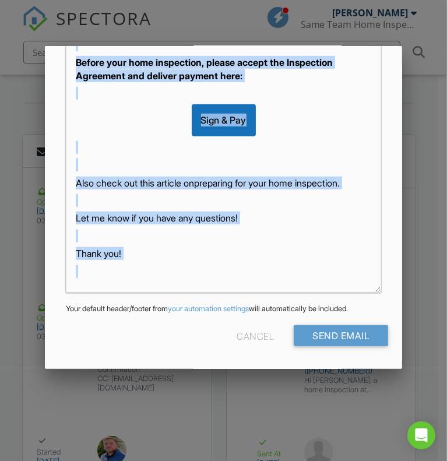
drag, startPoint x: 75, startPoint y: 331, endPoint x: 262, endPoint y: 402, distance: 200.8
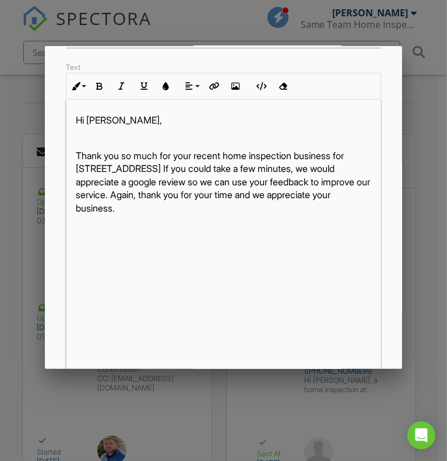
scroll to position [176, 0]
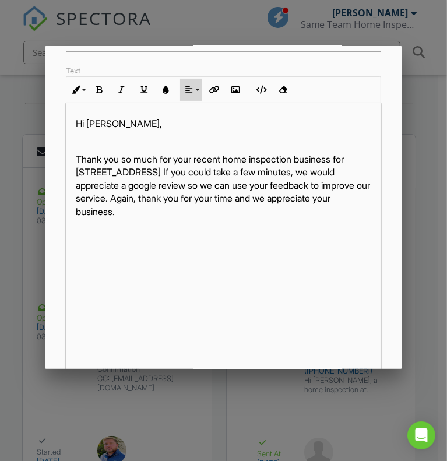
click at [193, 95] on button "Align" at bounding box center [191, 90] width 22 height 22
click at [219, 230] on div "Hi Ronnie Lee, Thank you so much for your recent home inspection business for 3…" at bounding box center [223, 249] width 315 height 292
click at [194, 96] on button "Align" at bounding box center [191, 90] width 22 height 22
click at [195, 124] on link "[GEOGRAPHIC_DATA]" at bounding box center [199, 125] width 36 height 17
click at [234, 94] on icon "button" at bounding box center [236, 90] width 8 height 8
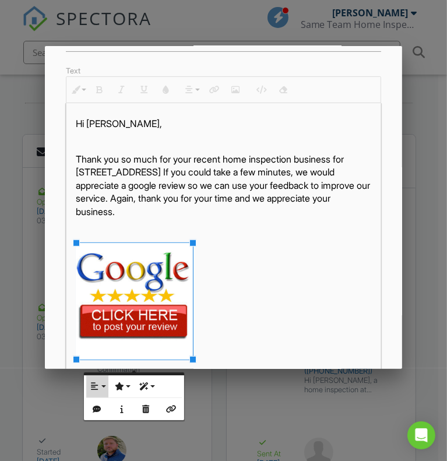
click at [100, 388] on button "Align" at bounding box center [97, 387] width 22 height 22
click at [113, 416] on link "None" at bounding box center [104, 423] width 36 height 17
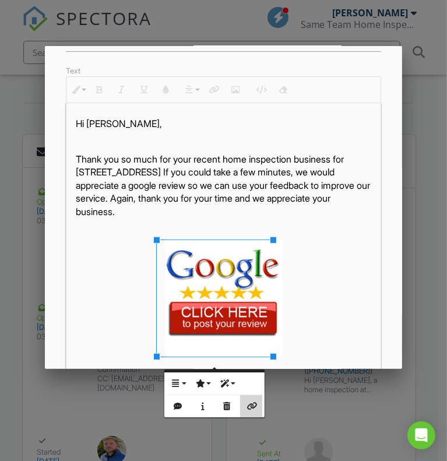
click at [258, 405] on button "Insert Link" at bounding box center [251, 406] width 22 height 22
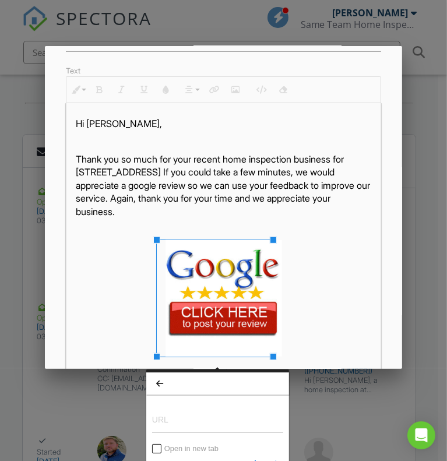
click at [243, 412] on input "URL" at bounding box center [217, 419] width 131 height 28
type input "[URL][DOMAIN_NAME]"
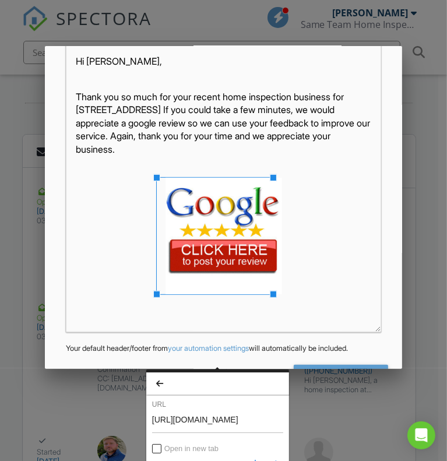
scroll to position [245, 0]
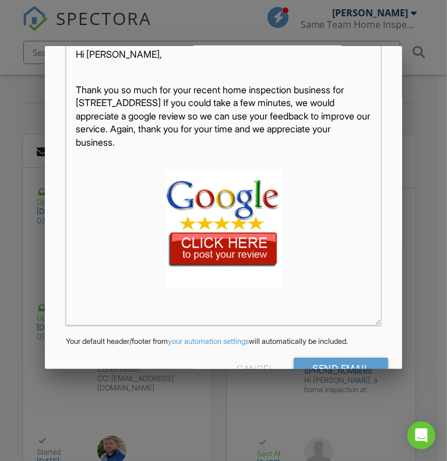
click at [254, 263] on img at bounding box center [224, 229] width 117 height 117
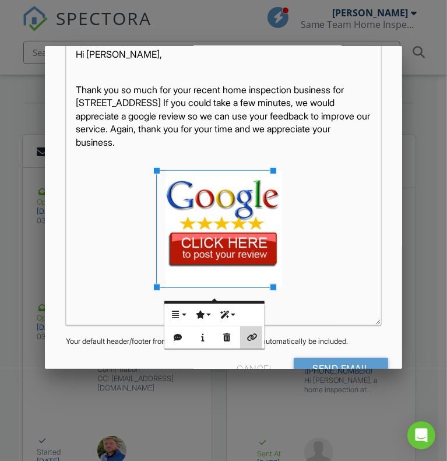
click at [253, 338] on icon "button" at bounding box center [251, 338] width 8 height 8
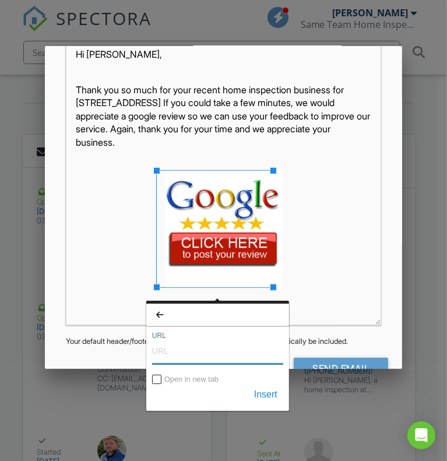
click at [215, 352] on input "URL" at bounding box center [217, 351] width 131 height 28
type input "[URL][DOMAIN_NAME]"
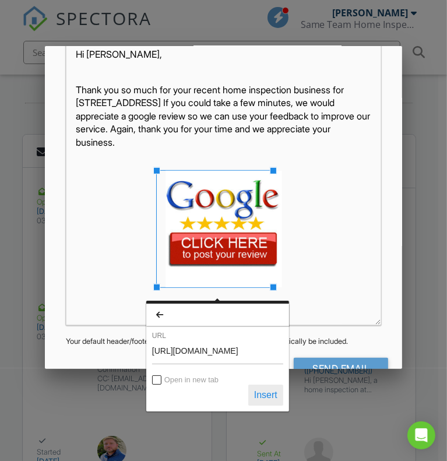
click at [274, 396] on button "Insert" at bounding box center [265, 395] width 35 height 21
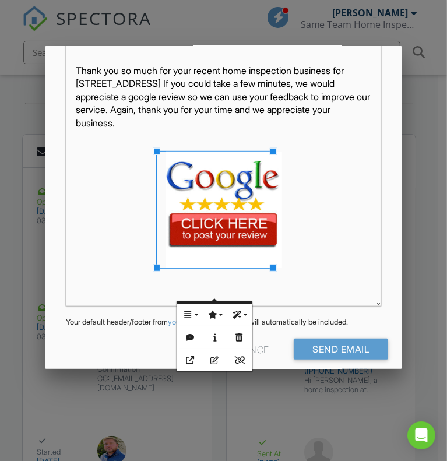
scroll to position [294, 0]
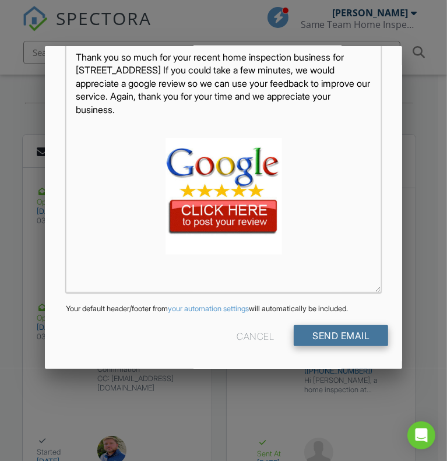
click at [365, 328] on input "Send Email" at bounding box center [341, 335] width 94 height 21
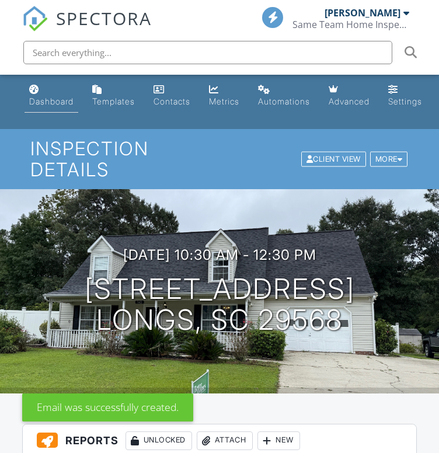
click at [51, 102] on div "Dashboard" at bounding box center [51, 101] width 44 height 10
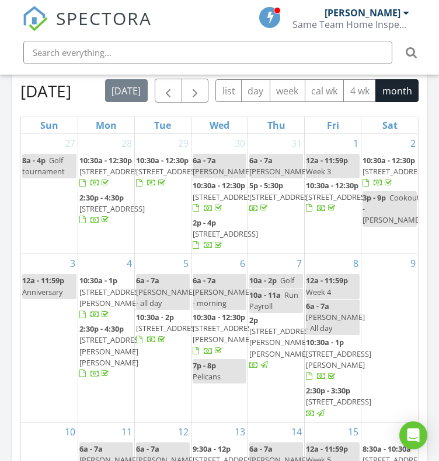
scroll to position [1255, 0]
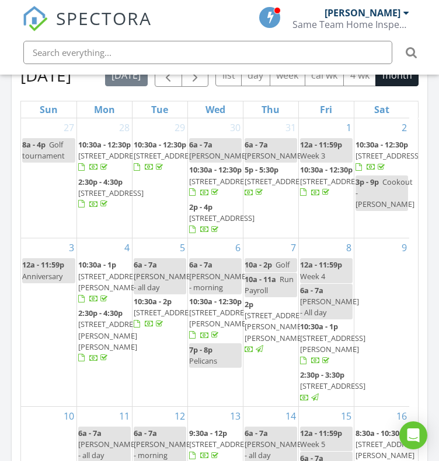
click at [324, 187] on span "[STREET_ADDRESS]" at bounding box center [332, 181] width 65 height 10
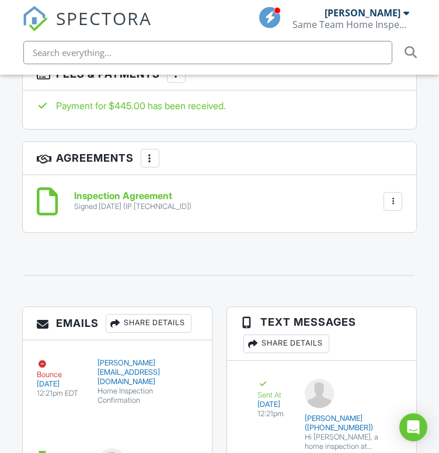
drag, startPoint x: 444, startPoint y: 62, endPoint x: 444, endPoint y: 337, distance: 274.1
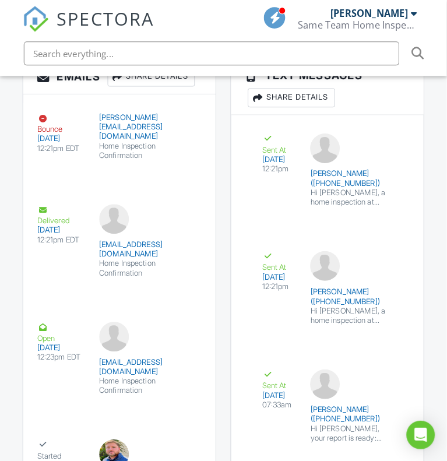
scroll to position [2055, 0]
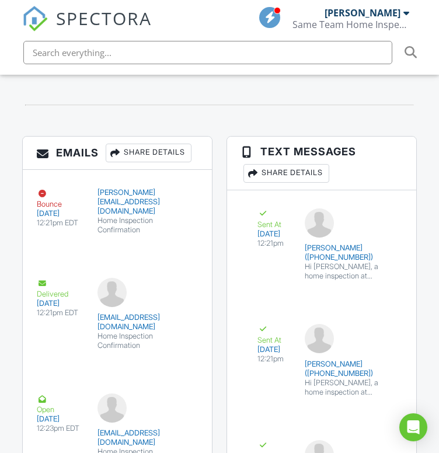
click at [166, 162] on div "Share Details" at bounding box center [149, 152] width 86 height 19
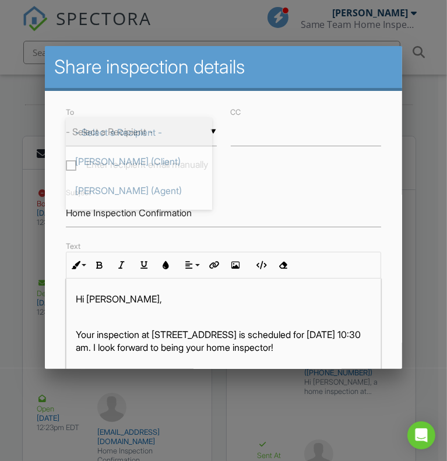
click at [166, 139] on div "▼ - Select a Recipient - - Select a Recipient - [PERSON_NAME] (Client) [PERSON_…" at bounding box center [141, 132] width 151 height 29
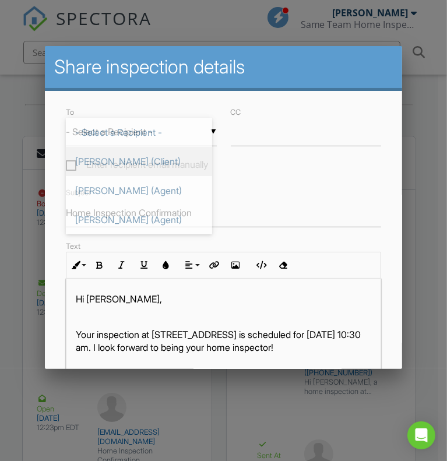
click at [159, 156] on span "[PERSON_NAME] (Client)" at bounding box center [139, 161] width 146 height 29
type input "[PERSON_NAME] (Client)"
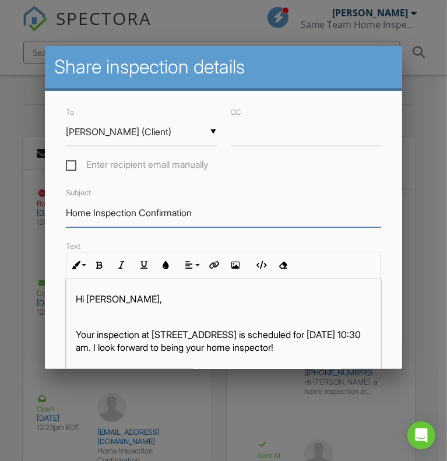
drag, startPoint x: 205, startPoint y: 213, endPoint x: 52, endPoint y: 204, distance: 153.7
click at [52, 204] on div "To ▼ [PERSON_NAME] (Client) - Select a Recipient - [PERSON_NAME] (Client) [PERS…" at bounding box center [224, 369] width 358 height 556
type input "Thank You For Your Business"
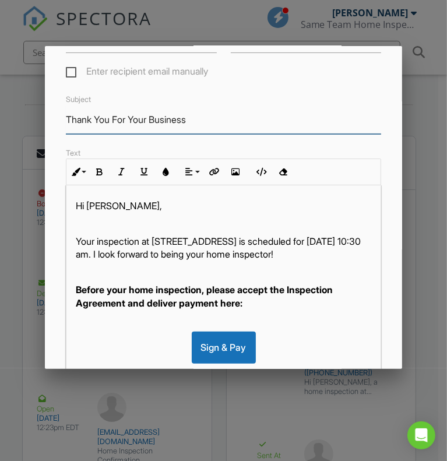
scroll to position [113, 0]
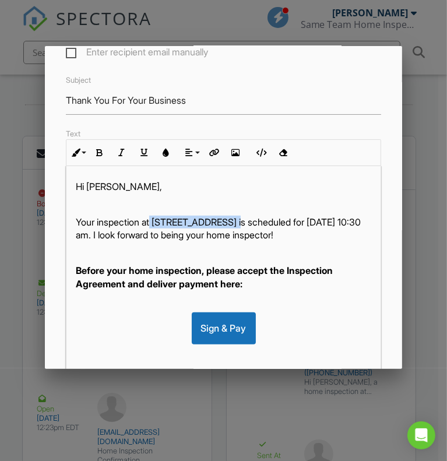
drag, startPoint x: 155, startPoint y: 223, endPoint x: 245, endPoint y: 230, distance: 90.6
click at [245, 230] on p "Your inspection at [STREET_ADDRESS] is scheduled for [DATE] 10:30 am. I look fo…" at bounding box center [224, 229] width 296 height 26
copy p "[STREET_ADDRESS]"
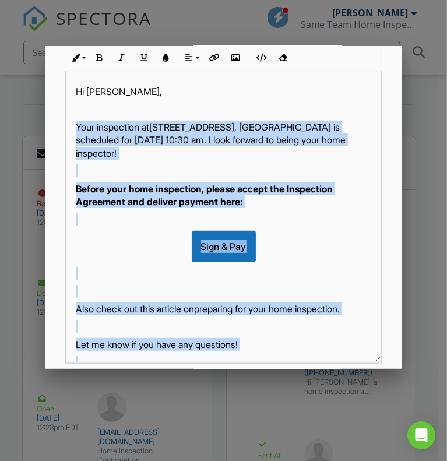
scroll to position [294, 0]
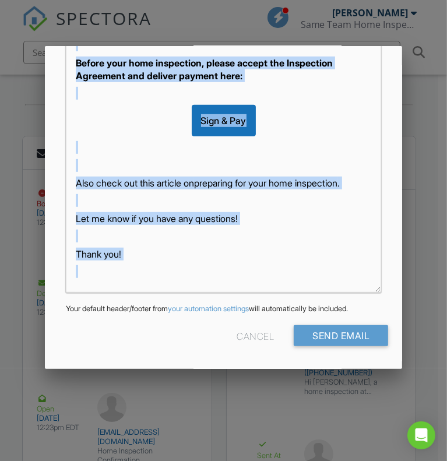
drag, startPoint x: 70, startPoint y: 220, endPoint x: 249, endPoint y: 441, distance: 284.5
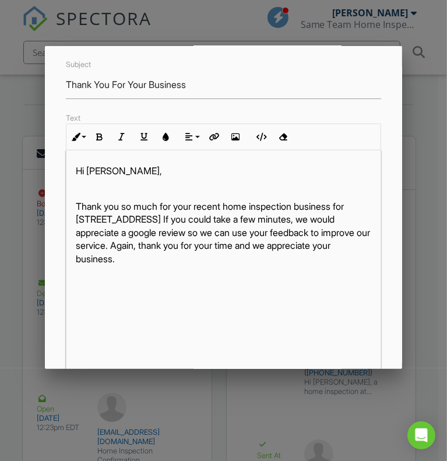
scroll to position [70, 0]
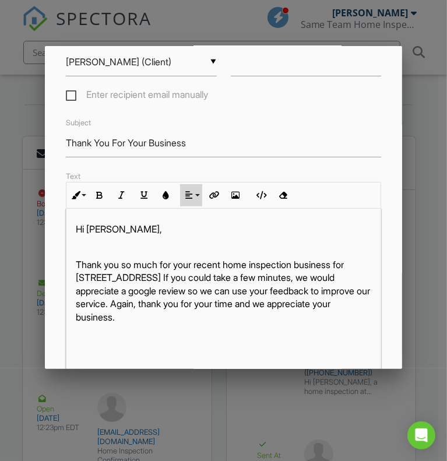
click at [198, 201] on button "Align" at bounding box center [191, 195] width 22 height 22
click at [191, 237] on link "[GEOGRAPHIC_DATA]" at bounding box center [199, 230] width 36 height 17
click at [233, 206] on button "Insert Image" at bounding box center [236, 195] width 22 height 22
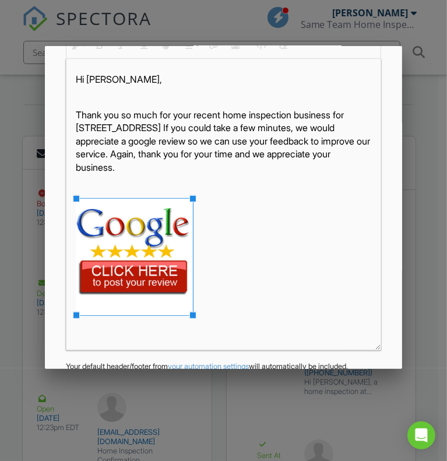
scroll to position [237, 0]
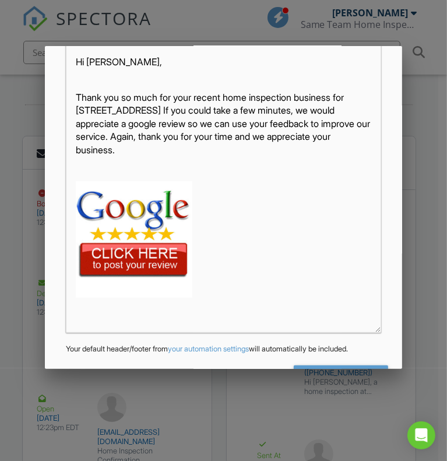
click at [122, 233] on img at bounding box center [134, 239] width 117 height 117
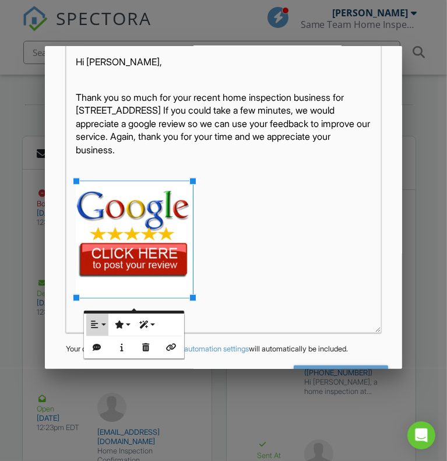
click at [96, 329] on button "Align" at bounding box center [97, 325] width 22 height 22
click at [96, 356] on link "None" at bounding box center [104, 361] width 36 height 17
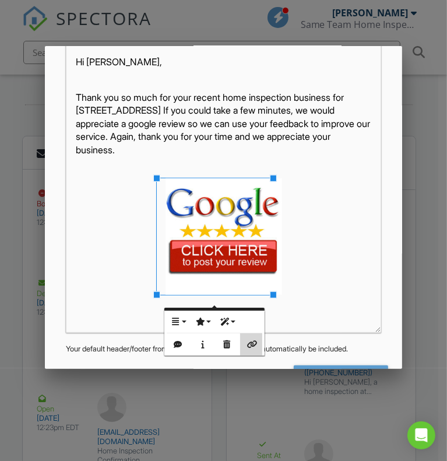
click at [257, 349] on button "Insert Link" at bounding box center [251, 345] width 22 height 22
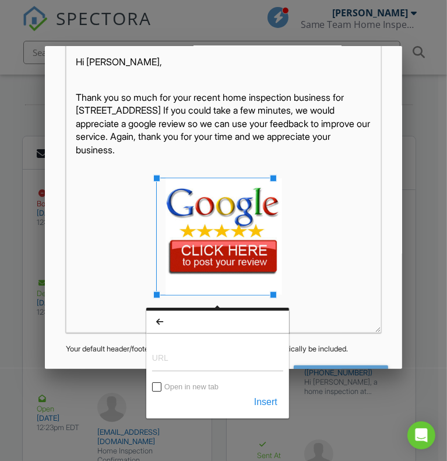
click at [209, 357] on input "URL" at bounding box center [217, 358] width 131 height 28
type input "https://g.page/r/Ccz198Shfj8EEAE/review"
click at [260, 400] on button "Insert" at bounding box center [265, 402] width 35 height 21
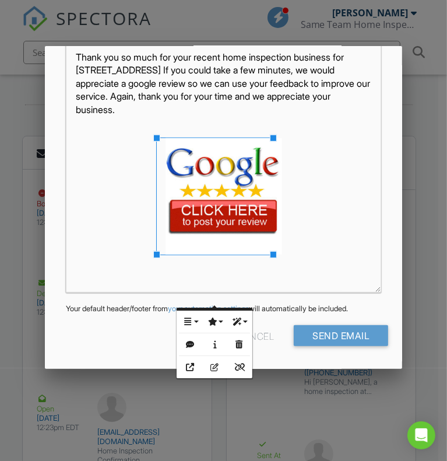
scroll to position [294, 0]
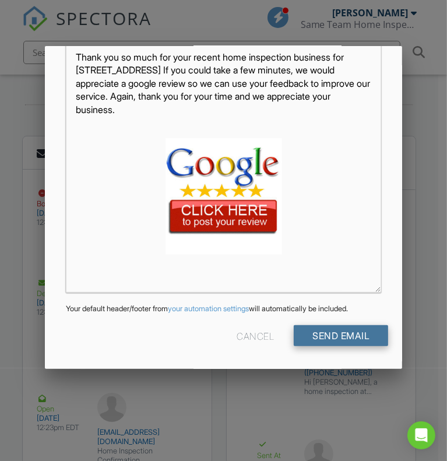
click at [369, 341] on input "Send Email" at bounding box center [341, 335] width 94 height 21
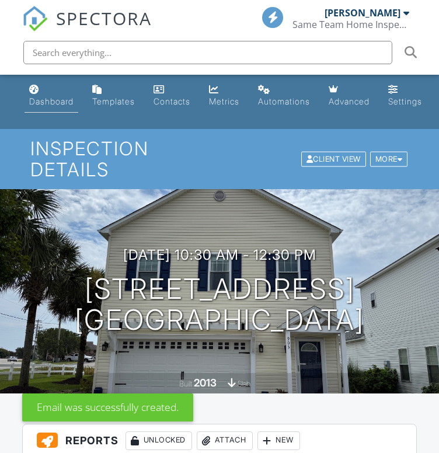
click at [37, 94] on link "Dashboard" at bounding box center [51, 95] width 54 height 33
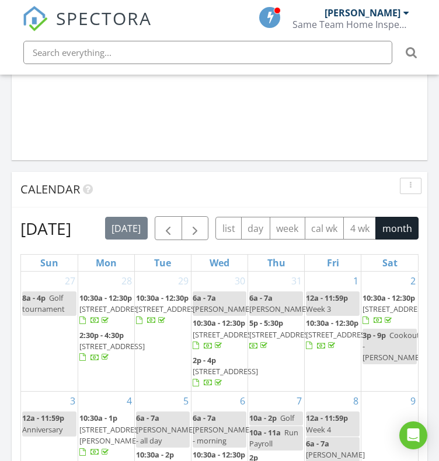
scroll to position [1111, 0]
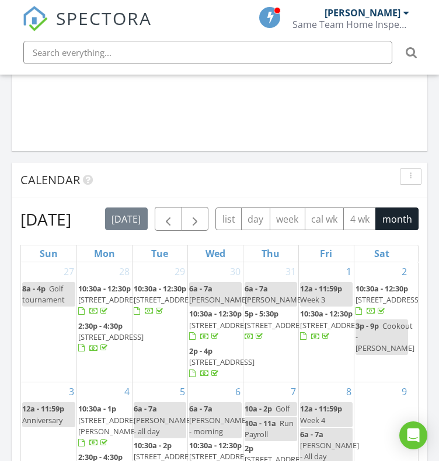
click at [269, 331] on span "[STREET_ADDRESS]" at bounding box center [276, 325] width 65 height 10
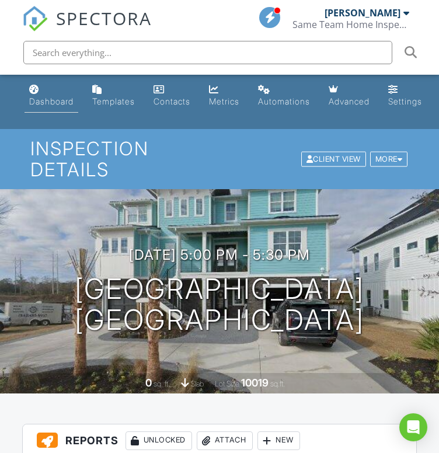
click at [58, 96] on link "Dashboard" at bounding box center [51, 95] width 54 height 33
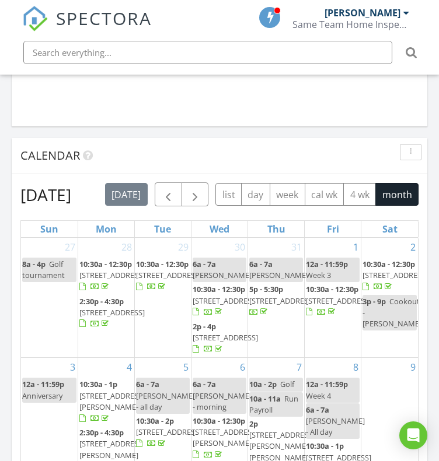
scroll to position [1138, 0]
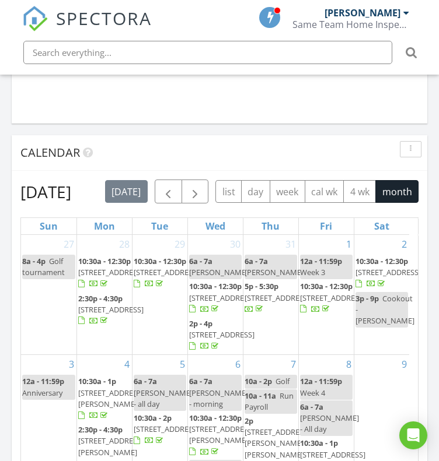
click at [208, 303] on span "[STREET_ADDRESS]" at bounding box center [221, 298] width 65 height 10
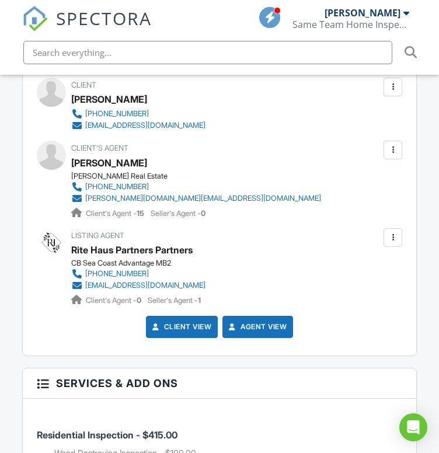
drag, startPoint x: 442, startPoint y: 63, endPoint x: 454, endPoint y: 274, distance: 210.9
click at [438, 274] on html "SPECTORA Jamie Meeks Same Team Home Inspections Role: Inspector Dashboard New I…" at bounding box center [219, 116] width 439 height 3059
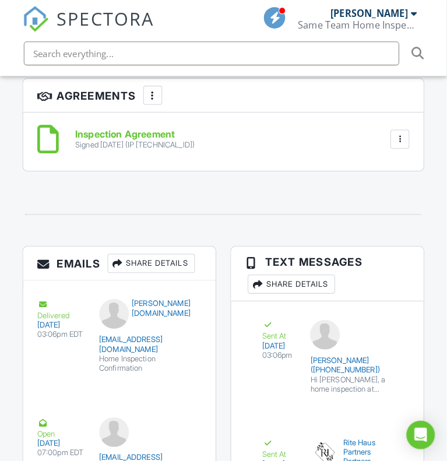
scroll to position [1938, 0]
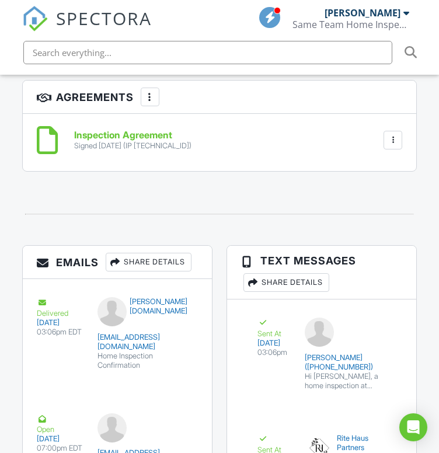
click at [177, 262] on div "Share Details" at bounding box center [149, 262] width 86 height 19
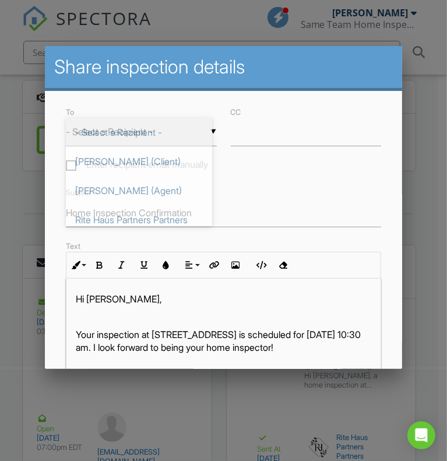
click at [174, 131] on div "▼ - Select a Recipient - - Select a Recipient - Monica Crane (Client) Shawnn Re…" at bounding box center [141, 132] width 151 height 29
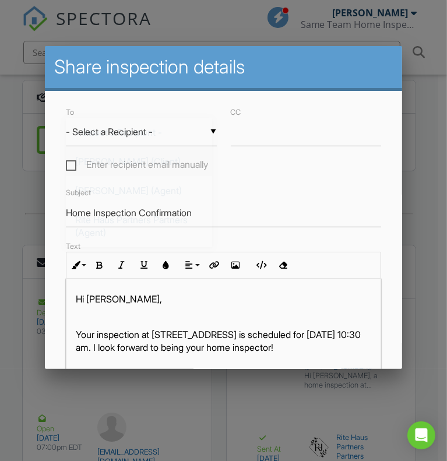
click at [156, 158] on span "Monica Crane (Client)" at bounding box center [139, 161] width 146 height 29
type input "Monica Crane (Client)"
drag, startPoint x: 225, startPoint y: 209, endPoint x: 30, endPoint y: 215, distance: 194.9
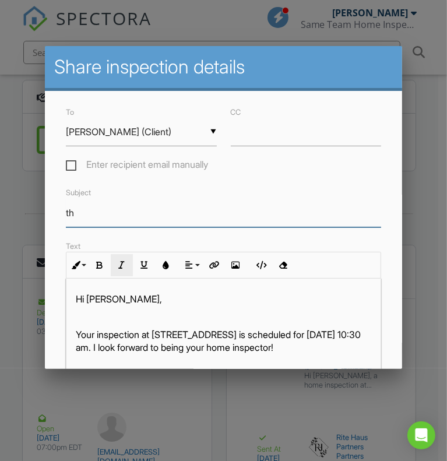
type input "Thank You For Your Business"
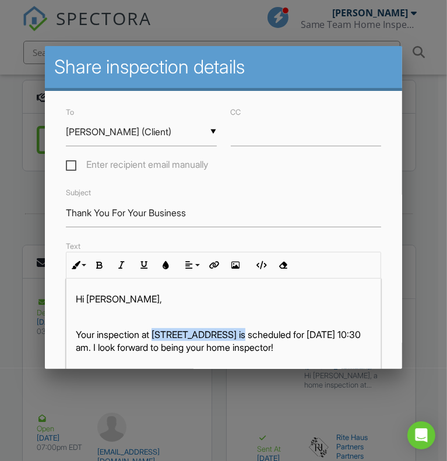
drag, startPoint x: 158, startPoint y: 337, endPoint x: 249, endPoint y: 339, distance: 91.0
click at [249, 339] on p "Your inspection at 4195 Wrens Crossing, Little River, SC 29566 is scheduled for…" at bounding box center [224, 341] width 296 height 26
copy p "4195 Wrens Crossing"
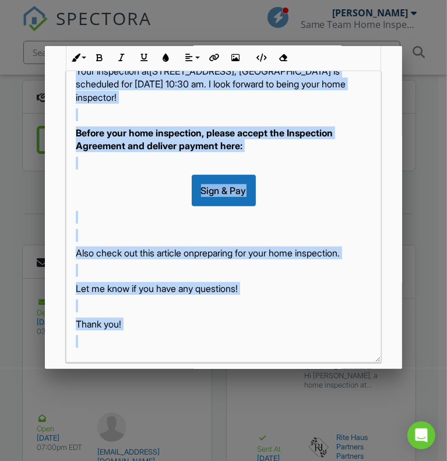
scroll to position [294, 0]
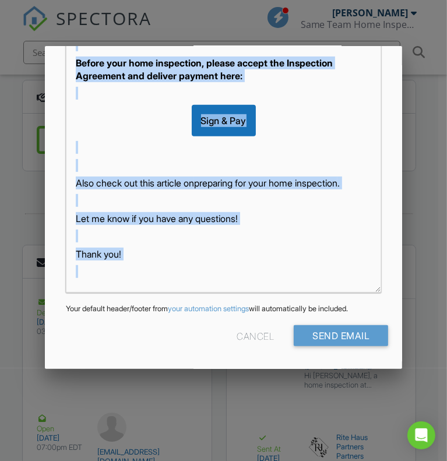
drag, startPoint x: 74, startPoint y: 324, endPoint x: 243, endPoint y: 384, distance: 179.1
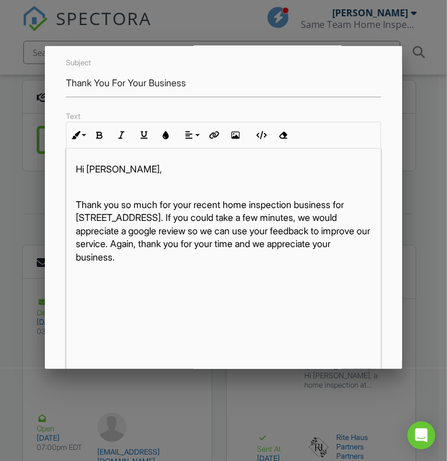
scroll to position [110, 0]
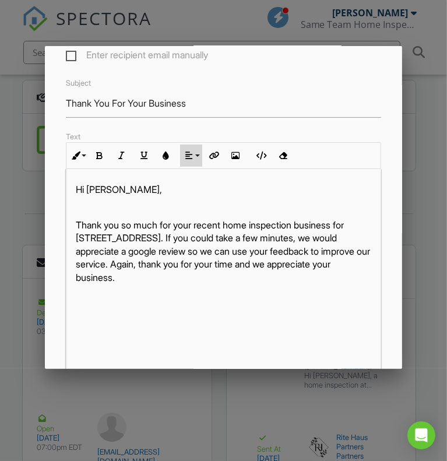
click at [190, 160] on icon "button" at bounding box center [189, 156] width 8 height 8
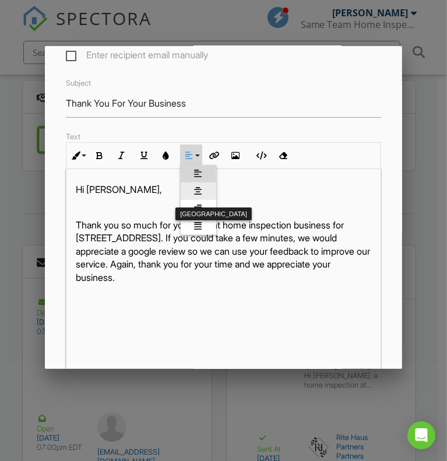
click at [195, 195] on icon at bounding box center [199, 191] width 8 height 9
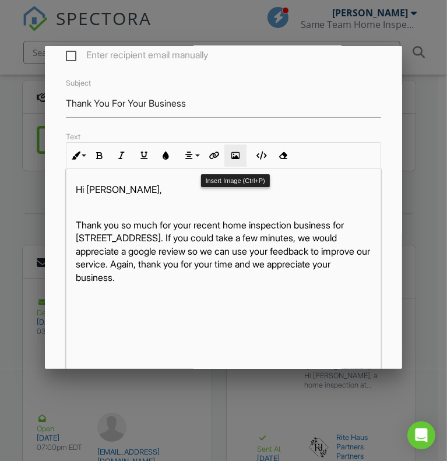
click at [237, 160] on icon "button" at bounding box center [236, 156] width 8 height 8
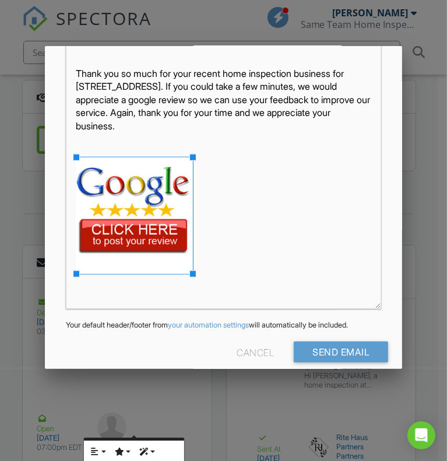
scroll to position [294, 0]
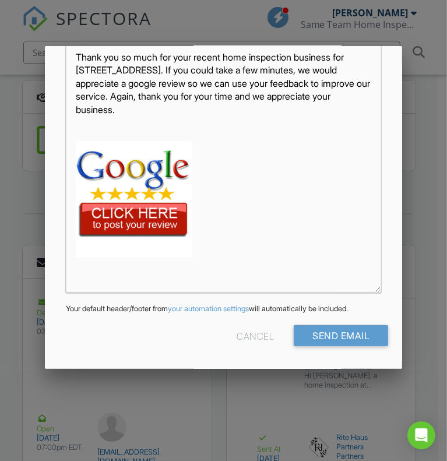
click at [155, 185] on img at bounding box center [134, 199] width 117 height 117
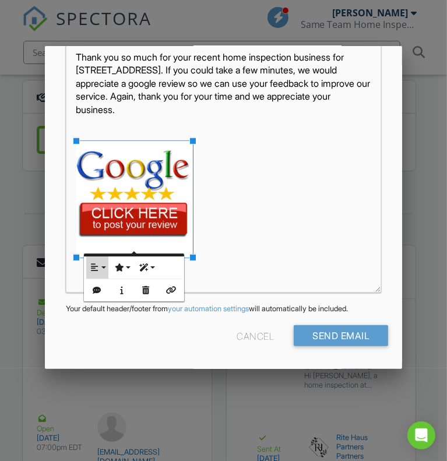
click at [96, 262] on button "Align" at bounding box center [97, 268] width 22 height 22
click at [100, 297] on link "None" at bounding box center [104, 304] width 36 height 17
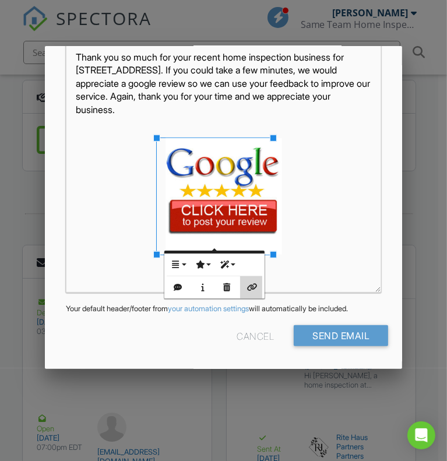
click at [254, 290] on icon "button" at bounding box center [251, 287] width 8 height 8
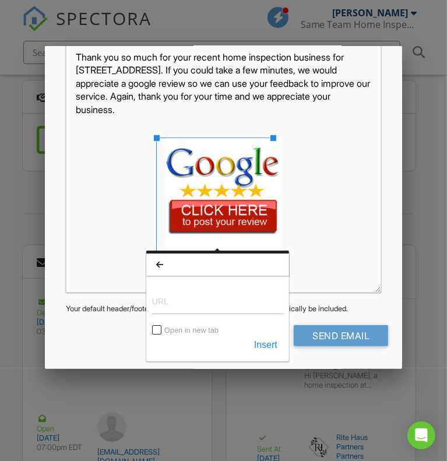
click at [234, 304] on input "URL" at bounding box center [217, 300] width 131 height 28
type input "[URL][DOMAIN_NAME]"
click at [267, 342] on button "Insert" at bounding box center [265, 345] width 35 height 21
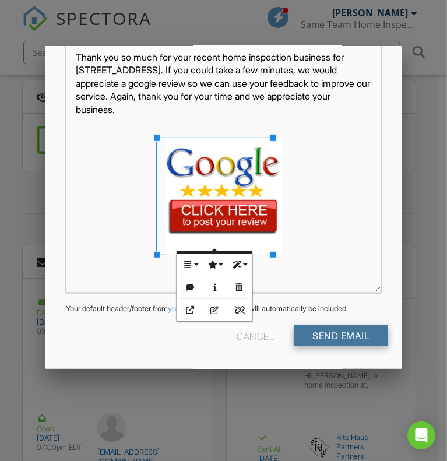
click at [330, 337] on input "Send Email" at bounding box center [341, 335] width 94 height 21
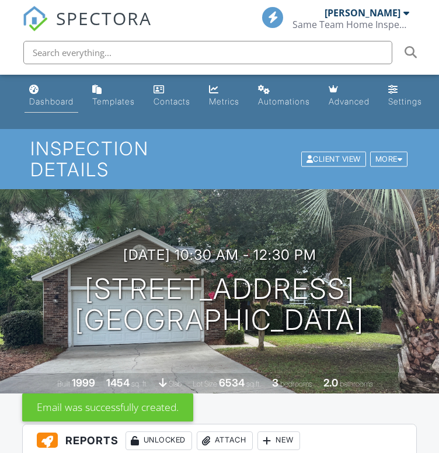
click at [53, 92] on link "Dashboard" at bounding box center [51, 95] width 54 height 33
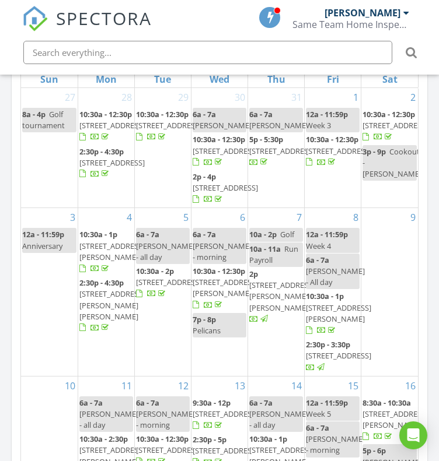
scroll to position [1341, 0]
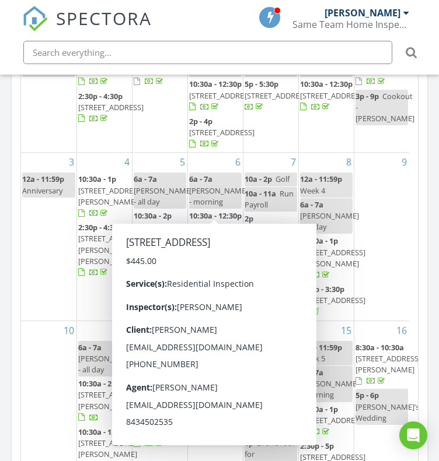
click at [209, 138] on span "215 Hollandbush Dr, Little River 29566" at bounding box center [221, 132] width 65 height 10
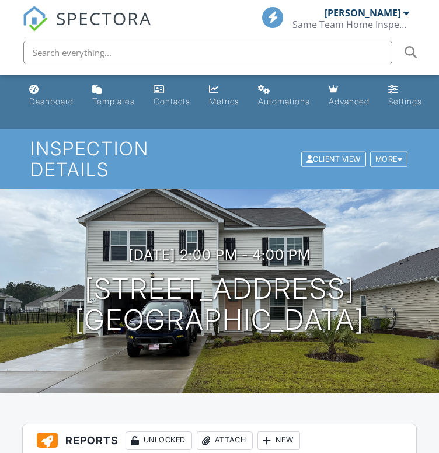
drag, startPoint x: 443, startPoint y: 55, endPoint x: 446, endPoint y: 66, distance: 11.6
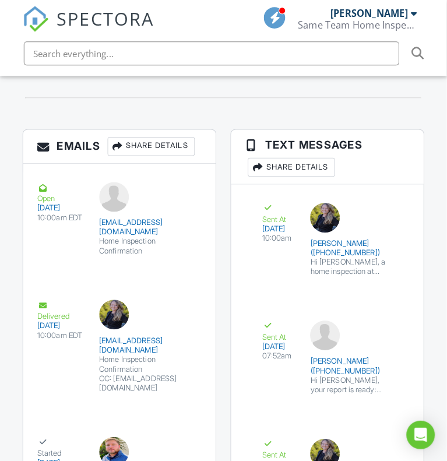
scroll to position [1980, 0]
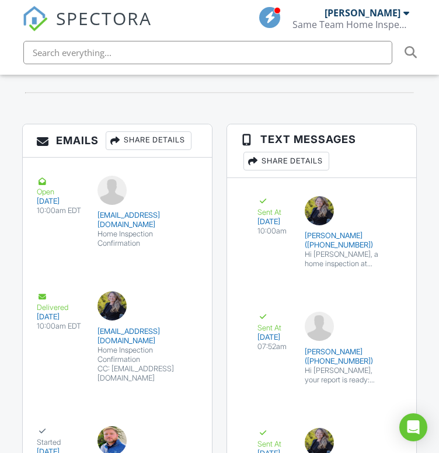
click at [152, 143] on div "Share Details" at bounding box center [149, 140] width 86 height 19
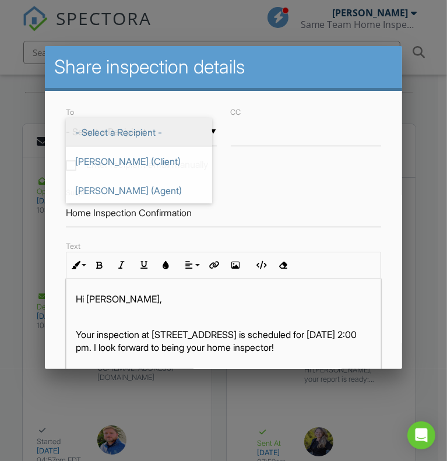
click at [177, 135] on div "▼ - Select a Recipient - - Select a Recipient - Russ Balboni (Client) Desiree R…" at bounding box center [141, 132] width 151 height 29
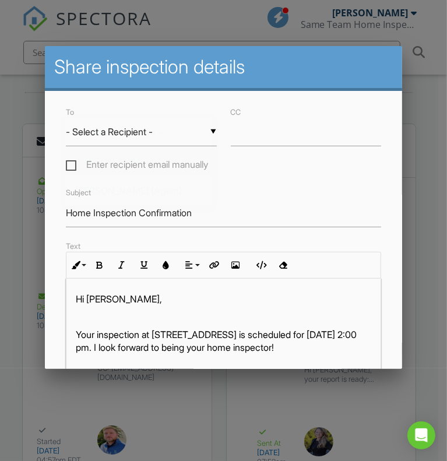
click at [167, 154] on span "[PERSON_NAME] (Client)" at bounding box center [139, 161] width 146 height 29
type input "[PERSON_NAME] (Client)"
drag, startPoint x: 207, startPoint y: 216, endPoint x: 49, endPoint y: 221, distance: 158.1
click at [49, 221] on div "To ▼ Russ Balboni (Client) - Select a Recipient - Russ Balboni (Client) Desiree…" at bounding box center [224, 369] width 358 height 556
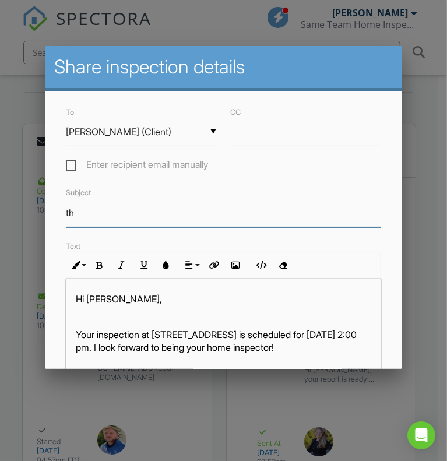
type input "Thank You For Your Business"
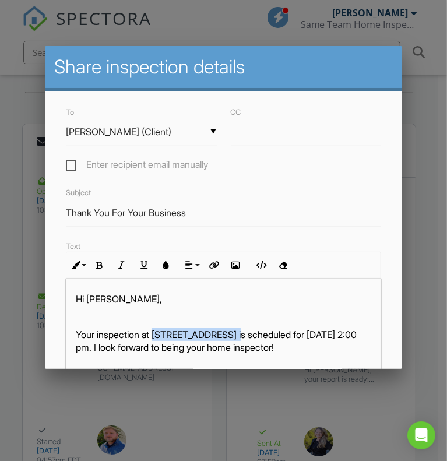
drag, startPoint x: 157, startPoint y: 340, endPoint x: 240, endPoint y: 348, distance: 82.6
click at [240, 348] on p "Your inspection at 215 Hollandbush Dr, Little River, SC 29566 is scheduled for …" at bounding box center [224, 341] width 296 height 26
copy p "215 Hollandbush Dr"
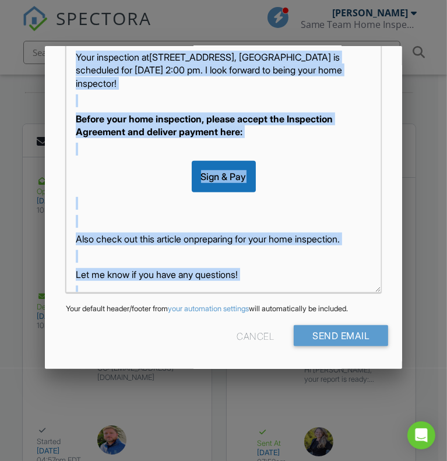
scroll to position [69, 0]
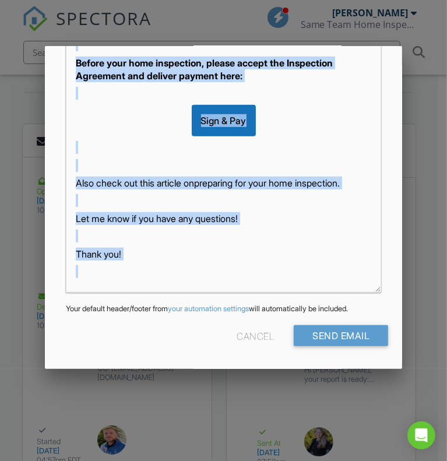
drag, startPoint x: 68, startPoint y: 337, endPoint x: 313, endPoint y: 464, distance: 276.0
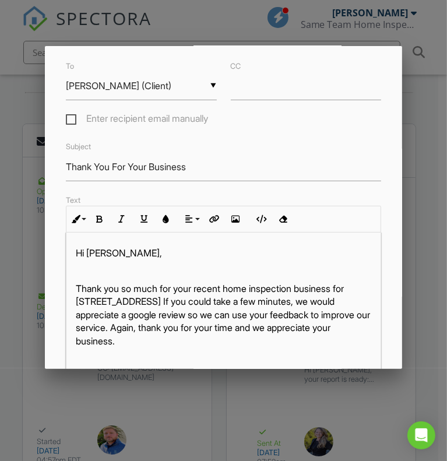
scroll to position [0, 0]
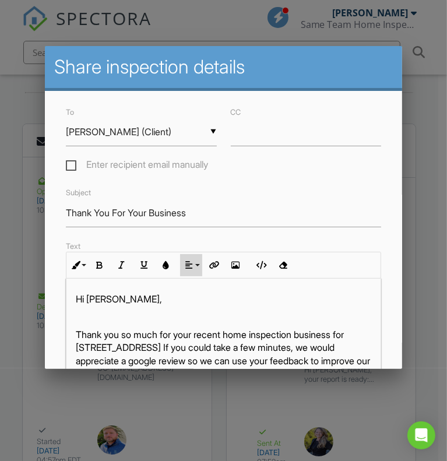
click at [189, 276] on button "Align" at bounding box center [191, 265] width 22 height 22
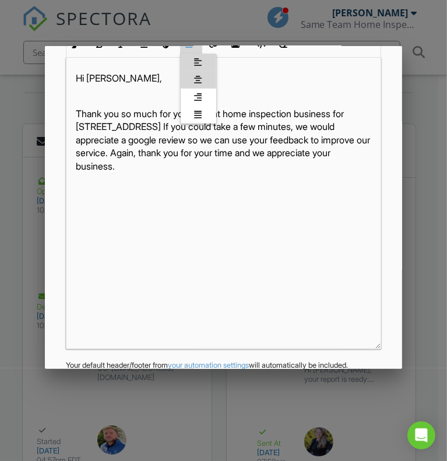
click at [204, 85] on link "[GEOGRAPHIC_DATA]" at bounding box center [199, 79] width 36 height 17
click at [236, 48] on icon "button" at bounding box center [236, 44] width 8 height 8
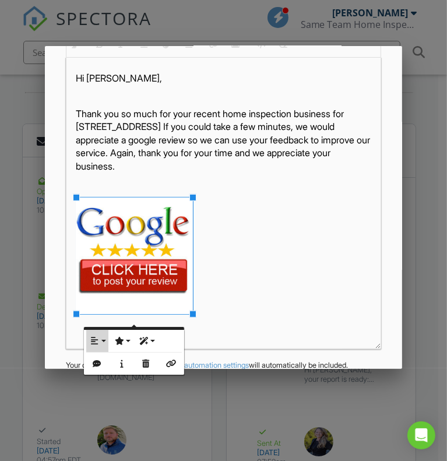
click at [101, 335] on button "Align" at bounding box center [97, 341] width 22 height 22
click at [104, 370] on link "None" at bounding box center [104, 378] width 36 height 17
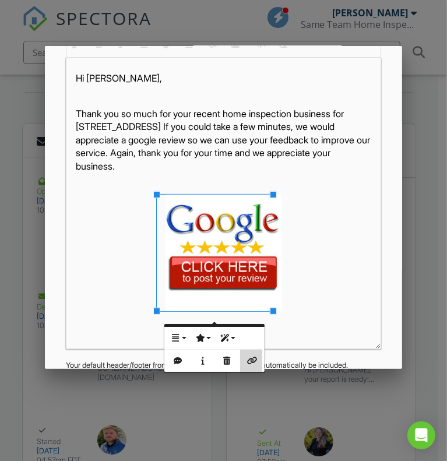
click at [255, 359] on icon "button" at bounding box center [251, 361] width 8 height 8
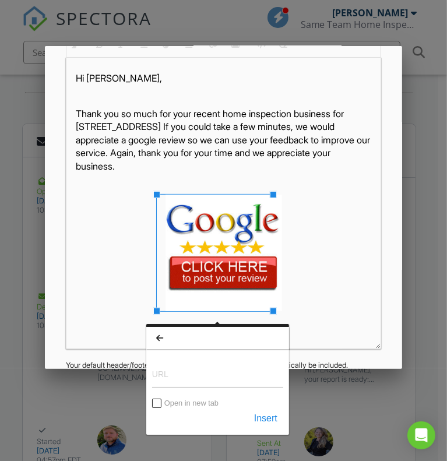
click at [198, 387] on input "URL" at bounding box center [217, 374] width 131 height 28
type input "https://g.page/r/Ccz198Shfj8EEAE/review"
click at [266, 416] on button "Insert" at bounding box center [265, 418] width 35 height 21
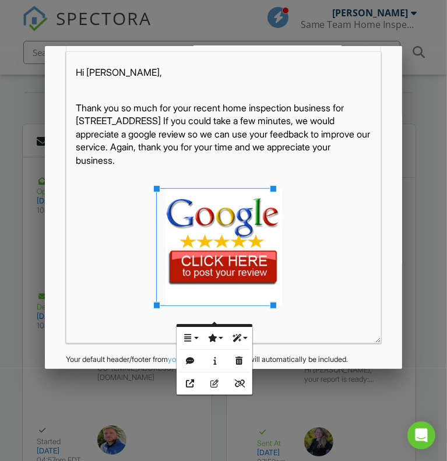
scroll to position [294, 0]
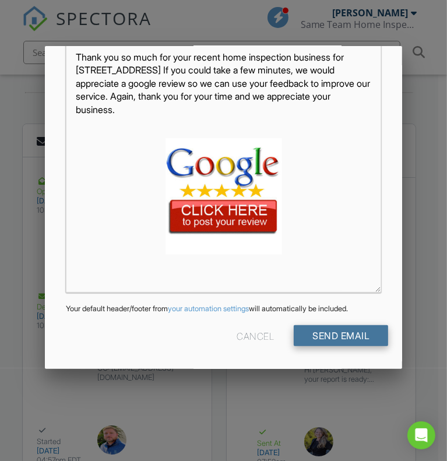
click at [364, 340] on input "Send Email" at bounding box center [341, 335] width 94 height 21
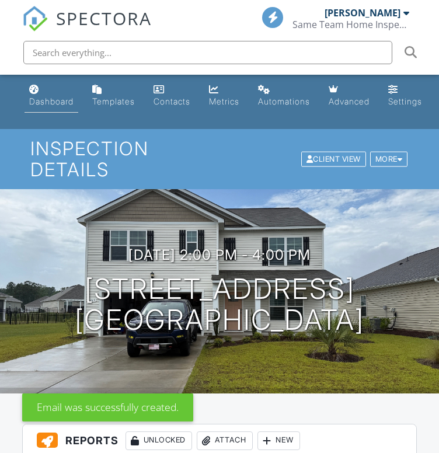
click at [59, 106] on div "Dashboard" at bounding box center [51, 101] width 44 height 10
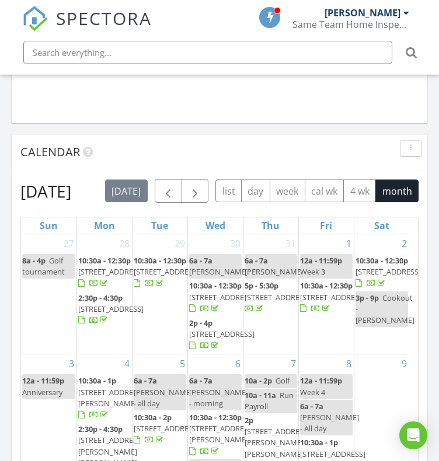
scroll to position [1152, 0]
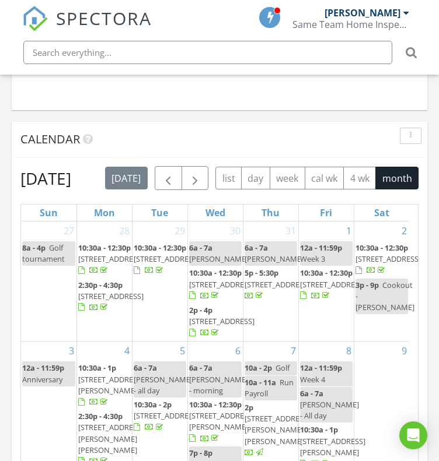
click at [153, 264] on span "[STREET_ADDRESS]" at bounding box center [166, 259] width 65 height 10
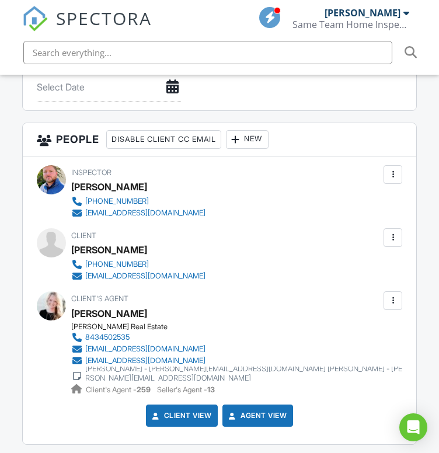
scroll to position [1285, 0]
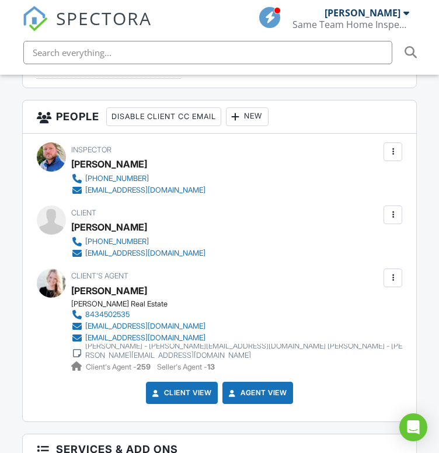
drag, startPoint x: 0, startPoint y: 0, endPoint x: 440, endPoint y: 247, distance: 504.5
click at [438, 247] on html "SPECTORA [PERSON_NAME] Same Team Home Inspections Role: Inspector Dashboard New…" at bounding box center [219, 232] width 439 height 3034
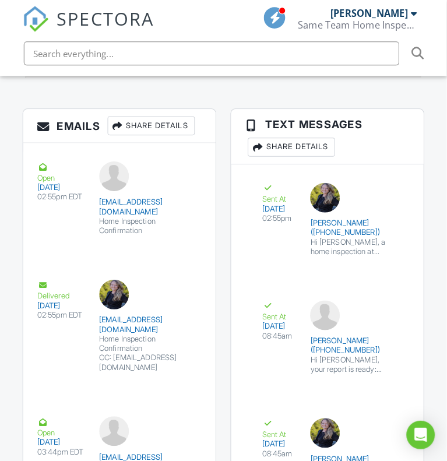
scroll to position [1992, 0]
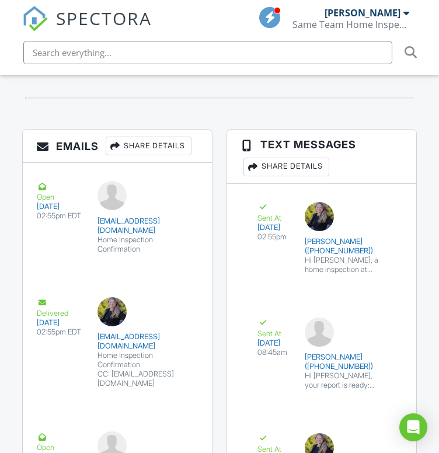
click at [181, 150] on div "Share Details" at bounding box center [149, 145] width 86 height 19
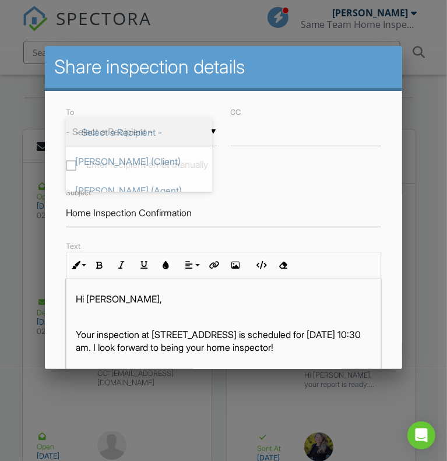
click at [173, 143] on div "▼ - Select a Recipient - - Select a Recipient - Brad Held (Client) Desiree Rowl…" at bounding box center [141, 132] width 151 height 29
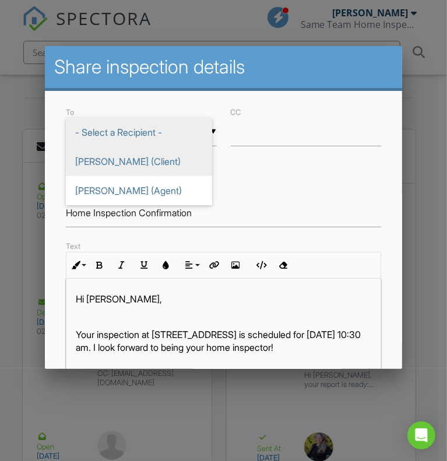
click at [159, 157] on span "[PERSON_NAME] (Client)" at bounding box center [139, 161] width 146 height 29
type input "[PERSON_NAME] (Client)"
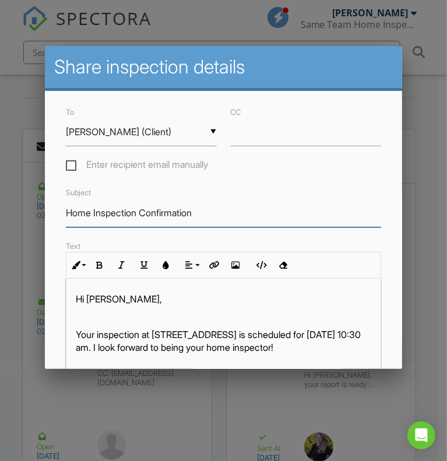
drag, startPoint x: 202, startPoint y: 222, endPoint x: 47, endPoint y: 213, distance: 156.0
click at [47, 213] on div "To ▼ Brad Held (Client) - Select a Recipient - Brad Held (Client) Desiree Rowle…" at bounding box center [224, 369] width 358 height 556
type input "Thank You For Your Business"
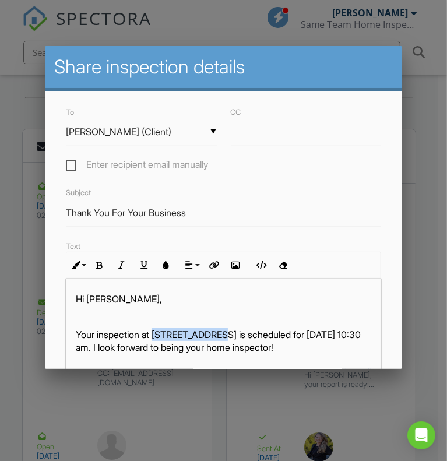
drag, startPoint x: 158, startPoint y: 341, endPoint x: 218, endPoint y: 343, distance: 59.5
click at [218, 343] on p "Your inspection at 816 Callant Dr, Little River, SC 29566 is scheduled for 07/2…" at bounding box center [224, 341] width 296 height 26
copy p "816 Callant Dr"
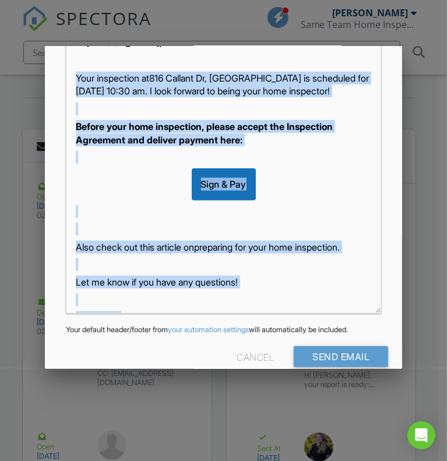
scroll to position [69, 0]
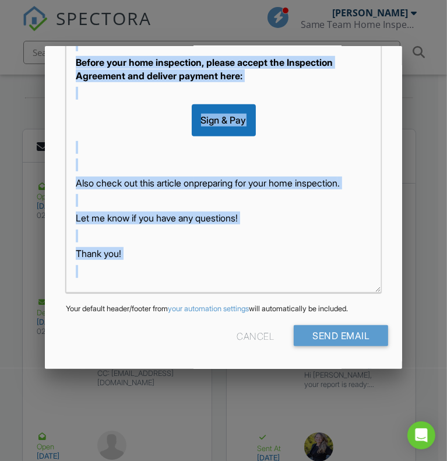
drag, startPoint x: 75, startPoint y: 341, endPoint x: 283, endPoint y: 392, distance: 213.9
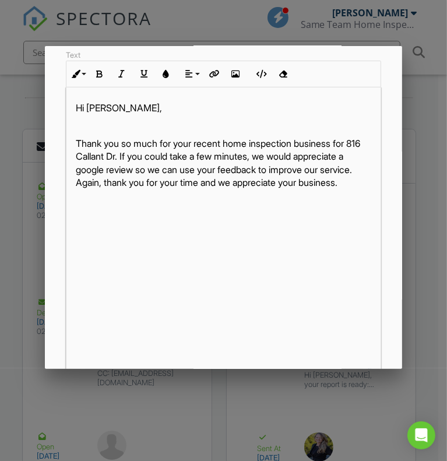
scroll to position [173, 0]
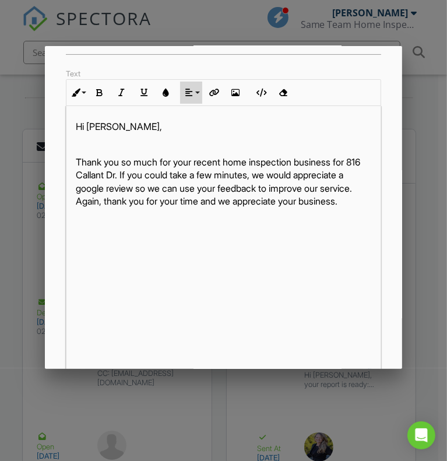
click at [191, 97] on icon "button" at bounding box center [189, 93] width 8 height 8
click at [199, 129] on link "[GEOGRAPHIC_DATA]" at bounding box center [199, 128] width 36 height 17
click at [238, 97] on icon "button" at bounding box center [236, 93] width 8 height 8
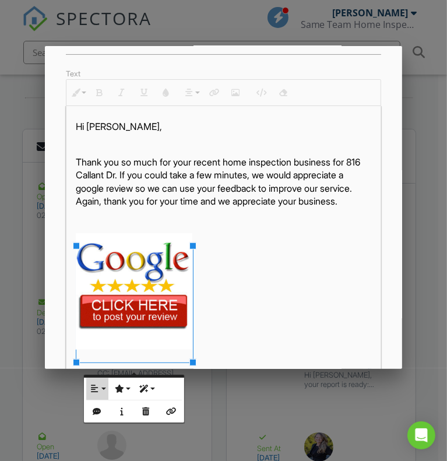
click at [96, 386] on icon "button" at bounding box center [95, 389] width 8 height 8
click at [105, 425] on icon at bounding box center [104, 426] width 8 height 9
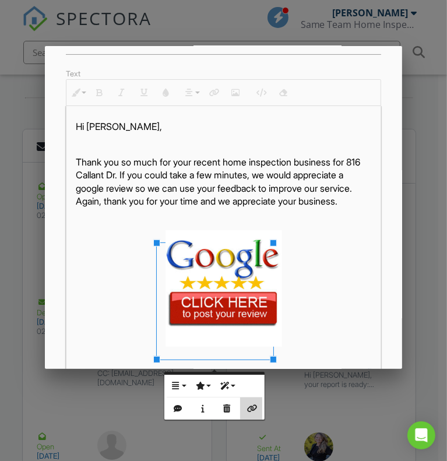
click at [249, 414] on button "Insert Link" at bounding box center [251, 409] width 22 height 22
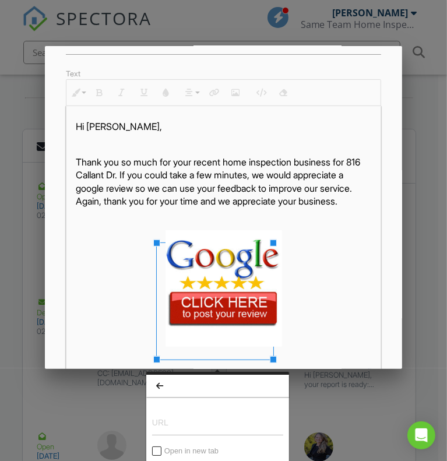
click at [207, 423] on input "URL" at bounding box center [217, 422] width 131 height 28
type input "[URL][DOMAIN_NAME]"
click at [251, 452] on button "Insert" at bounding box center [265, 466] width 35 height 21
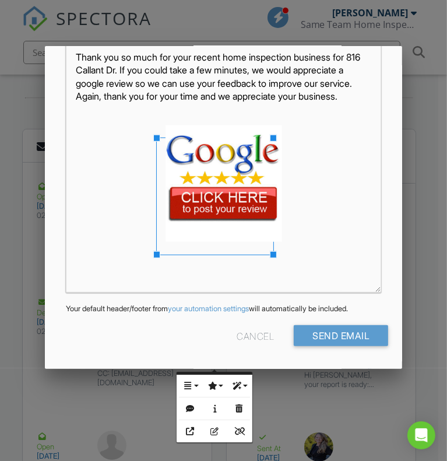
scroll to position [294, 0]
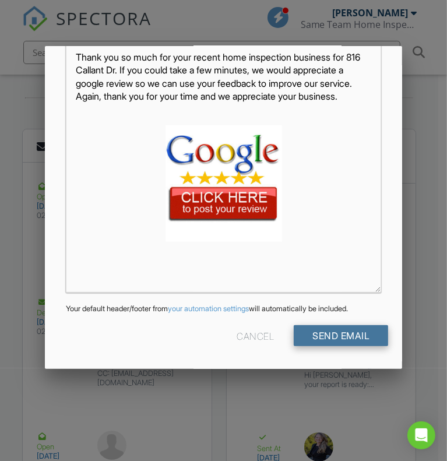
click at [340, 337] on input "Send Email" at bounding box center [341, 335] width 94 height 21
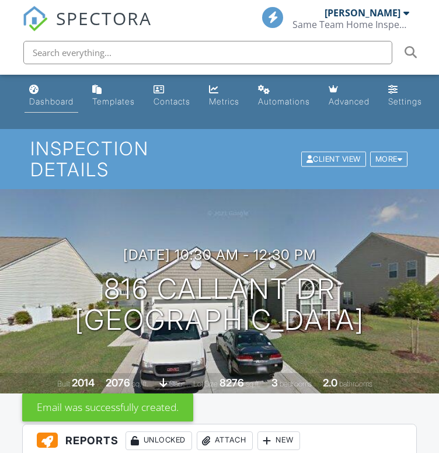
click at [48, 103] on div "Dashboard" at bounding box center [51, 101] width 44 height 10
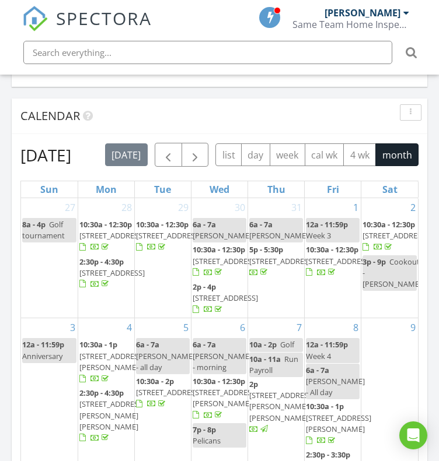
scroll to position [1206, 0]
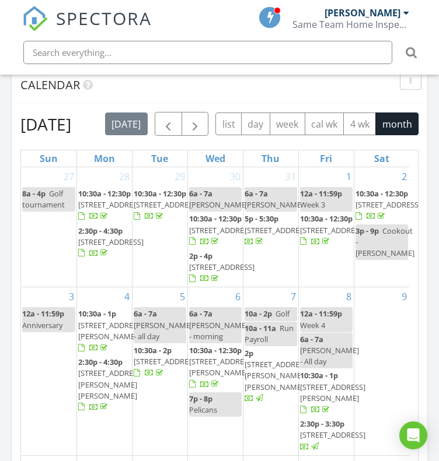
click at [109, 247] on span "[STREET_ADDRESS]" at bounding box center [110, 242] width 65 height 10
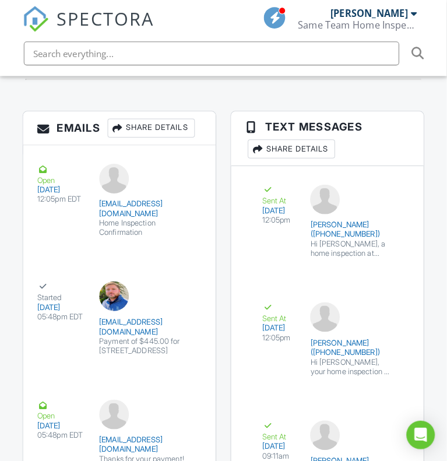
scroll to position [1975, 0]
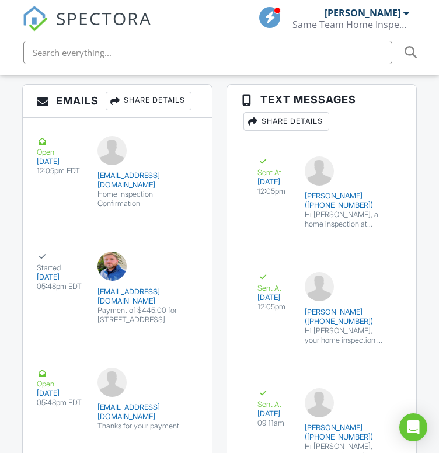
click at [168, 107] on div "Share Details" at bounding box center [149, 101] width 86 height 19
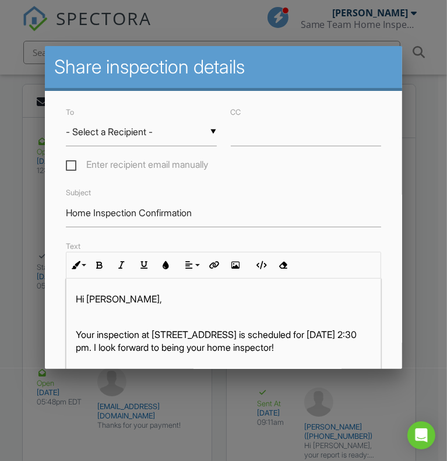
click at [163, 138] on div "▼ - Select a Recipient - - Select a Recipient - Vicky Snyder (Client) Emily Ott…" at bounding box center [141, 132] width 151 height 29
click at [147, 158] on span "Vicky Snyder (Client)" at bounding box center [139, 161] width 146 height 29
type input "Vicky Snyder (Client)"
drag, startPoint x: 212, startPoint y: 219, endPoint x: 23, endPoint y: 234, distance: 190.1
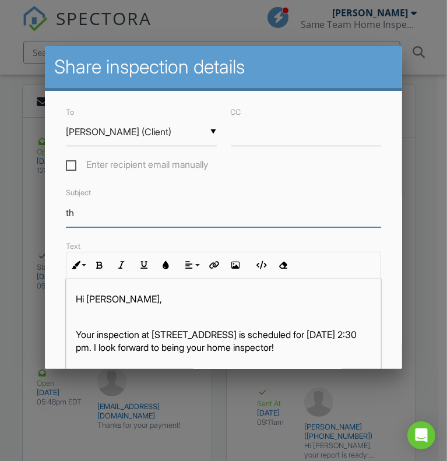
type input "Thank You For Your Business"
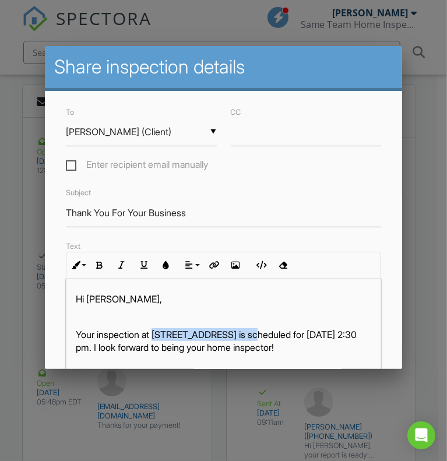
drag, startPoint x: 157, startPoint y: 341, endPoint x: 249, endPoint y: 348, distance: 92.4
click at [249, 348] on p "Your inspection at 1276 Brighton Hill Ave, Myrtle Beach, SC 29588 is scheduled …" at bounding box center [224, 341] width 296 height 26
copy p "1276 Brighton Hill Ave"
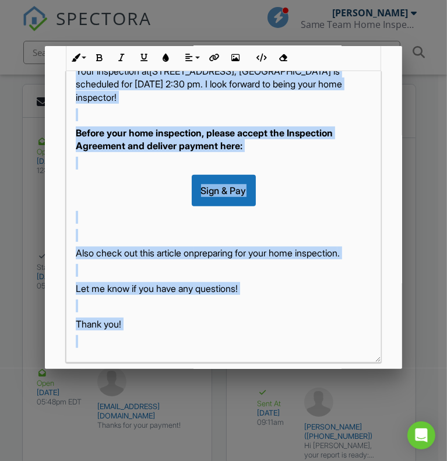
scroll to position [294, 0]
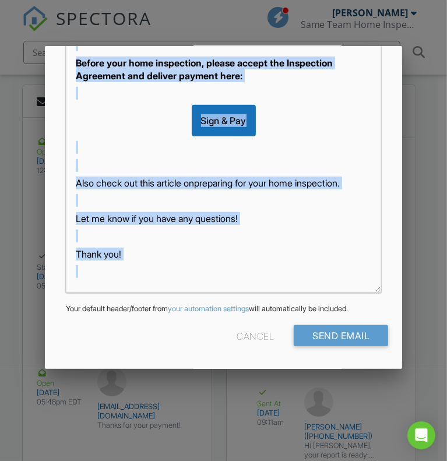
drag, startPoint x: 76, startPoint y: 334, endPoint x: 280, endPoint y: 388, distance: 211.4
click at [194, 177] on link "preparing for your home inspection" at bounding box center [265, 183] width 143 height 12
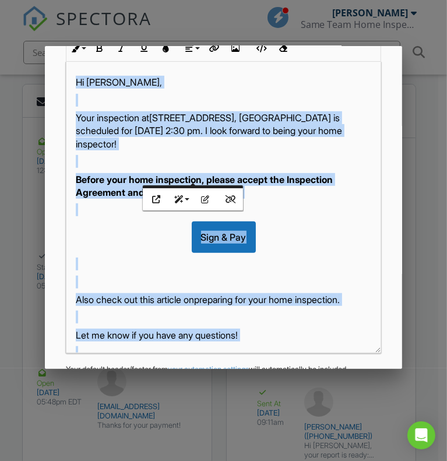
scroll to position [0, 0]
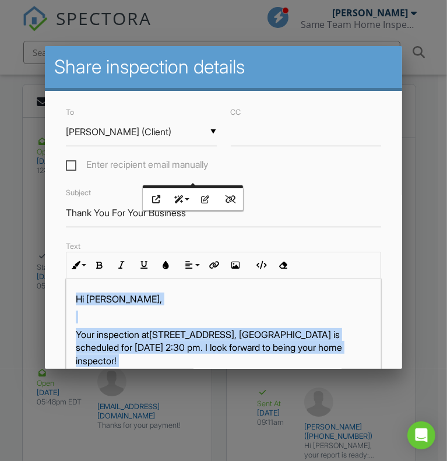
drag, startPoint x: 149, startPoint y: 241, endPoint x: 57, endPoint y: 29, distance: 231.2
click at [108, 346] on p "Your inspection at 1276 Brighton Hill Ave , Myrtle Beach, SC 29588 is scheduled…" at bounding box center [224, 347] width 296 height 39
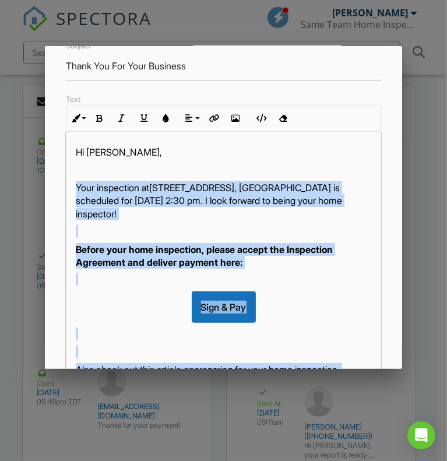
scroll to position [69, 0]
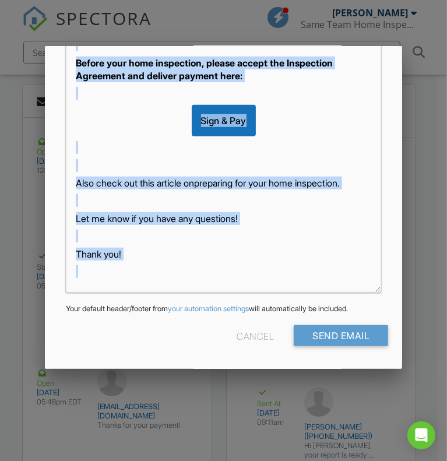
drag, startPoint x: 75, startPoint y: 339, endPoint x: 224, endPoint y: 413, distance: 166.4
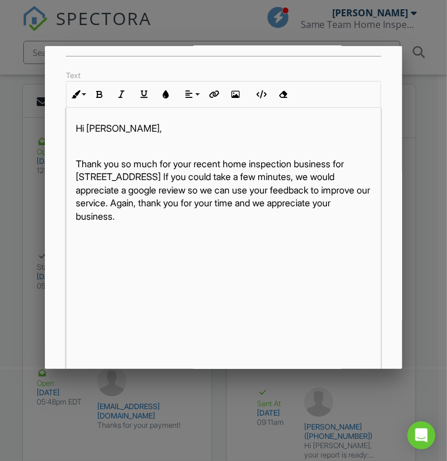
scroll to position [149, 0]
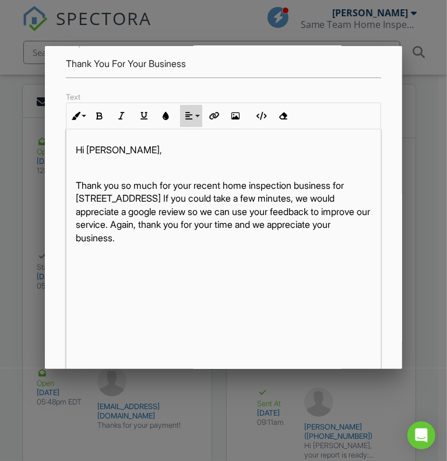
click at [198, 118] on button "Align" at bounding box center [191, 116] width 22 height 22
click at [195, 156] on icon at bounding box center [199, 151] width 8 height 9
click at [238, 120] on icon "button" at bounding box center [236, 116] width 8 height 8
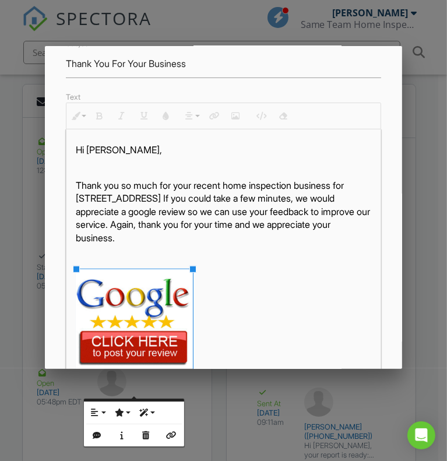
scroll to position [294, 0]
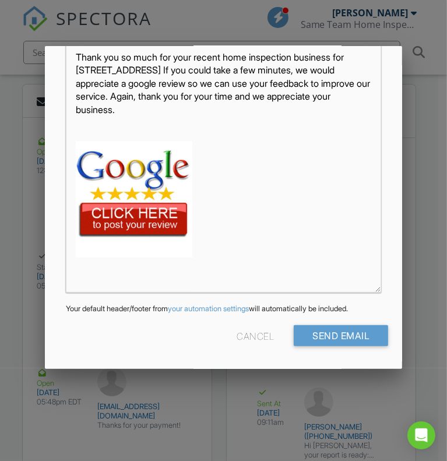
click at [152, 196] on img at bounding box center [134, 199] width 117 height 117
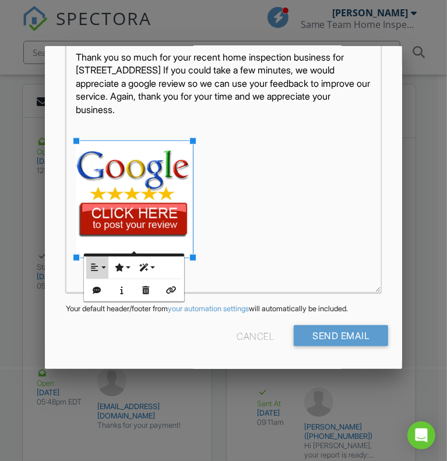
click at [100, 267] on button "Align" at bounding box center [97, 268] width 22 height 22
click at [99, 300] on link "None" at bounding box center [104, 304] width 36 height 17
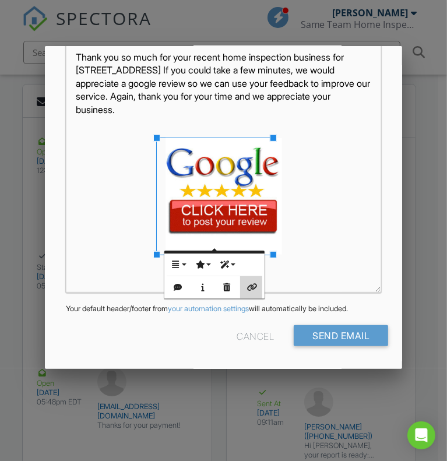
click at [255, 286] on icon "button" at bounding box center [251, 287] width 8 height 8
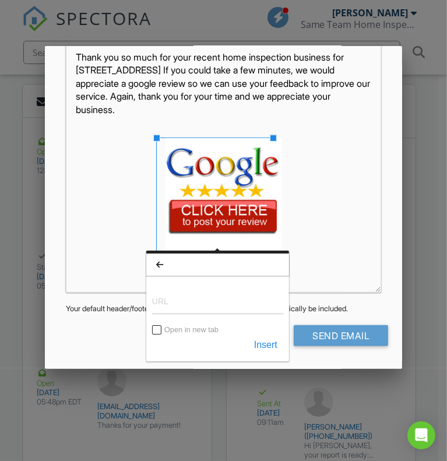
click at [219, 309] on input "URL" at bounding box center [217, 300] width 131 height 28
type input "https://g.page/r/Ccz198Shfj8EEAE/review"
click at [268, 342] on button "Insert" at bounding box center [265, 345] width 35 height 21
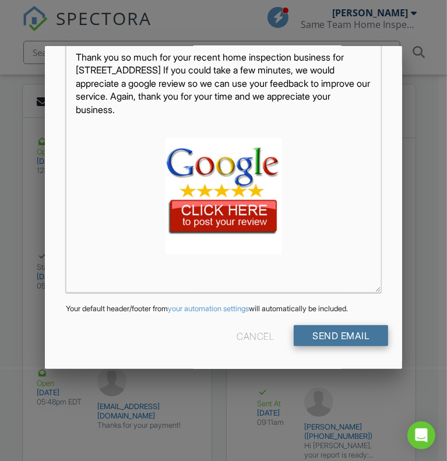
click at [367, 335] on input "Send Email" at bounding box center [341, 335] width 94 height 21
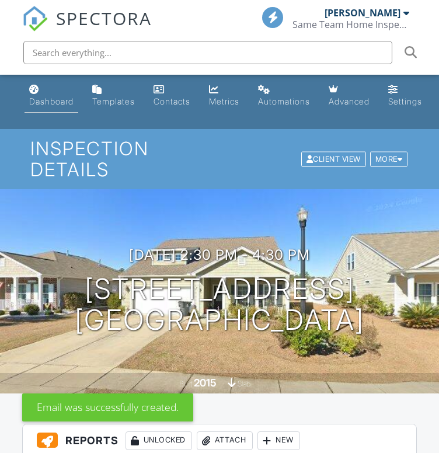
click at [48, 93] on link "Dashboard" at bounding box center [51, 95] width 54 height 33
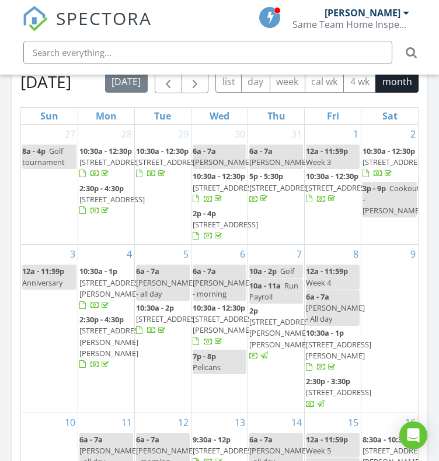
scroll to position [1257, 0]
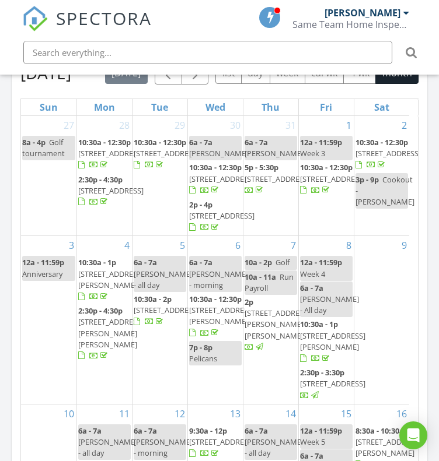
click at [102, 159] on span "[STREET_ADDRESS]" at bounding box center [110, 153] width 65 height 10
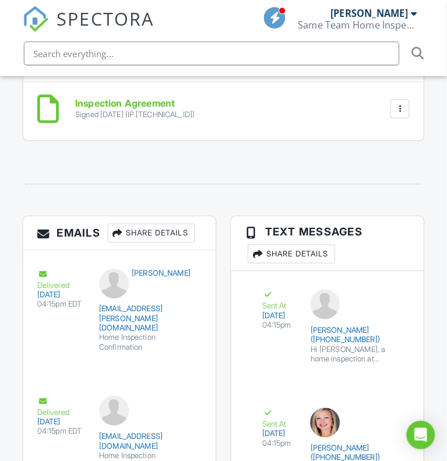
scroll to position [2002, 0]
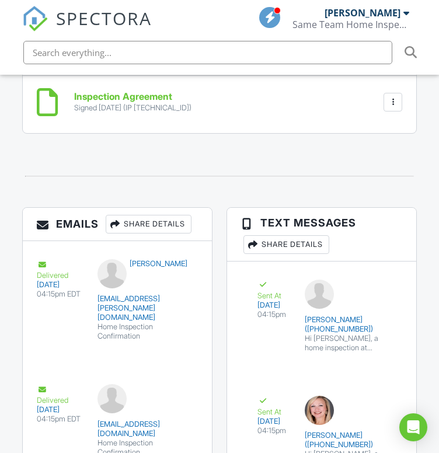
drag, startPoint x: 0, startPoint y: 0, endPoint x: 418, endPoint y: 257, distance: 490.5
click at [418, 257] on html "SPECTORA [PERSON_NAME] Same Team Home Inspections Role: Inspector Dashboard New…" at bounding box center [219, 161] width 439 height 4327
click at [140, 228] on div "Share Details" at bounding box center [149, 224] width 86 height 19
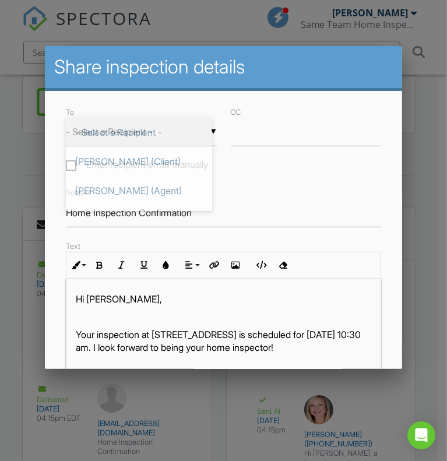
click at [166, 132] on div "▼ - Select a Recipient - - Select a Recipient - [PERSON_NAME] (Client) [PERSON_…" at bounding box center [141, 132] width 151 height 29
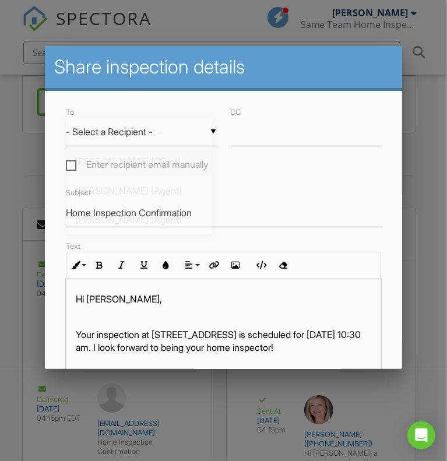
click at [141, 167] on span "[PERSON_NAME] (Client)" at bounding box center [139, 161] width 146 height 29
type input "[PERSON_NAME] (Client)"
drag, startPoint x: 225, startPoint y: 220, endPoint x: 40, endPoint y: 225, distance: 185.5
click at [40, 225] on body "SPECTORA [PERSON_NAME] Same Team Home Inspections Role: Inspector Dashboard New…" at bounding box center [219, 161] width 439 height 4327
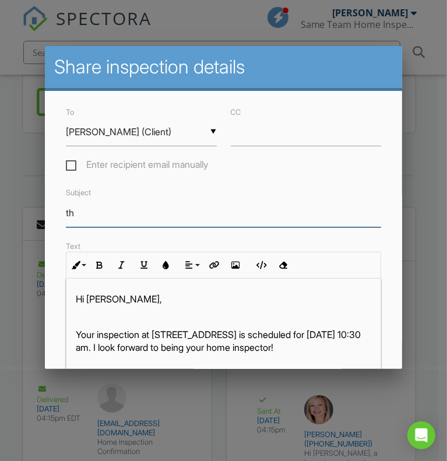
type input "Thank You For Your Business"
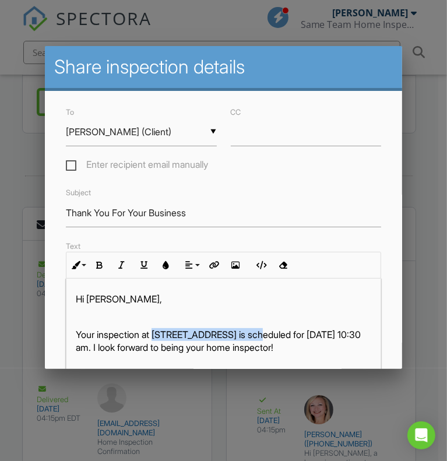
drag, startPoint x: 156, startPoint y: 341, endPoint x: 264, endPoint y: 339, distance: 107.9
click at [264, 339] on p "Your inspection at [STREET_ADDRESS] is scheduled for [DATE] 10:30 am. I look fo…" at bounding box center [224, 341] width 296 height 26
drag, startPoint x: 157, startPoint y: 339, endPoint x: 265, endPoint y: 338, distance: 108.5
click at [265, 338] on p "Your inspection at [STREET_ADDRESS] is scheduled for [DATE] 10:30 am. I look fo…" at bounding box center [224, 341] width 296 height 26
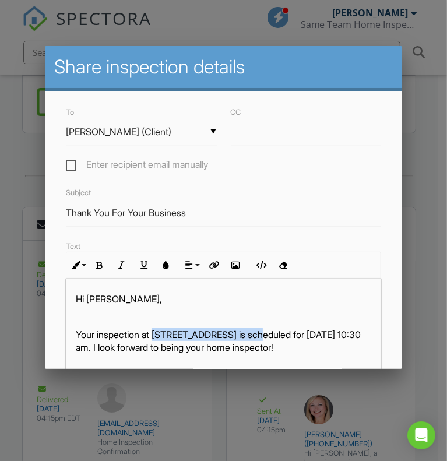
copy p "[STREET_ADDRESS]"
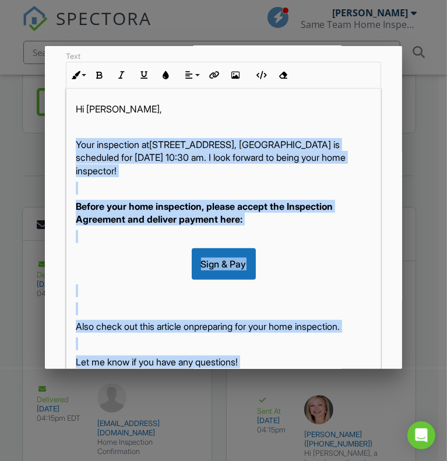
scroll to position [294, 0]
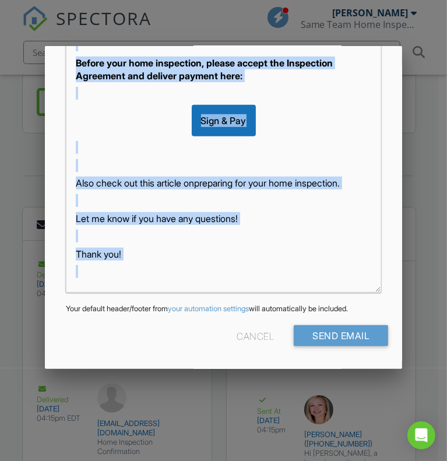
drag, startPoint x: 71, startPoint y: 340, endPoint x: 336, endPoint y: 393, distance: 270.6
click at [336, 393] on body "SPECTORA Jamie Meeks Same Team Home Inspections Role: Inspector Dashboard New I…" at bounding box center [219, 161] width 439 height 4327
click at [108, 177] on p "Also check out this article on preparing for your home inspection ." at bounding box center [224, 183] width 296 height 13
drag, startPoint x: 73, startPoint y: 185, endPoint x: 216, endPoint y: 438, distance: 290.7
click at [216, 438] on body "SPECTORA Jamie Meeks Same Team Home Inspections Role: Inspector Dashboard New I…" at bounding box center [219, 161] width 439 height 4327
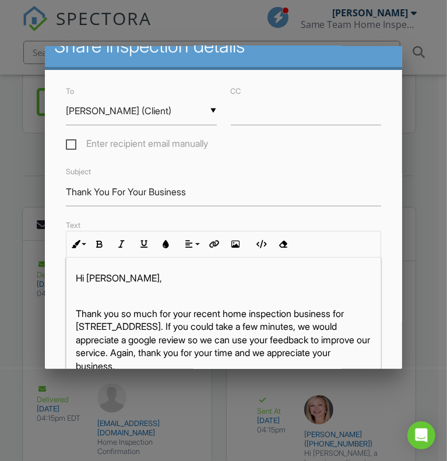
scroll to position [8, 0]
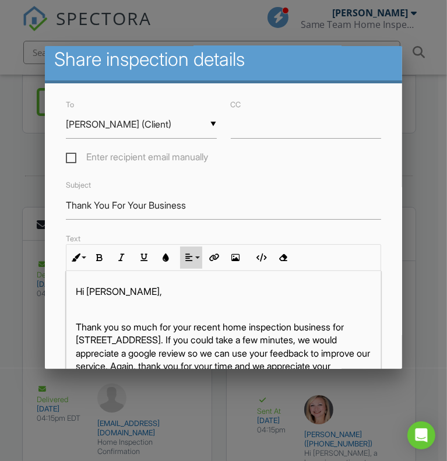
click at [198, 265] on button "Align" at bounding box center [191, 258] width 22 height 22
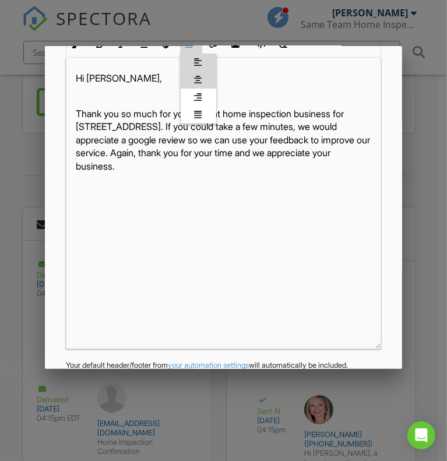
click at [203, 81] on link "[GEOGRAPHIC_DATA]" at bounding box center [199, 79] width 36 height 17
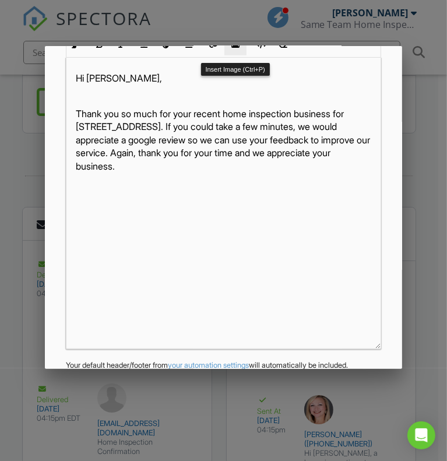
click at [243, 51] on button "Insert Image" at bounding box center [236, 44] width 22 height 22
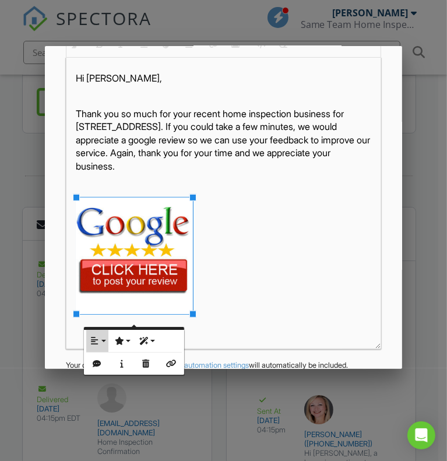
click at [91, 341] on icon "button" at bounding box center [95, 341] width 8 height 8
click at [99, 375] on link "None" at bounding box center [104, 378] width 36 height 17
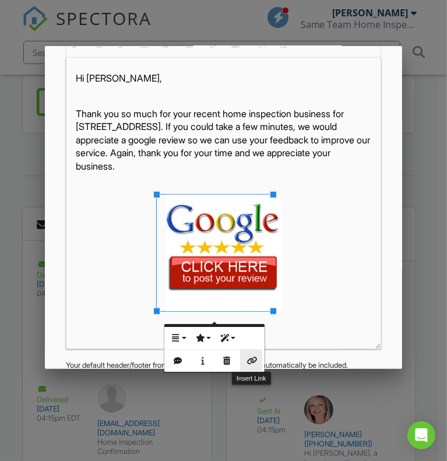
click at [254, 362] on icon "button" at bounding box center [251, 361] width 8 height 8
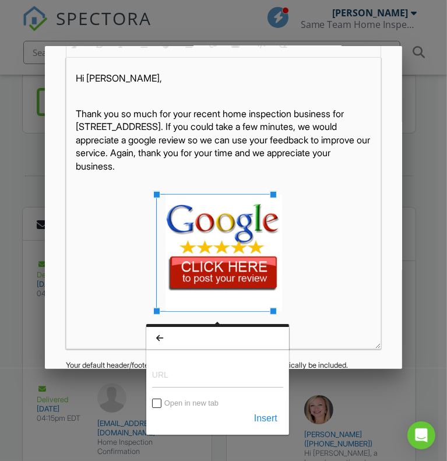
click at [161, 380] on input "URL" at bounding box center [217, 374] width 131 height 28
type input "https://g.page/r/Ccz198Shfj8EEAE/review"
click at [272, 416] on button "Insert" at bounding box center [265, 418] width 35 height 21
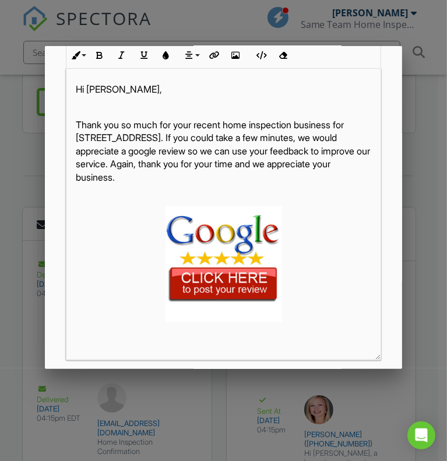
scroll to position [294, 0]
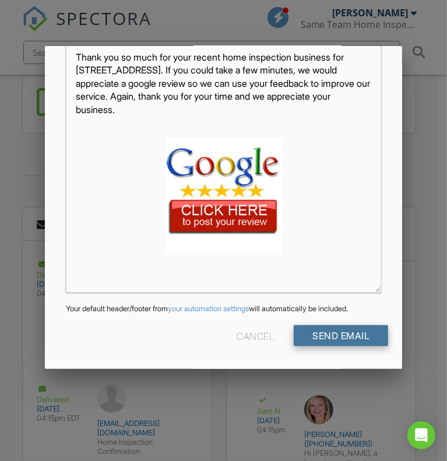
click at [359, 334] on input "Send Email" at bounding box center [341, 335] width 94 height 21
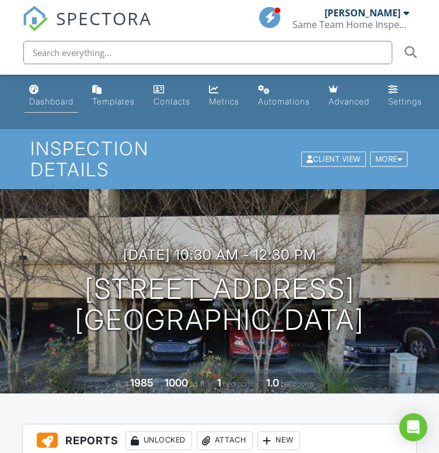
click at [46, 96] on div "Dashboard" at bounding box center [51, 101] width 44 height 10
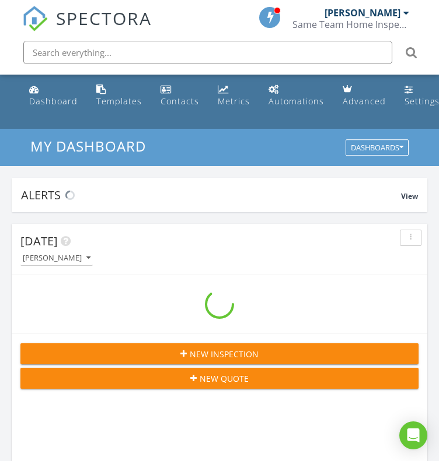
scroll to position [2013, 457]
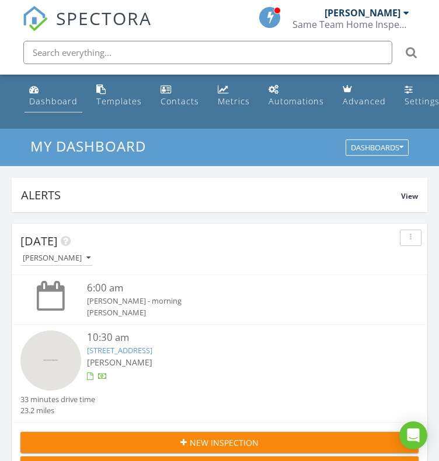
click at [40, 106] on div "Dashboard" at bounding box center [53, 101] width 48 height 11
click at [105, 51] on input "text" at bounding box center [207, 52] width 369 height 23
paste input "[PERSON_NAME]"
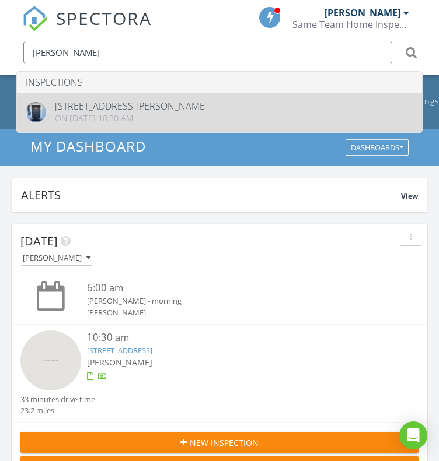
type input "[PERSON_NAME]"
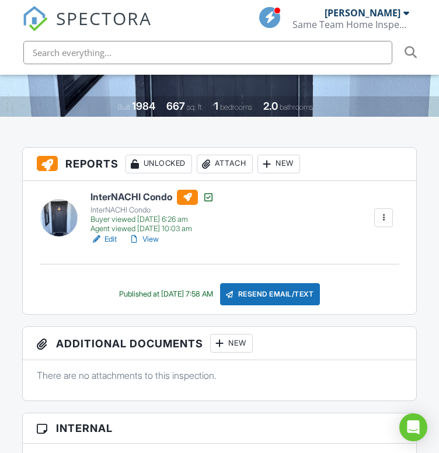
scroll to position [273, 0]
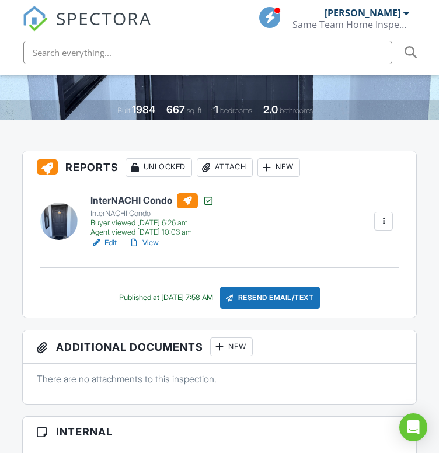
click at [154, 242] on link "View" at bounding box center [143, 243] width 30 height 12
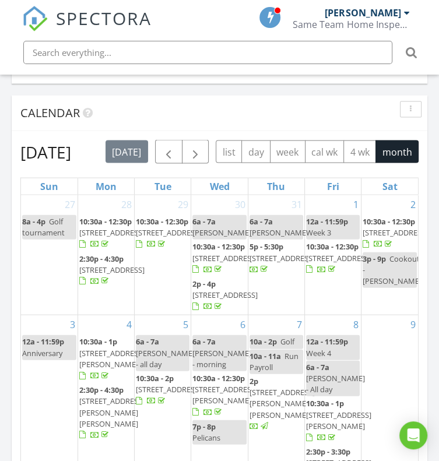
scroll to position [1246, 0]
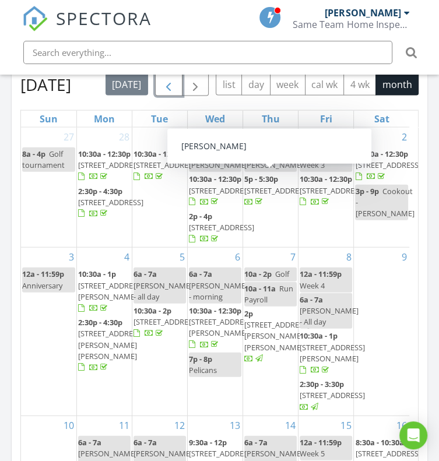
click at [173, 89] on span "button" at bounding box center [169, 85] width 14 height 14
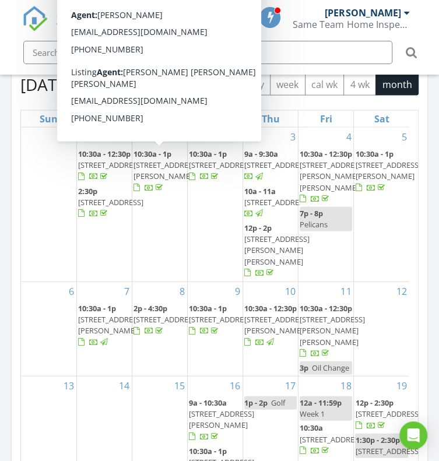
click at [164, 172] on span "[STREET_ADDRESS][PERSON_NAME]" at bounding box center [166, 171] width 65 height 22
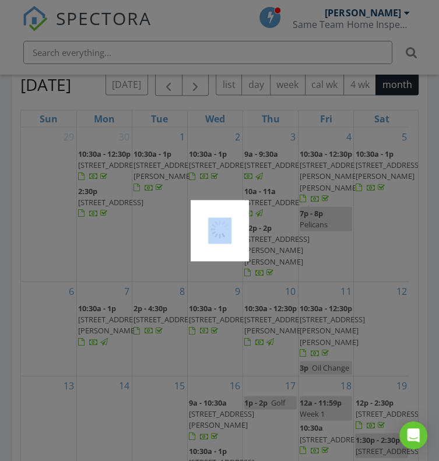
click at [164, 172] on div at bounding box center [219, 230] width 439 height 461
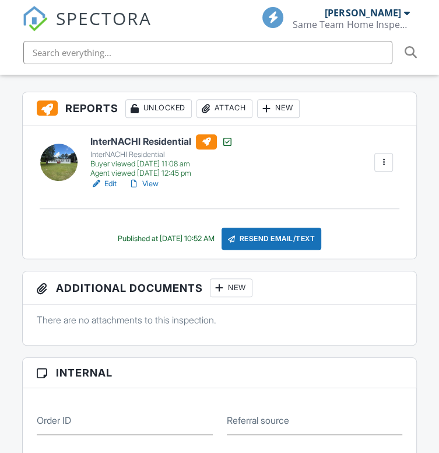
scroll to position [425, 0]
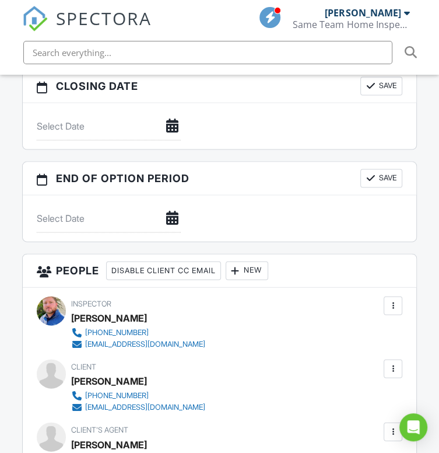
drag, startPoint x: 443, startPoint y: 48, endPoint x: 429, endPoint y: 209, distance: 161.6
click at [429, 209] on html "SPECTORA [PERSON_NAME] Same Team Home Inspections Role: Inspector Dashboard New…" at bounding box center [219, 438] width 439 height 3141
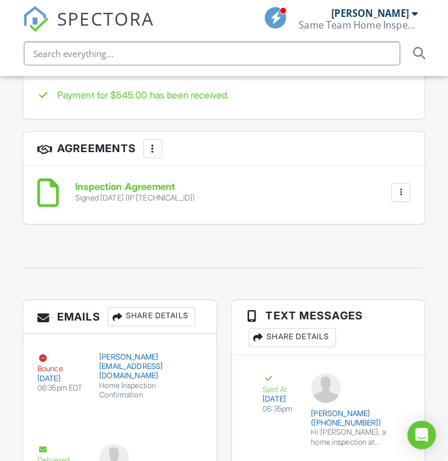
scroll to position [1920, 0]
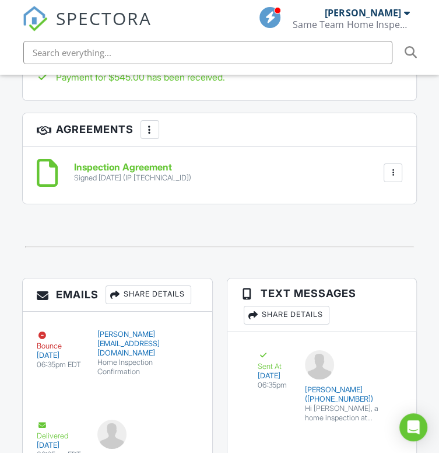
click at [161, 304] on div "Share Details" at bounding box center [149, 294] width 86 height 19
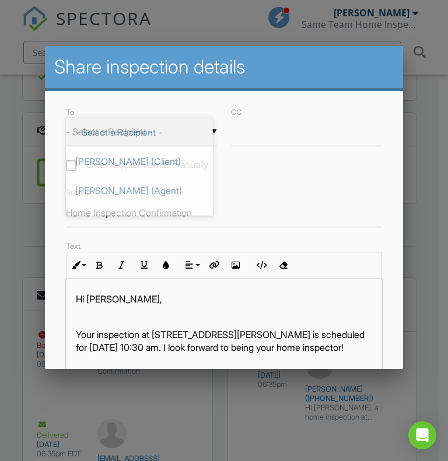
click at [163, 123] on div "▼ - Select a Recipient - - Select a Recipient - Marjory Whitley (Client) Ellen …" at bounding box center [141, 132] width 151 height 29
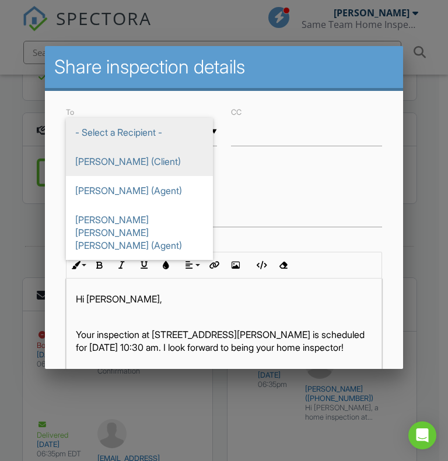
click at [149, 163] on span "Marjory Whitley (Client)" at bounding box center [139, 161] width 147 height 29
type input "Marjory Whitley (Client)"
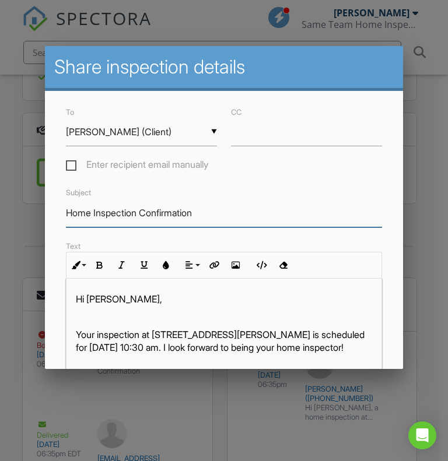
click at [225, 219] on input "Home Inspection Confirmation" at bounding box center [224, 213] width 316 height 29
drag, startPoint x: 225, startPoint y: 219, endPoint x: 72, endPoint y: 224, distance: 152.9
click at [72, 224] on input "Home Inspection Confirmation" at bounding box center [224, 213] width 316 height 29
type input "Thank You For Your Business"
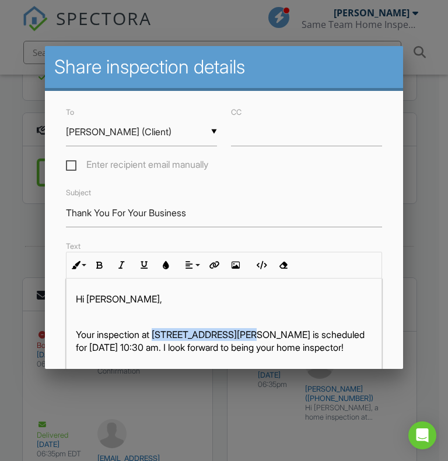
drag, startPoint x: 157, startPoint y: 339, endPoint x: 253, endPoint y: 340, distance: 95.7
click at [253, 340] on p "Your inspection at 1417 Pappas Bay Road, Loris, SC 29569 is scheduled for 07/01…" at bounding box center [224, 341] width 296 height 26
copy p "1417 Pappas Bay Road"
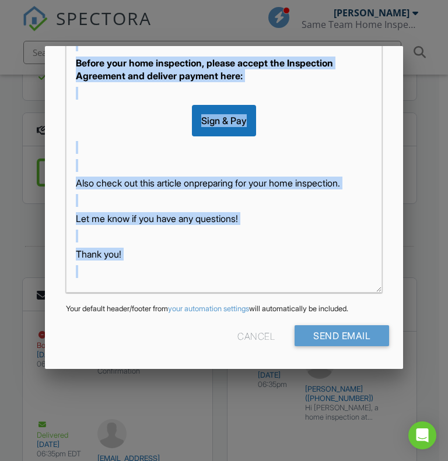
scroll to position [294, 0]
drag, startPoint x: 70, startPoint y: 333, endPoint x: 342, endPoint y: 445, distance: 294.5
click at [150, 177] on p "Also check out this article on preparing for your home inspection ." at bounding box center [224, 183] width 296 height 13
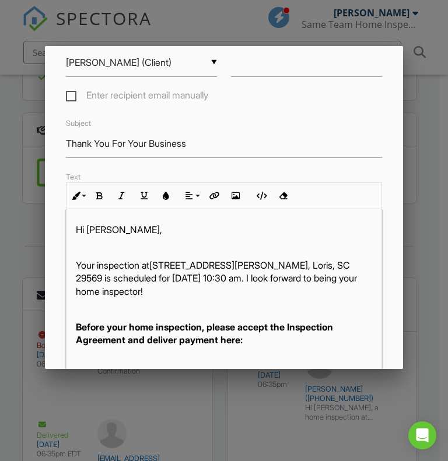
scroll to position [98, 0]
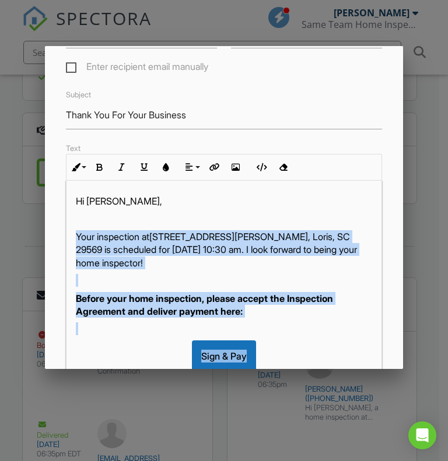
drag, startPoint x: 201, startPoint y: 236, endPoint x: 72, endPoint y: 243, distance: 128.5
click at [72, 243] on div "Hi Marjory, Your inspection at ​ 1417 Pappas Bay Road ​ , Loris, SC 29569 is sc…" at bounding box center [223, 354] width 315 height 347
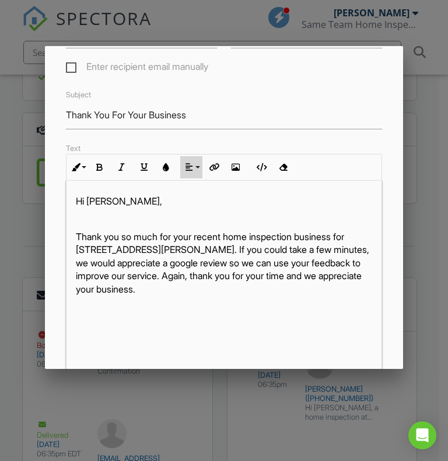
click at [197, 172] on button "Align" at bounding box center [191, 167] width 22 height 22
click at [198, 207] on icon at bounding box center [199, 202] width 8 height 9
click at [237, 171] on icon "button" at bounding box center [236, 167] width 8 height 8
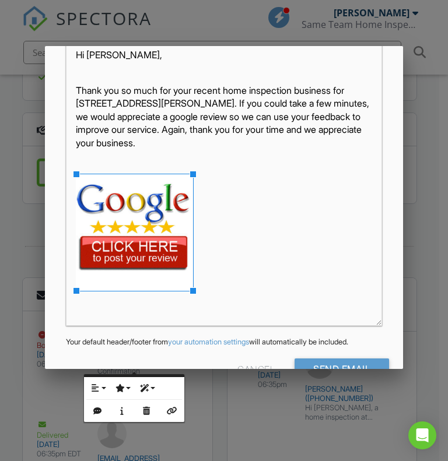
scroll to position [250, 0]
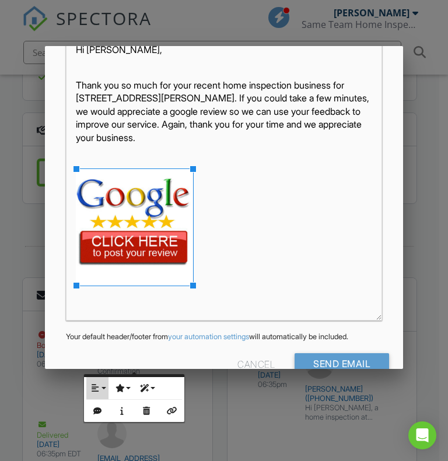
click at [106, 381] on button "Align" at bounding box center [97, 388] width 22 height 22
click at [104, 422] on icon at bounding box center [104, 425] width 8 height 9
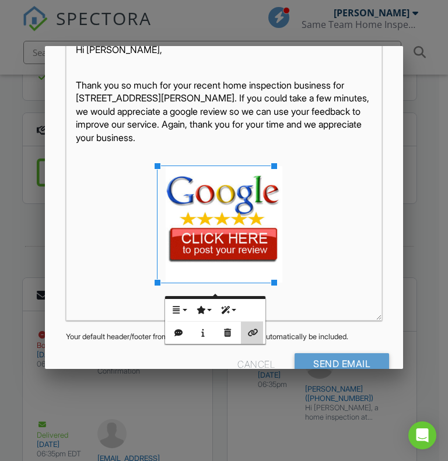
click at [255, 329] on icon "button" at bounding box center [252, 333] width 8 height 8
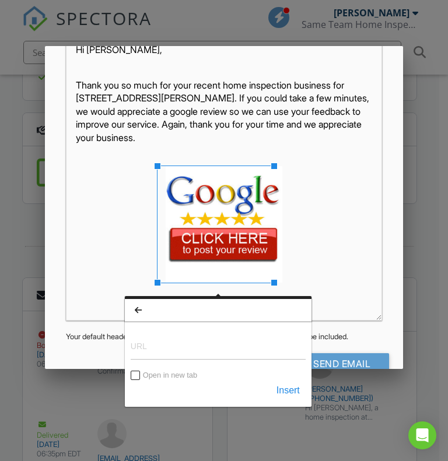
click at [200, 352] on input "URL" at bounding box center [218, 346] width 175 height 28
type input "[URL][DOMAIN_NAME]"
click at [283, 388] on button "Insert" at bounding box center [288, 390] width 35 height 21
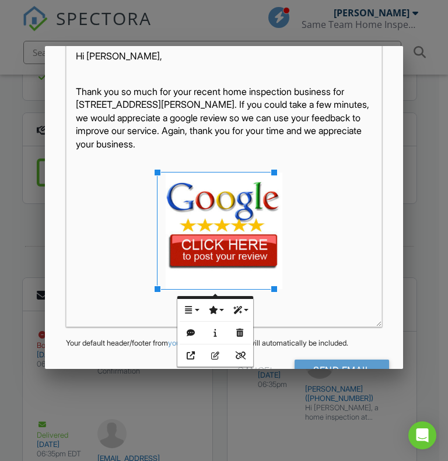
scroll to position [294, 0]
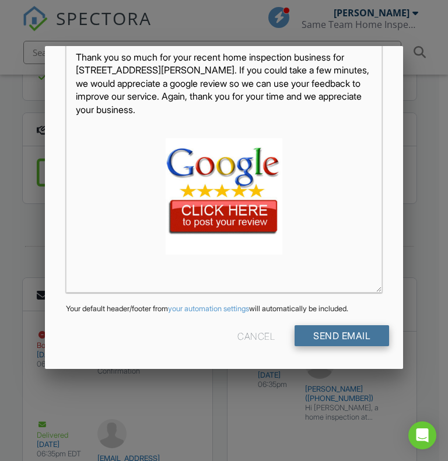
click at [349, 328] on input "Send Email" at bounding box center [342, 335] width 94 height 21
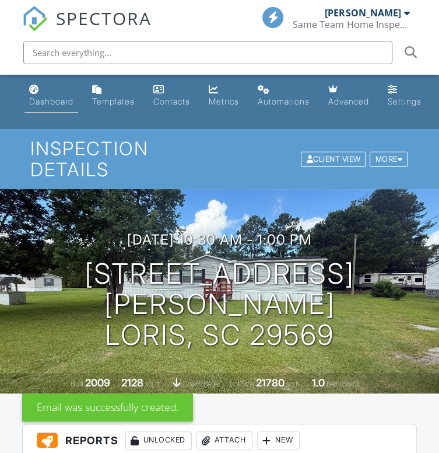
click at [51, 103] on div "Dashboard" at bounding box center [51, 101] width 44 height 10
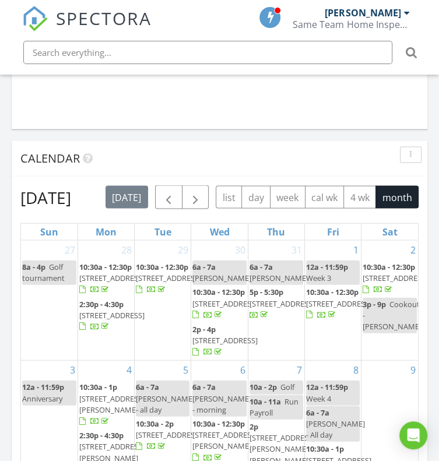
scroll to position [1138, 0]
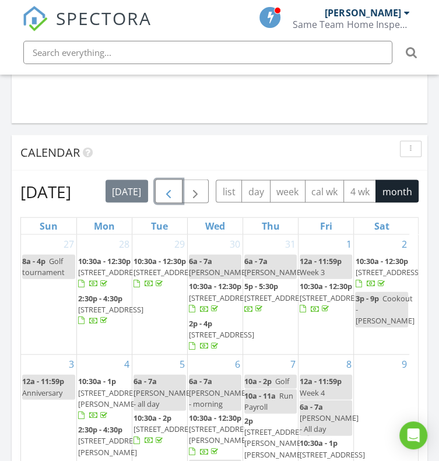
click at [175, 195] on span "button" at bounding box center [169, 192] width 14 height 14
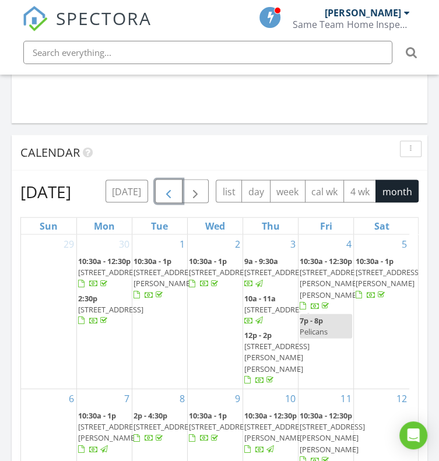
click at [215, 278] on span "[STREET_ADDRESS]" at bounding box center [221, 272] width 65 height 10
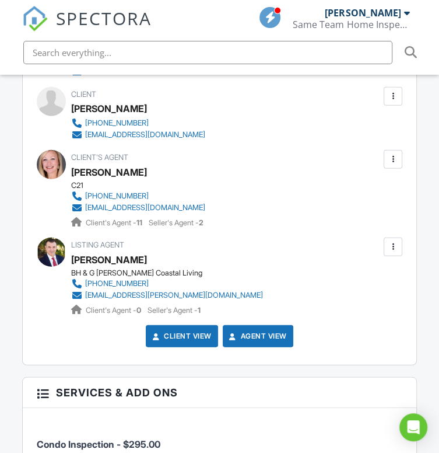
scroll to position [1413, 0]
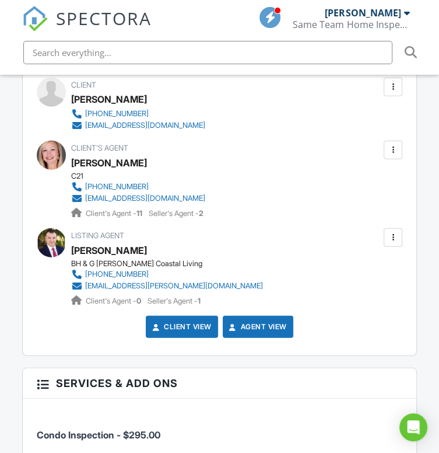
drag, startPoint x: 441, startPoint y: 66, endPoint x: 453, endPoint y: 282, distance: 216.7
click at [439, 282] on html "SPECTORA [PERSON_NAME] Same Team Home Inspections Role: Inspector Dashboard New…" at bounding box center [219, 16] width 439 height 2858
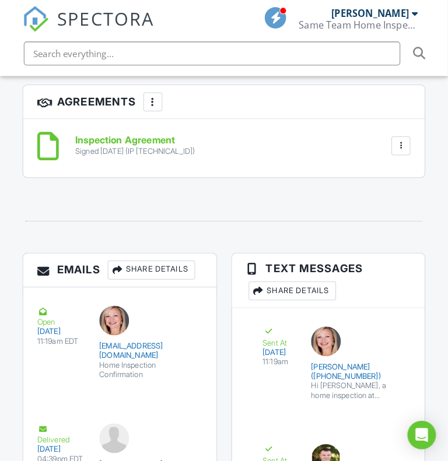
scroll to position [1911, 0]
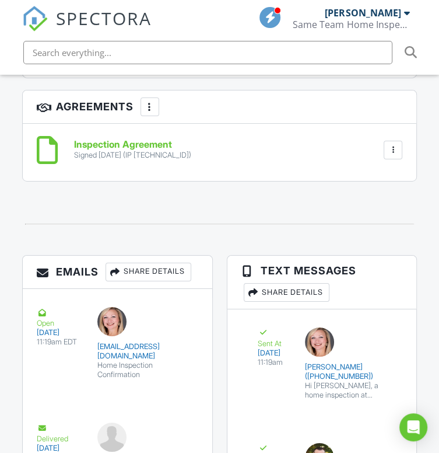
click at [149, 281] on div "Share Details" at bounding box center [149, 271] width 86 height 19
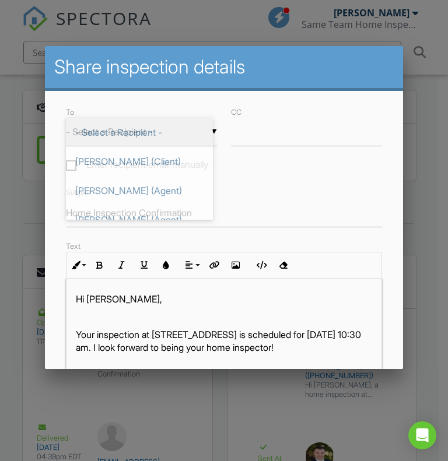
click at [136, 135] on div "▼ - Select a Recipient - - Select a Recipient - [PERSON_NAME] (Client) [PERSON_…" at bounding box center [141, 132] width 151 height 29
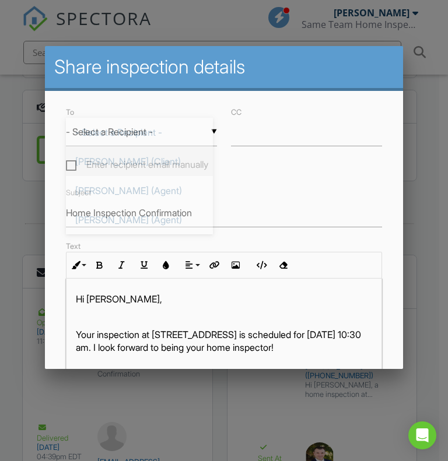
click at [137, 151] on span "[PERSON_NAME] (Client)" at bounding box center [139, 161] width 147 height 29
type input "[PERSON_NAME] (Client)"
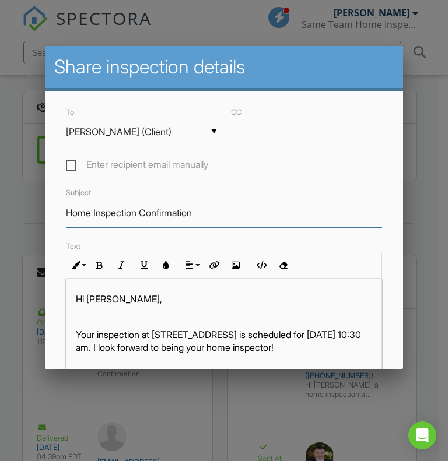
drag, startPoint x: 65, startPoint y: 216, endPoint x: 206, endPoint y: 225, distance: 140.8
click at [206, 225] on input "Home Inspection Confirmation" at bounding box center [224, 213] width 316 height 29
type input "Thank You For Your Business"
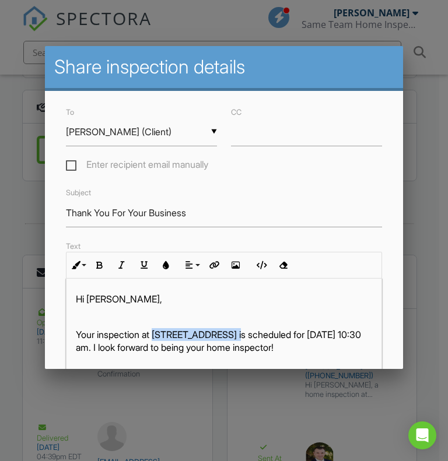
drag, startPoint x: 157, startPoint y: 335, endPoint x: 240, endPoint y: 337, distance: 82.2
click at [240, 337] on p "Your inspection at [STREET_ADDRESS] is scheduled for [DATE] 10:30 am. I look fo…" at bounding box center [224, 341] width 296 height 26
copy p "[STREET_ADDRESS]"
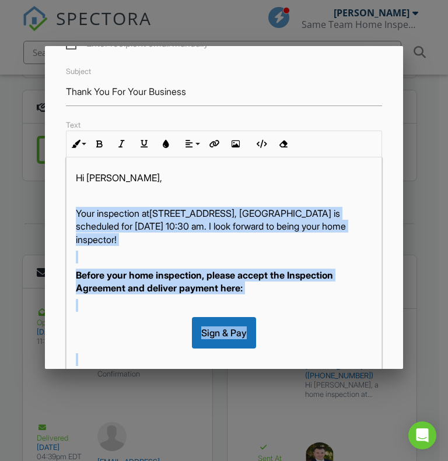
scroll to position [69, 0]
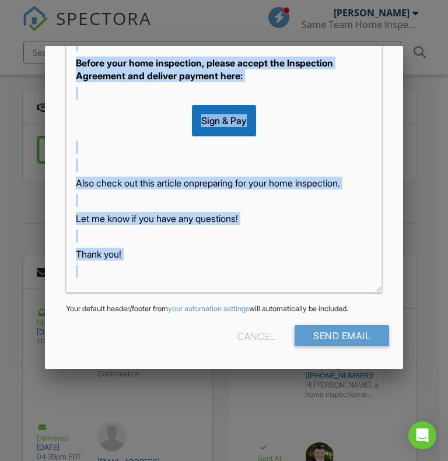
drag, startPoint x: 75, startPoint y: 334, endPoint x: 247, endPoint y: 412, distance: 188.7
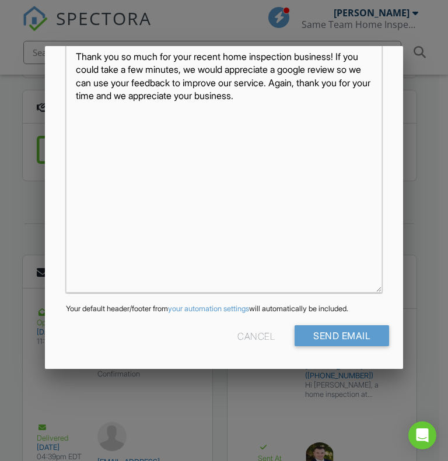
scroll to position [0, 0]
click at [244, 103] on p "Thank you so much for your recent home inspection business! If you could take a…" at bounding box center [224, 77] width 296 height 52
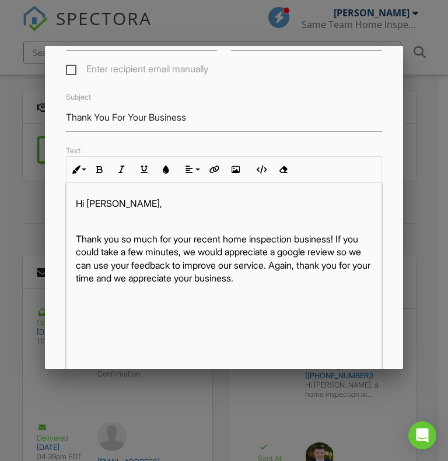
scroll to position [93, 0]
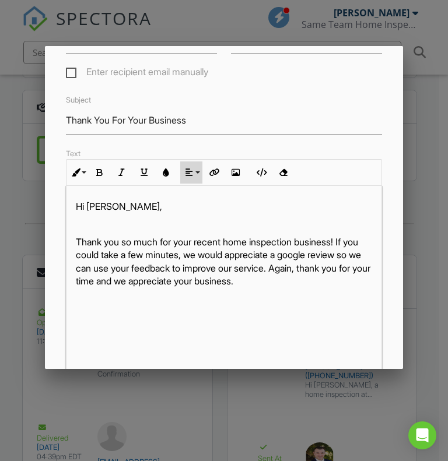
click at [188, 177] on icon "button" at bounding box center [189, 173] width 8 height 8
click at [195, 209] on link "Align Center" at bounding box center [199, 207] width 36 height 17
click at [240, 181] on button "Insert Image" at bounding box center [236, 173] width 22 height 22
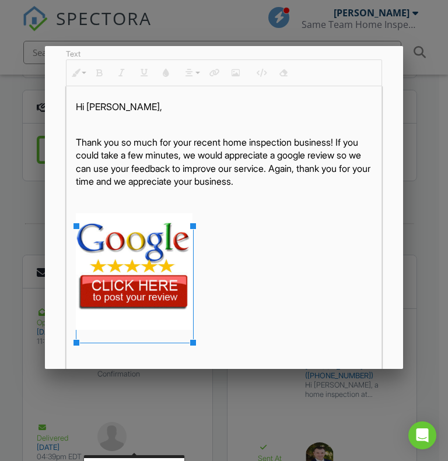
scroll to position [247, 0]
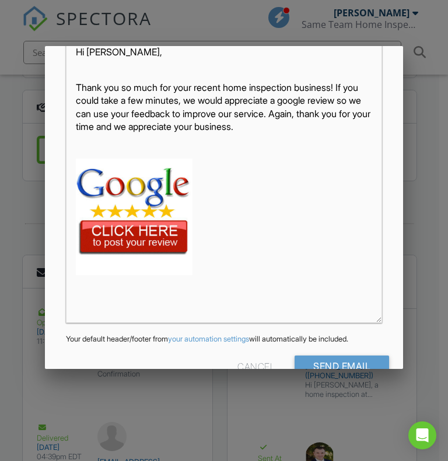
click at [94, 236] on img at bounding box center [134, 217] width 117 height 117
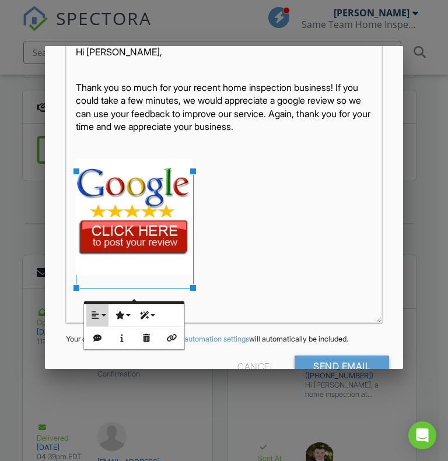
click at [96, 318] on icon "button" at bounding box center [95, 315] width 8 height 8
click at [103, 354] on icon at bounding box center [104, 352] width 8 height 9
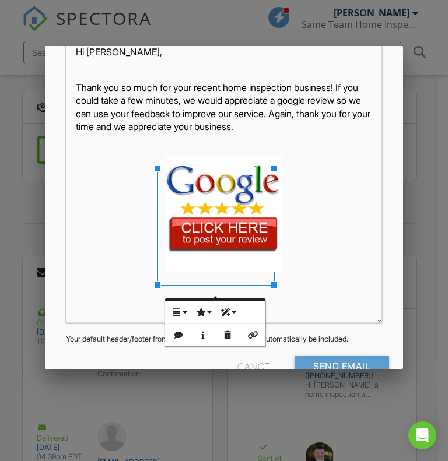
click at [264, 337] on div "Align Align Left None Align Right Display Inline Break Text Style Rounded Borde…" at bounding box center [215, 324] width 100 height 45
click at [261, 335] on button "Insert Link" at bounding box center [252, 335] width 22 height 22
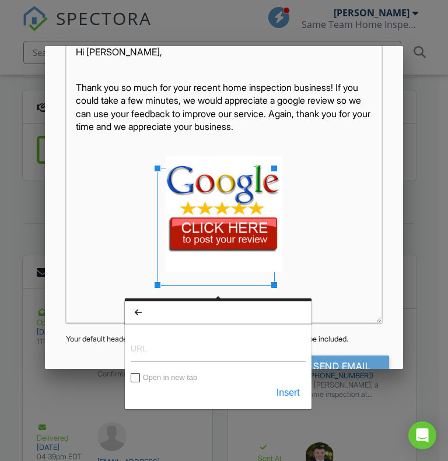
click at [167, 347] on input "URL" at bounding box center [218, 348] width 175 height 28
type input "https://g.page/r/Ccz198Shfj8EEAE/review"
click at [294, 391] on button "Insert" at bounding box center [288, 393] width 35 height 21
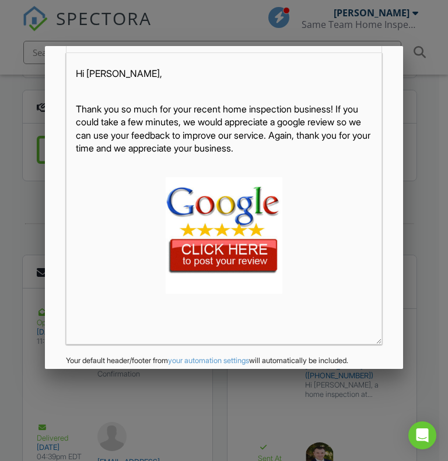
scroll to position [294, 0]
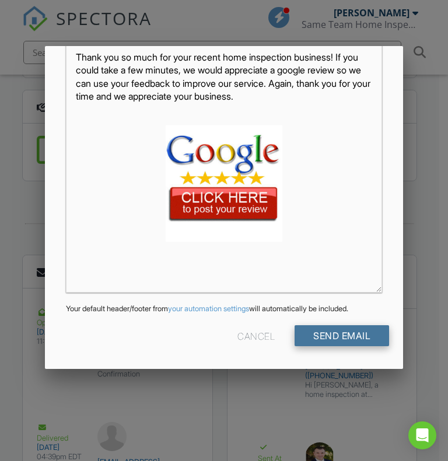
click at [366, 331] on input "Send Email" at bounding box center [342, 335] width 94 height 21
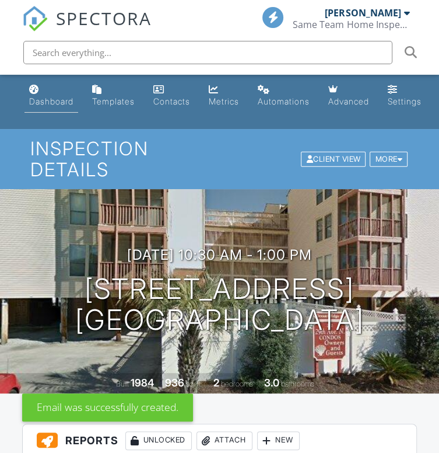
click at [52, 102] on div "Dashboard" at bounding box center [51, 101] width 44 height 10
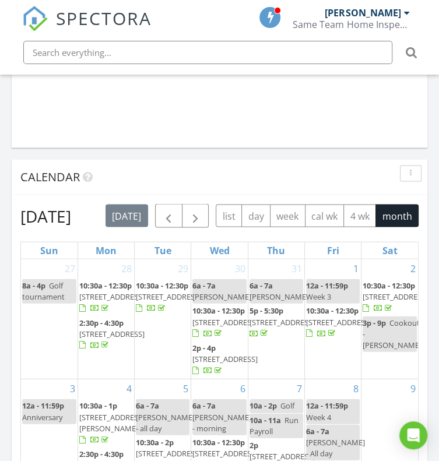
scroll to position [1129, 0]
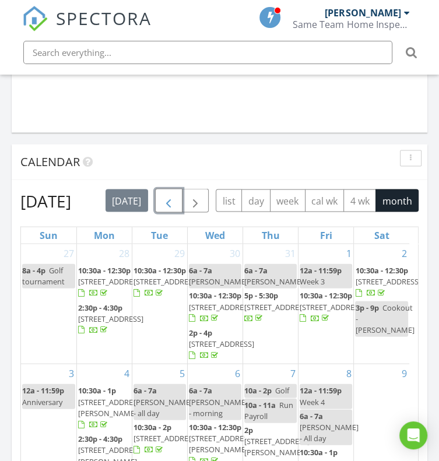
click at [181, 197] on button "button" at bounding box center [168, 201] width 27 height 24
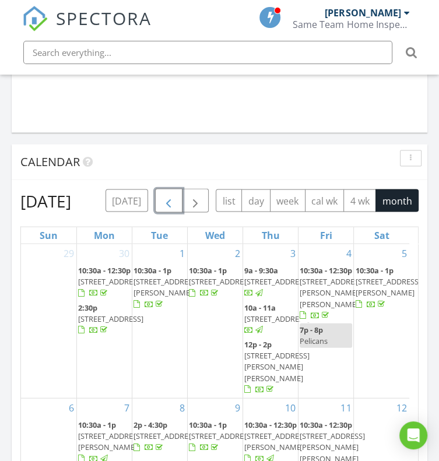
drag, startPoint x: 280, startPoint y: 287, endPoint x: 273, endPoint y: 288, distance: 7.0
click at [273, 287] on span "[STREET_ADDRESS]" at bounding box center [276, 281] width 65 height 10
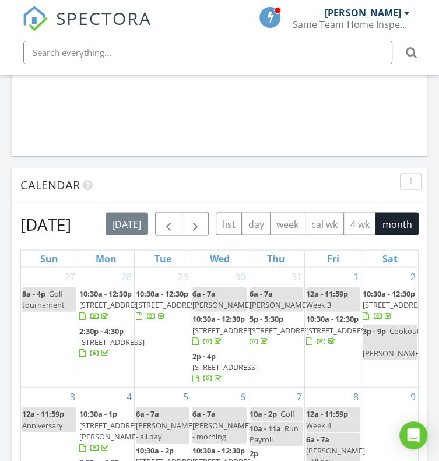
scroll to position [1103, 0]
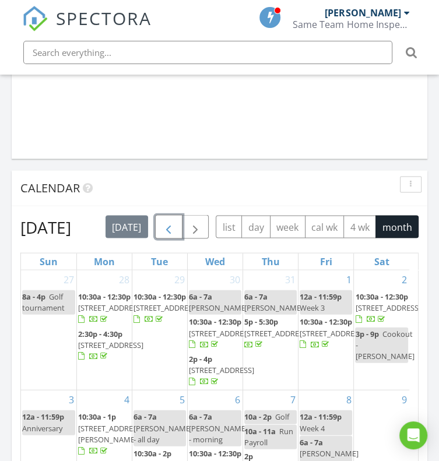
click at [175, 225] on span "button" at bounding box center [169, 228] width 14 height 14
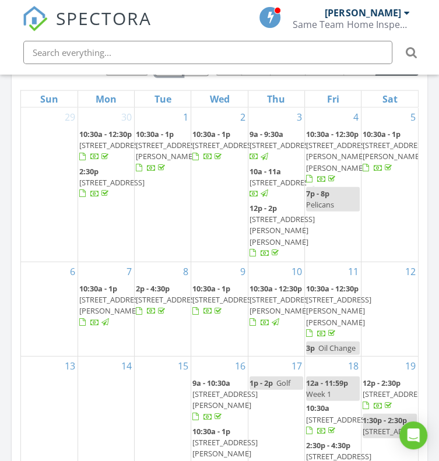
scroll to position [1278, 0]
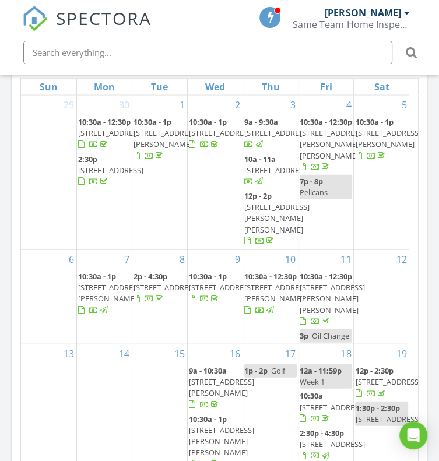
click at [278, 234] on span "729 Bonita Loop, Myrtle Beach 29588" at bounding box center [276, 218] width 65 height 33
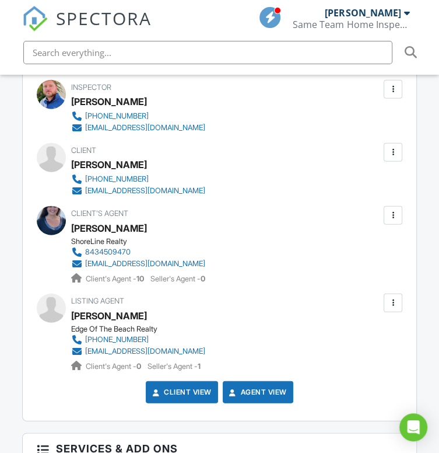
drag, startPoint x: 443, startPoint y: 59, endPoint x: 446, endPoint y: 251, distance: 192.5
click at [439, 251] on html "SPECTORA [PERSON_NAME] Same Team Home Inspections Role: Inspector Dashboard New…" at bounding box center [219, 194] width 439 height 3085
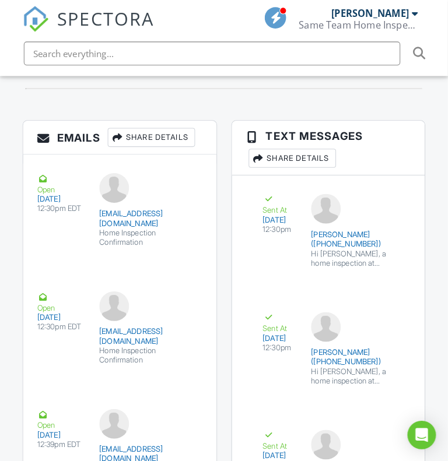
scroll to position [2082, 0]
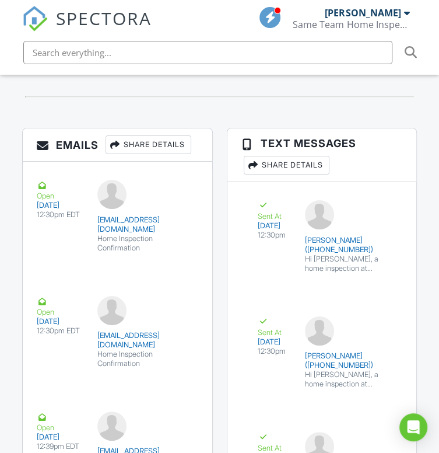
click at [183, 152] on div "Share Details" at bounding box center [149, 144] width 86 height 19
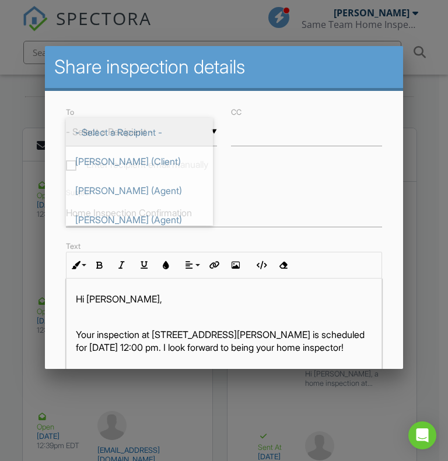
click at [149, 128] on div "▼ - Select a Recipient - - Select a Recipient - Lori Revis (Client) Ashley Chak…" at bounding box center [141, 132] width 151 height 29
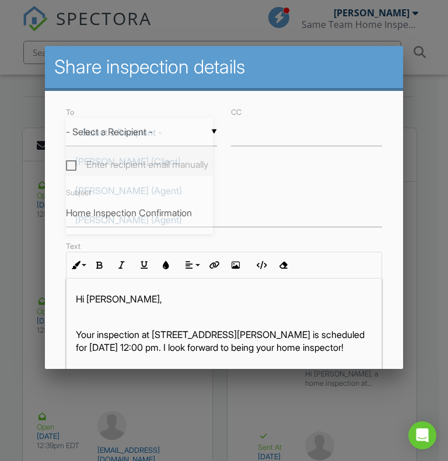
click at [146, 160] on span "[PERSON_NAME] (Client)" at bounding box center [139, 161] width 147 height 29
type input "[PERSON_NAME] (Client)"
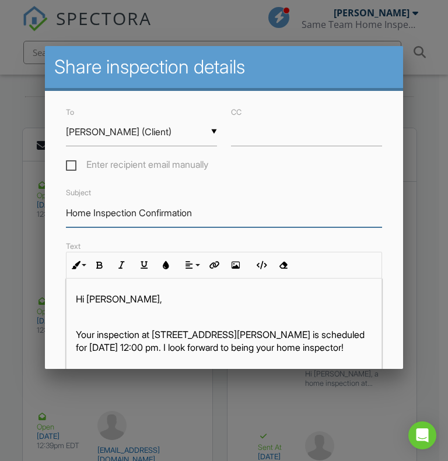
drag, startPoint x: 212, startPoint y: 219, endPoint x: 24, endPoint y: 221, distance: 187.8
type input "Thank You For Your Business"
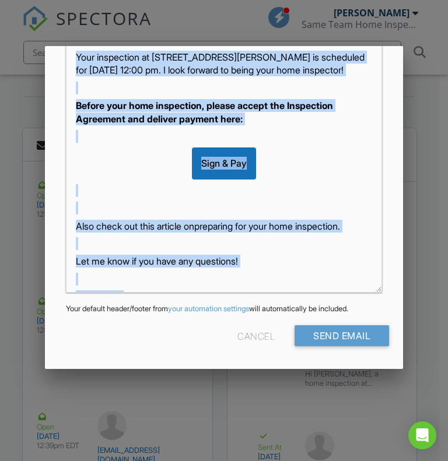
scroll to position [69, 0]
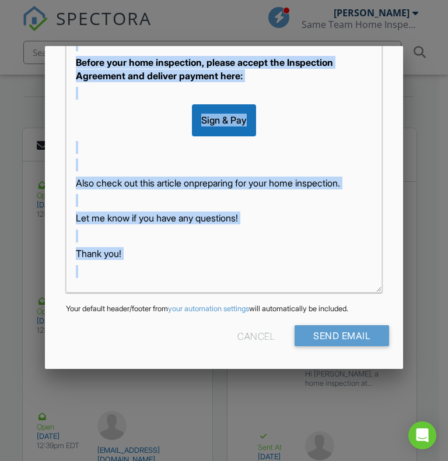
drag, startPoint x: 71, startPoint y: 336, endPoint x: 224, endPoint y: 409, distance: 169.3
click at [194, 177] on link "preparing for your home inspection" at bounding box center [265, 183] width 143 height 12
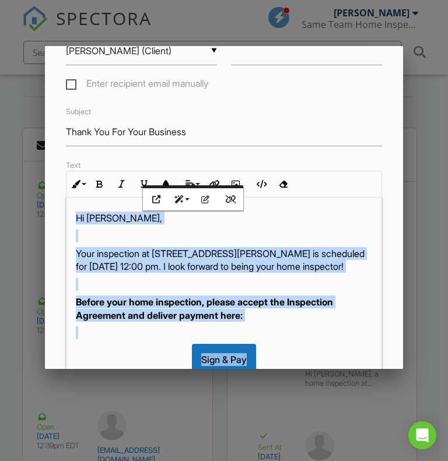
scroll to position [0, 0]
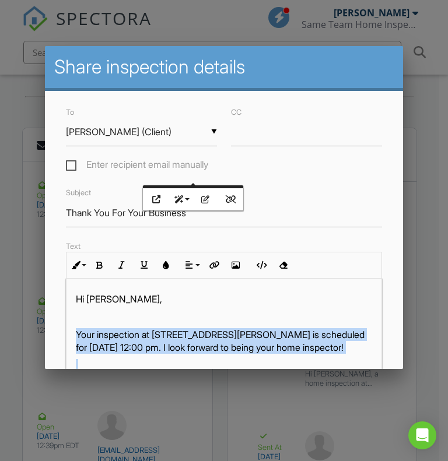
drag, startPoint x: 139, startPoint y: 248, endPoint x: 76, endPoint y: 335, distance: 107.8
click at [76, 335] on div "Hi Lori, Your inspection at 729 Bonita Loop, Myrtle Beach, SC 29588 is schedule…" at bounding box center [223, 446] width 315 height 334
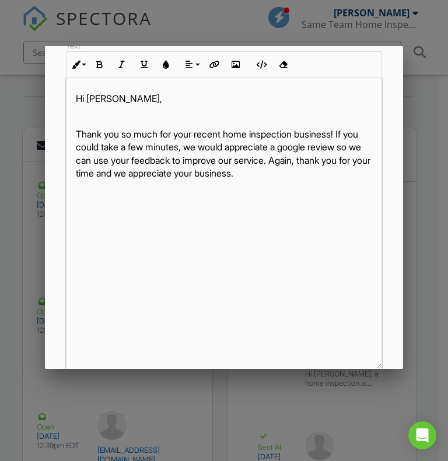
scroll to position [174, 0]
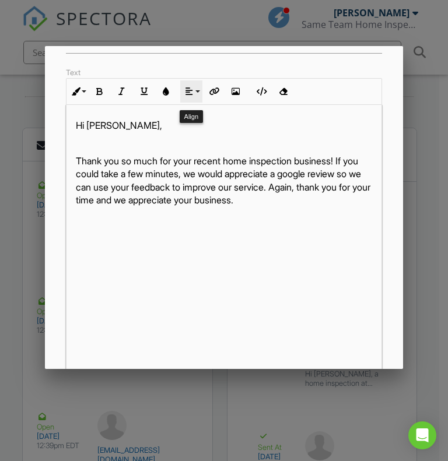
click at [199, 96] on button "Align" at bounding box center [191, 91] width 22 height 22
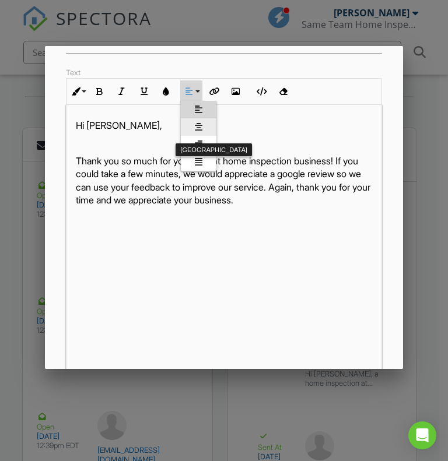
click at [195, 129] on icon at bounding box center [199, 126] width 8 height 9
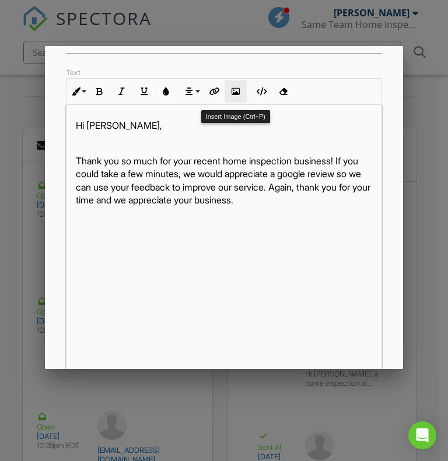
click at [236, 96] on icon "button" at bounding box center [236, 91] width 8 height 8
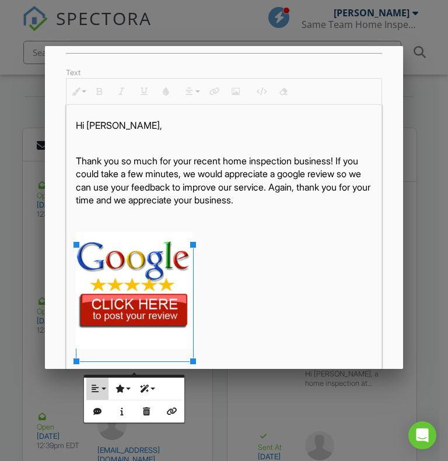
click at [95, 386] on icon "button" at bounding box center [95, 389] width 8 height 8
click at [102, 423] on icon at bounding box center [104, 426] width 8 height 9
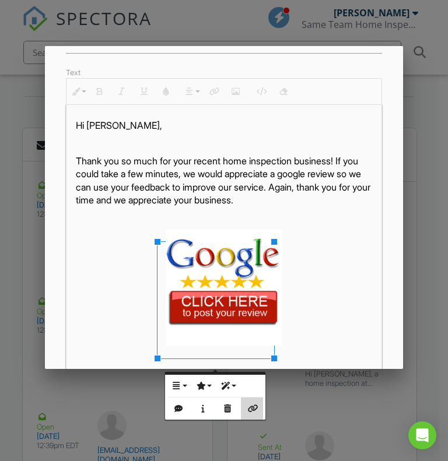
click at [258, 412] on button "Insert Link" at bounding box center [252, 409] width 22 height 22
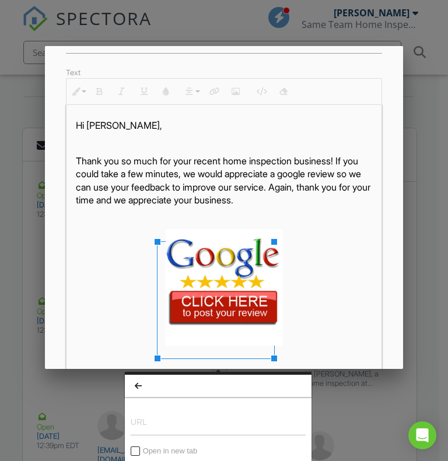
click at [179, 431] on input "URL" at bounding box center [218, 422] width 175 height 28
type input "https://g.page/r/Ccz198Shfj8EEAE/review"
click at [274, 452] on button "Insert" at bounding box center [288, 466] width 35 height 21
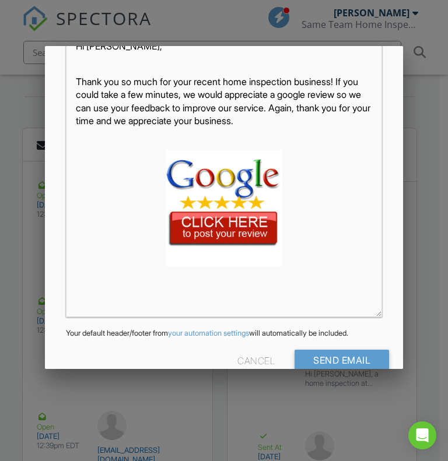
scroll to position [294, 0]
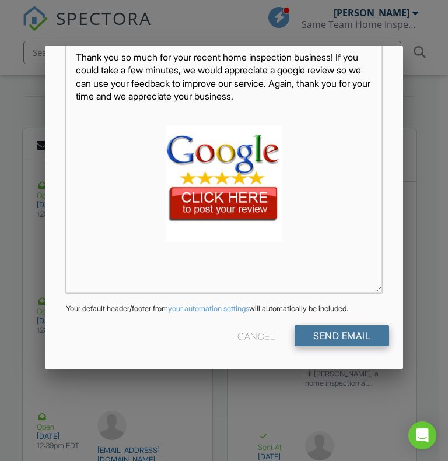
click at [366, 330] on input "Send Email" at bounding box center [342, 335] width 94 height 21
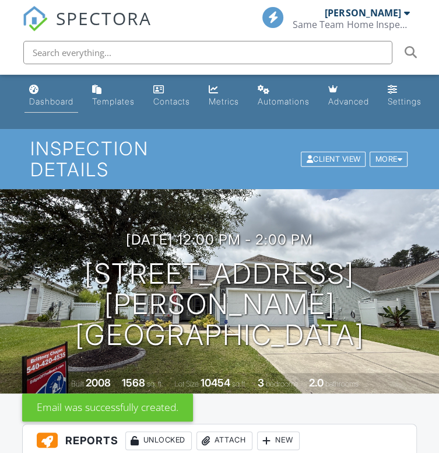
click at [34, 94] on div "Dashboard" at bounding box center [34, 89] width 10 height 9
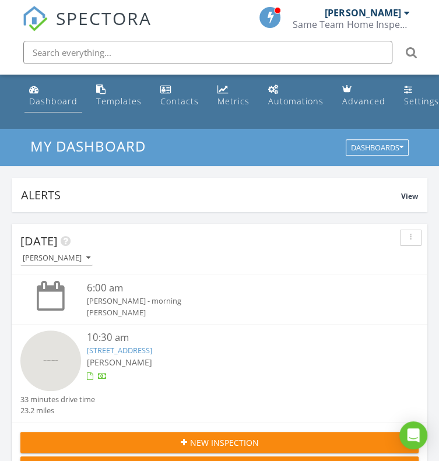
click at [34, 100] on div "Dashboard" at bounding box center [53, 101] width 48 height 11
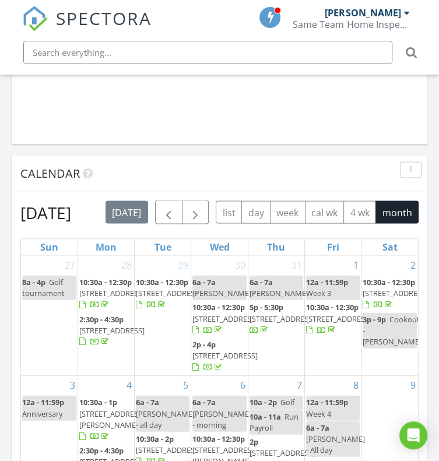
scroll to position [1145, 0]
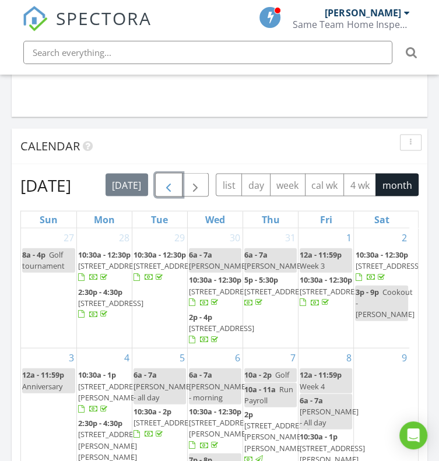
click at [172, 183] on span "button" at bounding box center [169, 186] width 14 height 14
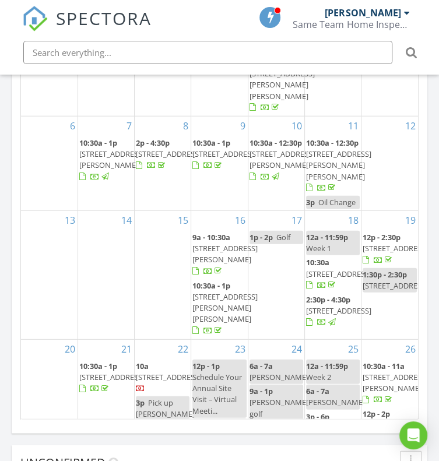
scroll to position [1427, 0]
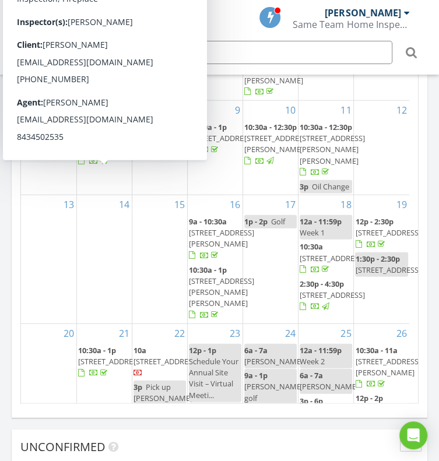
click at [98, 155] on span "2341 Hazel Wy, Longs 29568" at bounding box center [110, 144] width 65 height 22
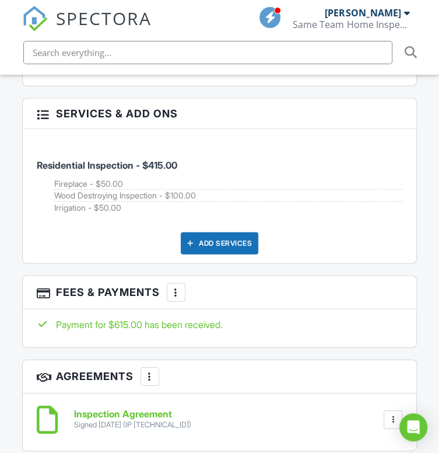
scroll to position [1640, 0]
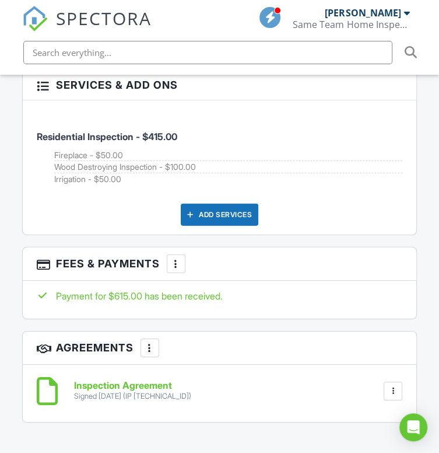
drag, startPoint x: 443, startPoint y: 38, endPoint x: 449, endPoint y: 254, distance: 215.3
click at [439, 254] on html "SPECTORA Jamie Meeks Same Team Home Inspections Role: Inspector Dashboard New I…" at bounding box center [219, 49] width 439 height 3378
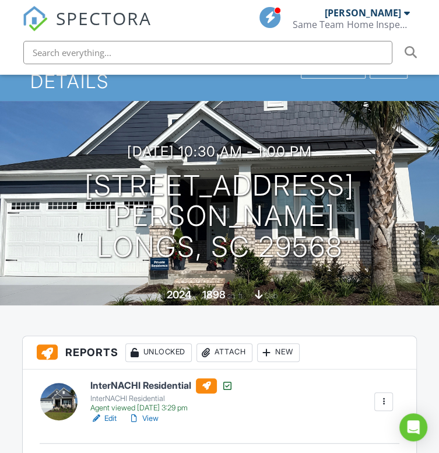
scroll to position [0, 0]
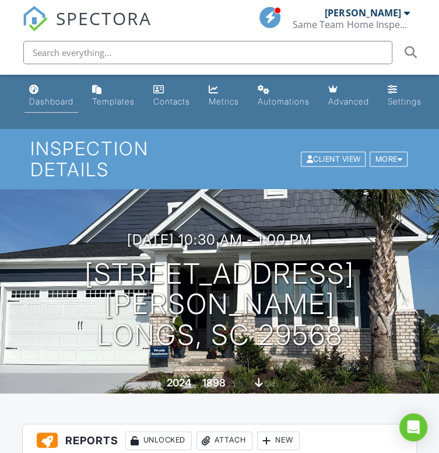
click at [67, 96] on div "Dashboard" at bounding box center [51, 101] width 44 height 10
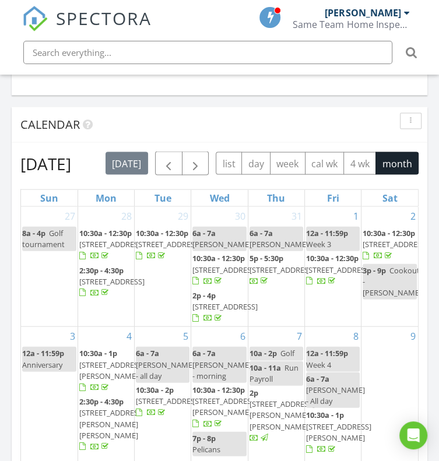
scroll to position [1255, 0]
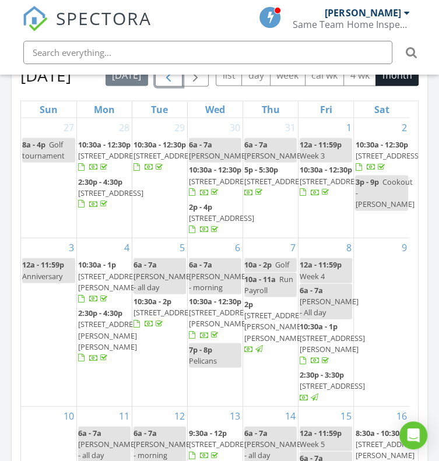
click at [176, 79] on span "button" at bounding box center [169, 76] width 14 height 14
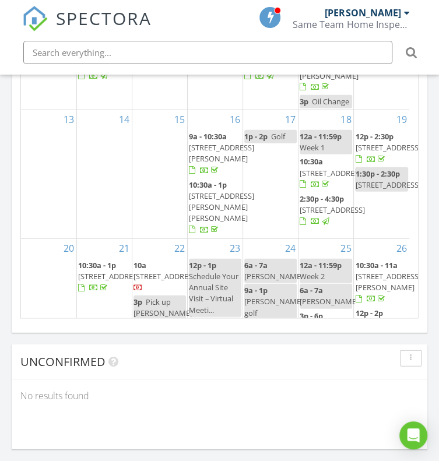
scroll to position [1491, 0]
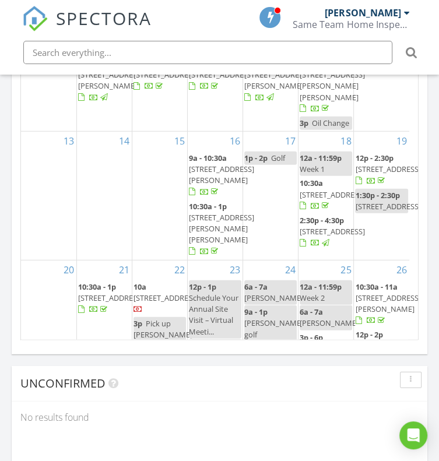
click at [215, 185] on span "[STREET_ADDRESS][PERSON_NAME]" at bounding box center [221, 175] width 65 height 22
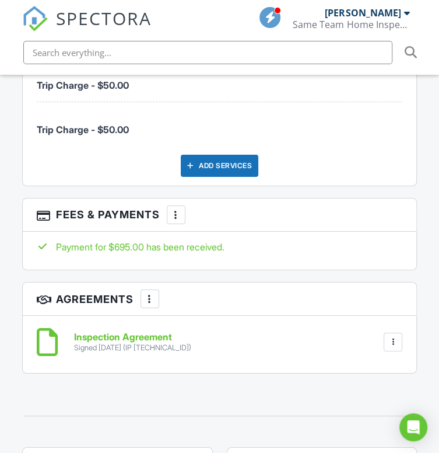
drag, startPoint x: 443, startPoint y: 48, endPoint x: 450, endPoint y: 254, distance: 205.4
click at [439, 254] on html "SPECTORA Jamie Meeks Same Team Home Inspections Role: Inspector Dashboard New I…" at bounding box center [219, 252] width 439 height 4390
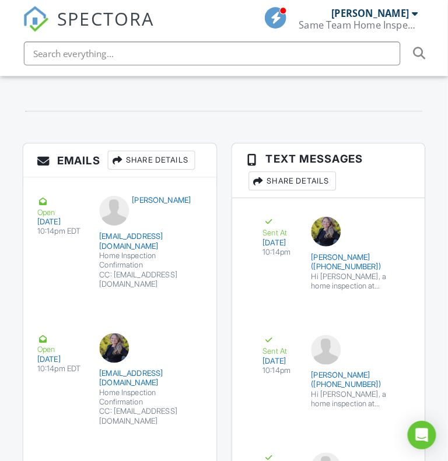
scroll to position [2240, 0]
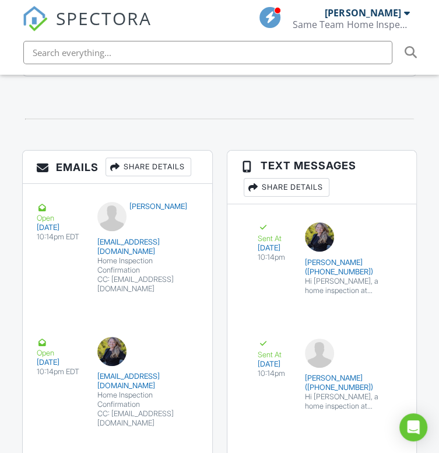
click at [171, 167] on div "Share Details" at bounding box center [149, 166] width 86 height 19
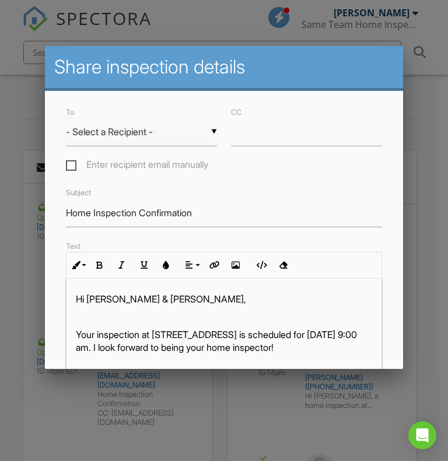
click at [170, 135] on div "▼ - Select a Recipient - - Select a Recipient - Randy & Janet Saunders (Client)…" at bounding box center [141, 132] width 151 height 29
click at [162, 156] on span "Randy & Janet Saunders (Client)" at bounding box center [139, 168] width 147 height 42
type input "Randy & Janet Saunders (Client)"
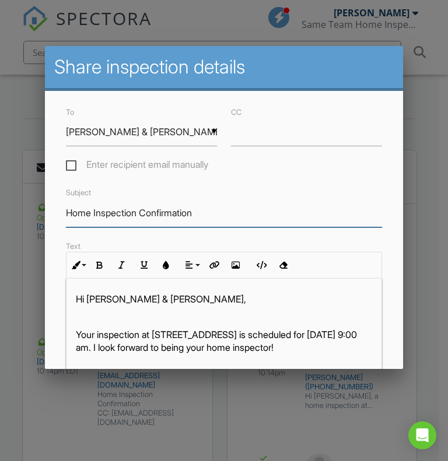
drag, startPoint x: 201, startPoint y: 214, endPoint x: 44, endPoint y: 230, distance: 158.3
type input "Thank You For Your Business"
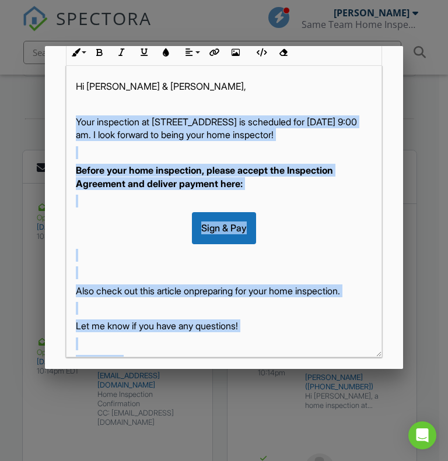
scroll to position [294, 0]
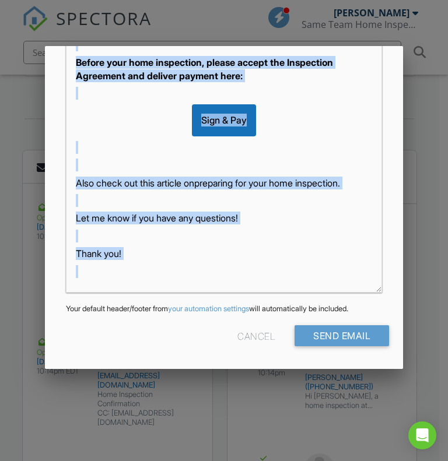
drag, startPoint x: 75, startPoint y: 344, endPoint x: 211, endPoint y: 439, distance: 166.3
click at [194, 177] on link "preparing for your home inspection" at bounding box center [265, 183] width 143 height 12
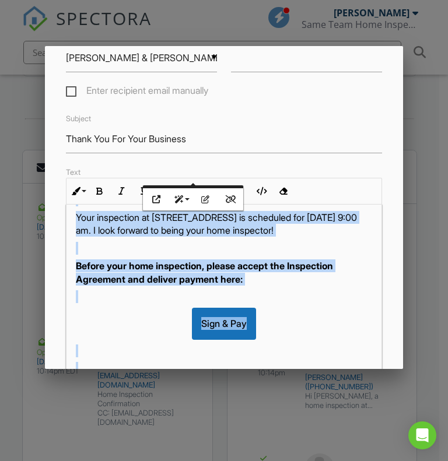
scroll to position [12, 0]
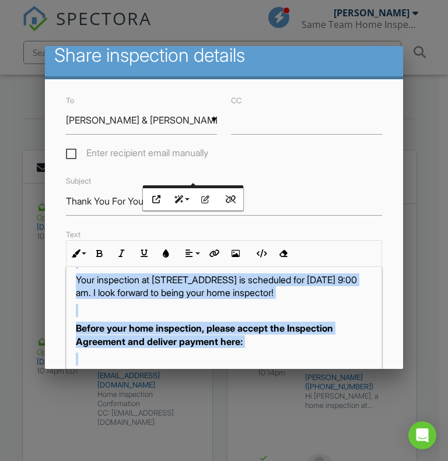
drag, startPoint x: 152, startPoint y: 258, endPoint x: 55, endPoint y: 46, distance: 233.3
click at [55, 46] on div "Share inspection details To ▼ Randy & Janet Saunders (Client) - Select a Recipi…" at bounding box center [224, 334] width 358 height 601
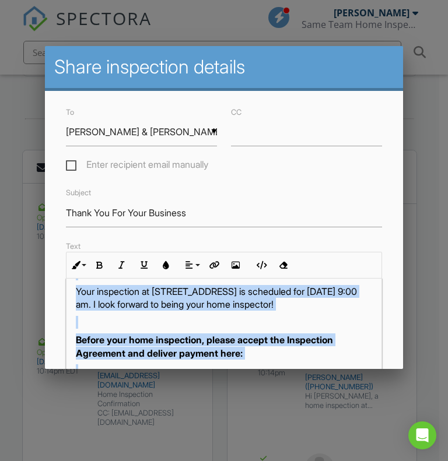
click at [358, 342] on div "Hi Randy & Janet, Your inspection at 1711 Sapphire Dr, Longs, SC 29569 is sched…" at bounding box center [223, 403] width 315 height 334
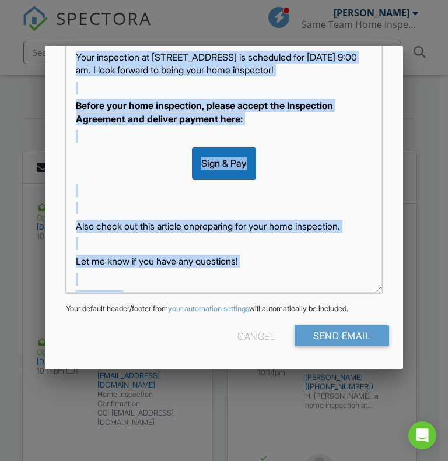
scroll to position [69, 0]
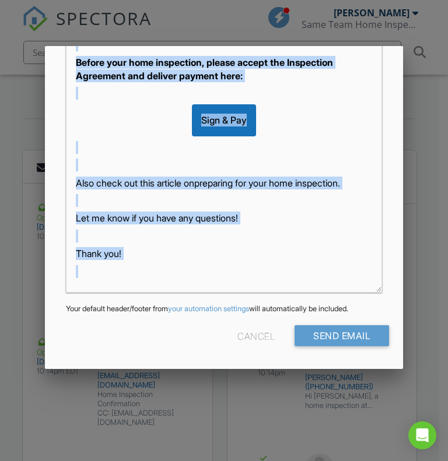
drag, startPoint x: 76, startPoint y: 338, endPoint x: 231, endPoint y: 436, distance: 183.0
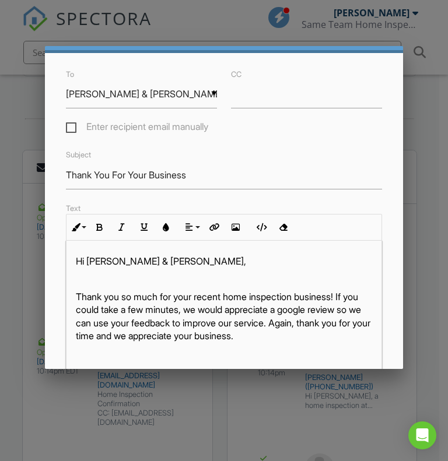
scroll to position [22, 0]
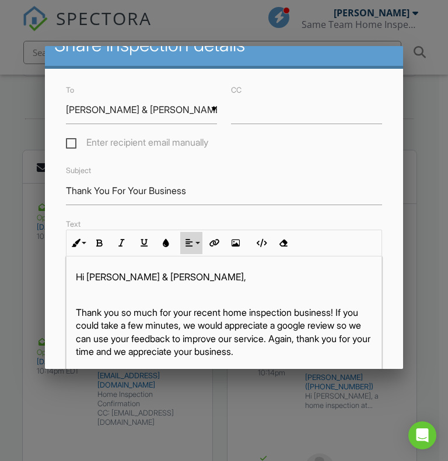
click at [191, 247] on icon "button" at bounding box center [189, 243] width 8 height 8
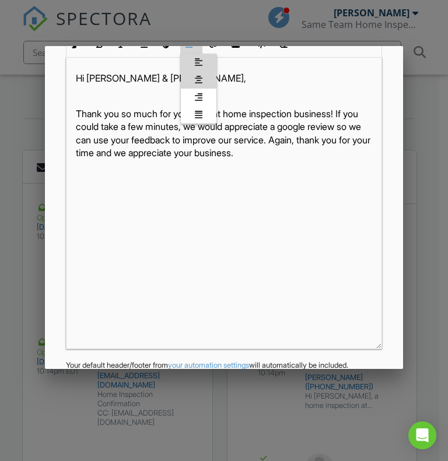
click at [207, 87] on link "[GEOGRAPHIC_DATA]" at bounding box center [199, 79] width 36 height 17
click at [237, 48] on icon "button" at bounding box center [236, 44] width 8 height 8
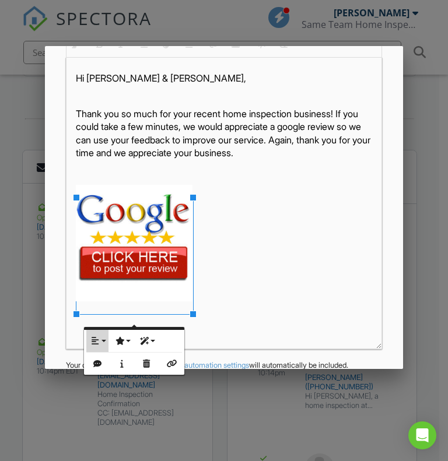
click at [98, 338] on icon "button" at bounding box center [95, 341] width 8 height 8
click at [100, 372] on link "None" at bounding box center [104, 378] width 36 height 17
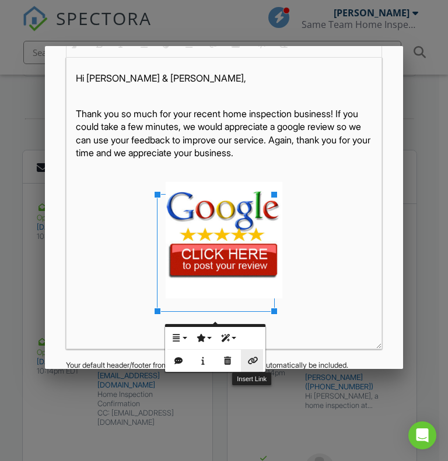
click at [252, 362] on icon "button" at bounding box center [252, 361] width 8 height 8
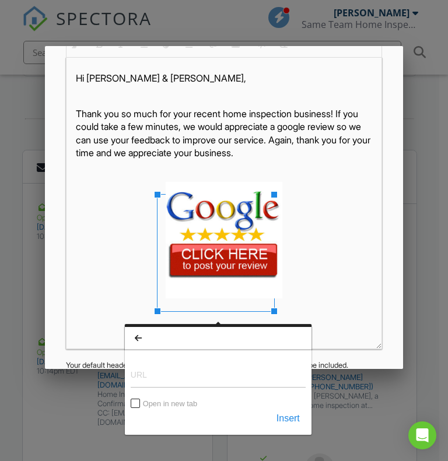
click at [217, 385] on input "URL" at bounding box center [218, 374] width 175 height 28
type input "https://g.page/r/Ccz198Shfj8EEAE/review"
click at [295, 415] on button "Insert" at bounding box center [288, 418] width 35 height 21
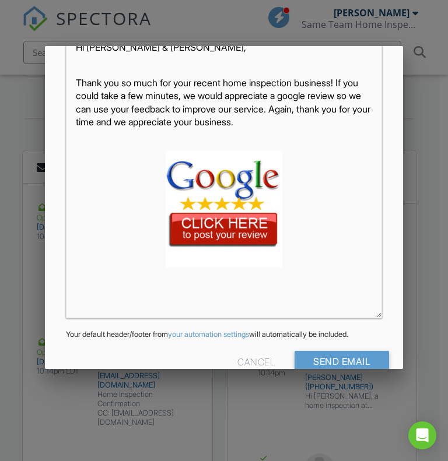
scroll to position [294, 0]
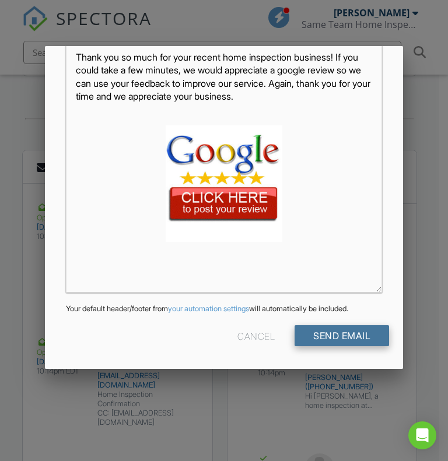
click at [355, 335] on input "Send Email" at bounding box center [342, 335] width 94 height 21
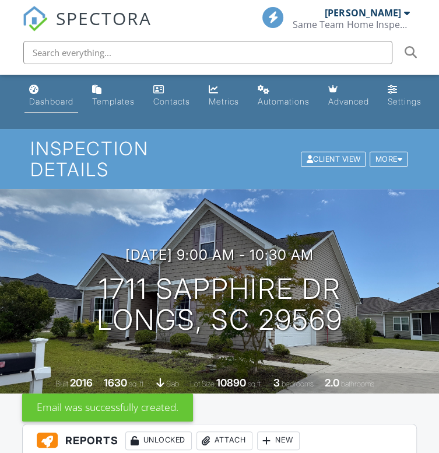
click at [56, 104] on div "Dashboard" at bounding box center [51, 101] width 44 height 10
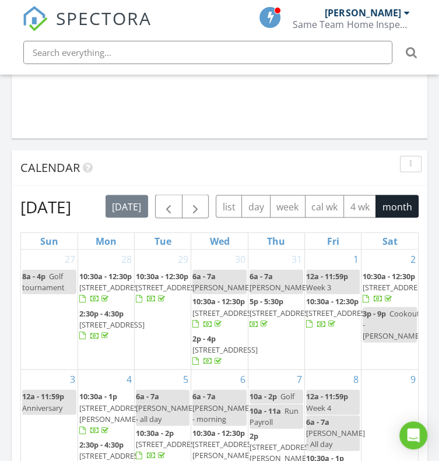
scroll to position [1129, 0]
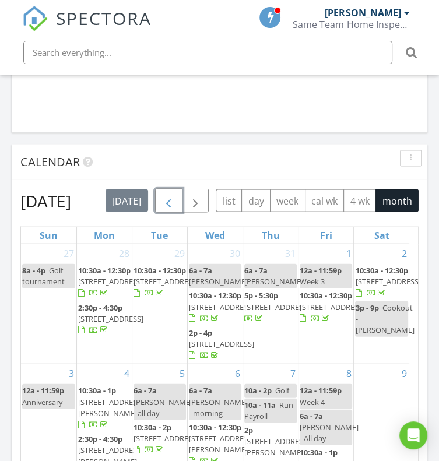
click at [175, 205] on span "button" at bounding box center [169, 202] width 14 height 14
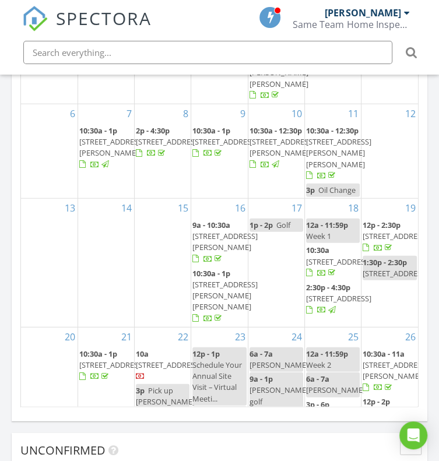
scroll to position [1427, 0]
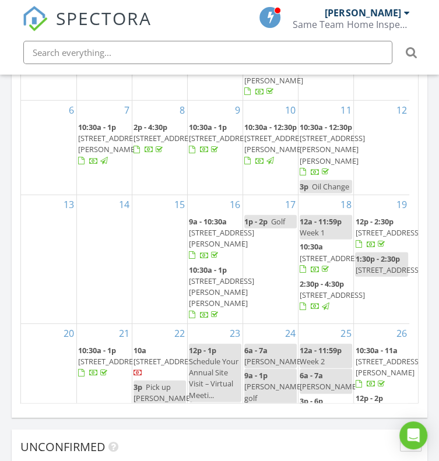
click at [210, 143] on span "1155 Harvester Cir, Myrtle Beach 29579" at bounding box center [221, 138] width 65 height 10
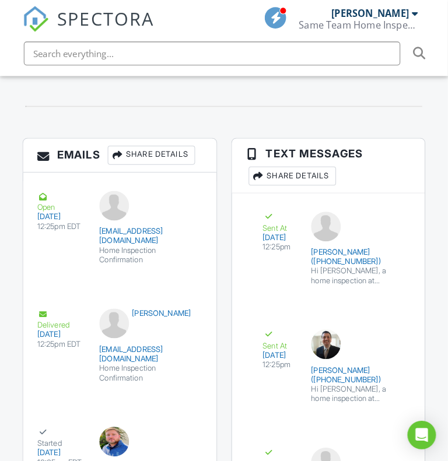
scroll to position [1996, 0]
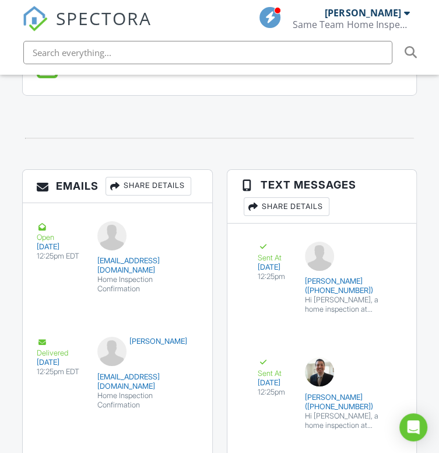
click at [147, 193] on div "Share Details" at bounding box center [149, 186] width 86 height 19
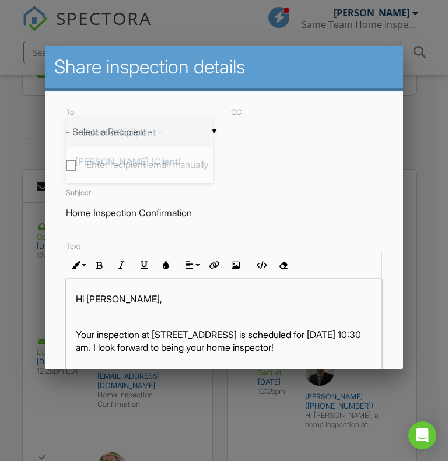
click at [172, 135] on div "▼ - Select a Recipient - - Select a Recipient - Kristine Braun (Client) Heather…" at bounding box center [141, 132] width 151 height 29
click at [169, 156] on span "Kristine Braun (Client)" at bounding box center [139, 161] width 147 height 29
type input "Kristine Braun (Client)"
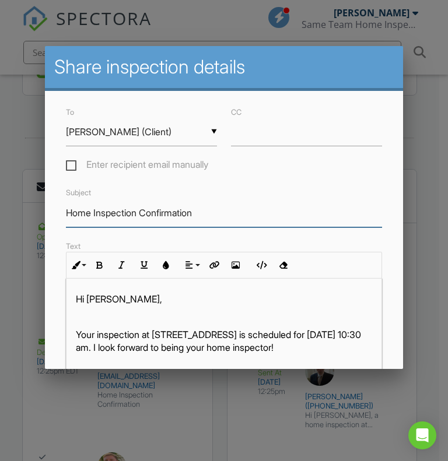
drag, startPoint x: 208, startPoint y: 219, endPoint x: 36, endPoint y: 235, distance: 172.8
type input "Thank You For Your Business"
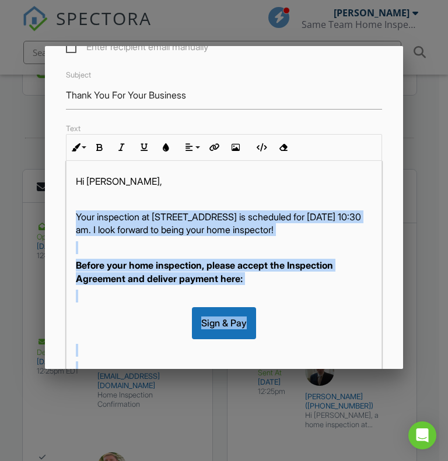
scroll to position [69, 0]
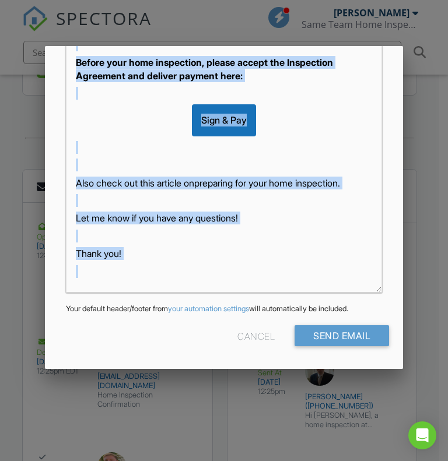
drag, startPoint x: 75, startPoint y: 338, endPoint x: 201, endPoint y: 425, distance: 152.7
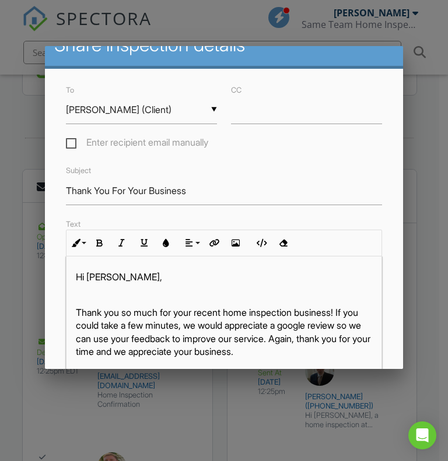
scroll to position [0, 0]
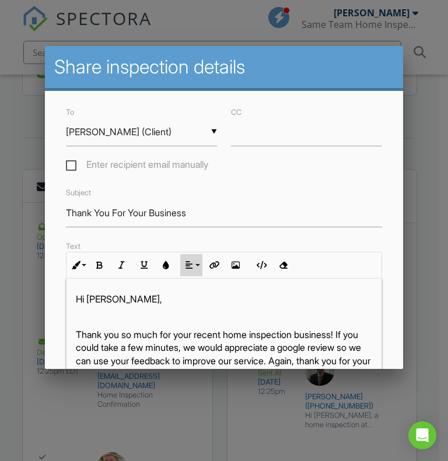
click at [189, 269] on icon "button" at bounding box center [189, 265] width 8 height 8
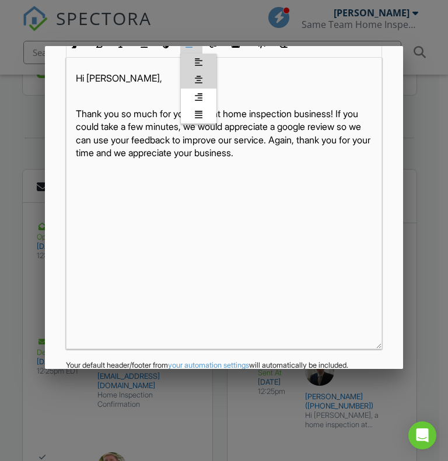
click at [196, 83] on icon at bounding box center [199, 79] width 8 height 9
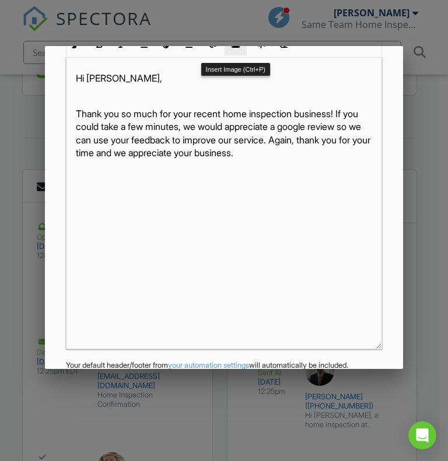
click at [230, 55] on button "Insert Image" at bounding box center [236, 44] width 22 height 22
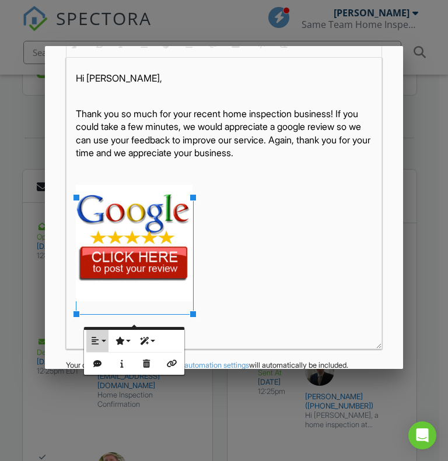
click at [99, 345] on button "Align" at bounding box center [97, 341] width 22 height 22
click at [98, 380] on link "None" at bounding box center [104, 378] width 36 height 17
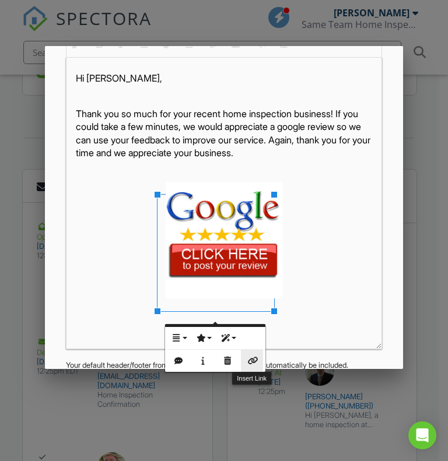
click at [260, 360] on button "Insert Link" at bounding box center [252, 361] width 22 height 22
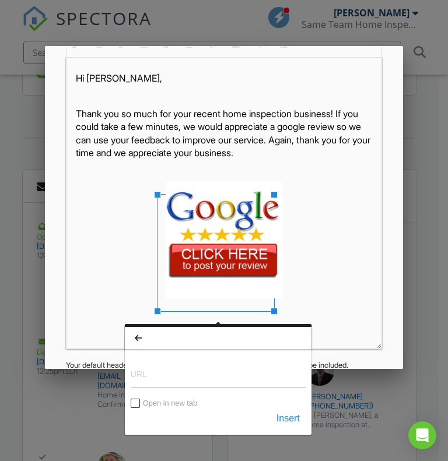
click at [180, 374] on input "URL" at bounding box center [218, 374] width 175 height 28
type input "[URL][DOMAIN_NAME]"
click at [285, 414] on button "Insert" at bounding box center [288, 418] width 35 height 21
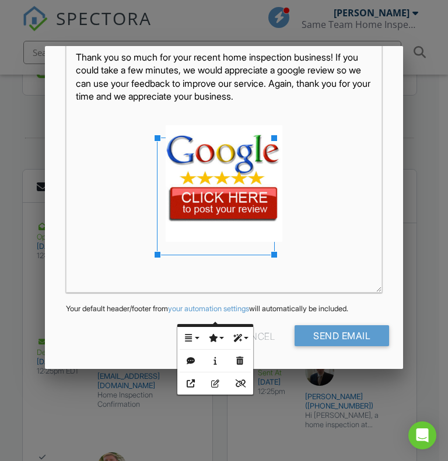
scroll to position [294, 0]
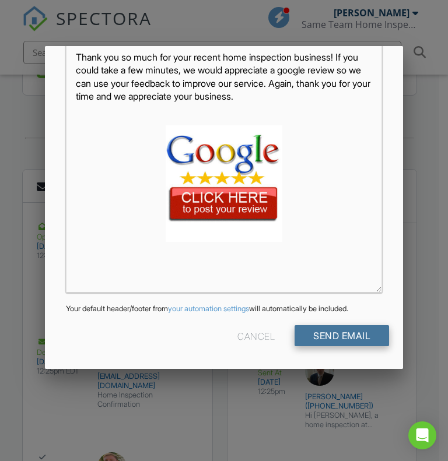
click at [353, 335] on input "Send Email" at bounding box center [342, 335] width 94 height 21
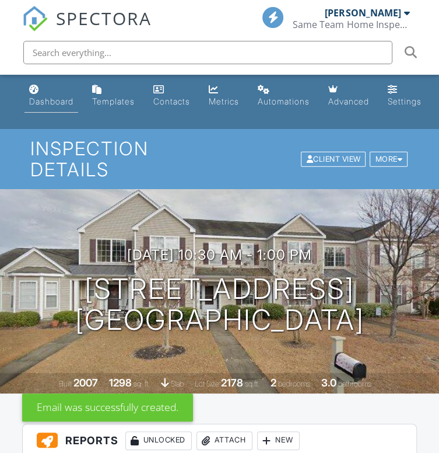
click at [58, 94] on link "Dashboard" at bounding box center [51, 95] width 54 height 33
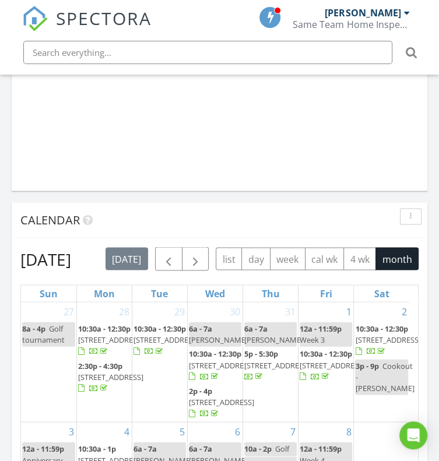
scroll to position [1120, 0]
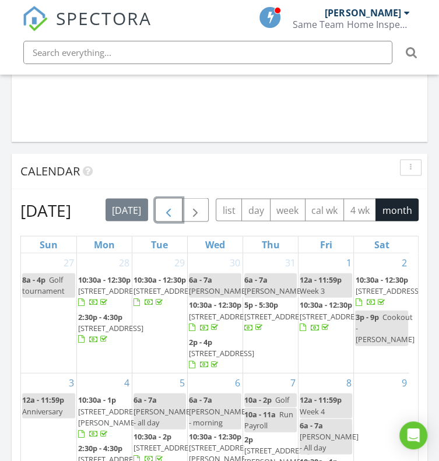
click at [173, 214] on span "button" at bounding box center [169, 211] width 14 height 14
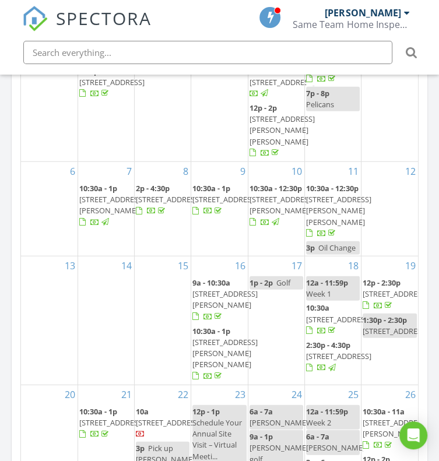
scroll to position [1375, 0]
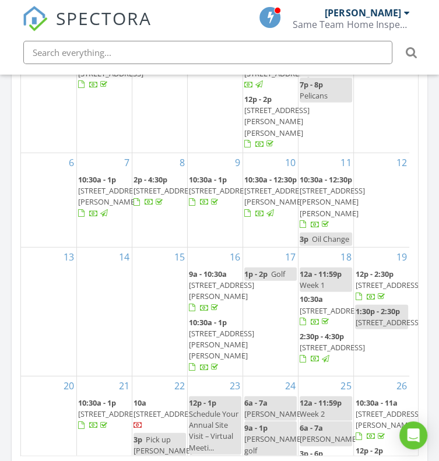
click at [269, 207] on span "305 Splendor Cir, Murrells Inlet 29576" at bounding box center [276, 196] width 65 height 22
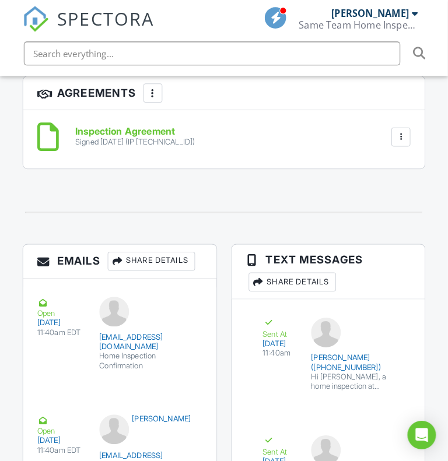
scroll to position [1927, 0]
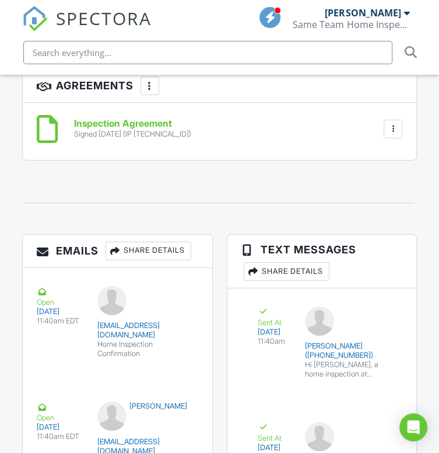
click at [149, 258] on div "Share Details" at bounding box center [149, 250] width 86 height 19
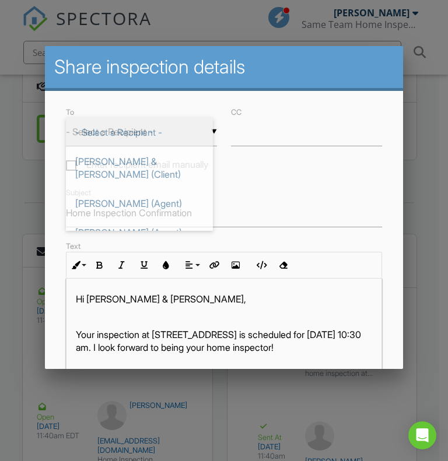
click at [159, 132] on div "▼ - Select a Recipient - - Select a Recipient - Michael & Susan Brancati (Clien…" at bounding box center [141, 132] width 151 height 29
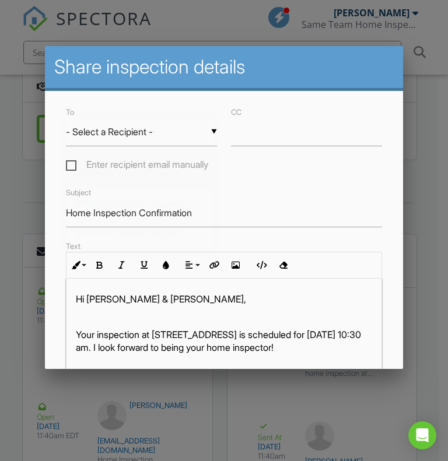
click at [137, 160] on span "Michael & Susan Brancati (Client)" at bounding box center [139, 168] width 147 height 42
type input "Michael & Susan Brancati (Client)"
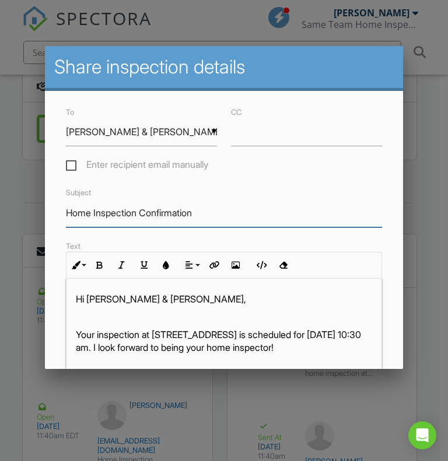
drag, startPoint x: 206, startPoint y: 219, endPoint x: 9, endPoint y: 227, distance: 197.3
type input "Thank You For Your Business"
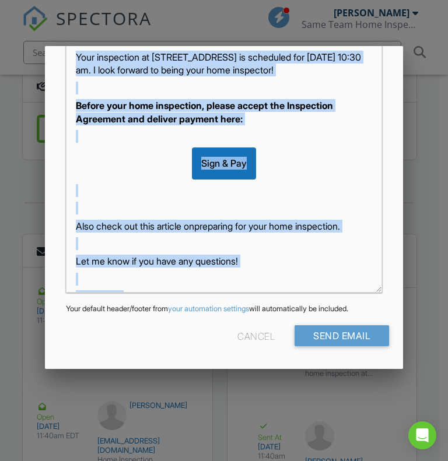
scroll to position [69, 0]
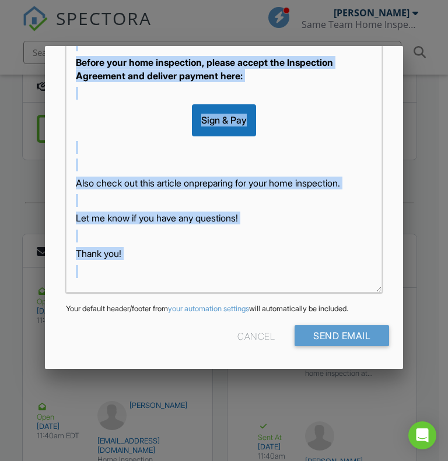
drag, startPoint x: 77, startPoint y: 334, endPoint x: 280, endPoint y: 422, distance: 221.3
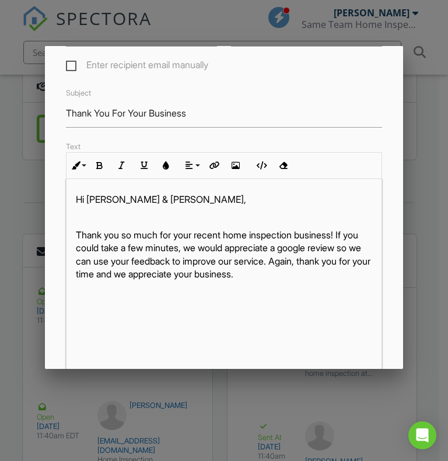
scroll to position [61, 0]
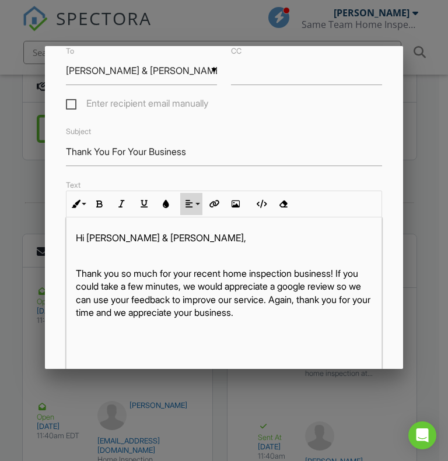
click at [194, 204] on button "Align" at bounding box center [191, 204] width 22 height 22
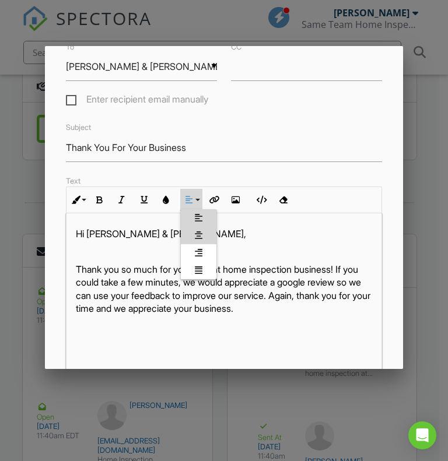
click at [196, 239] on icon at bounding box center [199, 235] width 8 height 9
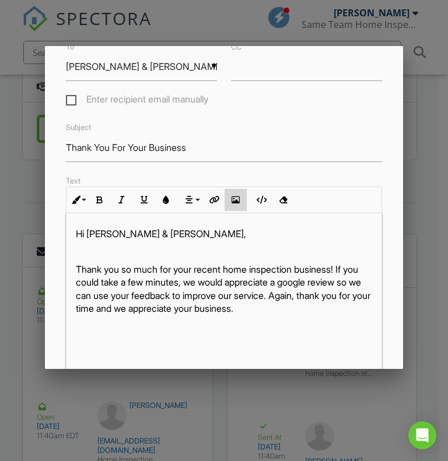
click at [233, 204] on icon "button" at bounding box center [236, 200] width 8 height 8
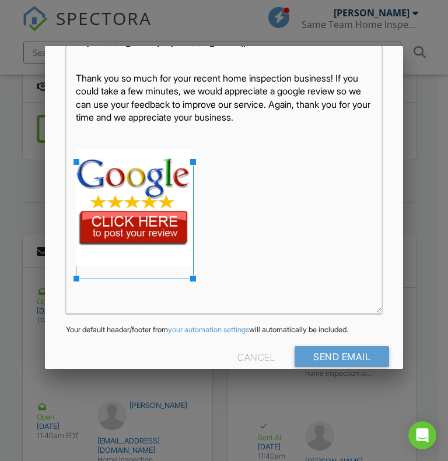
scroll to position [285, 0]
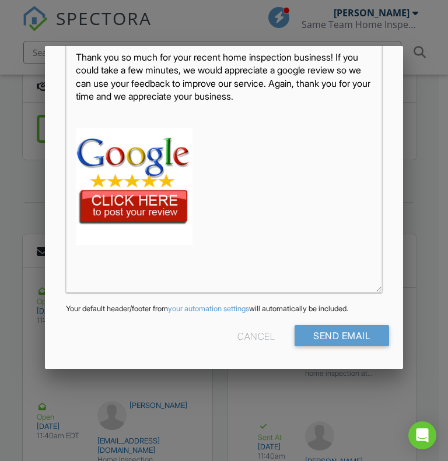
click at [120, 204] on img at bounding box center [134, 186] width 117 height 117
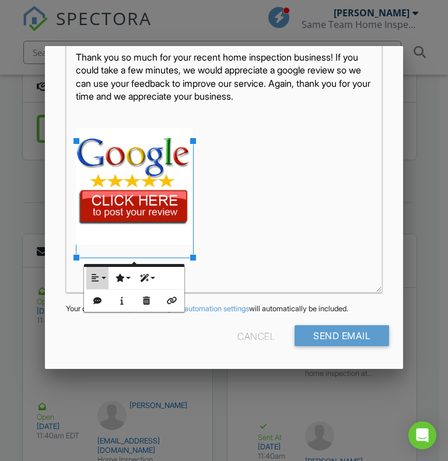
click at [96, 274] on icon "button" at bounding box center [95, 278] width 8 height 8
click at [108, 309] on link "None" at bounding box center [104, 315] width 36 height 17
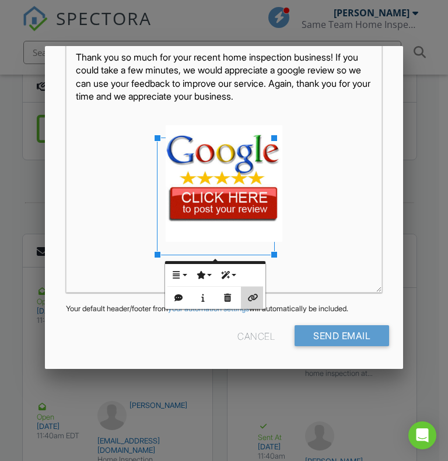
click at [250, 306] on button "Insert Link" at bounding box center [252, 298] width 22 height 22
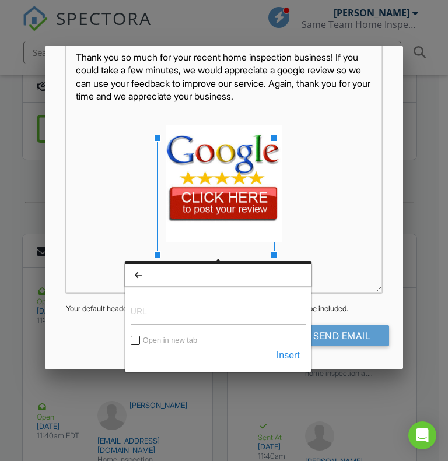
click at [156, 311] on input "URL" at bounding box center [218, 311] width 175 height 28
type input "https://g.page/r/Ccz198Shfj8EEAE/review"
click at [287, 354] on button "Insert" at bounding box center [288, 355] width 35 height 21
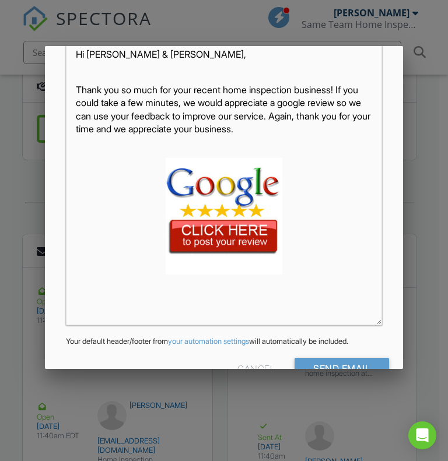
scroll to position [294, 0]
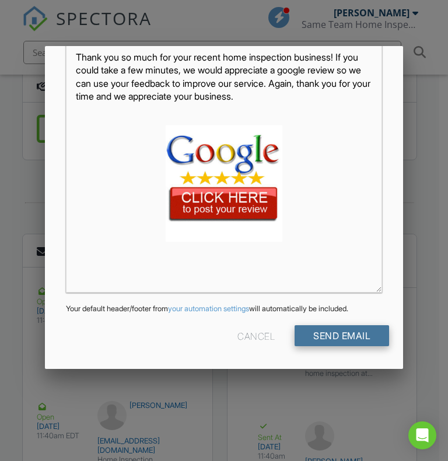
click at [366, 332] on input "Send Email" at bounding box center [342, 335] width 94 height 21
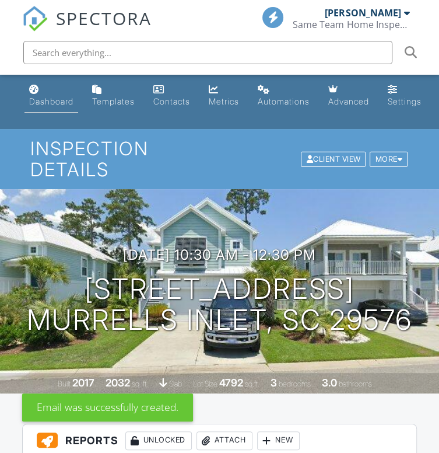
click at [69, 97] on div "Dashboard" at bounding box center [51, 101] width 44 height 10
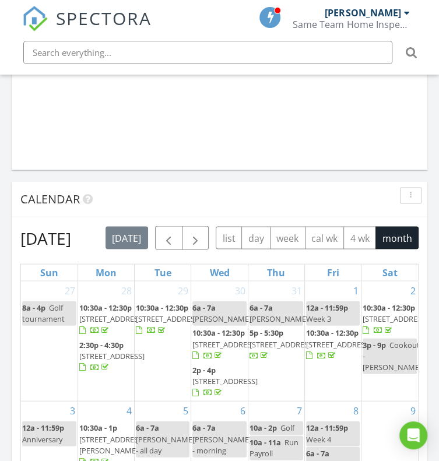
scroll to position [1080, 0]
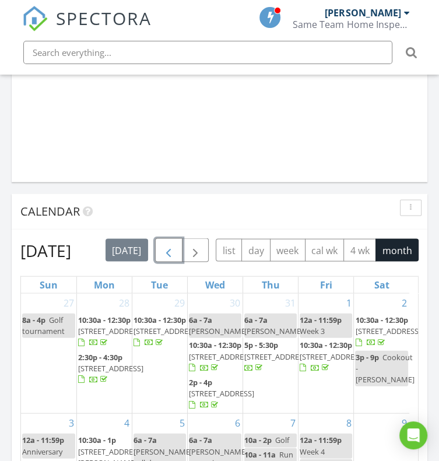
click at [171, 257] on span "button" at bounding box center [169, 251] width 14 height 14
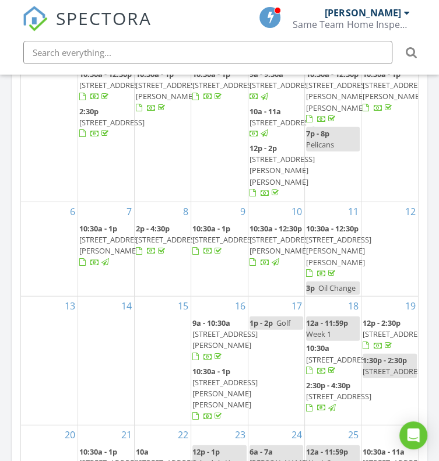
scroll to position [1344, 0]
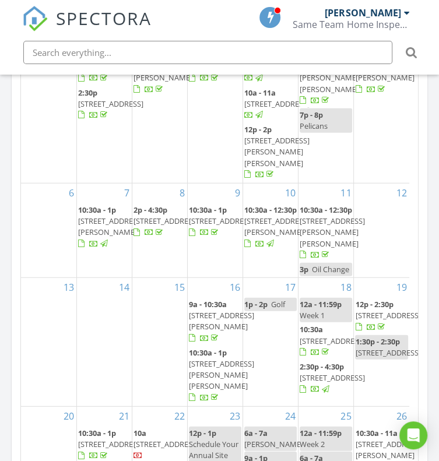
click at [320, 248] on span "[STREET_ADDRESS][PERSON_NAME][PERSON_NAME]" at bounding box center [332, 232] width 65 height 33
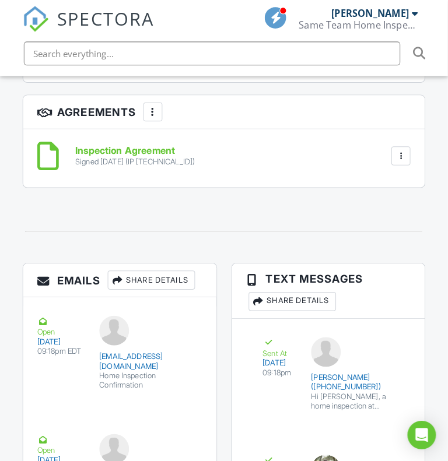
scroll to position [1925, 0]
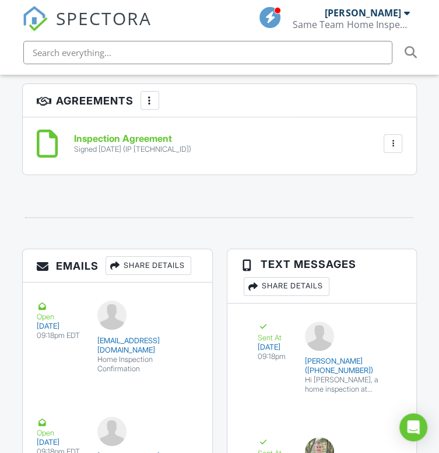
click at [161, 275] on div "Share Details" at bounding box center [149, 265] width 86 height 19
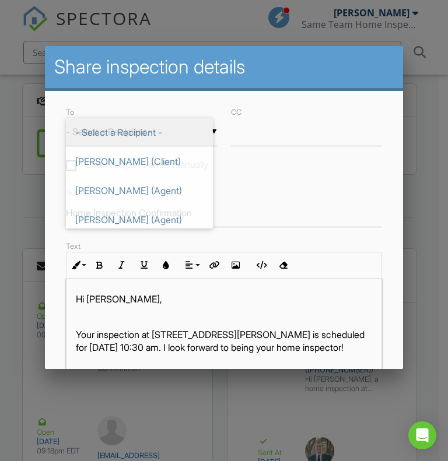
click at [148, 137] on div "▼ - Select a Recipient - - Select a Recipient - Anthony Dodson (Client) Catheri…" at bounding box center [141, 132] width 151 height 29
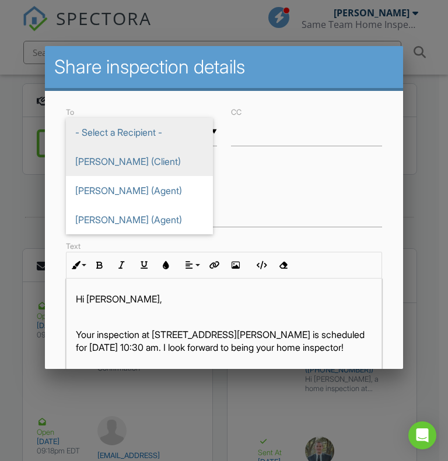
click at [148, 149] on span "[PERSON_NAME] (Client)" at bounding box center [139, 161] width 147 height 29
type input "[PERSON_NAME] (Client)"
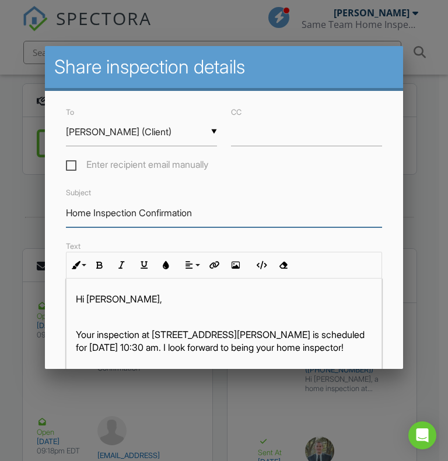
drag, startPoint x: 214, startPoint y: 221, endPoint x: 30, endPoint y: 223, distance: 183.7
type input "Thank You For Your Business"
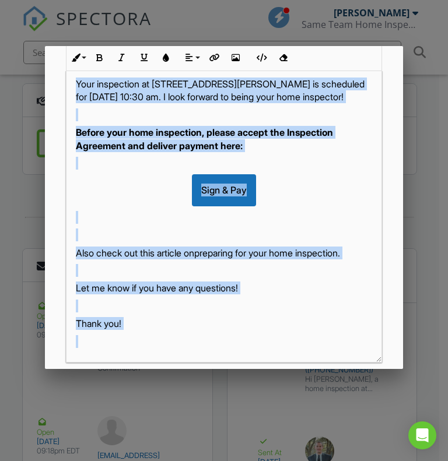
scroll to position [294, 0]
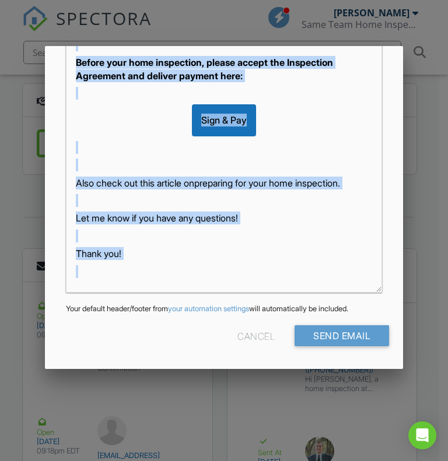
drag, startPoint x: 75, startPoint y: 334, endPoint x: 245, endPoint y: 401, distance: 183.3
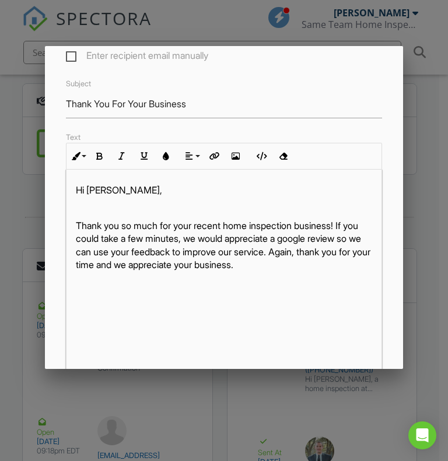
scroll to position [85, 0]
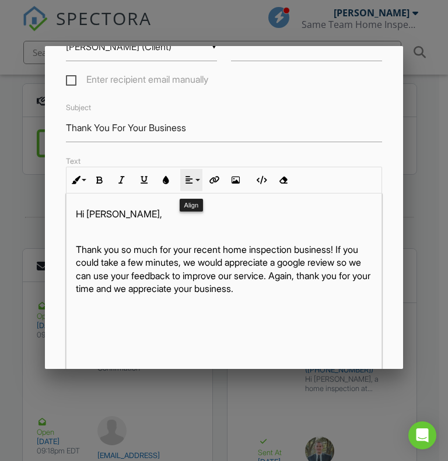
click at [194, 179] on button "Align" at bounding box center [191, 180] width 22 height 22
click at [194, 216] on link "[GEOGRAPHIC_DATA]" at bounding box center [199, 215] width 36 height 17
click at [236, 183] on icon "button" at bounding box center [236, 180] width 8 height 8
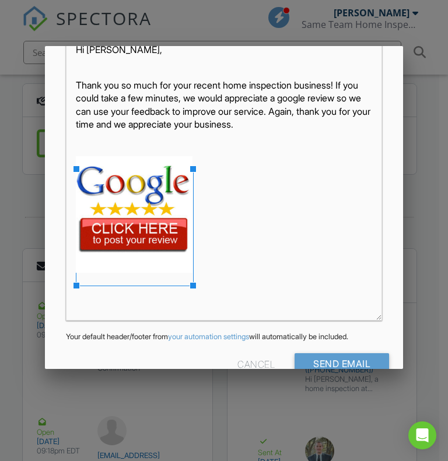
scroll to position [294, 0]
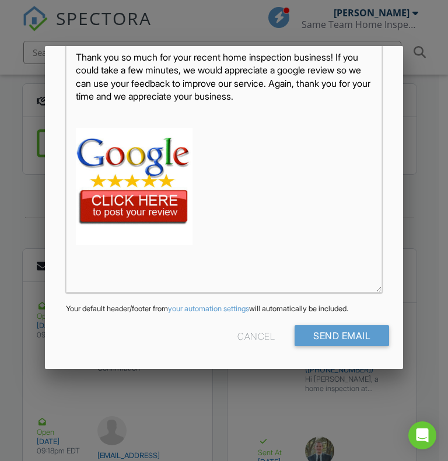
click at [149, 185] on img at bounding box center [134, 186] width 117 height 117
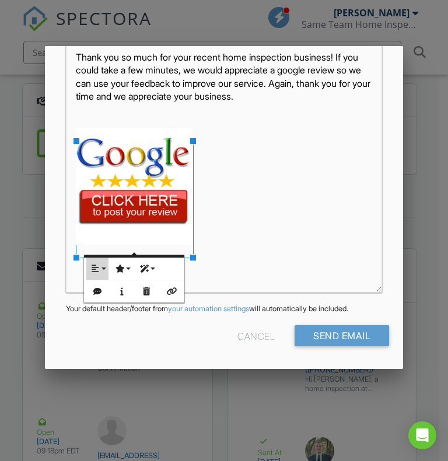
click at [93, 265] on icon "button" at bounding box center [95, 269] width 8 height 8
click at [104, 302] on icon at bounding box center [104, 306] width 8 height 9
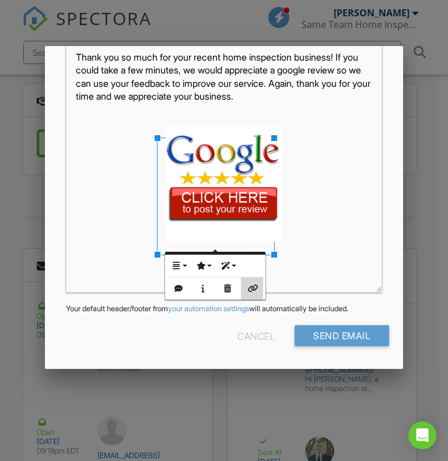
click at [262, 288] on button "Insert Link" at bounding box center [252, 289] width 22 height 22
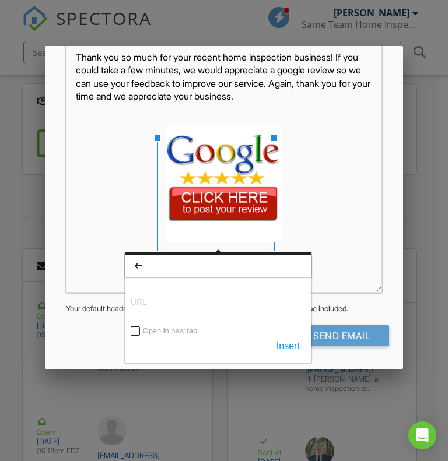
click at [216, 312] on input "URL" at bounding box center [218, 302] width 175 height 28
type input "https://g.page/r/Ccz198Shfj8EEAE/review"
click at [298, 340] on button "Insert" at bounding box center [288, 346] width 35 height 21
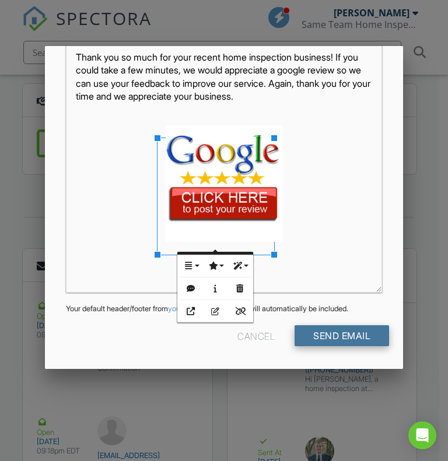
click at [334, 332] on input "Send Email" at bounding box center [342, 335] width 94 height 21
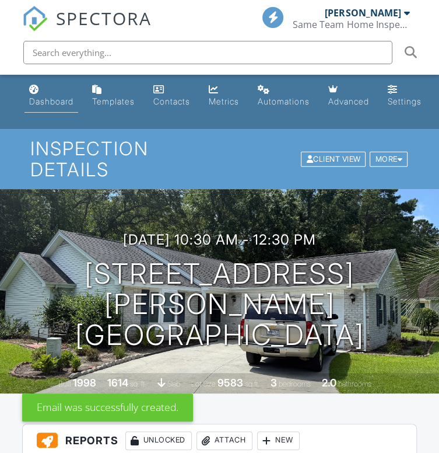
click at [53, 100] on div "Dashboard" at bounding box center [51, 101] width 44 height 10
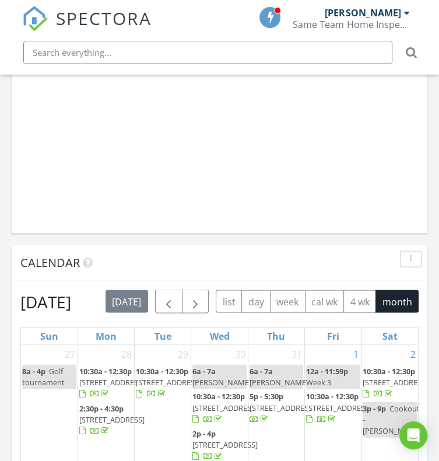
scroll to position [1031, 0]
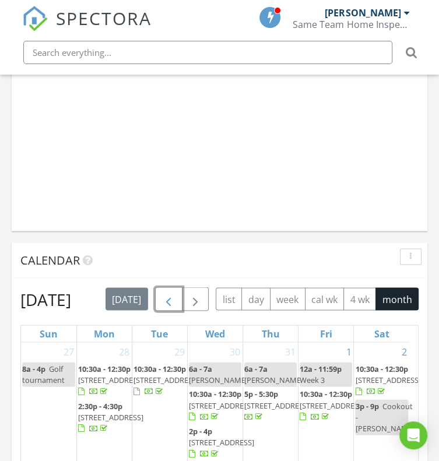
click at [173, 299] on span "button" at bounding box center [169, 300] width 14 height 14
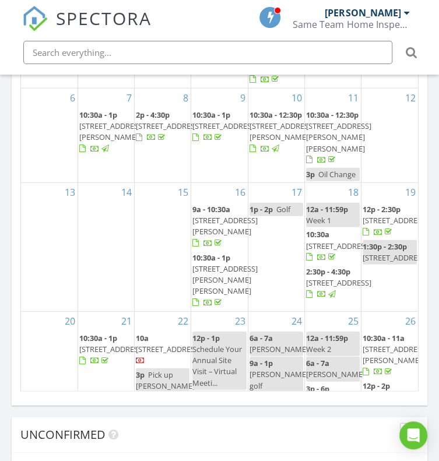
scroll to position [1473, 0]
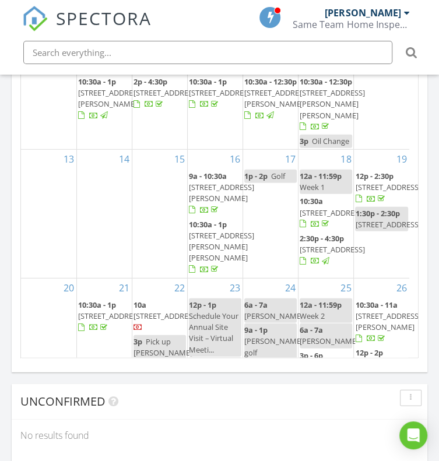
click at [217, 204] on span "[STREET_ADDRESS][PERSON_NAME]" at bounding box center [221, 193] width 65 height 22
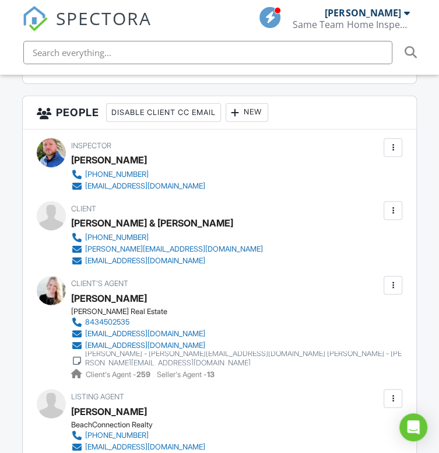
scroll to position [1299, 0]
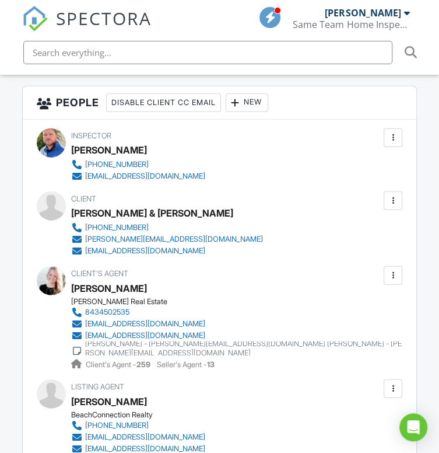
drag, startPoint x: 443, startPoint y: 50, endPoint x: 451, endPoint y: 179, distance: 129.2
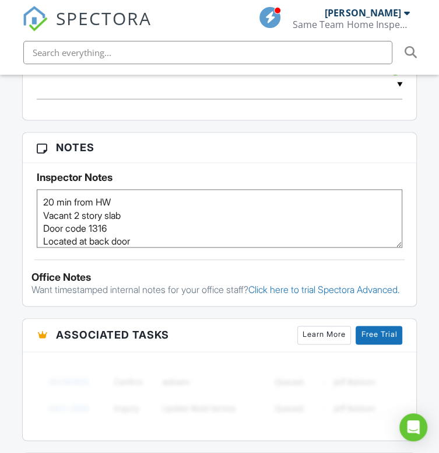
scroll to position [0, 0]
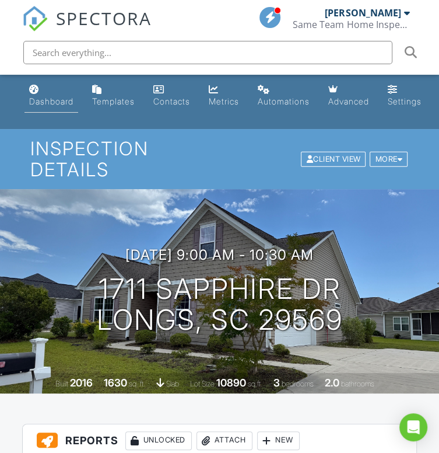
click at [51, 104] on div "Dashboard" at bounding box center [51, 101] width 44 height 10
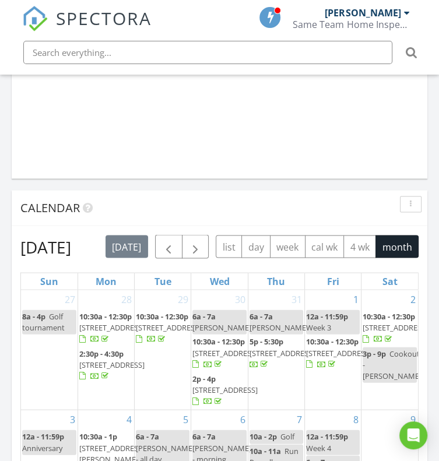
scroll to position [1087, 0]
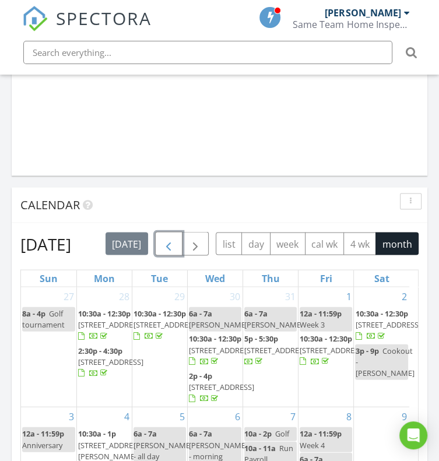
click at [173, 247] on span "button" at bounding box center [169, 244] width 14 height 14
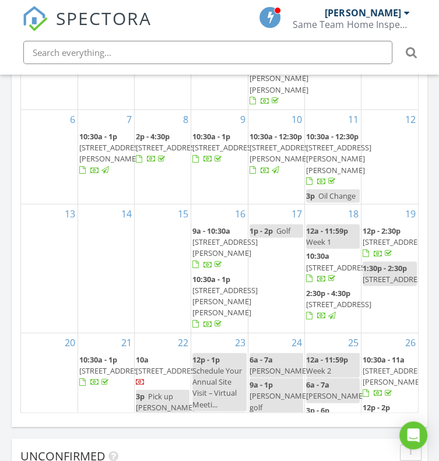
scroll to position [1430, 0]
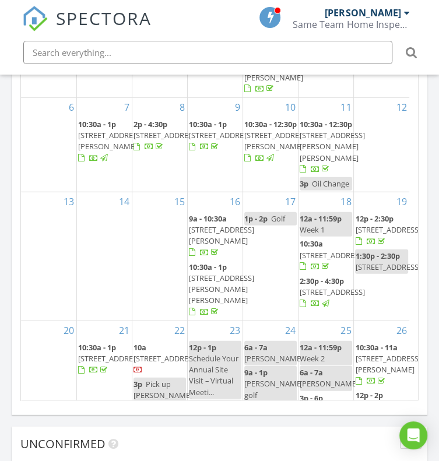
click at [200, 318] on span "10:30a - 1p [STREET_ADDRESS][PERSON_NAME][PERSON_NAME]" at bounding box center [221, 290] width 65 height 57
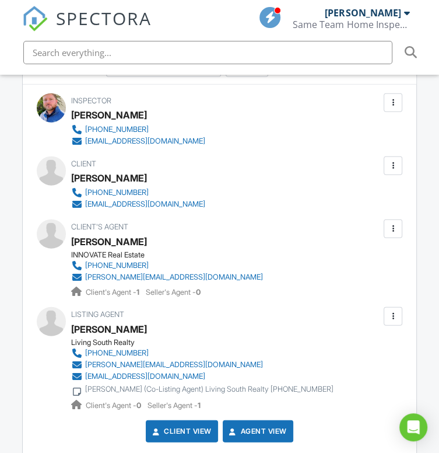
drag, startPoint x: 446, startPoint y: 67, endPoint x: 452, endPoint y: 269, distance: 201.9
click at [439, 269] on html "SPECTORA Jamie Meeks Same Team Home Inspections Role: Inspector Dashboard New I…" at bounding box center [219, 145] width 439 height 2959
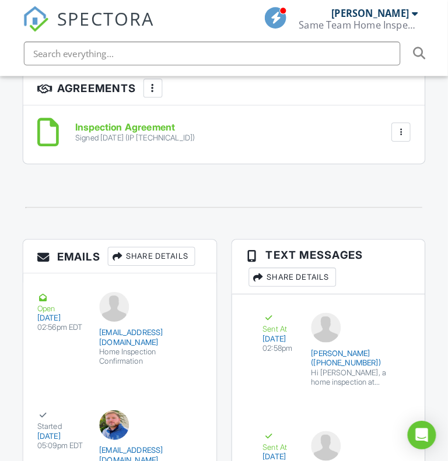
scroll to position [2065, 0]
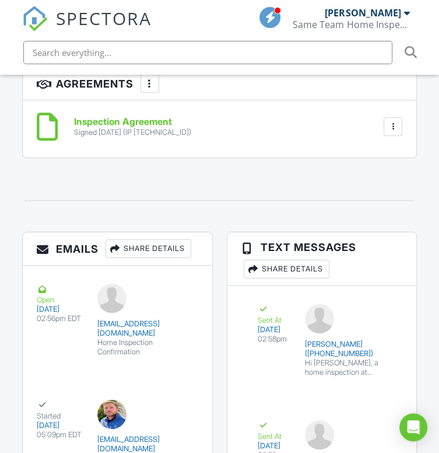
click at [134, 258] on div "Share Details" at bounding box center [149, 248] width 86 height 19
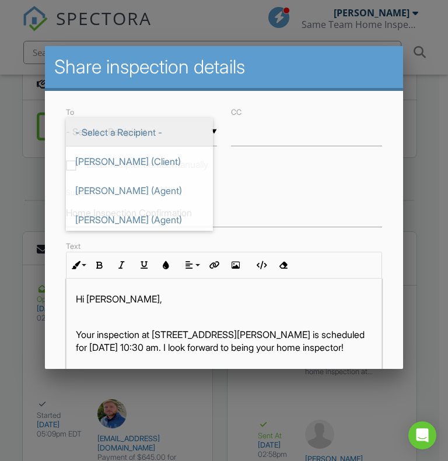
click at [167, 128] on div "▼ - Select a Recipient - - Select a Recipient - Mike Wall (Client) Robert Kings…" at bounding box center [141, 132] width 151 height 29
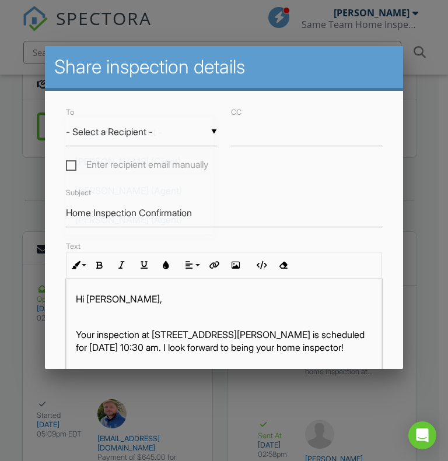
click at [141, 164] on span "Mike Wall (Client)" at bounding box center [139, 161] width 147 height 29
type input "Mike Wall (Client)"
drag, startPoint x: 200, startPoint y: 223, endPoint x: 42, endPoint y: 218, distance: 158.1
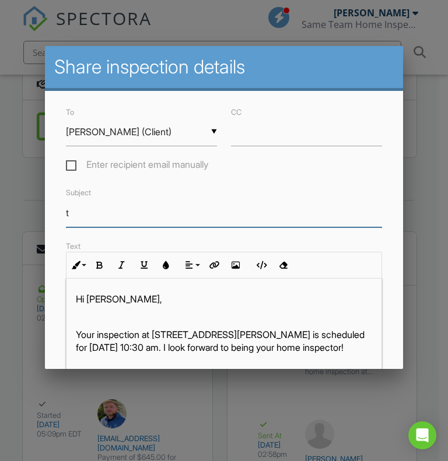
type input "Thank You For Your Business"
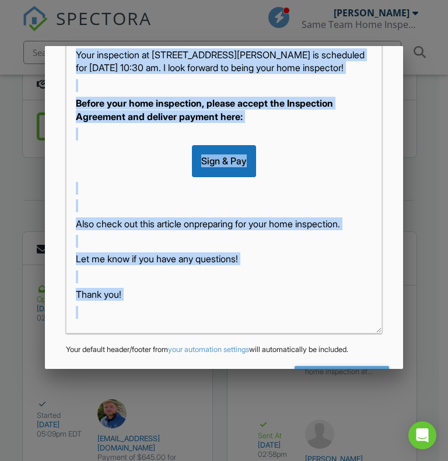
scroll to position [294, 0]
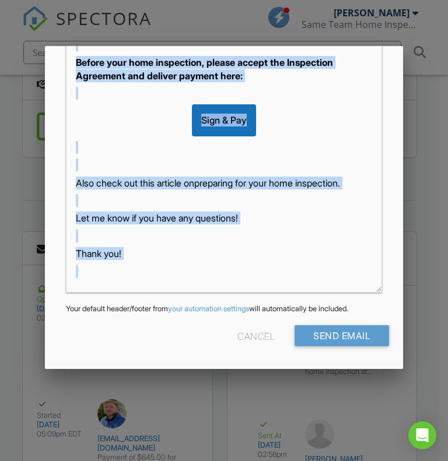
drag, startPoint x: 76, startPoint y: 334, endPoint x: 264, endPoint y: 401, distance: 199.4
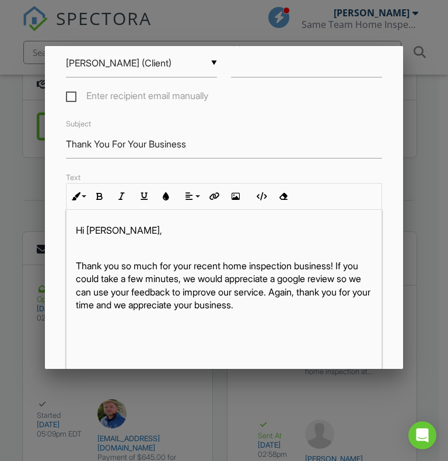
scroll to position [64, 0]
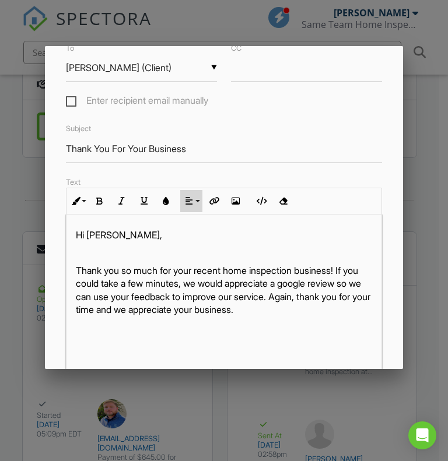
click at [194, 206] on button "Align" at bounding box center [191, 201] width 22 height 22
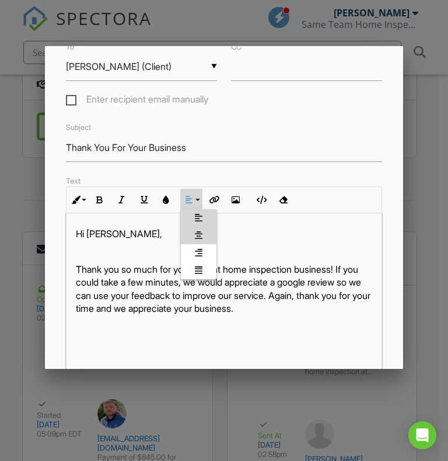
click at [201, 235] on link "[GEOGRAPHIC_DATA]" at bounding box center [199, 235] width 36 height 17
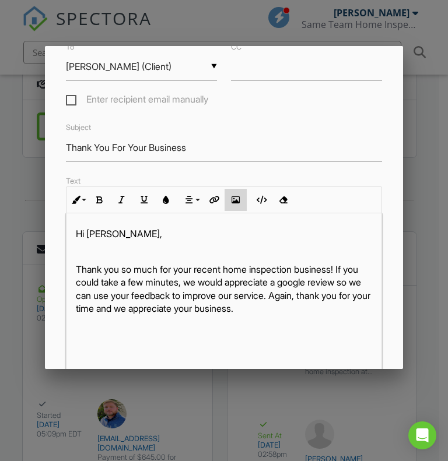
click at [233, 204] on icon "button" at bounding box center [236, 200] width 8 height 8
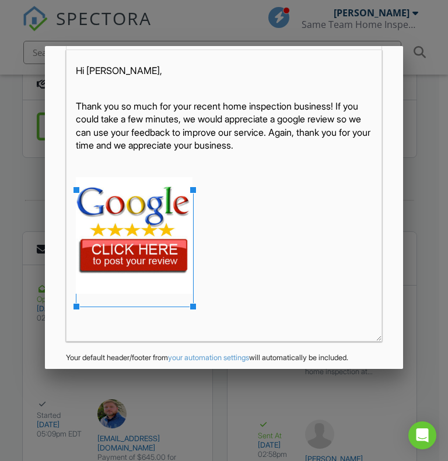
scroll to position [294, 0]
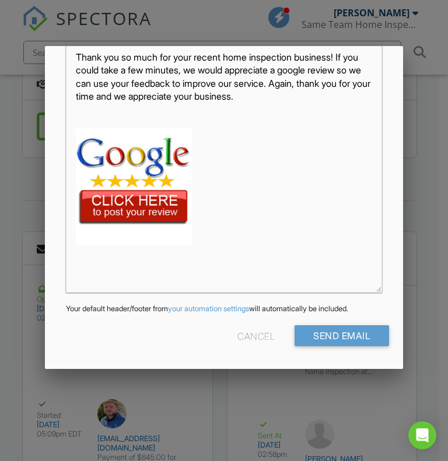
click at [113, 191] on img at bounding box center [134, 186] width 117 height 117
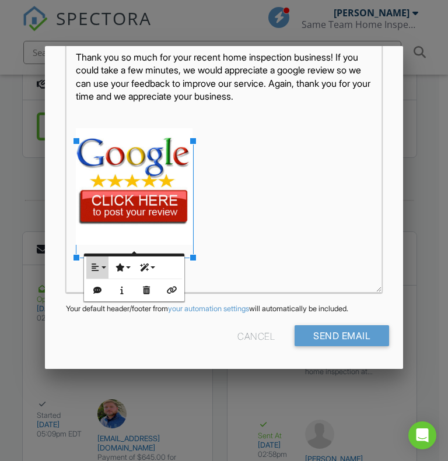
click at [96, 265] on icon "button" at bounding box center [95, 268] width 8 height 8
click at [109, 296] on link "None" at bounding box center [104, 304] width 36 height 17
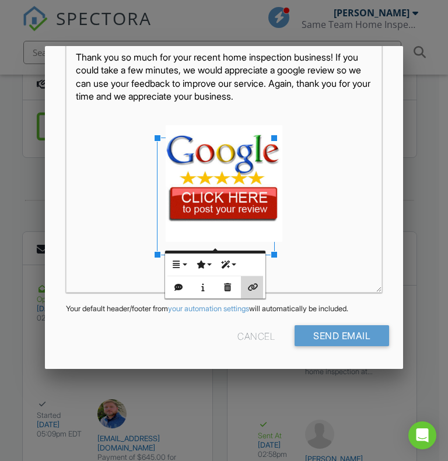
click at [248, 286] on icon "button" at bounding box center [252, 287] width 8 height 8
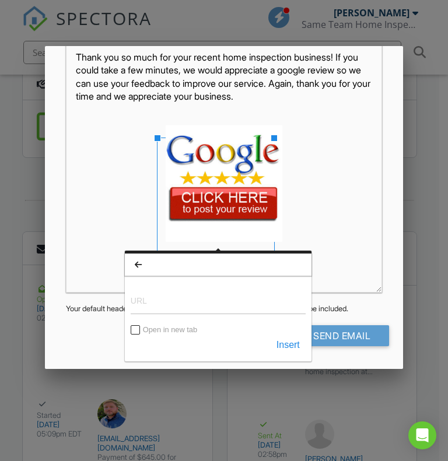
click at [159, 300] on input "URL" at bounding box center [218, 300] width 175 height 28
type input "https://g.page/r/Ccz198Shfj8EEAE/review"
click at [295, 345] on button "Insert" at bounding box center [288, 345] width 35 height 21
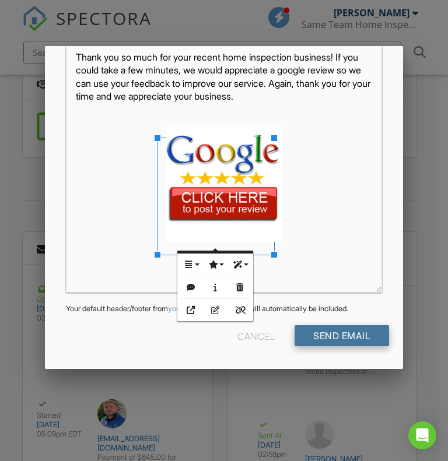
click at [358, 331] on input "Send Email" at bounding box center [342, 335] width 94 height 21
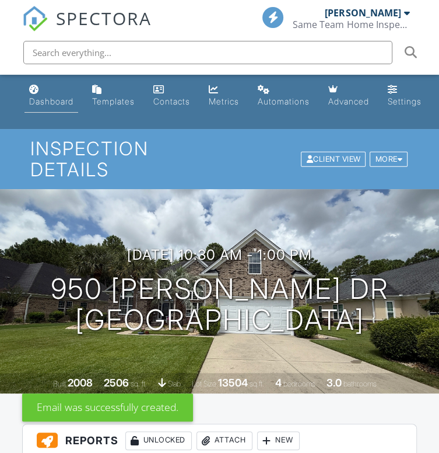
click at [41, 88] on link "Dashboard" at bounding box center [51, 95] width 54 height 33
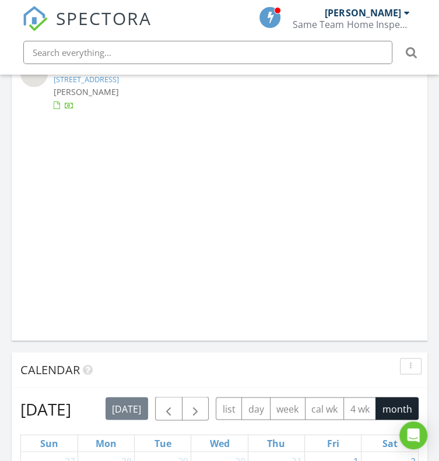
scroll to position [1053, 0]
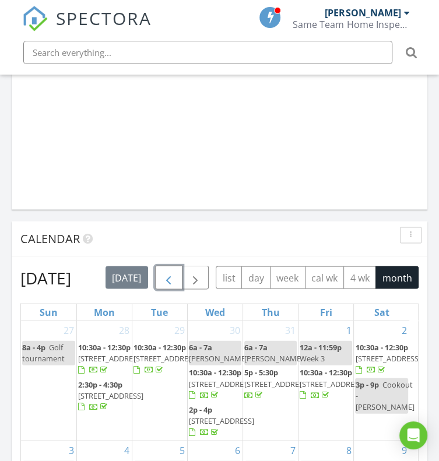
click at [176, 275] on span "button" at bounding box center [169, 278] width 14 height 14
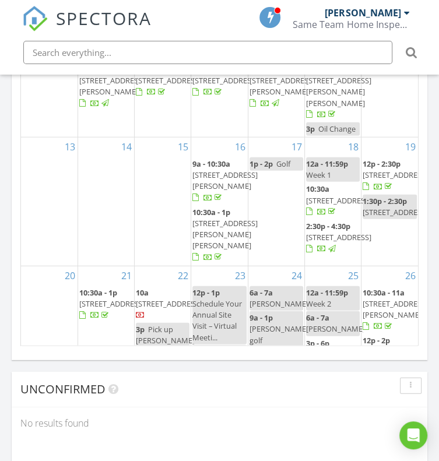
scroll to position [1482, 0]
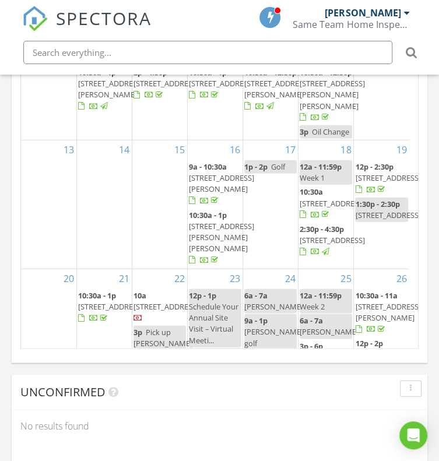
click at [329, 209] on span "7700 Porcher Dr 4202, Myrtle Beach 29572" at bounding box center [332, 203] width 65 height 10
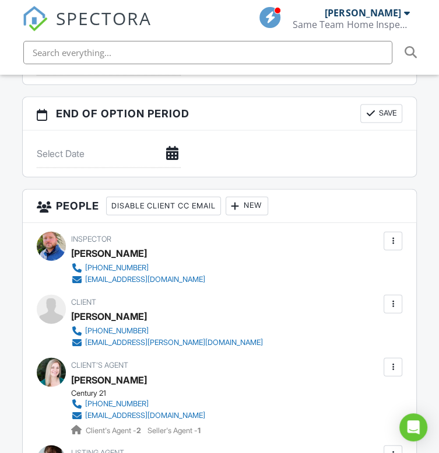
scroll to position [1246, 0]
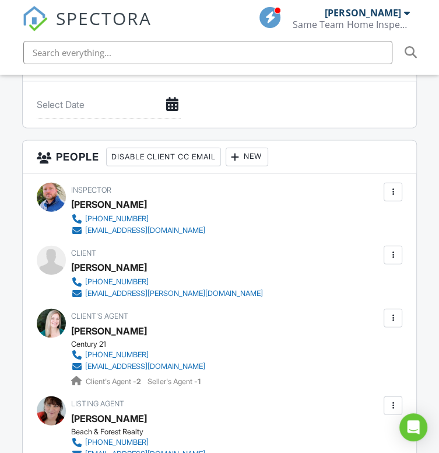
drag, startPoint x: 446, startPoint y: 70, endPoint x: 460, endPoint y: 255, distance: 185.4
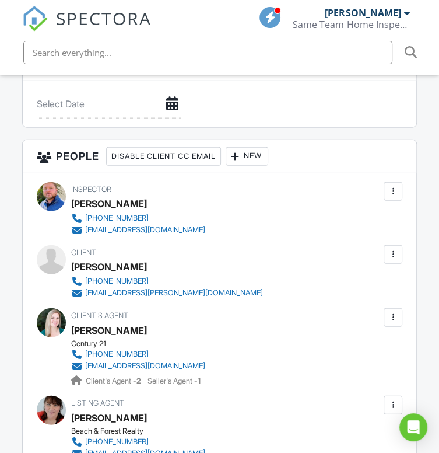
click at [439, 255] on html "SPECTORA Jamie Meeks Same Team Home Inspections Role: Inspector Dashboard New I…" at bounding box center [219, 248] width 439 height 2989
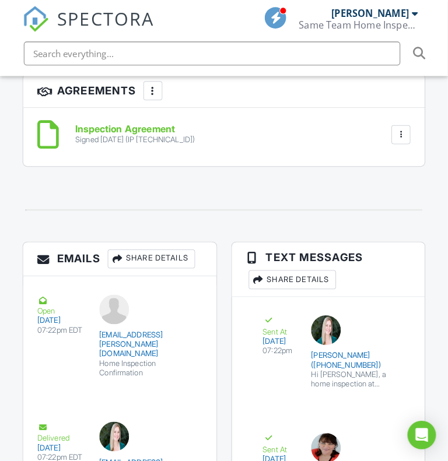
scroll to position [1935, 0]
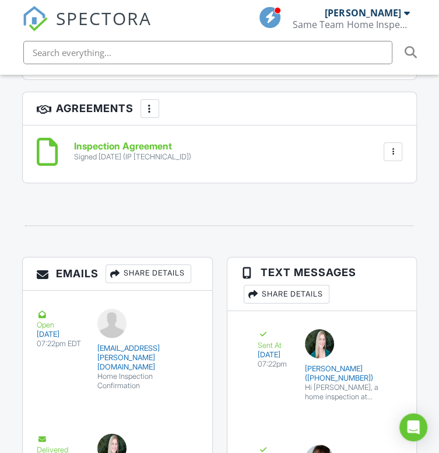
click at [128, 278] on div "Share Details" at bounding box center [149, 273] width 86 height 19
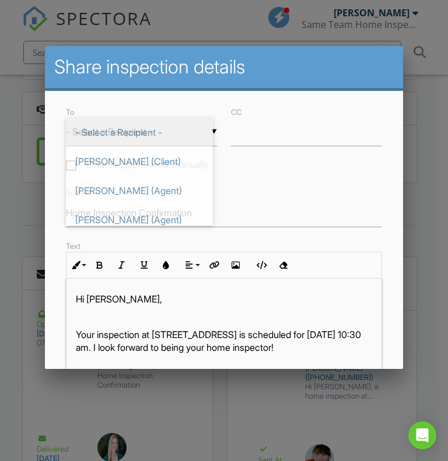
click at [161, 120] on div "▼ - Select a Recipient - - Select a Recipient - Diego Gruberg (Client) Joanna M…" at bounding box center [141, 132] width 151 height 29
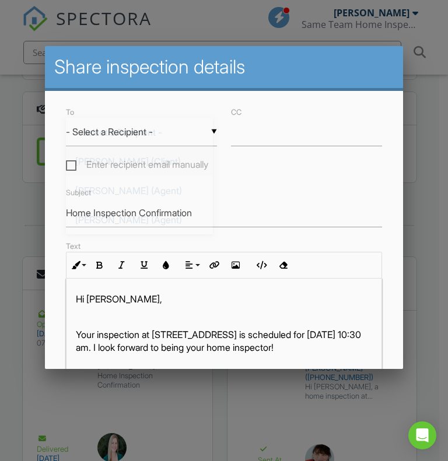
click at [152, 162] on span "Diego Gruberg (Client)" at bounding box center [139, 161] width 147 height 29
type input "Diego Gruberg (Client)"
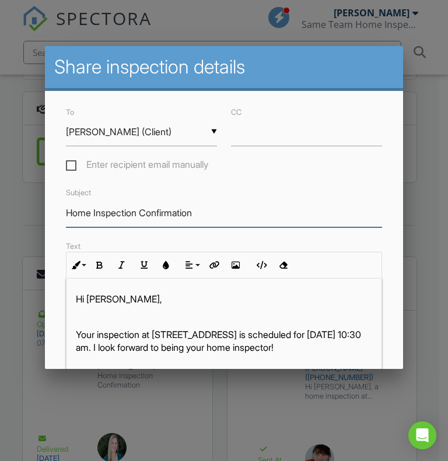
drag, startPoint x: 221, startPoint y: 212, endPoint x: 29, endPoint y: 232, distance: 192.9
type input "Thank You For Your Business"
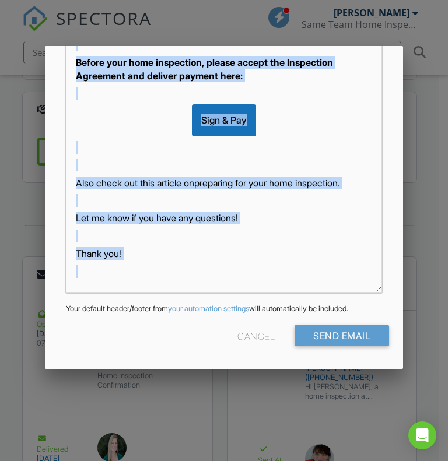
scroll to position [294, 0]
drag, startPoint x: 74, startPoint y: 342, endPoint x: 230, endPoint y: 419, distance: 173.5
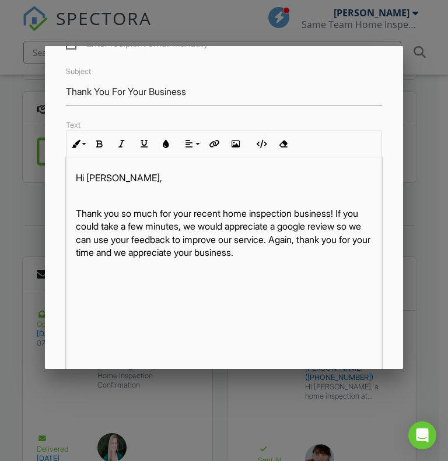
scroll to position [54, 0]
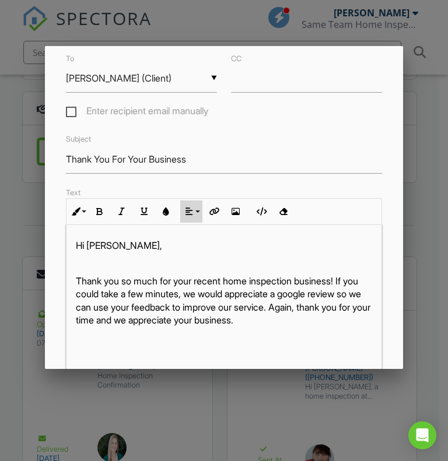
click at [196, 216] on button "Align" at bounding box center [191, 212] width 22 height 22
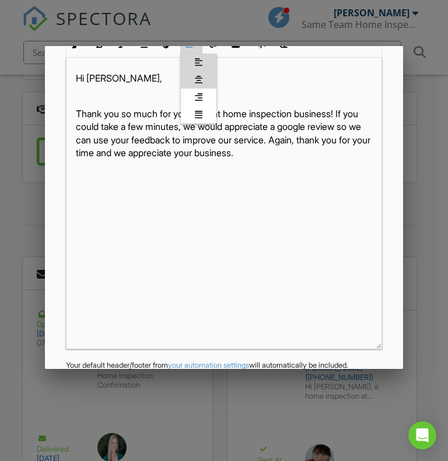
click at [204, 79] on link "Align Center" at bounding box center [199, 79] width 36 height 17
click at [235, 48] on icon "button" at bounding box center [236, 44] width 8 height 8
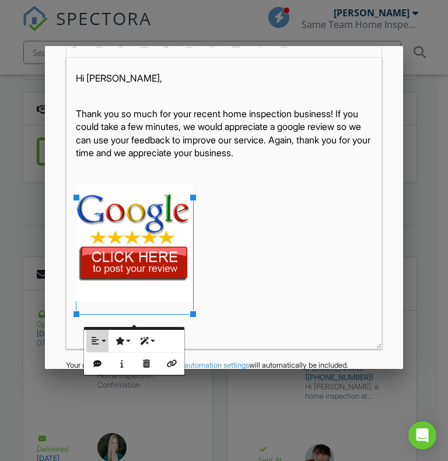
click at [100, 340] on button "Align" at bounding box center [97, 341] width 22 height 22
click at [101, 376] on icon at bounding box center [104, 378] width 8 height 9
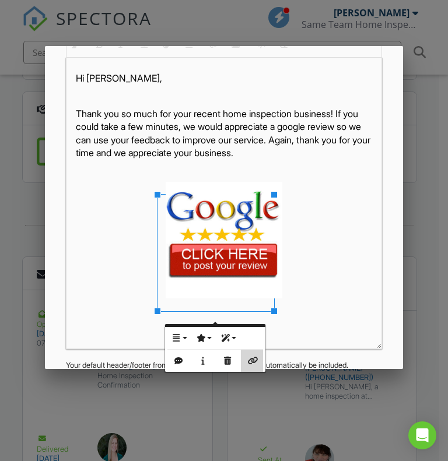
click at [254, 353] on button "Insert Link" at bounding box center [252, 361] width 22 height 22
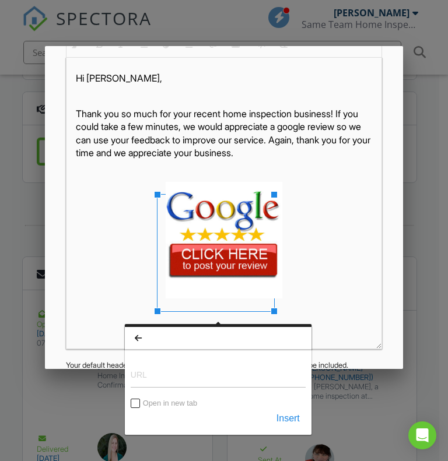
click at [191, 372] on input "URL" at bounding box center [218, 374] width 175 height 28
type input "https://g.page/r/Ccz198Shfj8EEAE/review"
click at [289, 416] on button "Insert" at bounding box center [288, 418] width 35 height 21
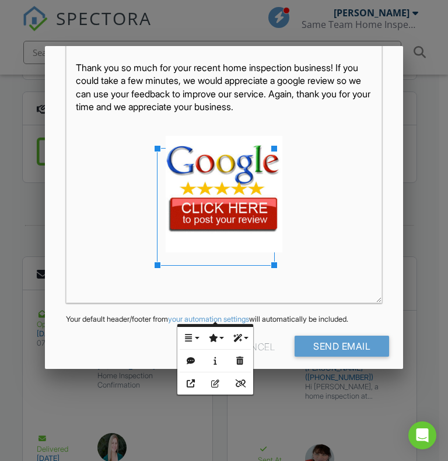
scroll to position [294, 0]
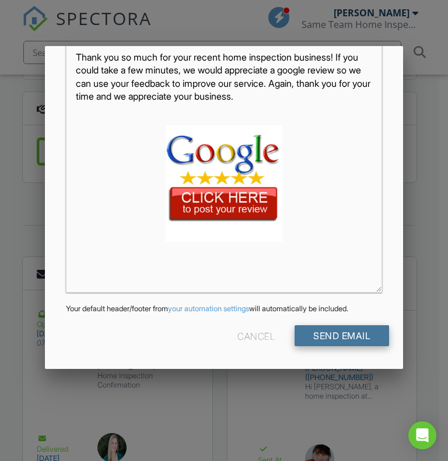
click at [352, 337] on input "Send Email" at bounding box center [342, 335] width 94 height 21
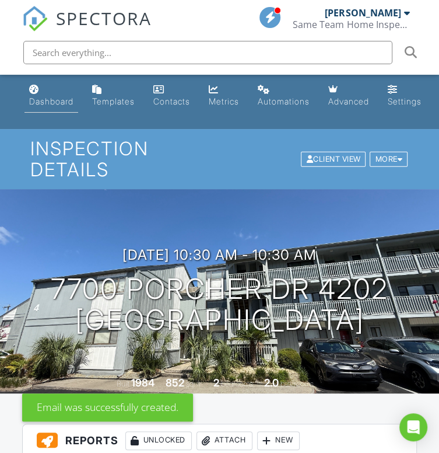
click at [58, 101] on div "Dashboard" at bounding box center [51, 101] width 44 height 10
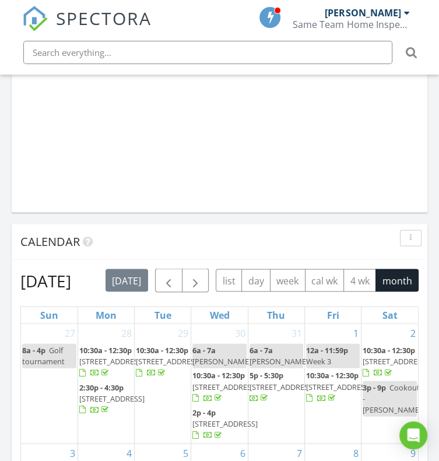
scroll to position [1062, 0]
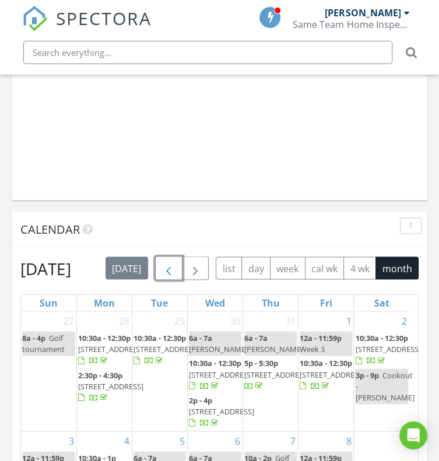
click at [168, 276] on span "button" at bounding box center [169, 269] width 14 height 14
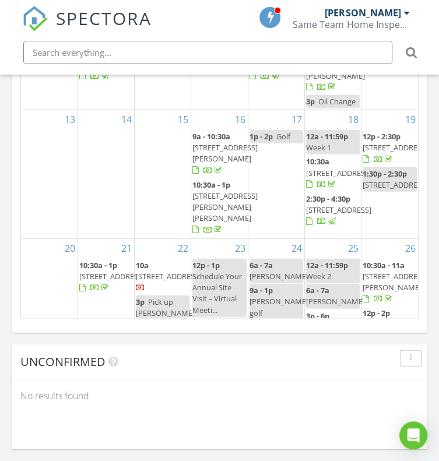
scroll to position [1482, 0]
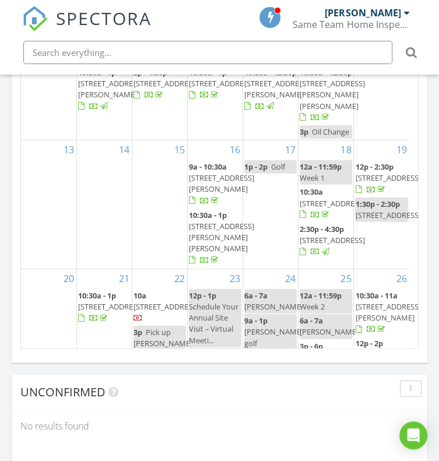
click at [328, 246] on span "[STREET_ADDRESS]" at bounding box center [332, 240] width 65 height 10
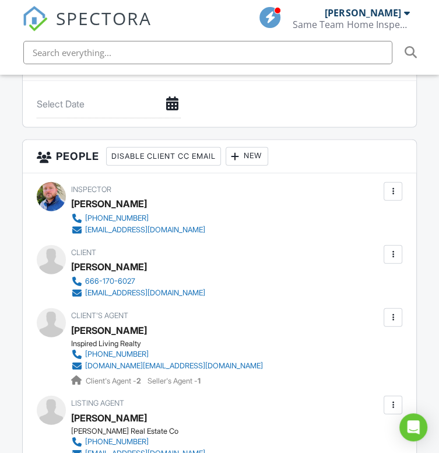
drag, startPoint x: 446, startPoint y: 61, endPoint x: 443, endPoint y: 242, distance: 180.8
click at [439, 242] on html "SPECTORA Jamie Meeks Same Team Home Inspections Role: Inspector Dashboard New I…" at bounding box center [219, 271] width 439 height 3014
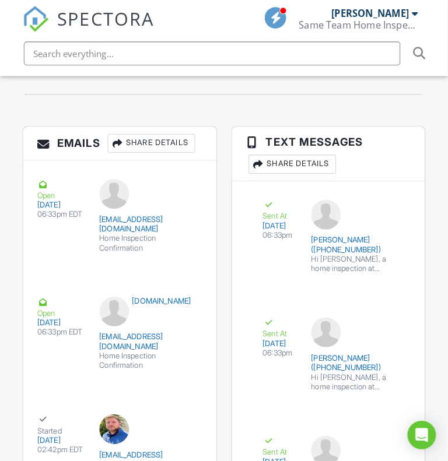
scroll to position [2082, 0]
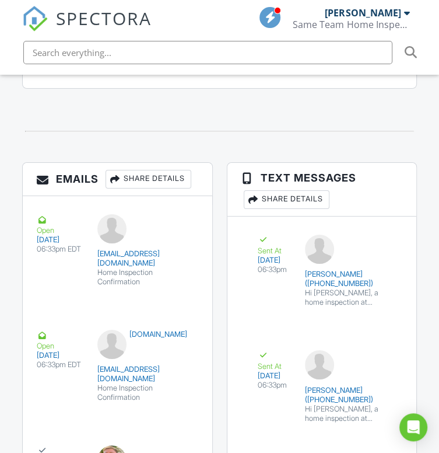
click at [155, 183] on div "Share Details" at bounding box center [149, 179] width 86 height 19
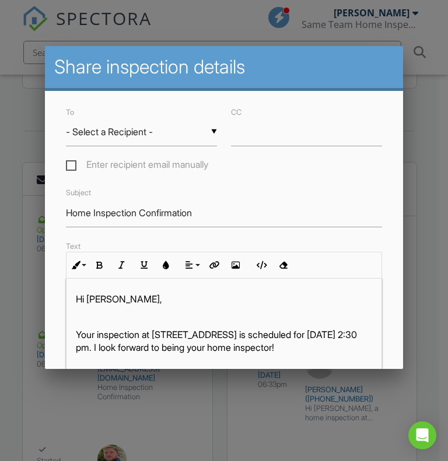
click at [161, 135] on div "▼ - Select a Recipient - - Select a Recipient - Anita Martin (Client) Thomas Wa…" at bounding box center [141, 132] width 151 height 29
click at [138, 168] on span "Anita Martin (Client)" at bounding box center [139, 161] width 147 height 29
type input "Anita Martin (Client)"
drag, startPoint x: 230, startPoint y: 225, endPoint x: 27, endPoint y: 245, distance: 203.4
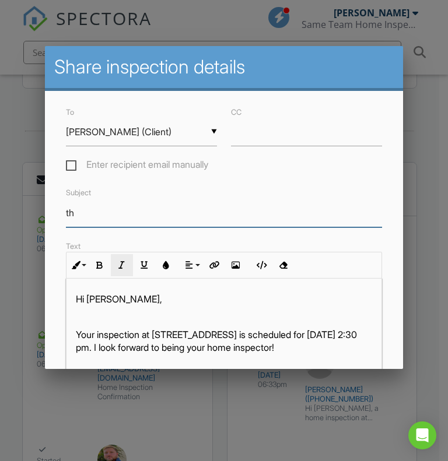
type input "Thank You For Your Business"
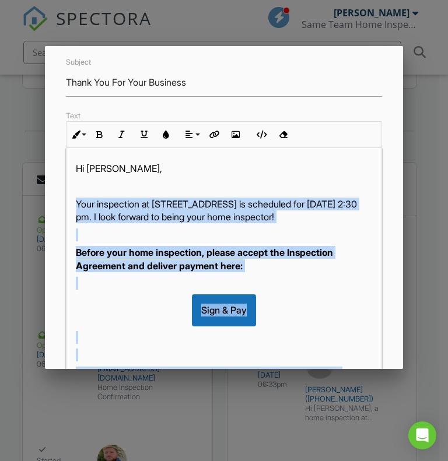
scroll to position [69, 0]
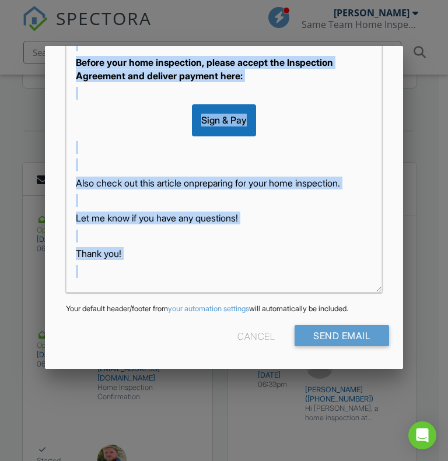
drag, startPoint x: 76, startPoint y: 336, endPoint x: 289, endPoint y: 435, distance: 234.8
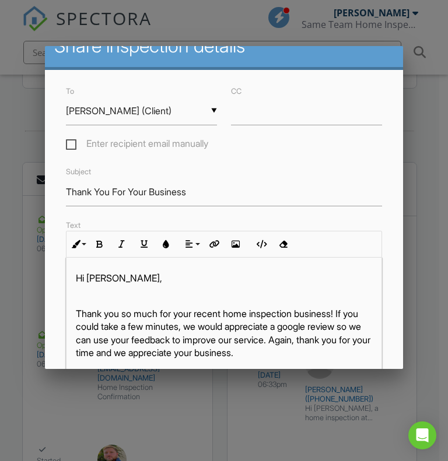
scroll to position [19, 0]
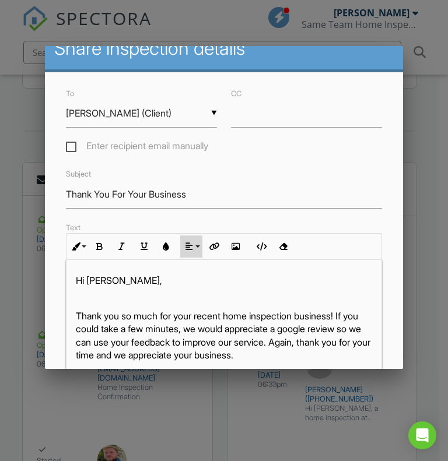
click at [191, 258] on button "Align" at bounding box center [191, 247] width 22 height 22
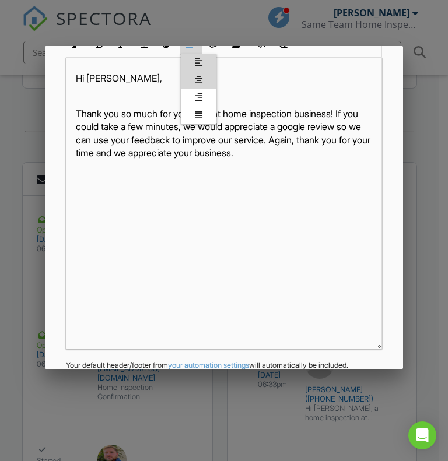
click at [201, 83] on icon at bounding box center [199, 79] width 8 height 9
click at [232, 48] on icon "button" at bounding box center [236, 44] width 8 height 8
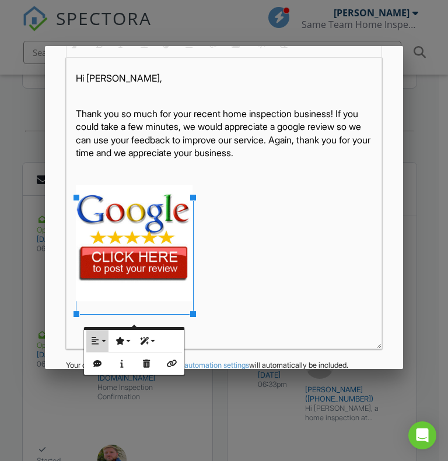
click at [93, 342] on icon "button" at bounding box center [95, 341] width 8 height 8
click at [99, 374] on link "None" at bounding box center [104, 378] width 36 height 17
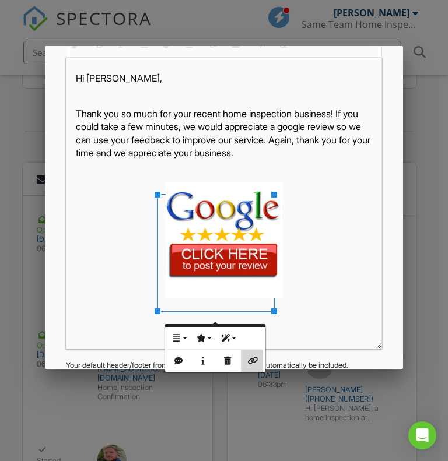
click at [255, 361] on icon "button" at bounding box center [252, 361] width 8 height 8
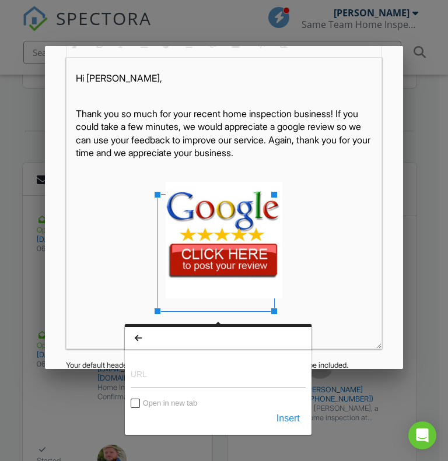
click at [204, 370] on input "URL" at bounding box center [218, 374] width 175 height 28
type input "https://g.page/r/Ccz198Shfj8EEAE/review"
click at [299, 418] on button "Insert" at bounding box center [288, 418] width 35 height 21
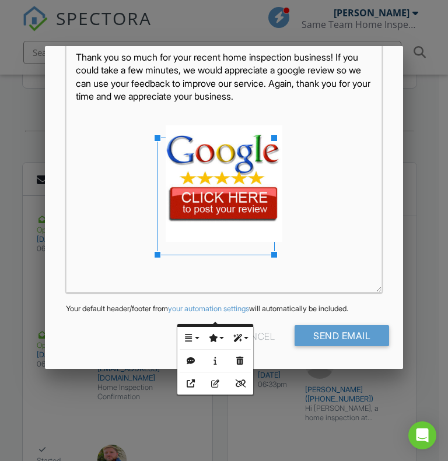
scroll to position [294, 0]
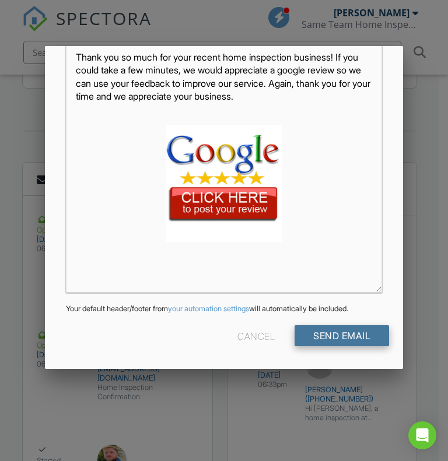
click at [358, 341] on input "Send Email" at bounding box center [342, 335] width 94 height 21
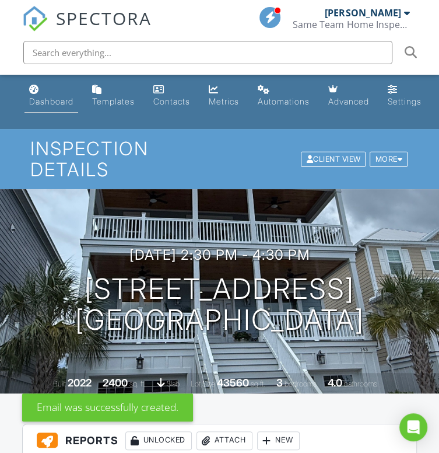
click at [43, 94] on link "Dashboard" at bounding box center [51, 95] width 54 height 33
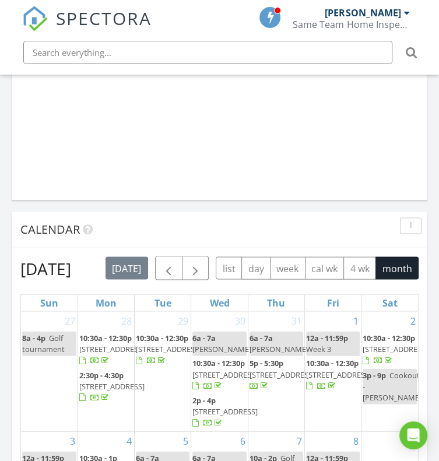
scroll to position [1078, 0]
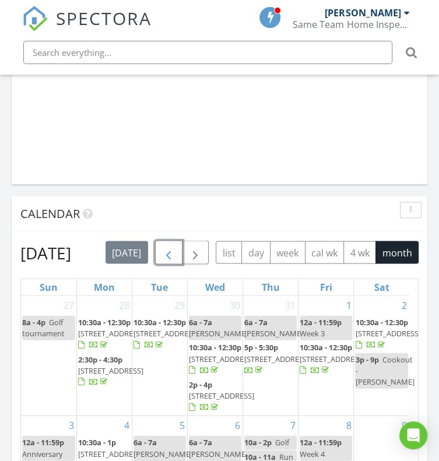
click at [176, 253] on span "button" at bounding box center [169, 253] width 14 height 14
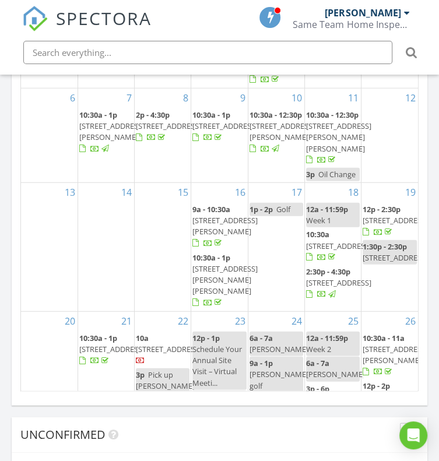
scroll to position [1445, 0]
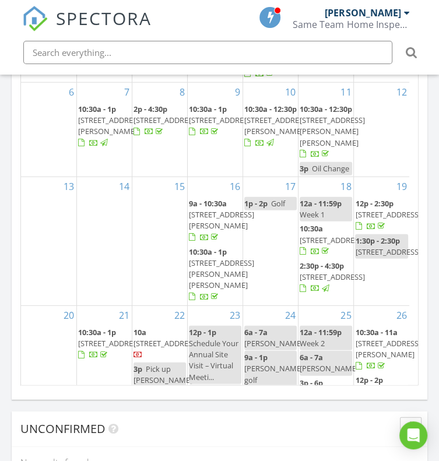
click at [372, 220] on span "[STREET_ADDRESS]" at bounding box center [387, 214] width 65 height 10
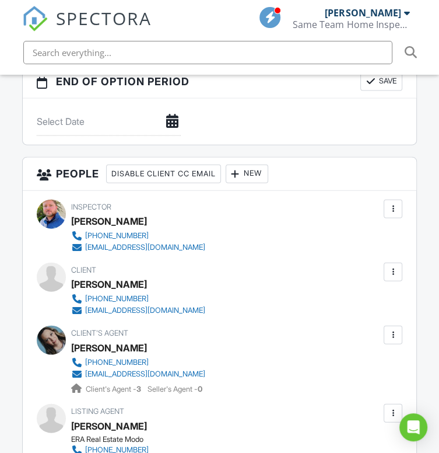
scroll to position [1271, 0]
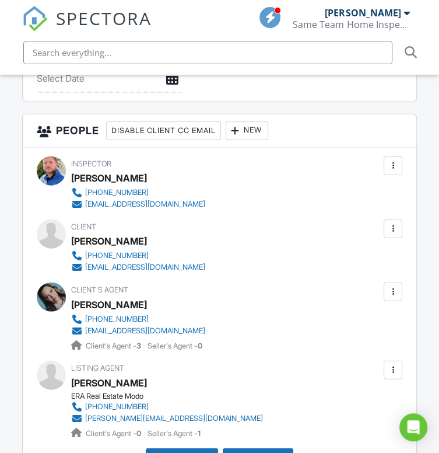
drag, startPoint x: 442, startPoint y: 65, endPoint x: 457, endPoint y: 244, distance: 180.2
click at [439, 244] on html "SPECTORA Jamie Meeks Same Team Home Inspections Role: Inspector Dashboard New I…" at bounding box center [219, 291] width 439 height 3124
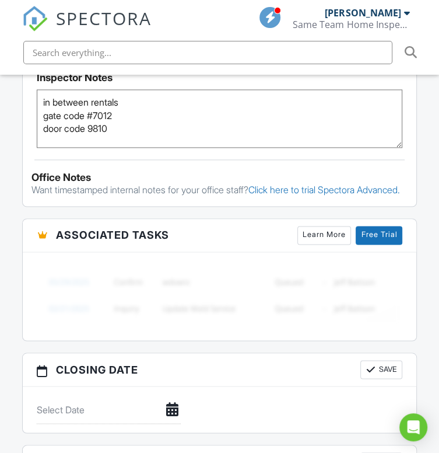
scroll to position [0, 0]
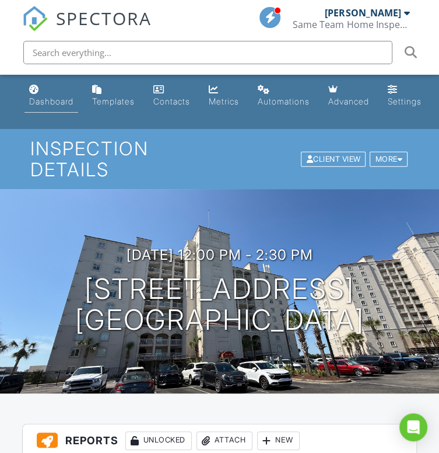
click at [52, 107] on link "Dashboard" at bounding box center [51, 95] width 54 height 33
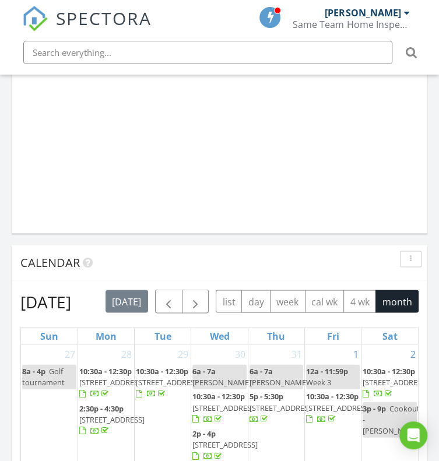
scroll to position [1080, 0]
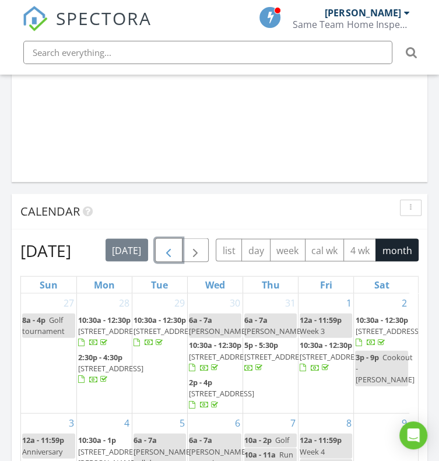
click at [176, 248] on span "button" at bounding box center [169, 251] width 14 height 14
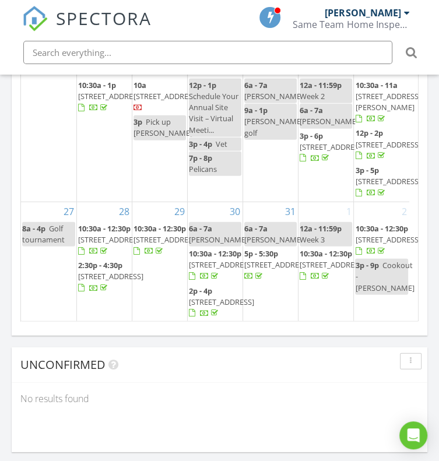
scroll to position [222, 0]
click at [96, 101] on span "6000 Windsor Green Way 104, Myrtle Beach 29579" at bounding box center [110, 96] width 65 height 10
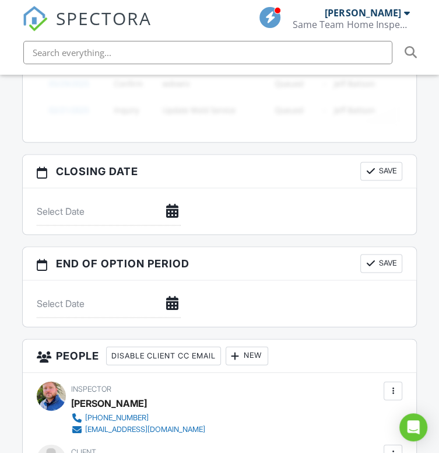
scroll to position [1057, 0]
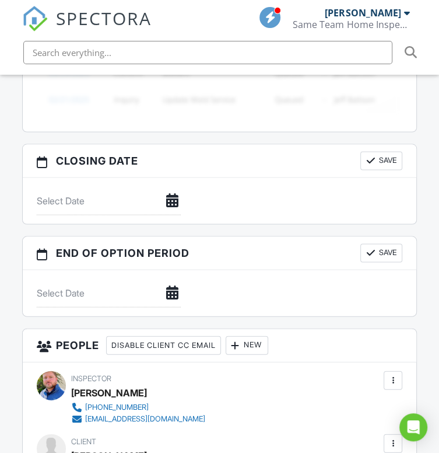
drag, startPoint x: 446, startPoint y: 59, endPoint x: 446, endPoint y: 196, distance: 136.5
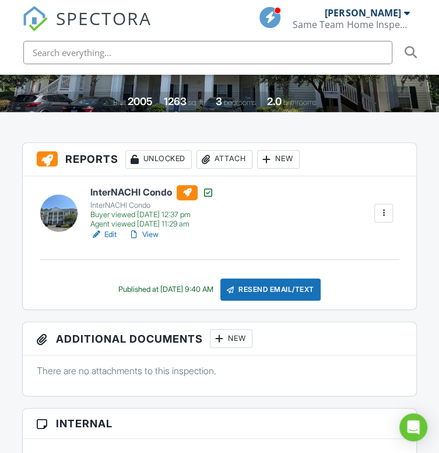
scroll to position [0, 0]
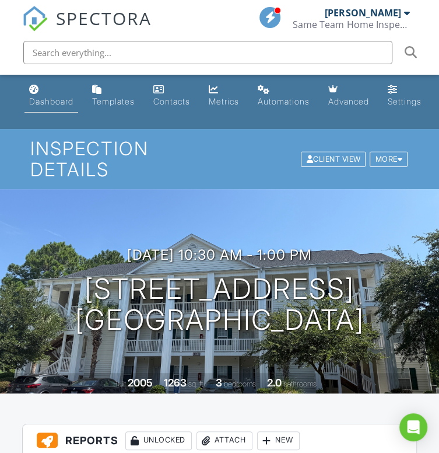
click at [38, 94] on div "Dashboard" at bounding box center [34, 89] width 10 height 9
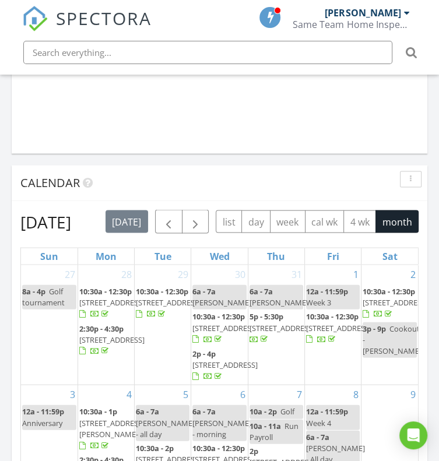
scroll to position [1136, 0]
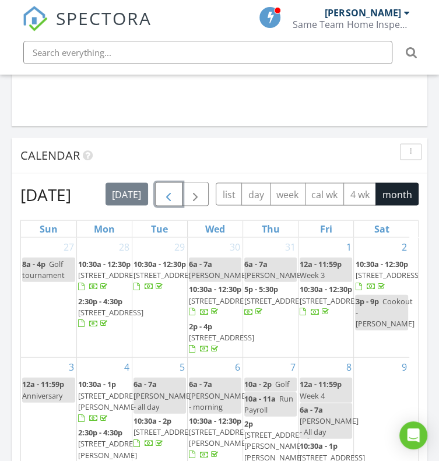
click at [173, 198] on span "button" at bounding box center [169, 195] width 14 height 14
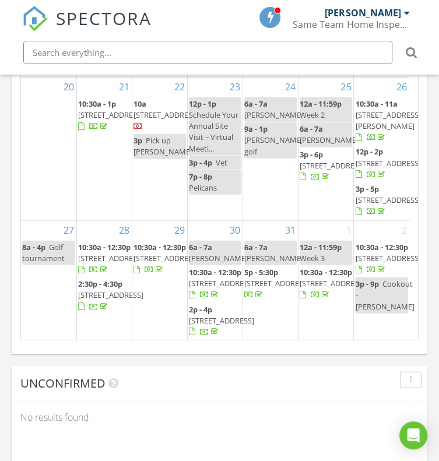
scroll to position [203, 0]
drag, startPoint x: 345, startPoint y: 209, endPoint x: 313, endPoint y: 237, distance: 43.0
click at [313, 171] on span "1331 Bermuda Ct, Myrtle Beach 29575" at bounding box center [332, 165] width 65 height 10
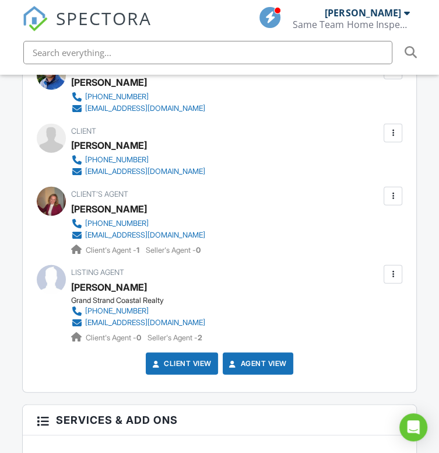
drag, startPoint x: 443, startPoint y: 62, endPoint x: 439, endPoint y: 262, distance: 199.5
click at [439, 262] on html "SPECTORA [PERSON_NAME] Same Team Home Inspections Role: Inspector Dashboard New…" at bounding box center [219, 152] width 439 height 3038
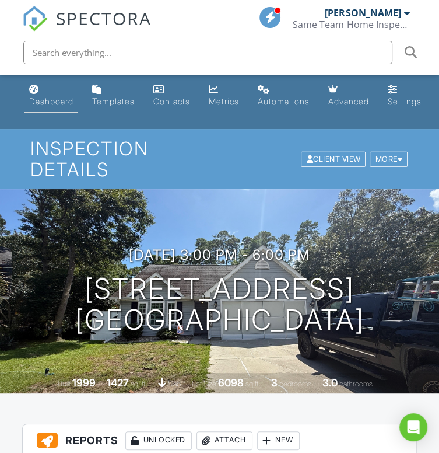
click at [54, 101] on div "Dashboard" at bounding box center [51, 101] width 44 height 10
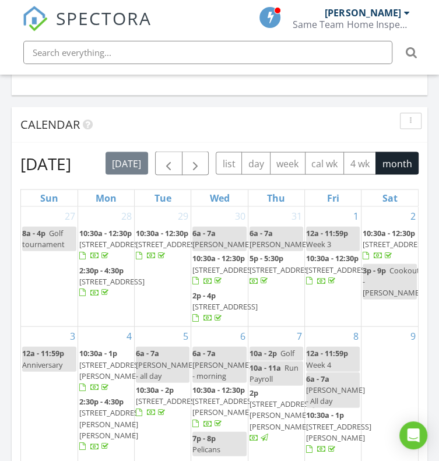
scroll to position [1136, 0]
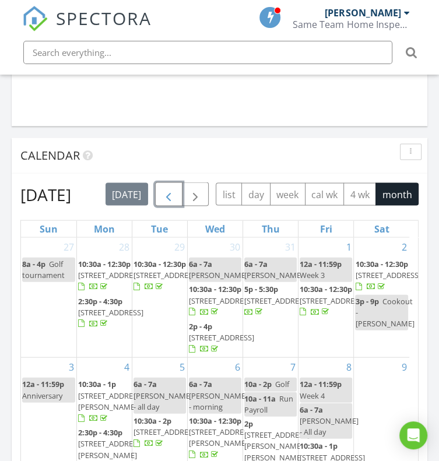
click at [169, 197] on span "button" at bounding box center [169, 195] width 14 height 14
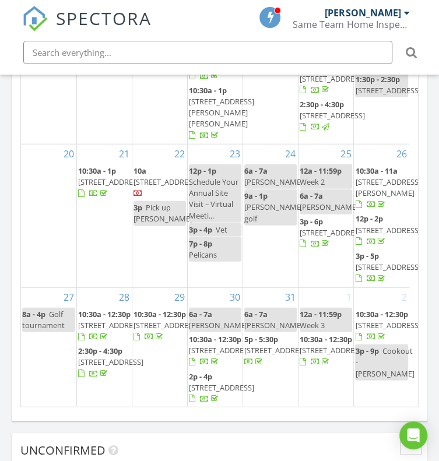
scroll to position [345, 0]
click at [371, 262] on span "[STREET_ADDRESS]" at bounding box center [387, 267] width 65 height 10
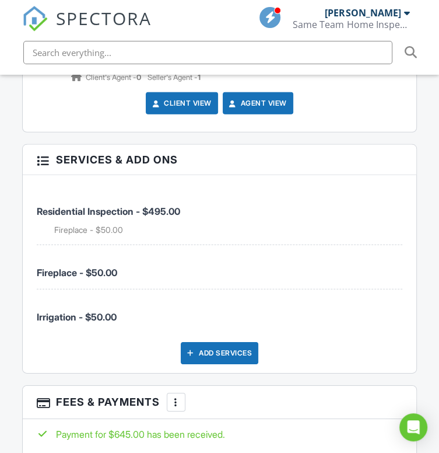
drag, startPoint x: 442, startPoint y: 63, endPoint x: 440, endPoint y: 326, distance: 263.1
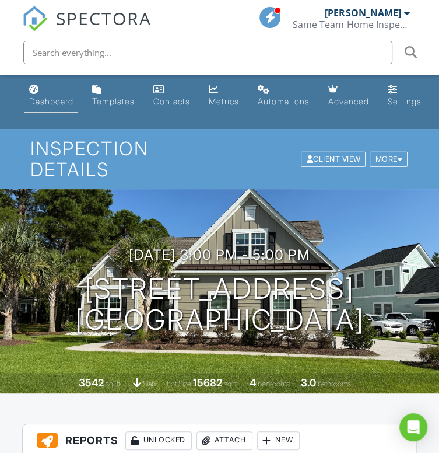
click at [66, 100] on div "Dashboard" at bounding box center [51, 101] width 44 height 10
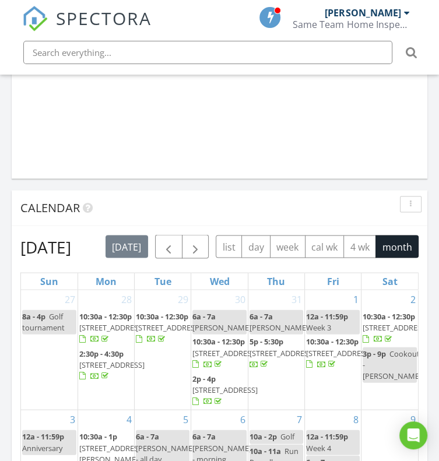
scroll to position [1087, 0]
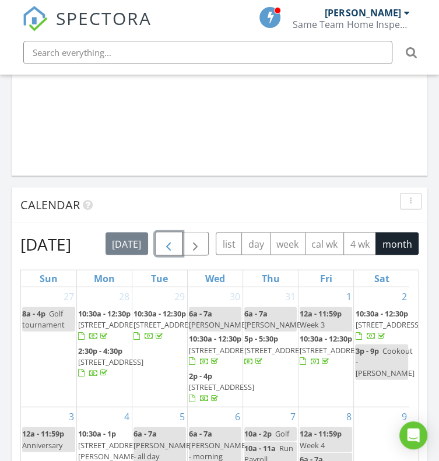
click at [173, 243] on span "button" at bounding box center [169, 244] width 14 height 14
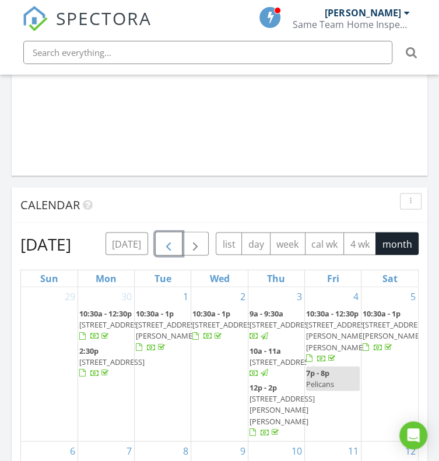
click at [173, 243] on span "button" at bounding box center [169, 244] width 14 height 14
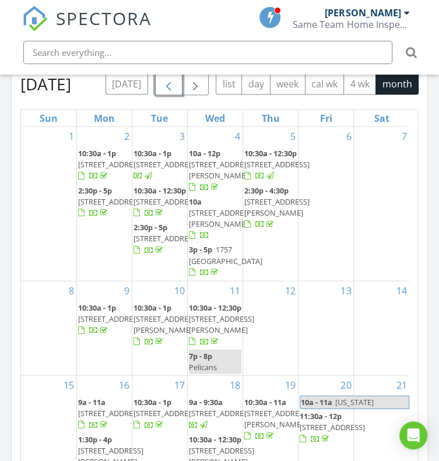
scroll to position [1253, 0]
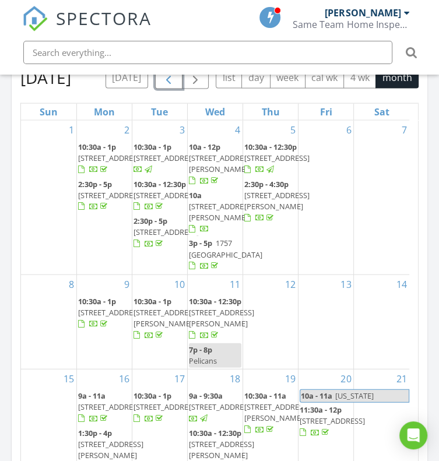
click at [211, 271] on span "3p - 5p 1757 Perthshire Lp, Myrtle Beach 29579" at bounding box center [225, 255] width 73 height 34
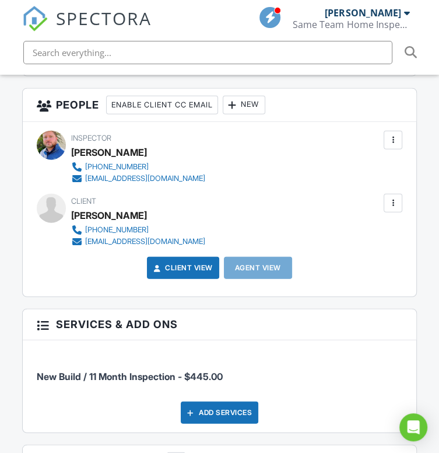
drag, startPoint x: 443, startPoint y: 83, endPoint x: 450, endPoint y: 317, distance: 234.0
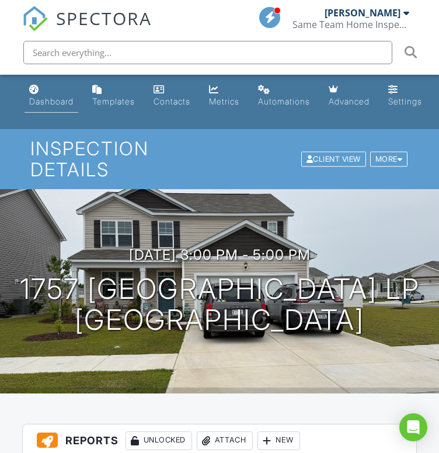
click at [58, 90] on link "Dashboard" at bounding box center [51, 95] width 54 height 33
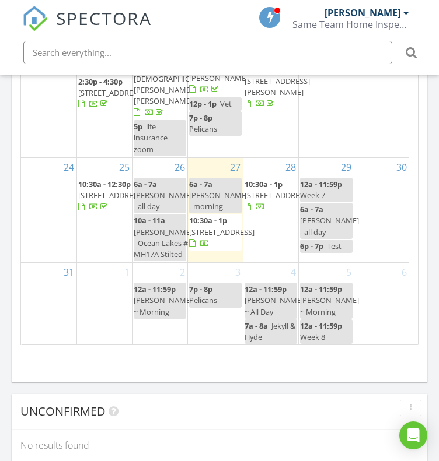
scroll to position [524, 0]
click at [332, 257] on div "29 12a - 11:59p Week 7 6a - 7a Sadie - all day 6p - 7p Test" at bounding box center [326, 210] width 55 height 104
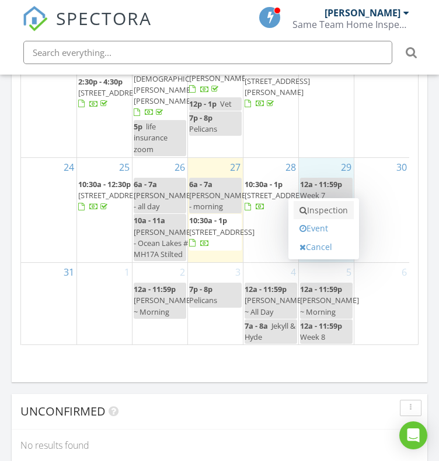
click at [331, 212] on link "Inspection" at bounding box center [323, 210] width 60 height 19
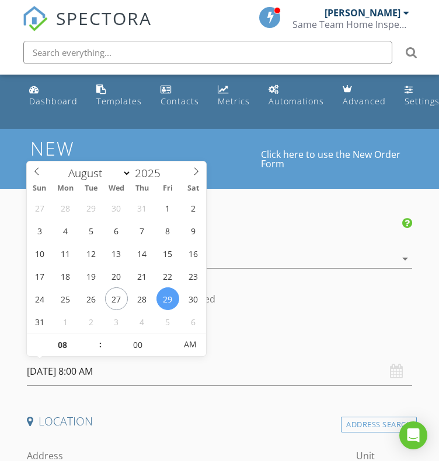
click at [157, 366] on input "[DATE] 8:00 AM" at bounding box center [220, 372] width 386 height 29
click at [70, 344] on input "08" at bounding box center [63, 345] width 72 height 23
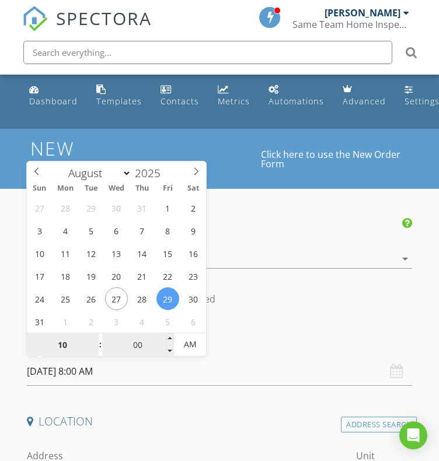
type input "10"
type input "[DATE] 10:00 AM"
click at [148, 354] on input "00" at bounding box center [138, 345] width 72 height 23
type input "30"
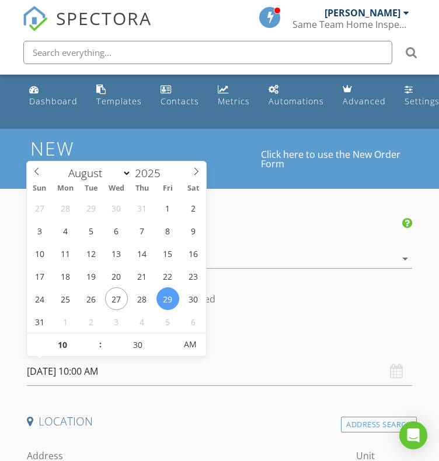
type input "[DATE] 10:30 AM"
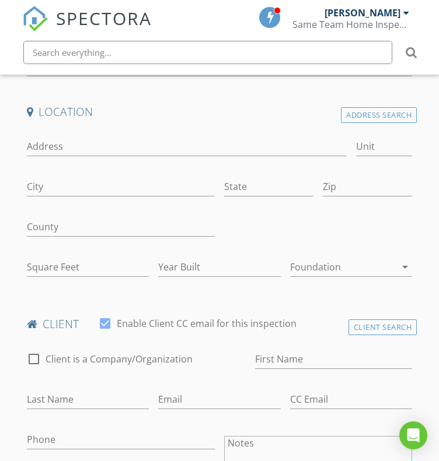
scroll to position [312, 0]
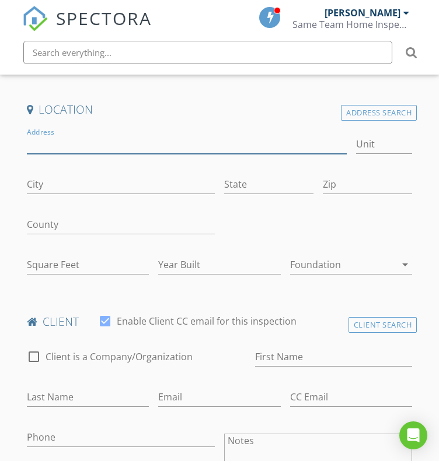
click at [129, 145] on input "Address" at bounding box center [187, 144] width 320 height 19
type input "113 [PERSON_NAME]"
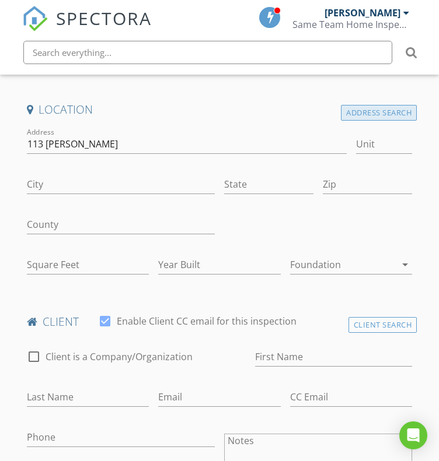
click at [383, 116] on div "Address Search" at bounding box center [379, 113] width 76 height 16
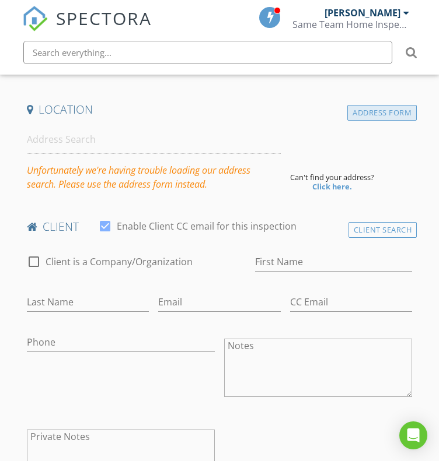
click at [367, 108] on div "Address Form" at bounding box center [381, 113] width 69 height 16
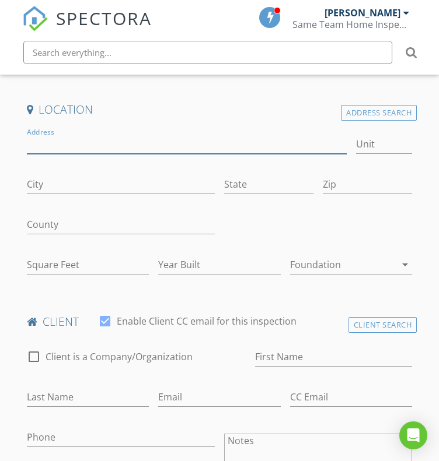
click at [102, 139] on input "Address" at bounding box center [187, 144] width 320 height 19
type input "[STREET_ADDRESS][PERSON_NAME]"
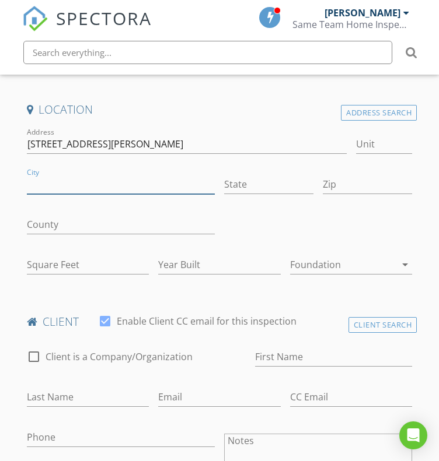
click at [75, 180] on input "City" at bounding box center [121, 184] width 188 height 19
type input "Loris"
click at [229, 187] on input "State" at bounding box center [268, 184] width 89 height 19
type input "SC"
click at [346, 186] on input "Zip" at bounding box center [367, 184] width 89 height 19
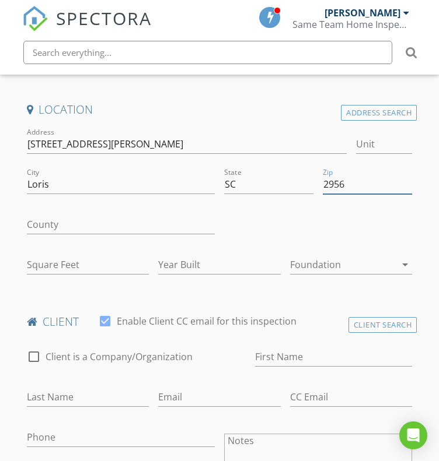
type input "29568"
type input "0"
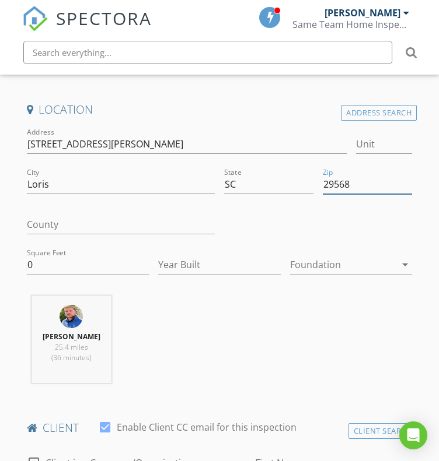
type input "29568"
click at [68, 229] on input "County" at bounding box center [121, 224] width 188 height 19
type input "Horry"
drag, startPoint x: 64, startPoint y: 261, endPoint x: 1, endPoint y: 266, distance: 63.2
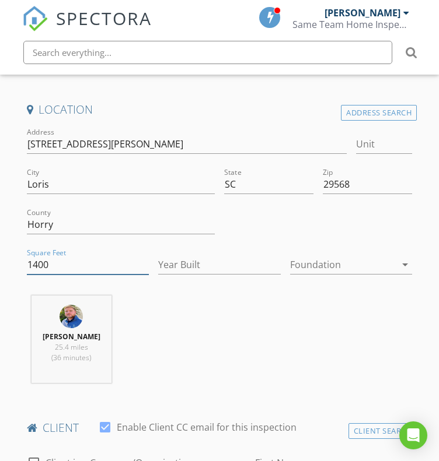
type input "1400"
click at [230, 256] on input "Year Built" at bounding box center [219, 264] width 122 height 19
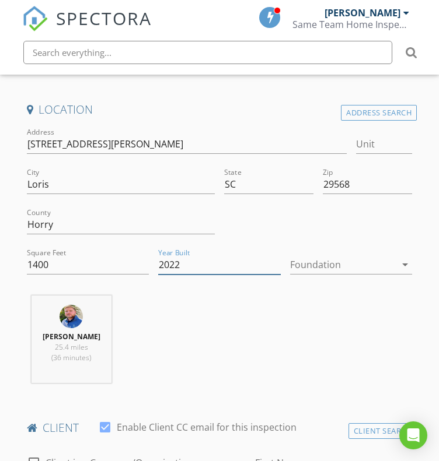
type input "2022"
click at [374, 264] on div at bounding box center [343, 264] width 106 height 19
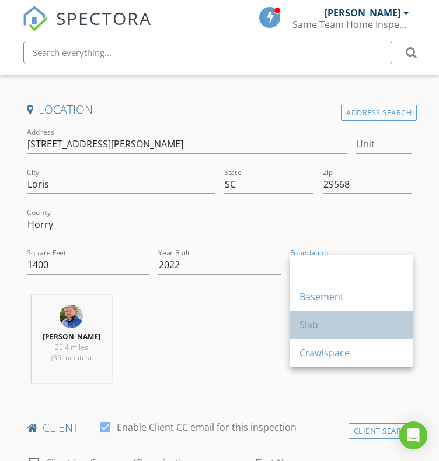
click at [317, 319] on div "Slab" at bounding box center [351, 325] width 104 height 14
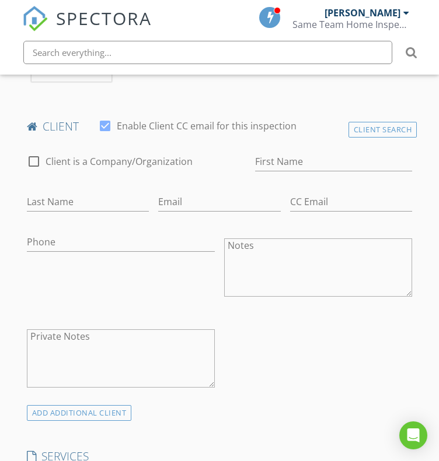
scroll to position [630, 0]
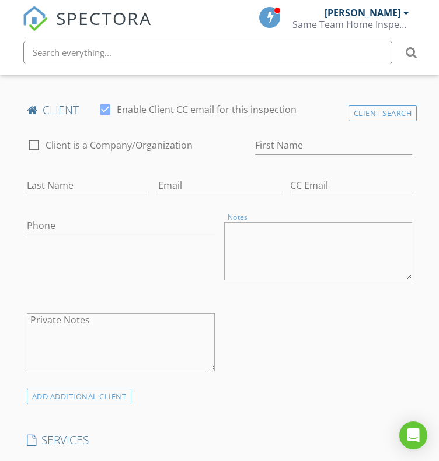
click at [306, 248] on textarea "Notes" at bounding box center [318, 251] width 188 height 58
paste textarea "Ray Preli & Kathy Danchise yamazuki14@gmail.com (917)846-5467"
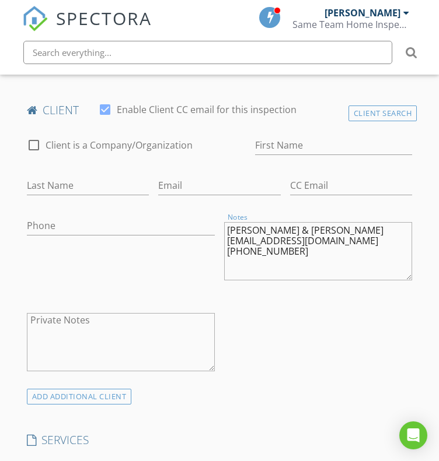
drag, startPoint x: 294, startPoint y: 252, endPoint x: 227, endPoint y: 255, distance: 67.2
click at [227, 255] on textarea "Ray Preli & Kathy Danchise yamazuki14@gmail.com (917)846-5467" at bounding box center [318, 251] width 188 height 58
type textarea "Ray Preli & Kathy Danchise yamazuki14@gmail.com"
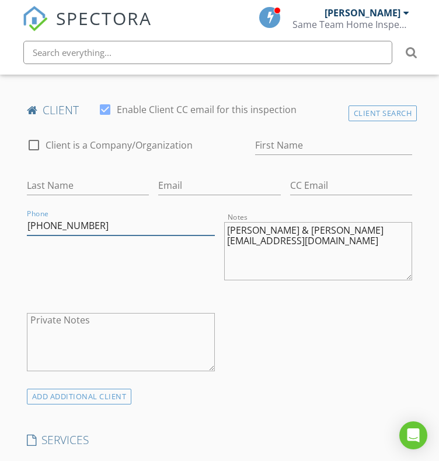
type input "917-846-5467"
drag, startPoint x: 345, startPoint y: 244, endPoint x: 216, endPoint y: 249, distance: 129.6
click at [216, 249] on div "check_box_outline_blank Client is a Company/Organization First Name Last Name E…" at bounding box center [219, 258] width 395 height 262
type textarea "Ray Preli & Kathy Danchise"
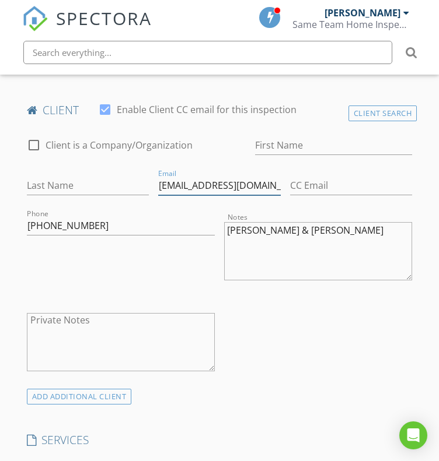
type input "yamazuki14@gmail.com"
drag, startPoint x: 243, startPoint y: 230, endPoint x: 223, endPoint y: 230, distance: 20.4
click at [223, 230] on div "Notes Ray Preli & Kathy Danchise" at bounding box center [317, 252] width 197 height 91
type textarea "Preli & Kathy Danchise"
type input "Ray"
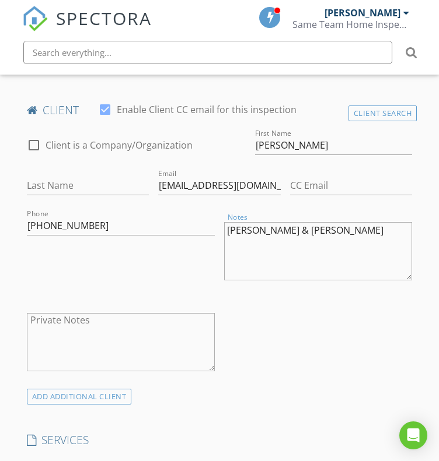
drag, startPoint x: 245, startPoint y: 232, endPoint x: 224, endPoint y: 232, distance: 21.0
click at [224, 232] on textarea "Preli & Kathy Danchise" at bounding box center [318, 251] width 188 height 58
type textarea "& Kathy Danchise"
type input "Preli"
click at [234, 228] on textarea "& Kathy Danchise" at bounding box center [318, 251] width 188 height 58
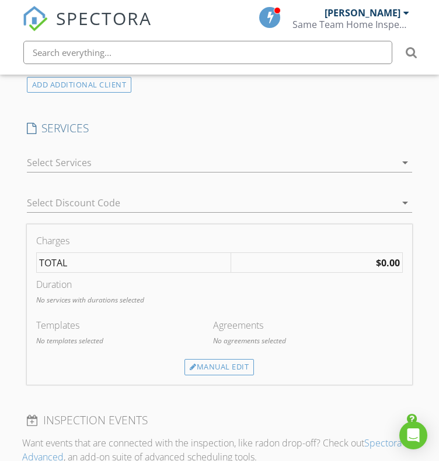
scroll to position [926, 0]
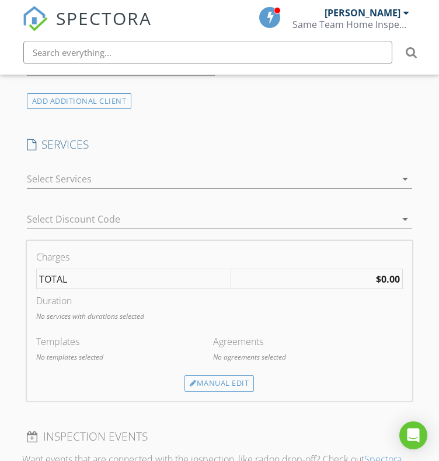
type textarea "Kathy Danchise"
click at [392, 177] on div at bounding box center [211, 179] width 369 height 19
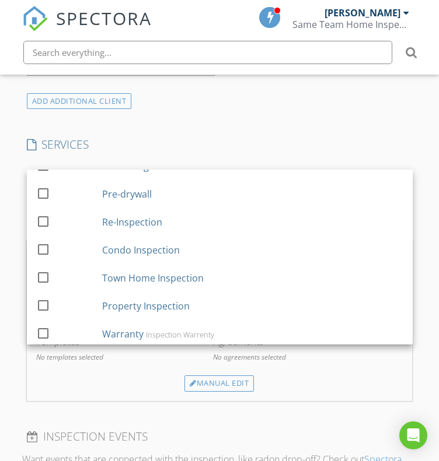
scroll to position [329, 0]
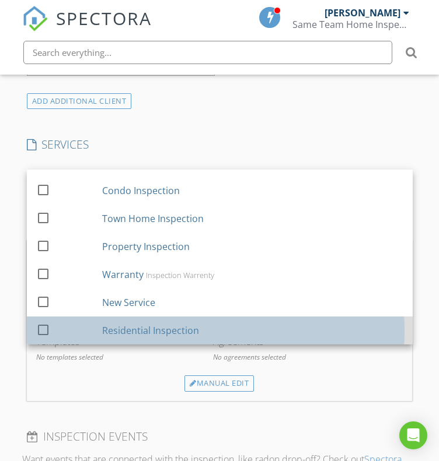
click at [216, 323] on div "Residential Inspection" at bounding box center [251, 330] width 301 height 23
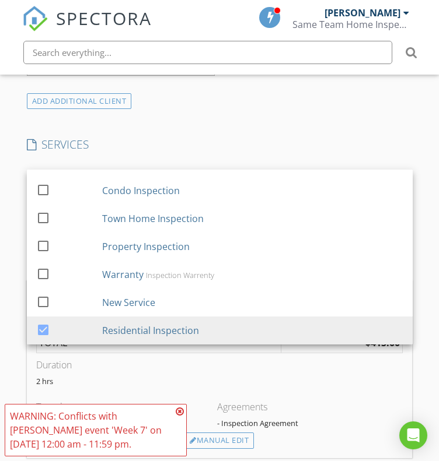
click at [182, 412] on icon at bounding box center [180, 411] width 8 height 9
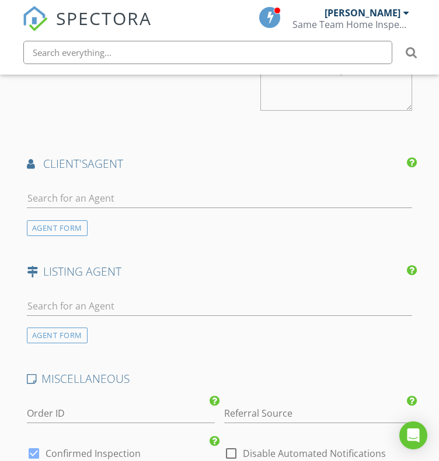
scroll to position [1494, 0]
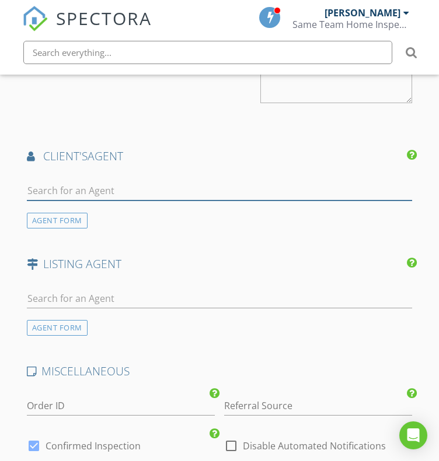
click at [111, 188] on input "text" at bounding box center [220, 190] width 386 height 19
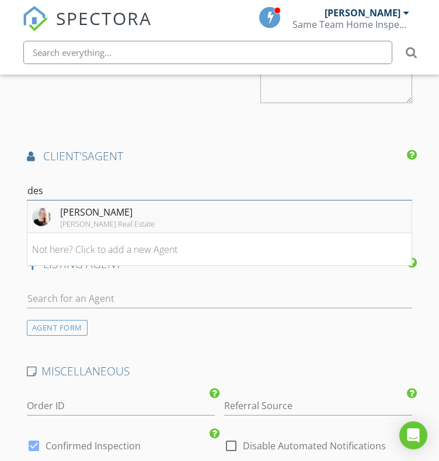
type input "des"
click at [111, 205] on div "Desiree Rowles" at bounding box center [107, 212] width 94 height 14
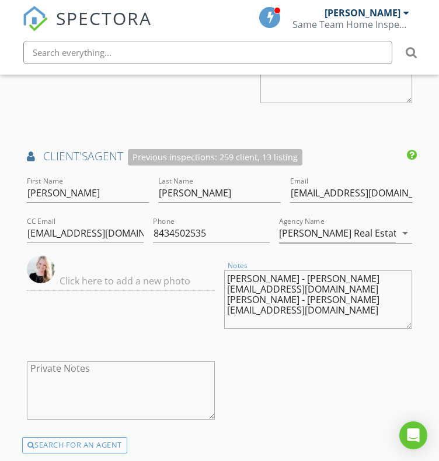
drag, startPoint x: 386, startPoint y: 273, endPoint x: 261, endPoint y: 266, distance: 124.4
click at [261, 266] on div "Notes James - Rowlesassistant@gmail.com Jessica - Rowlesrealestate@gmail.com" at bounding box center [318, 300] width 188 height 70
drag, startPoint x: 29, startPoint y: 230, endPoint x: 161, endPoint y: 259, distance: 135.6
click at [161, 259] on div "First Name Desiree Last Name Rowles Email desireehooperrealtor@gmail.com CC Ema…" at bounding box center [219, 305] width 395 height 263
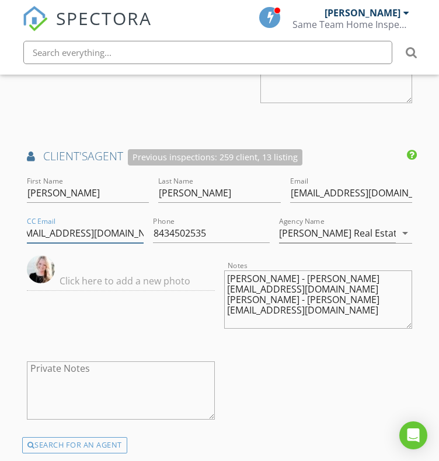
paste input "assistant"
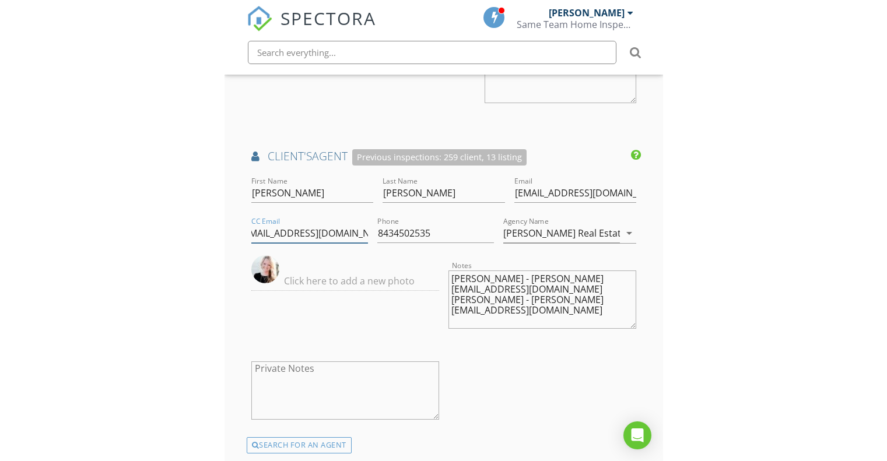
scroll to position [0, 6]
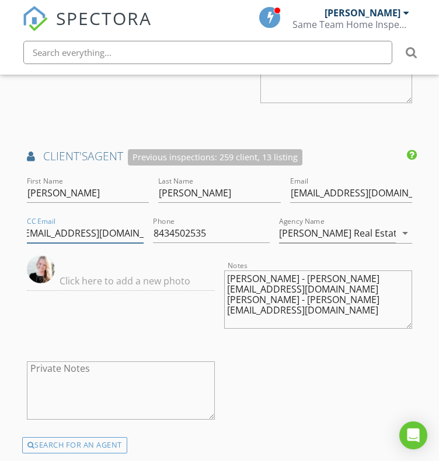
type input "Rowlesassistant@gmail.com"
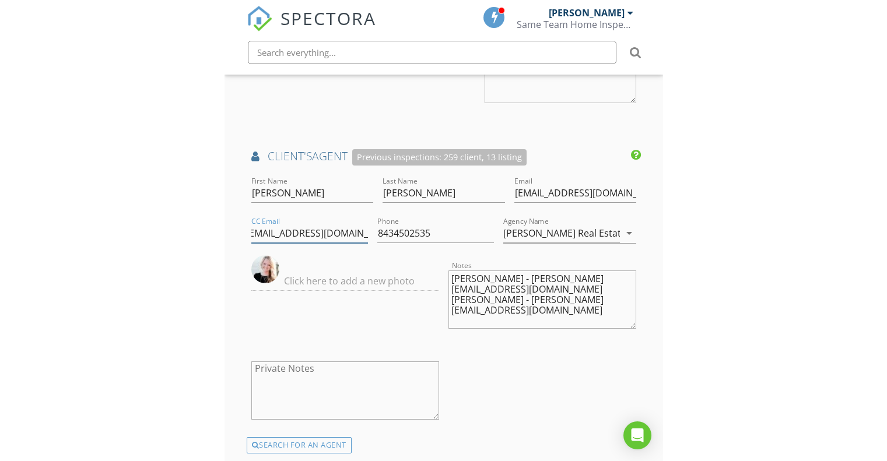
scroll to position [0, 0]
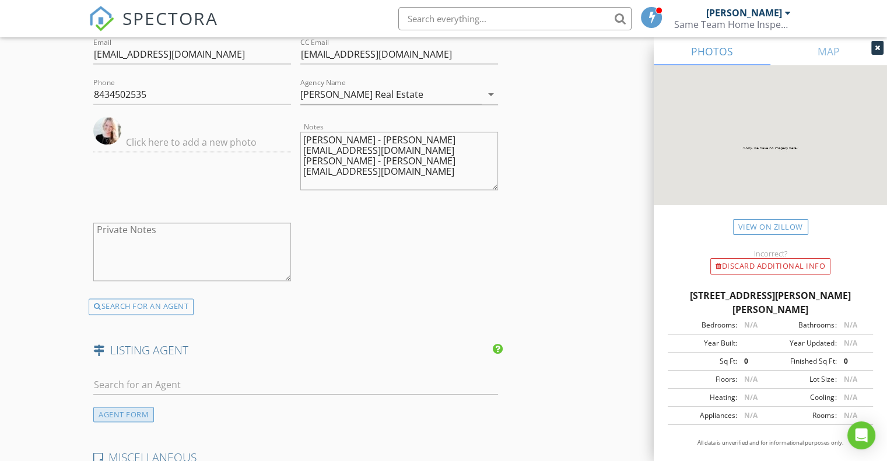
click at [145, 412] on div "AGENT FORM" at bounding box center [123, 415] width 61 height 16
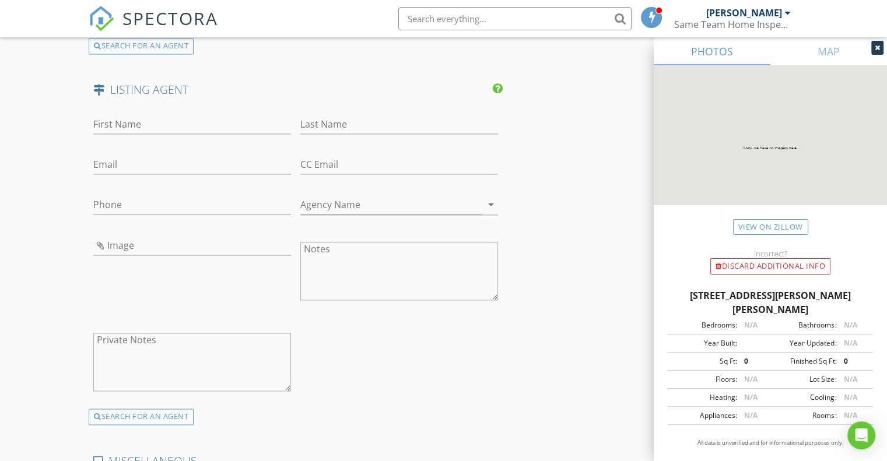
scroll to position [1860, 0]
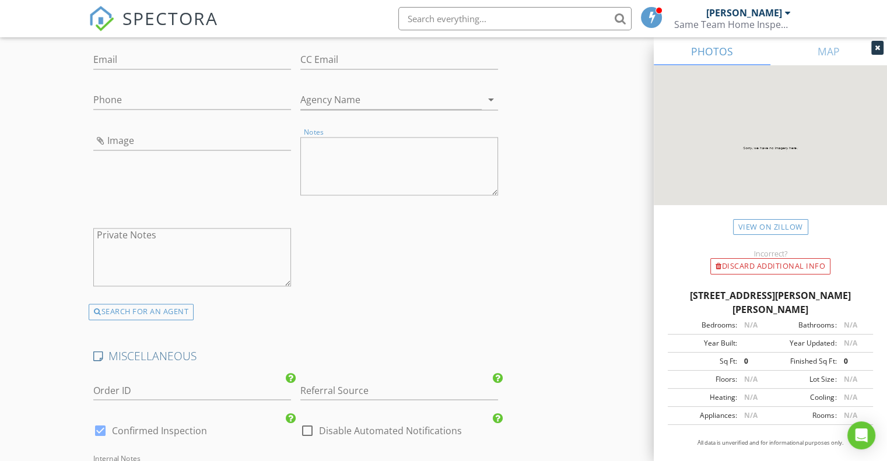
click at [361, 153] on textarea "Notes" at bounding box center [399, 166] width 198 height 58
paste textarea "Andrew Prevatt (Listing Agent) RE/MAX Southern Shores NMB (910) 986-9330 apreva…"
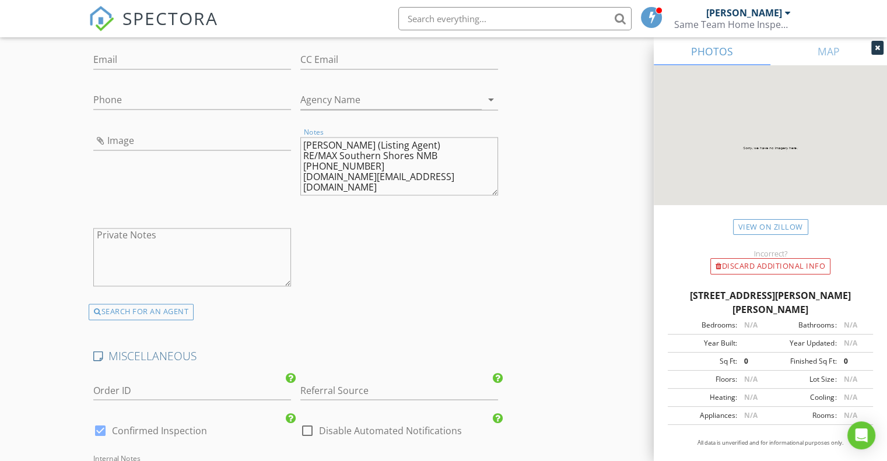
drag, startPoint x: 429, startPoint y: 167, endPoint x: 289, endPoint y: 174, distance: 139.6
click at [289, 174] on div "First Name Last Name Email CC Email Phone Agency Name arrow_drop_down Image Not…" at bounding box center [296, 152] width 414 height 303
drag, startPoint x: 425, startPoint y: 178, endPoint x: 301, endPoint y: 190, distance: 124.2
click at [301, 190] on textarea "Andrew Prevatt (Listing Agent) RE/MAX Southern Shores NMB (910) 986-9330 apreva…" at bounding box center [399, 166] width 198 height 58
type textarea "Andrew Prevatt (Listing Agent) RE/MAX Southern Shores NMB (910) 986-9330"
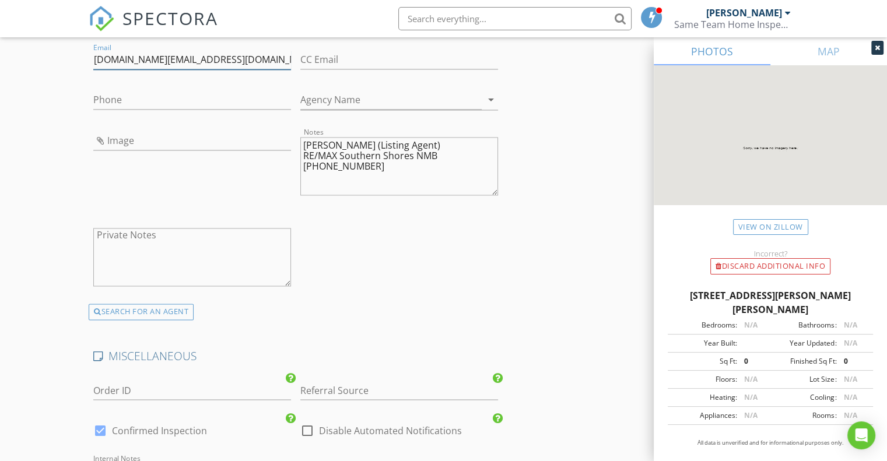
type input "aprevatt.realtor@gmail.com"
drag, startPoint x: 379, startPoint y: 162, endPoint x: 302, endPoint y: 163, distance: 76.4
click at [302, 163] on textarea "Andrew Prevatt (Listing Agent) RE/MAX Southern Shores NMB (910) 986-9330" at bounding box center [399, 166] width 198 height 58
type textarea "Andrew Prevatt (Listing Agent) RE/MAX Southern Shores NMB"
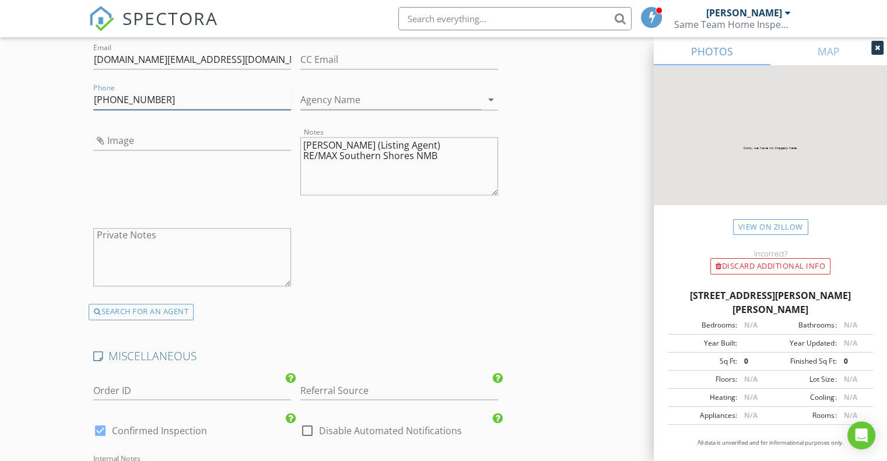
type input "910-986-9330"
drag, startPoint x: 436, startPoint y: 152, endPoint x: 294, endPoint y: 170, distance: 143.5
click at [294, 170] on div "First Name Last Name Email aprevatt.realtor@gmail.com CC Email Phone 910-986-93…" at bounding box center [296, 152] width 414 height 303
type textarea "Andrew Prevatt (Listing Agent)"
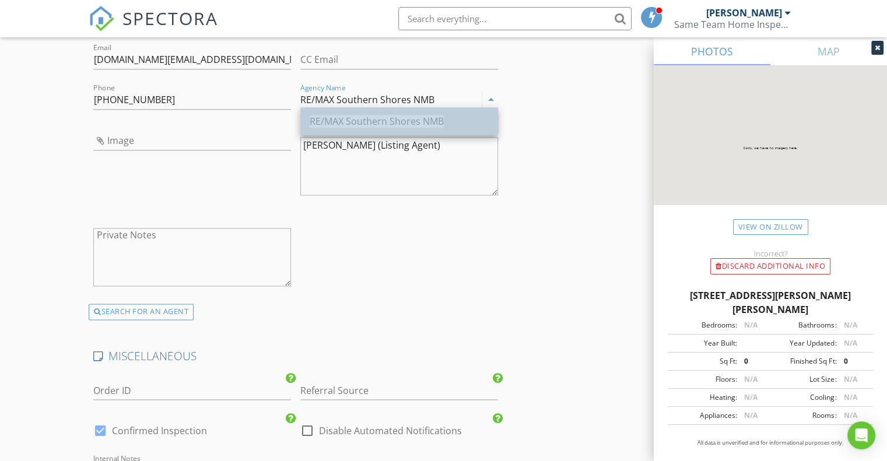
click at [381, 118] on span "RE/MAX Southern Shores NMB" at bounding box center [377, 121] width 134 height 13
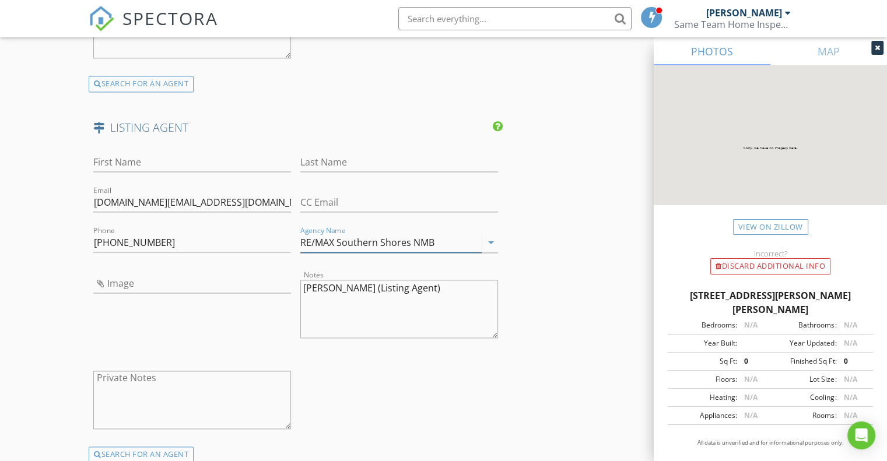
scroll to position [1714, 0]
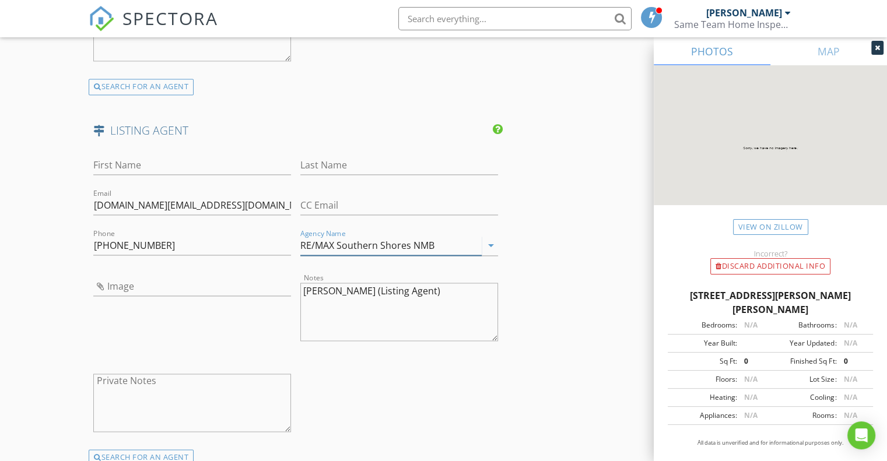
type input "RE/MAX Southern Shores NMB"
drag, startPoint x: 369, startPoint y: 289, endPoint x: 341, endPoint y: 291, distance: 28.7
click at [341, 291] on textarea "Andrew Prevatt (Listing Agent)" at bounding box center [399, 312] width 198 height 58
type textarea "Andrew (Listing Agent)"
type input "Prevatt"
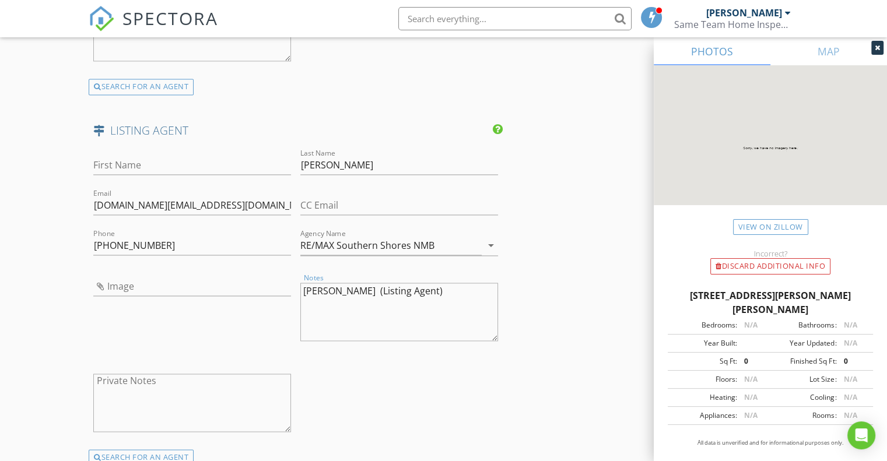
drag, startPoint x: 337, startPoint y: 283, endPoint x: 293, endPoint y: 283, distance: 43.7
click at [293, 283] on div "First Name Last Name Prevatt Email aprevatt.realtor@gmail.com CC Email Phone 91…" at bounding box center [296, 297] width 414 height 303
type textarea "(Listing Agent)"
type input "Andrew"
drag, startPoint x: 383, startPoint y: 285, endPoint x: 285, endPoint y: 296, distance: 98.0
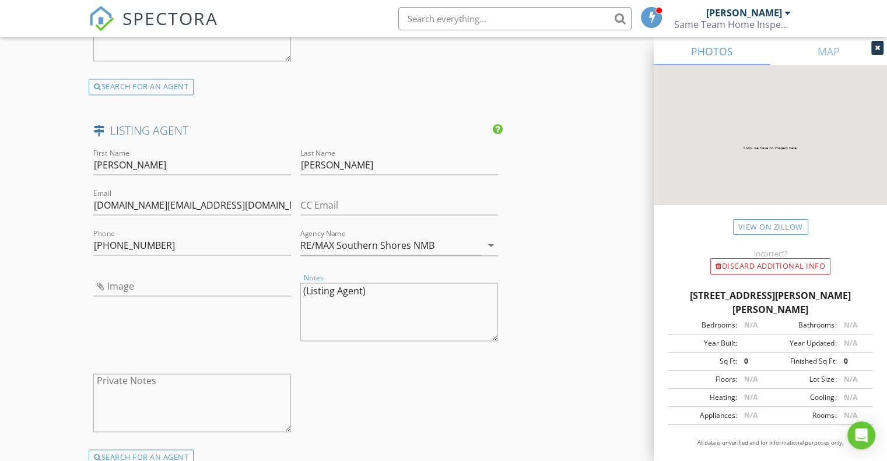
click at [285, 296] on div "First Name Andrew Last Name Prevatt Email aprevatt.realtor@gmail.com CC Email P…" at bounding box center [296, 297] width 414 height 303
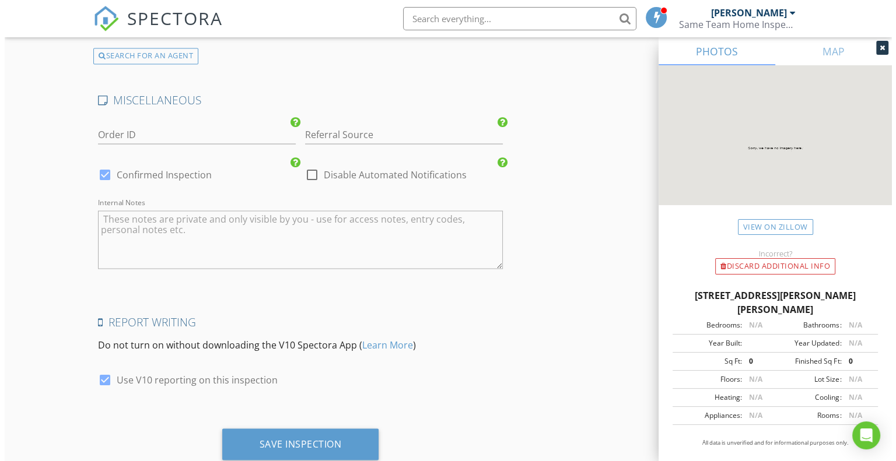
scroll to position [2135, 0]
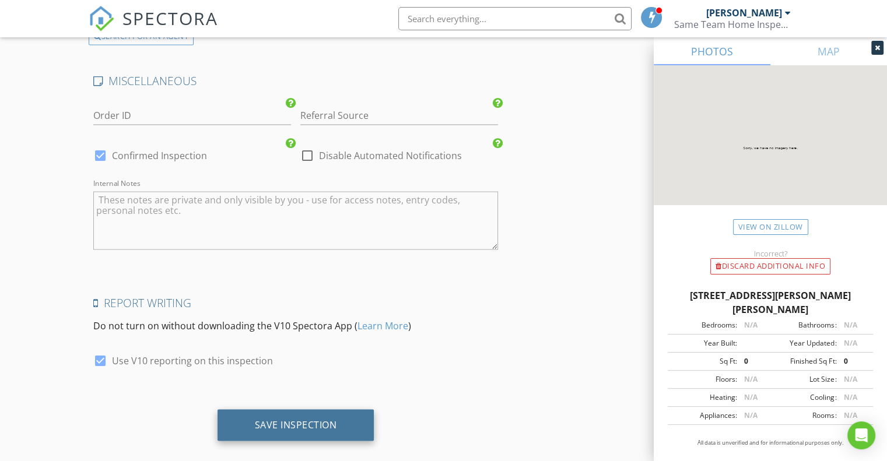
click at [336, 419] on div "Save Inspection" at bounding box center [296, 425] width 82 height 12
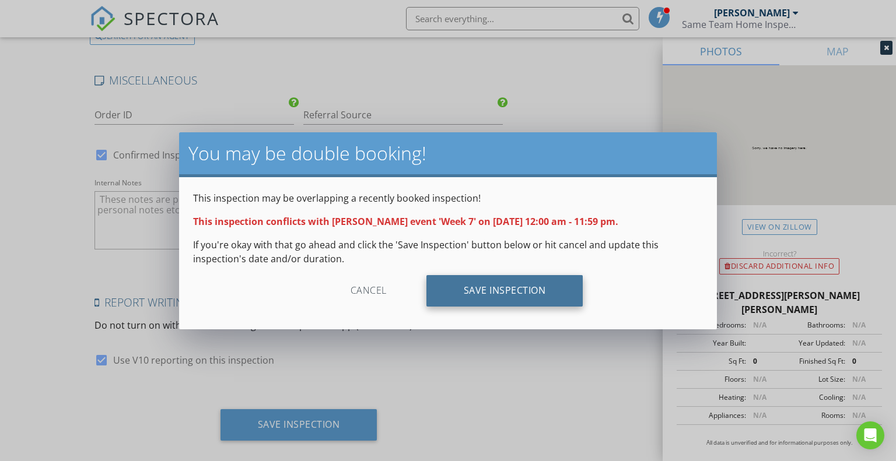
click at [438, 299] on div "Save Inspection" at bounding box center [504, 290] width 157 height 31
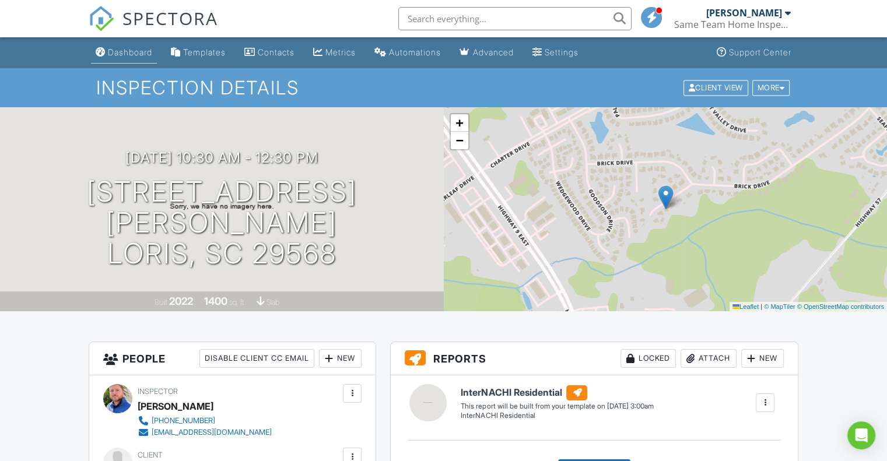
click at [100, 45] on link "Dashboard" at bounding box center [124, 53] width 66 height 22
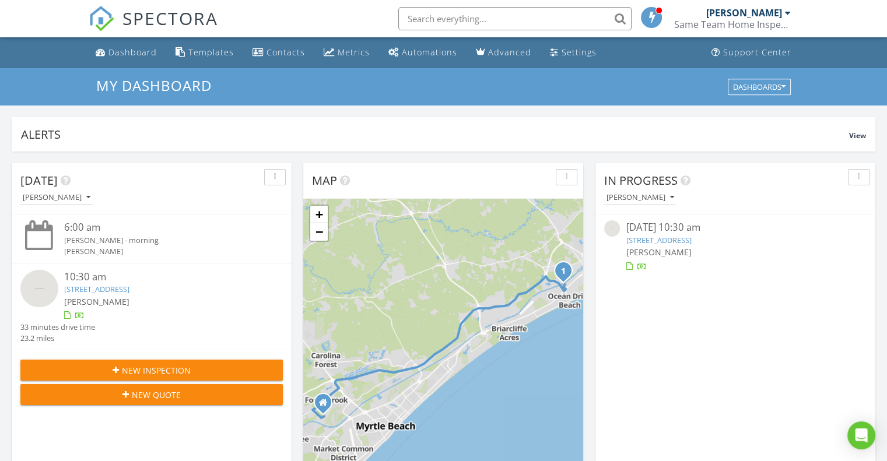
click at [485, 16] on input "text" at bounding box center [514, 18] width 233 height 23
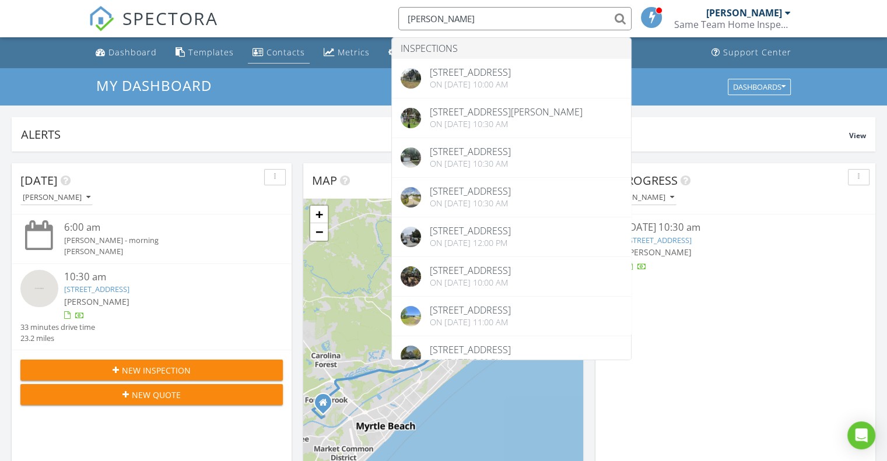
type input "[PERSON_NAME]"
click at [278, 48] on div "Contacts" at bounding box center [286, 52] width 38 height 11
